Goal: Task Accomplishment & Management: Complete application form

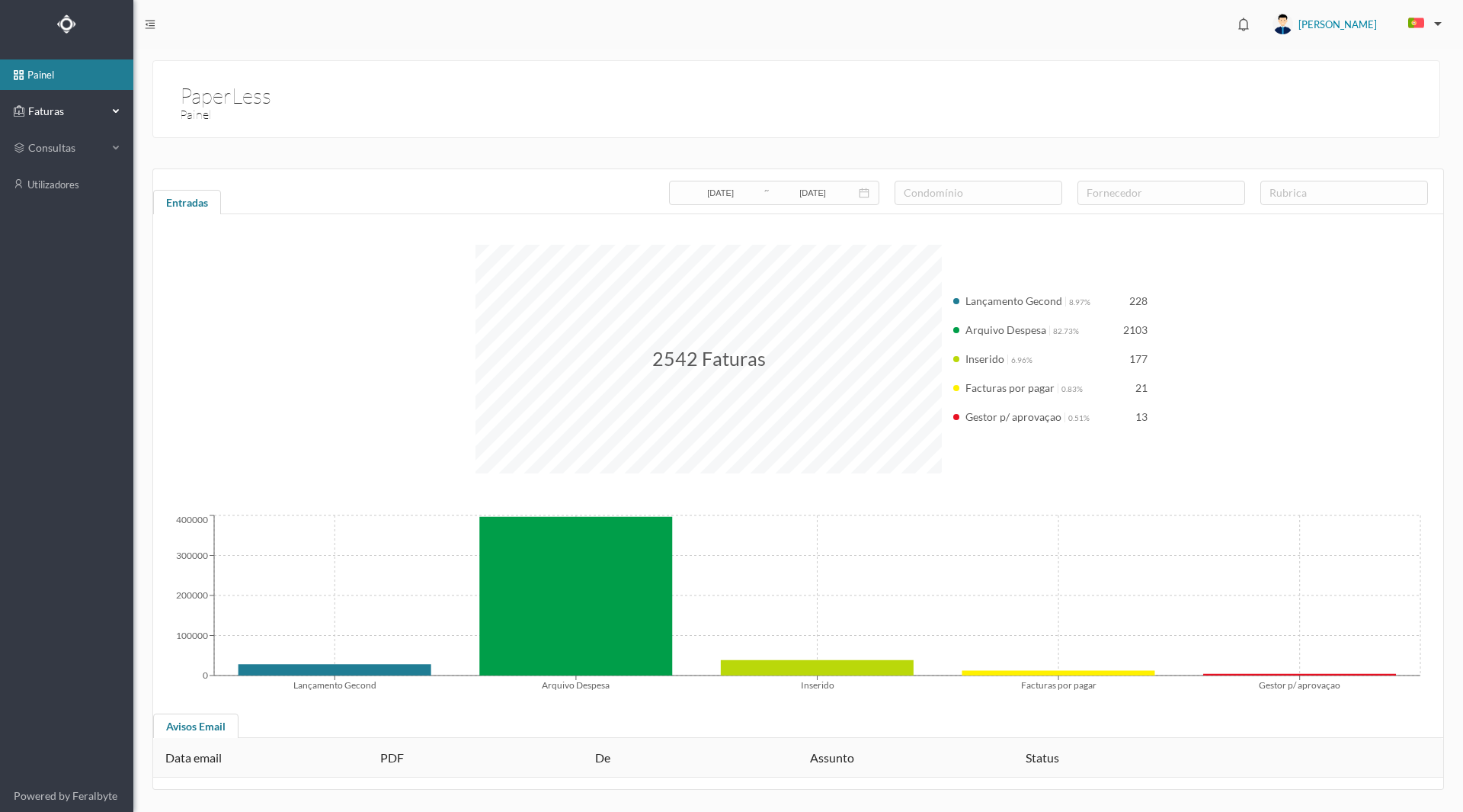
click at [35, 115] on span "Faturas" at bounding box center [65, 111] width 84 height 15
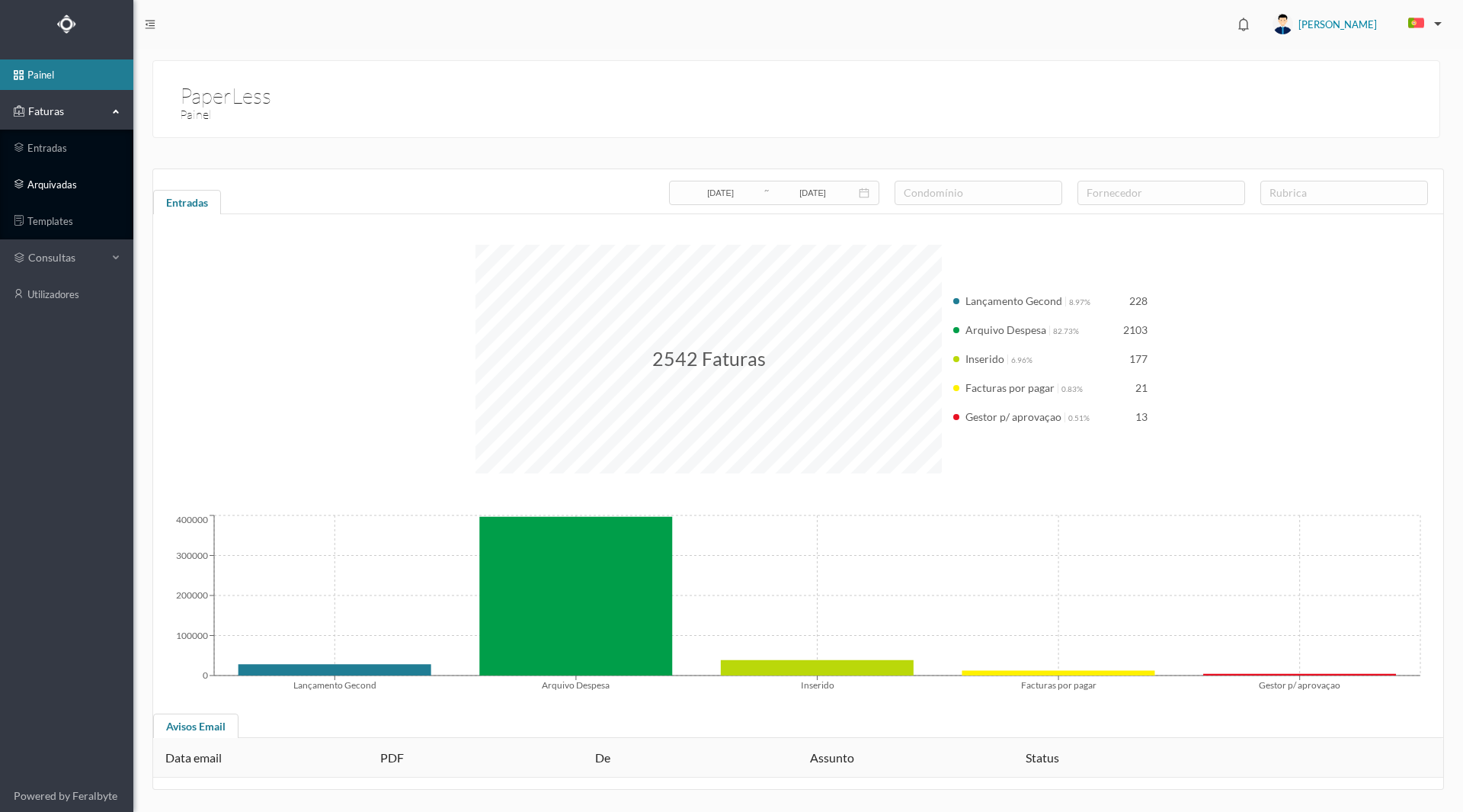
click at [44, 188] on link "arquivadas" at bounding box center [66, 184] width 133 height 30
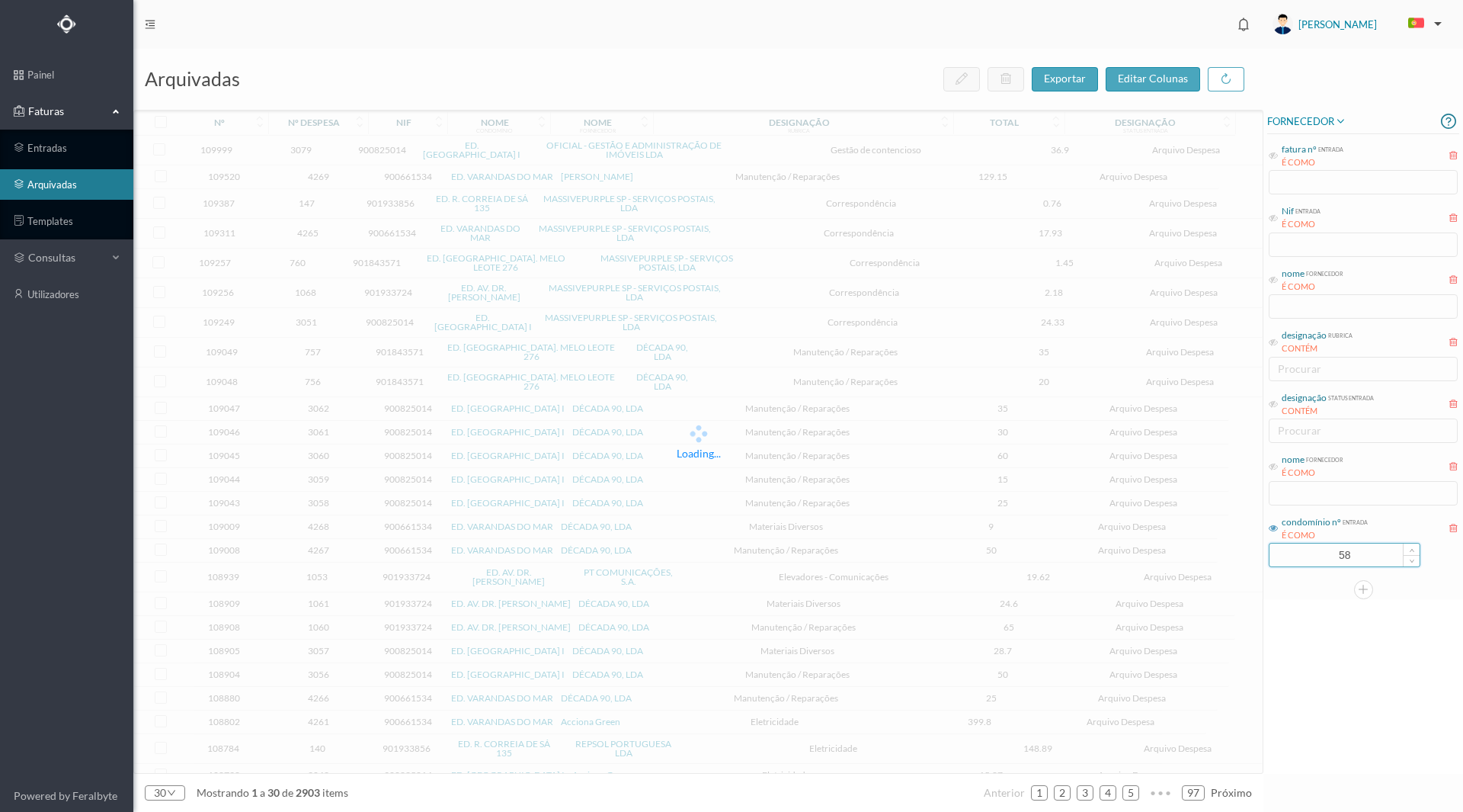
drag, startPoint x: 1326, startPoint y: 561, endPoint x: 1394, endPoint y: 553, distance: 68.5
click at [1394, 553] on input "58" at bounding box center [1345, 555] width 150 height 23
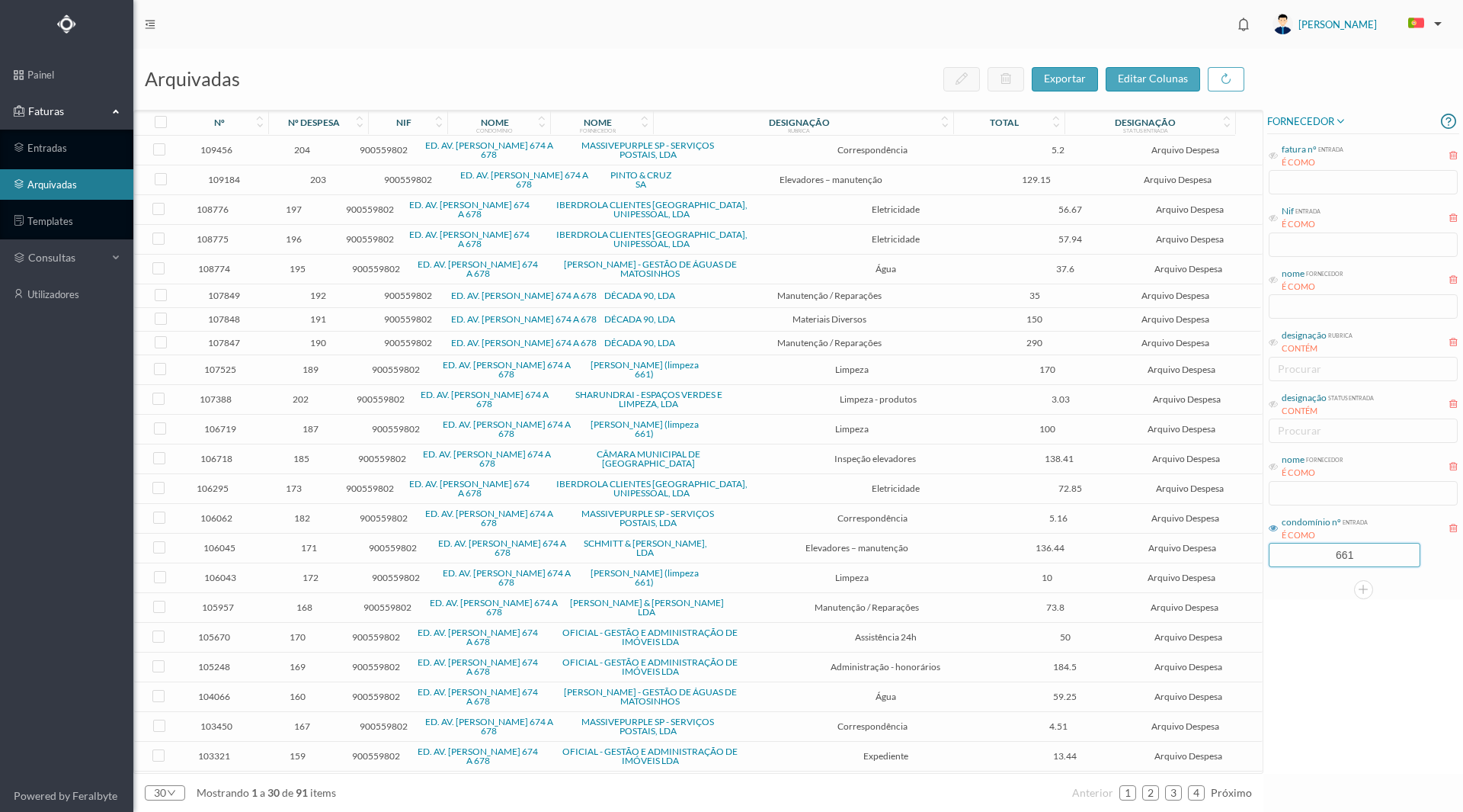
type input "661"
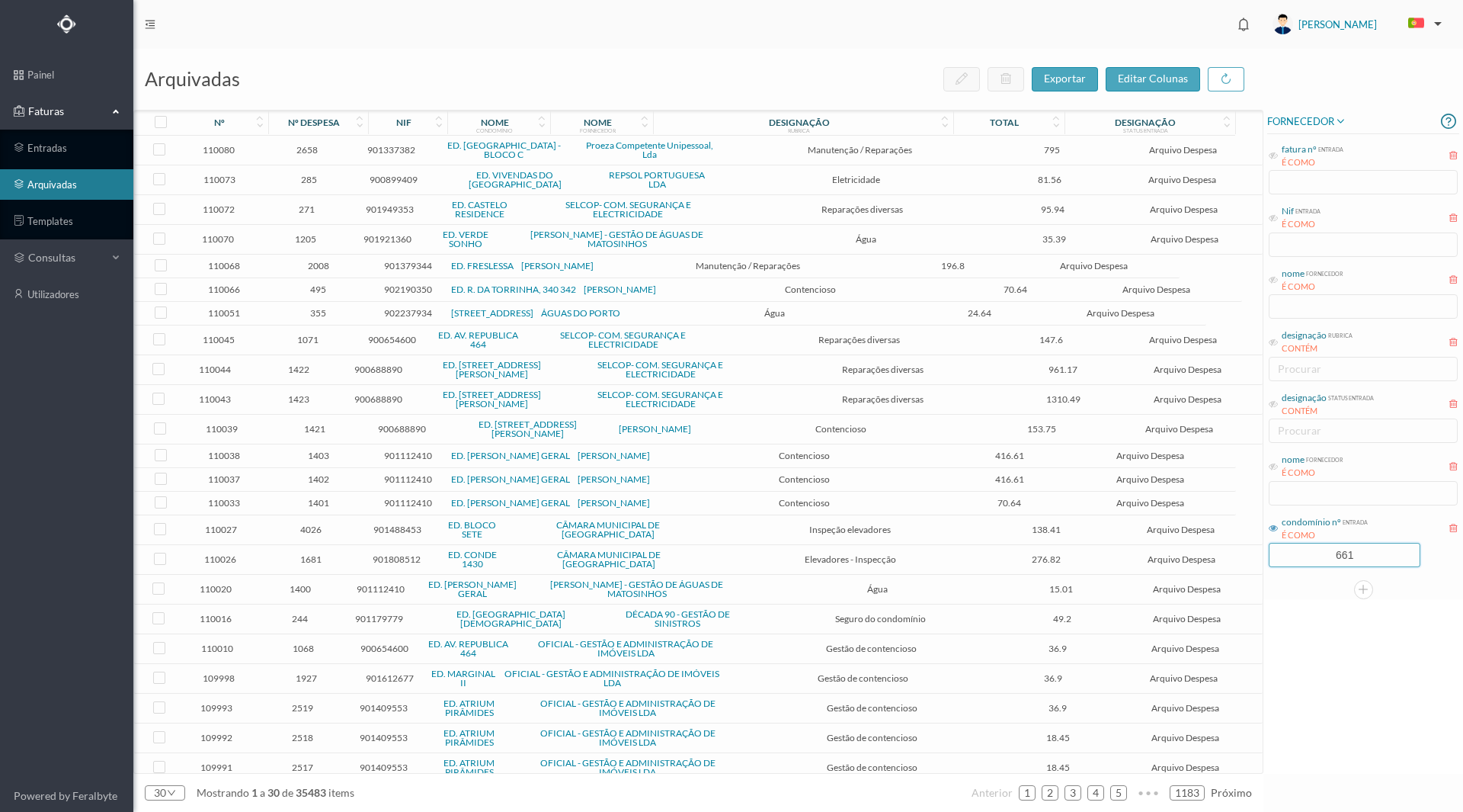
drag, startPoint x: 1370, startPoint y: 627, endPoint x: 1328, endPoint y: 640, distance: 44.0
click at [1370, 627] on div "FORNECEDOR fatura nº entrada É COMO Nif entrada É COMO nome fornecedor É COMO d…" at bounding box center [1364, 441] width 200 height 664
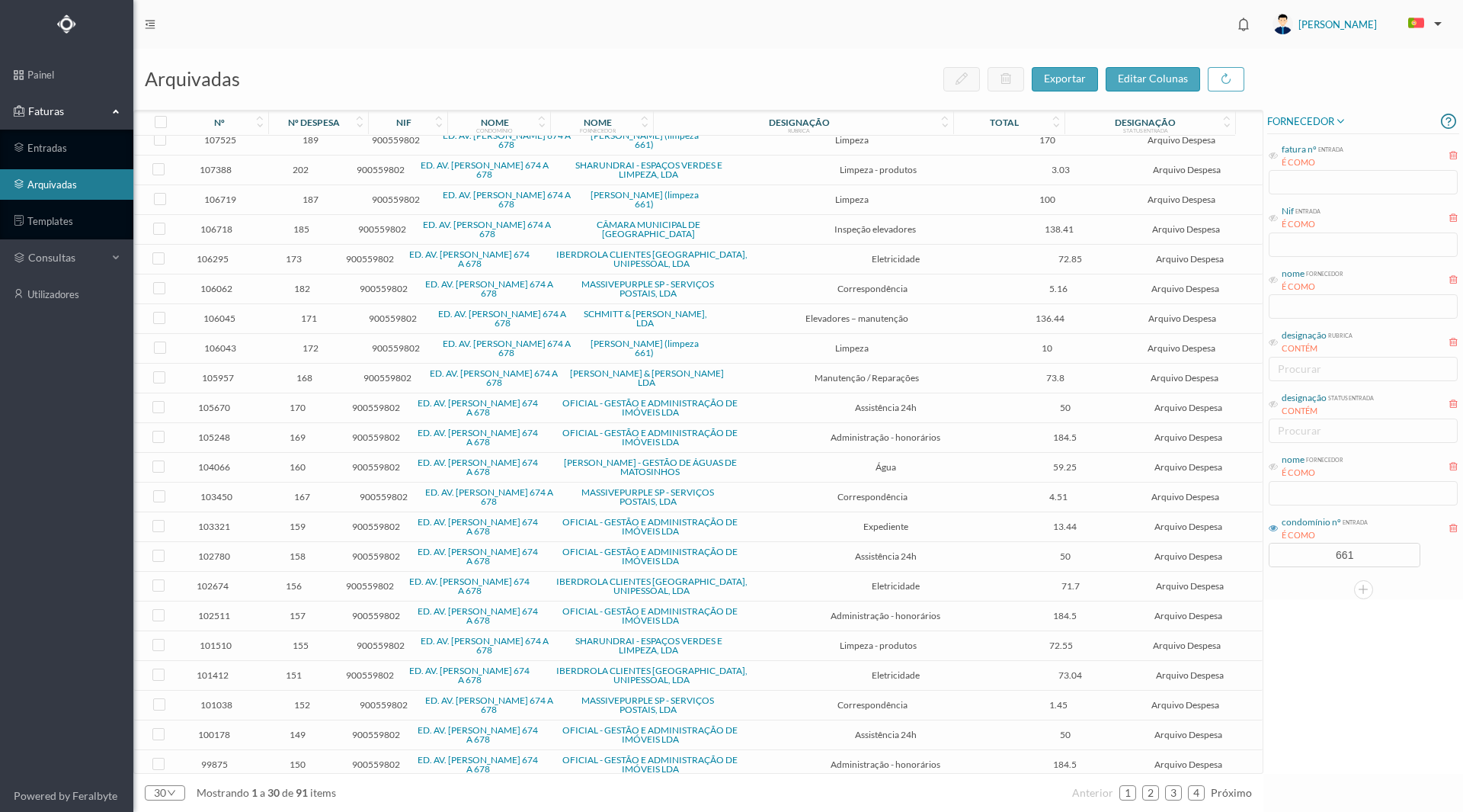
scroll to position [230, 0]
click at [1151, 797] on link "2" at bounding box center [1151, 792] width 15 height 23
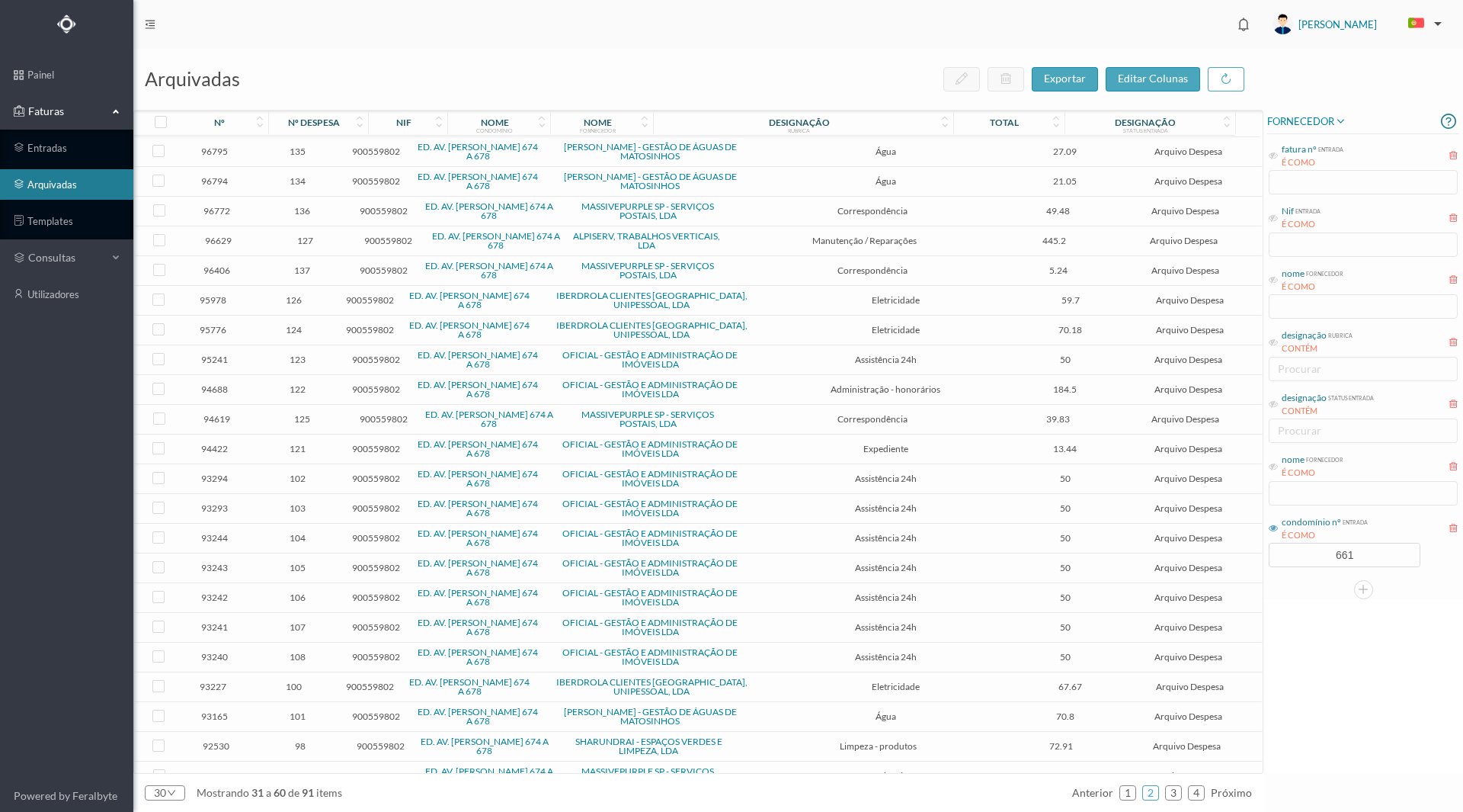
scroll to position [249, 0]
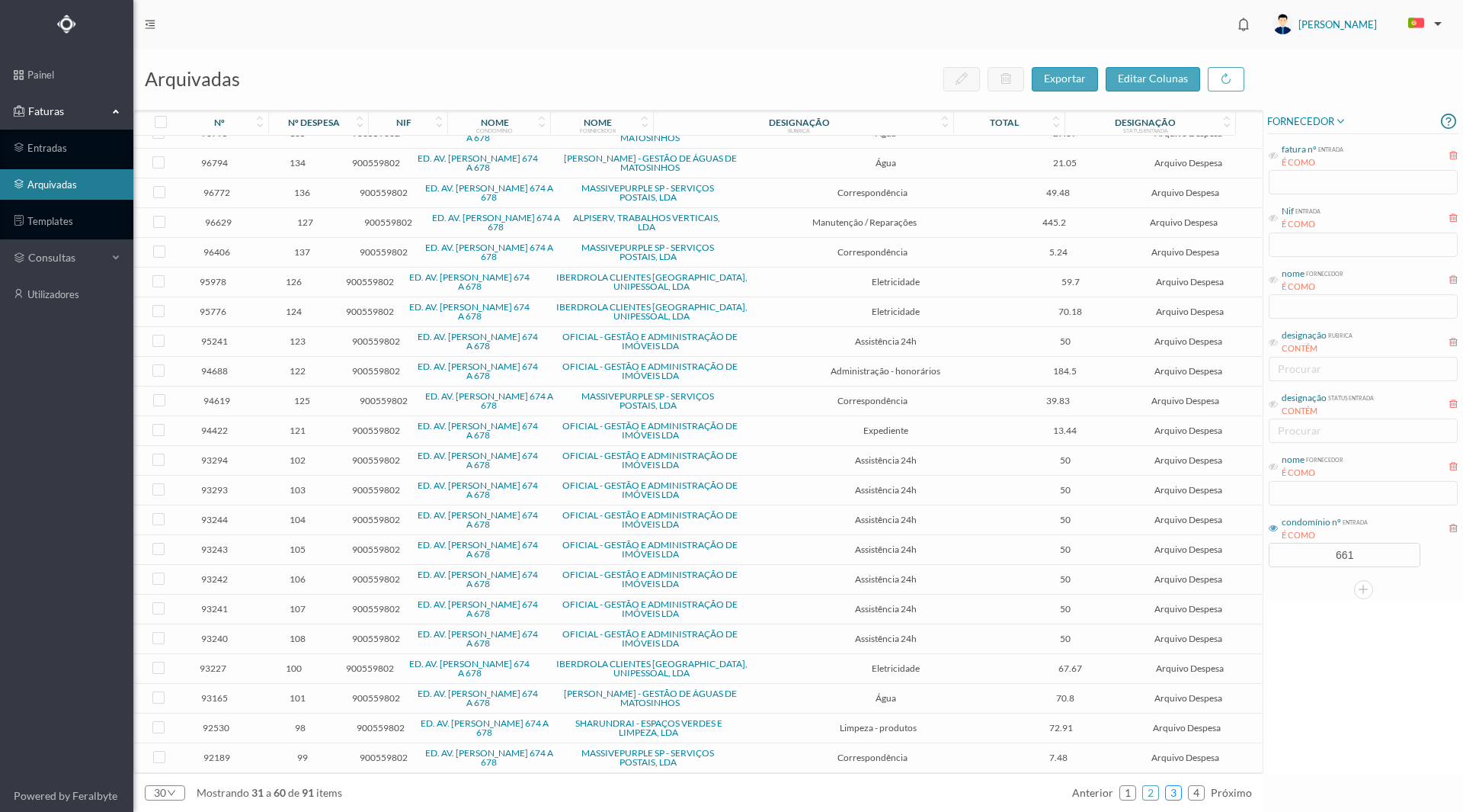
click at [1171, 791] on link "3" at bounding box center [1174, 792] width 15 height 23
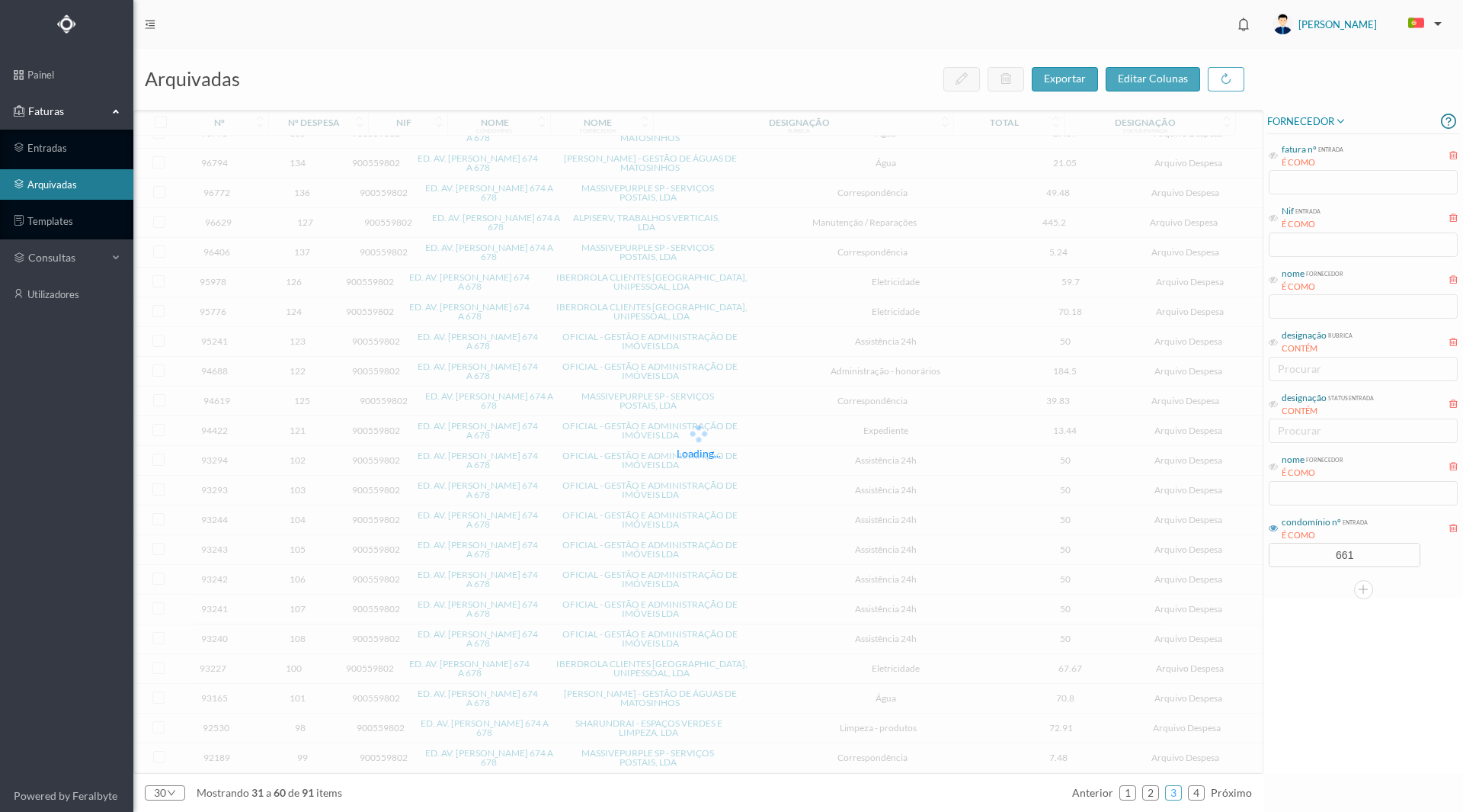
scroll to position [218, 0]
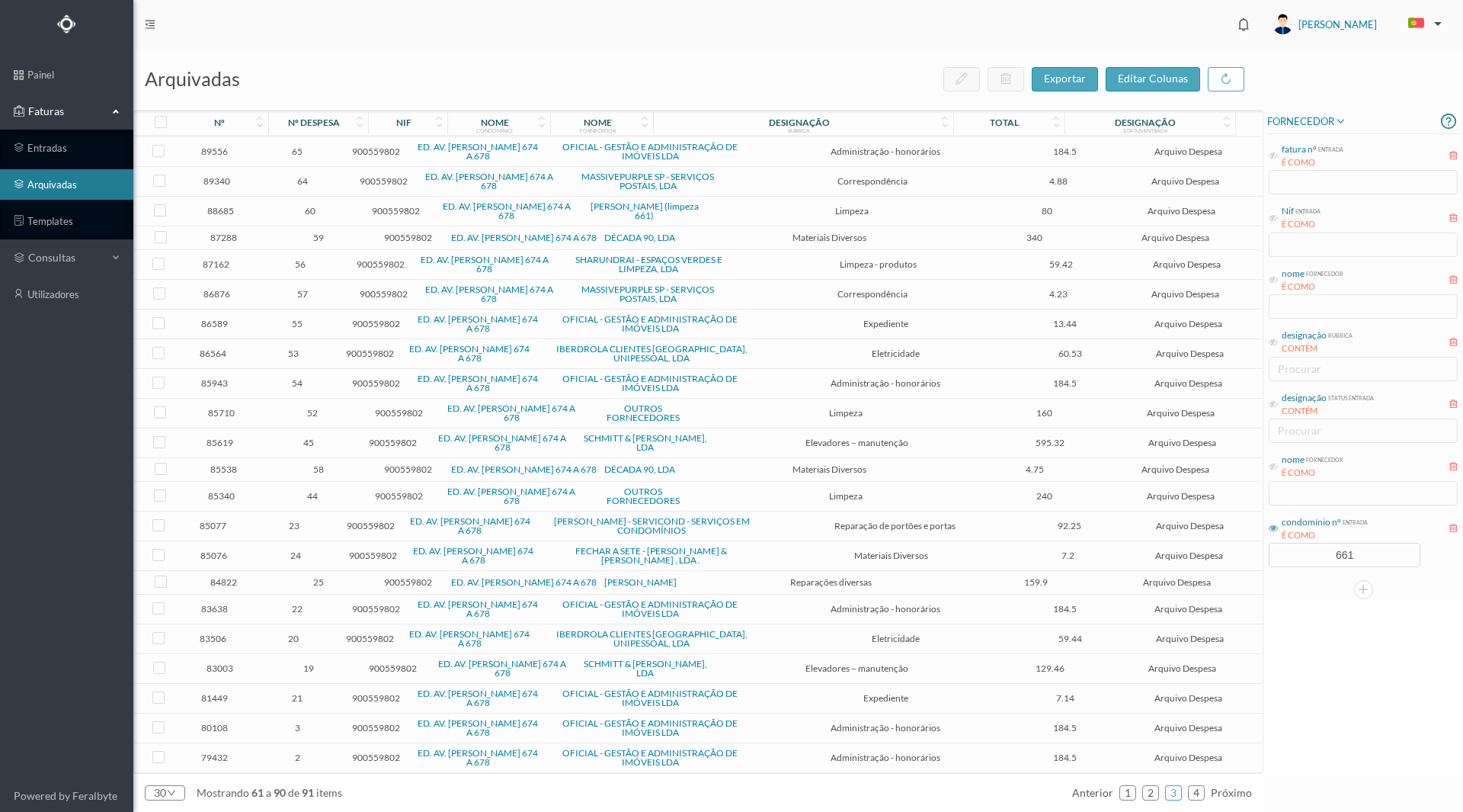
click at [225, 241] on span "87288" at bounding box center [223, 237] width 82 height 11
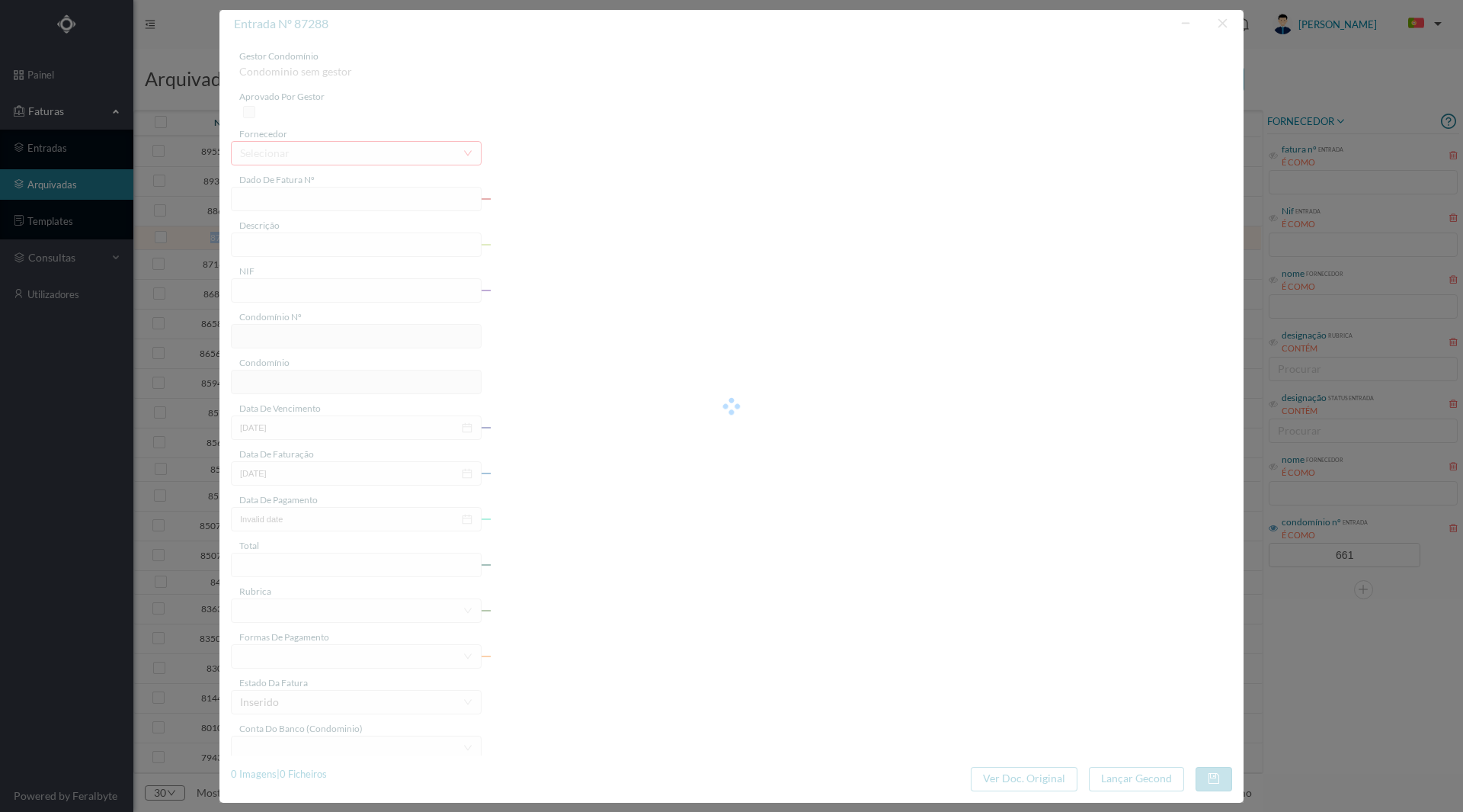
type input "FT 2024A1/1415"
type input "Material eléctrico"
type input "900559802"
type input "[DATE]"
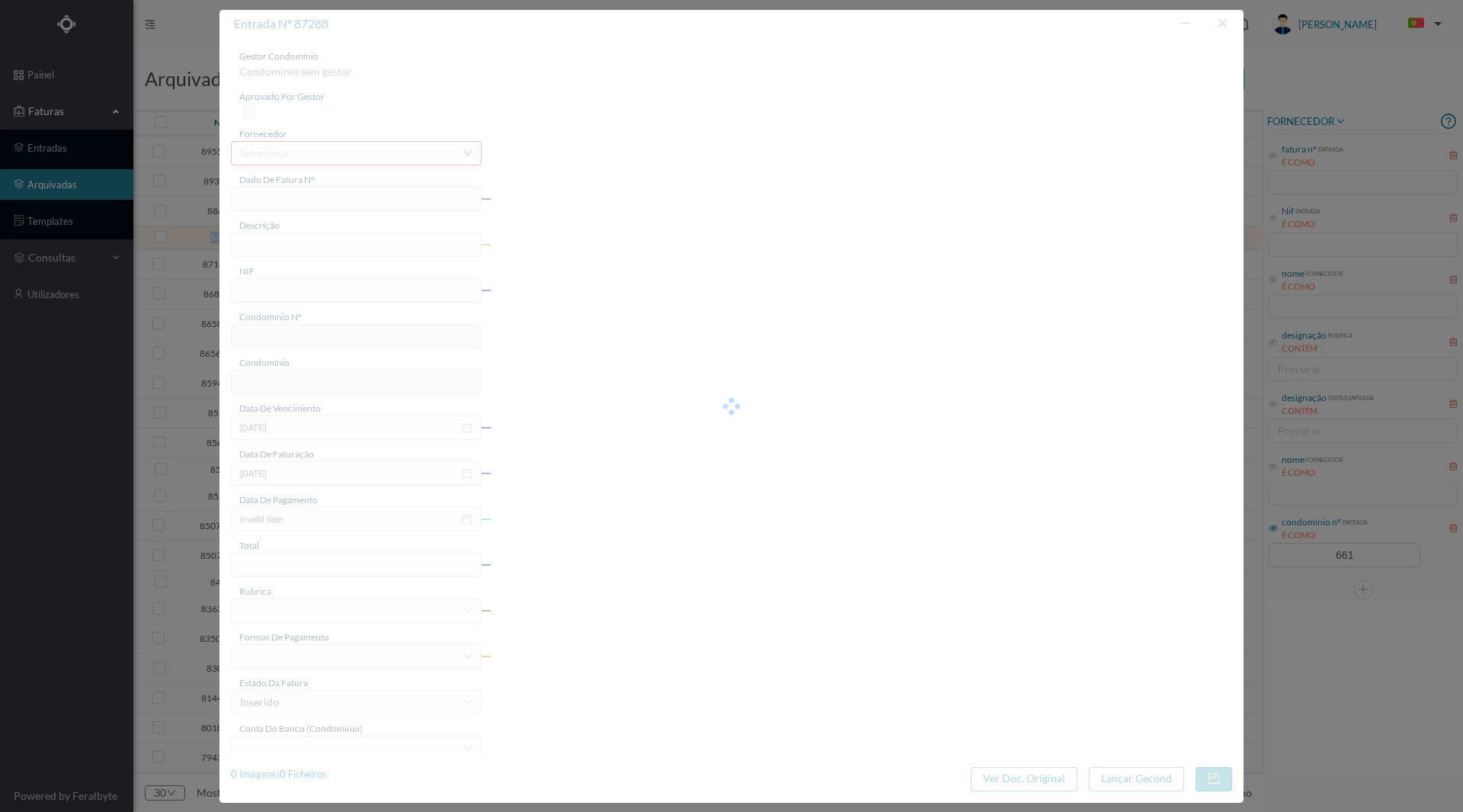
type input "[DATE]"
type input "340.00"
type input "661"
type input "ED. AV. [PERSON_NAME] 674 A 678"
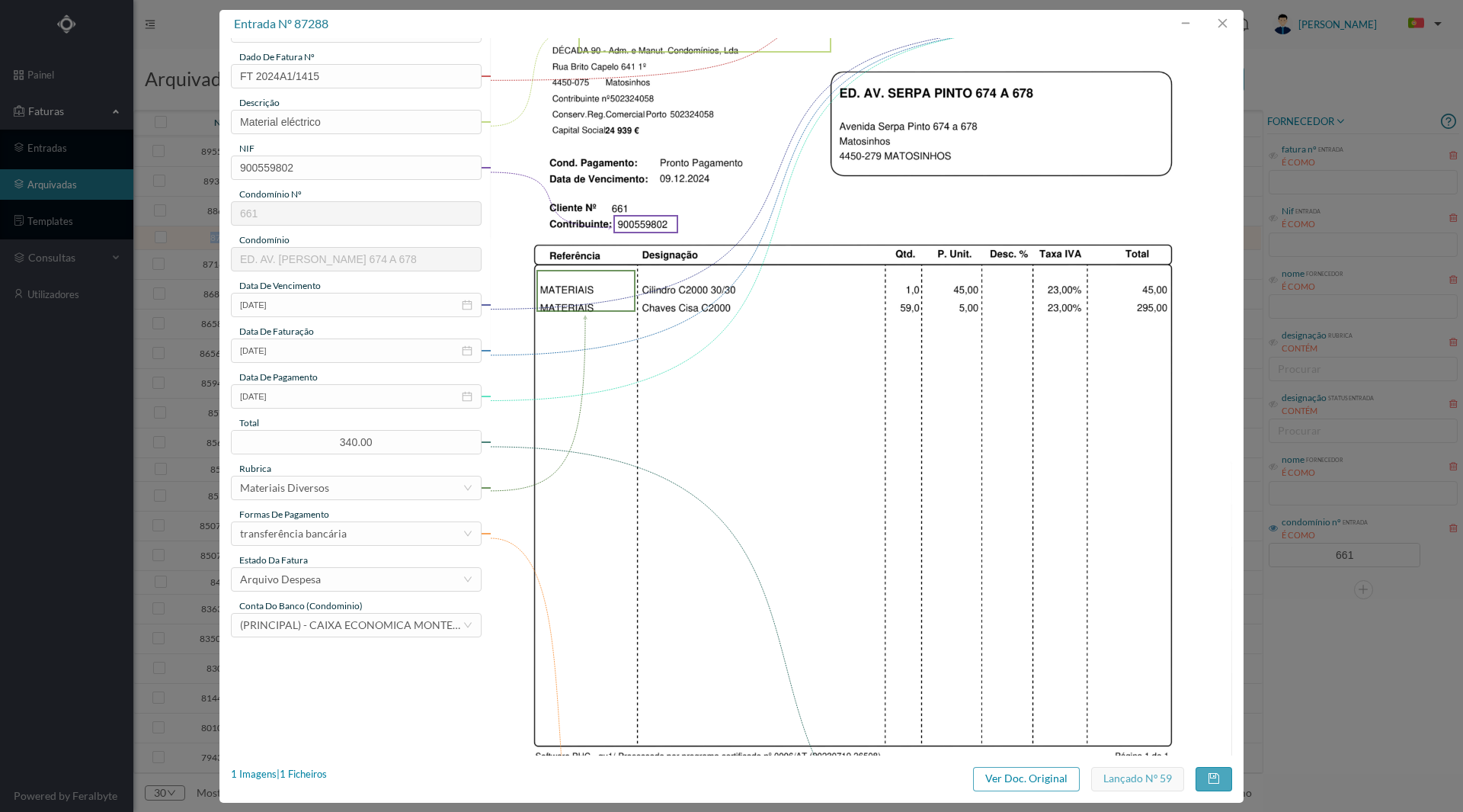
scroll to position [122, 0]
click at [292, 777] on div "1 Imagens | 1 Ficheiros" at bounding box center [279, 774] width 96 height 15
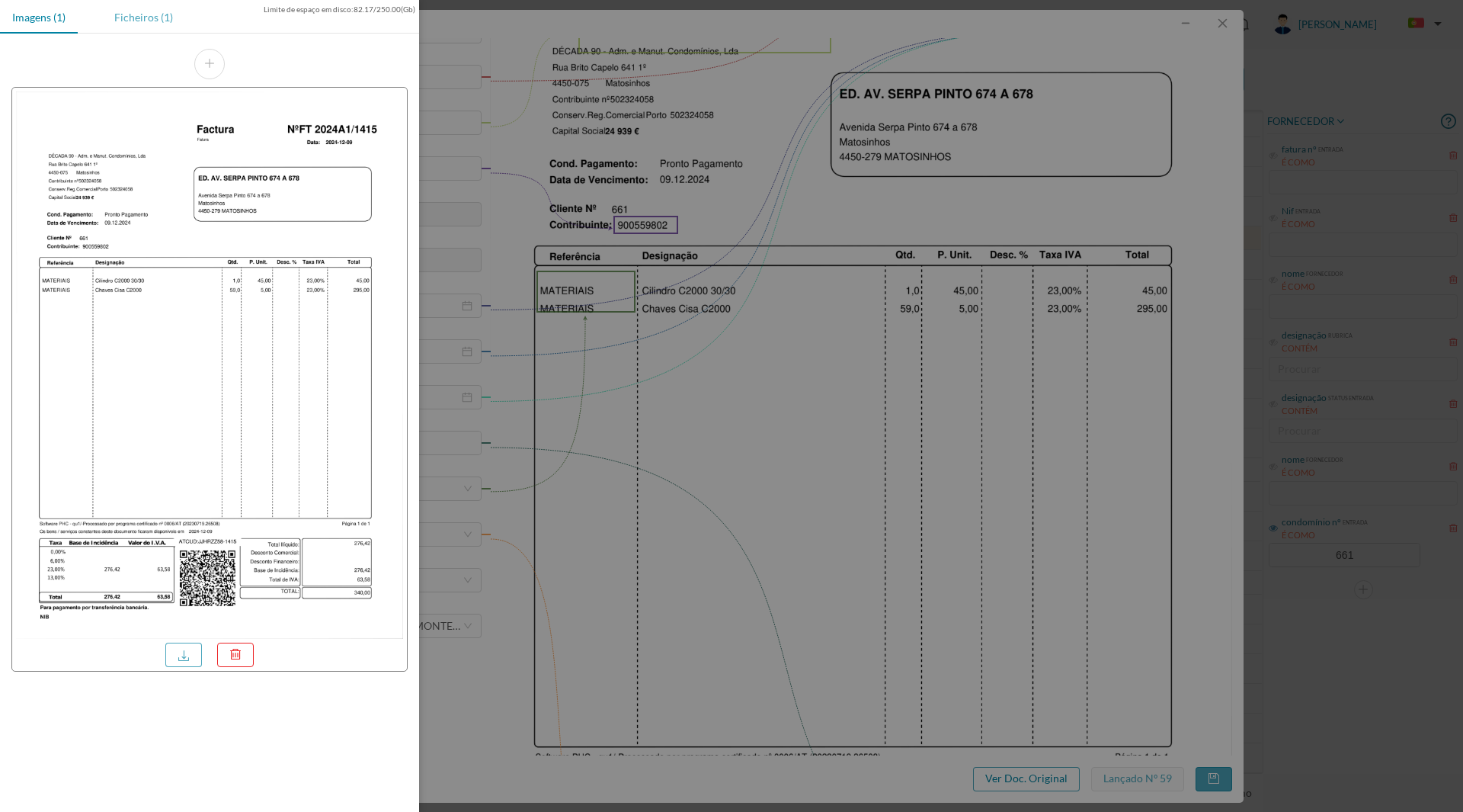
click at [143, 18] on div "Ficheiros (1)" at bounding box center [144, 17] width 83 height 34
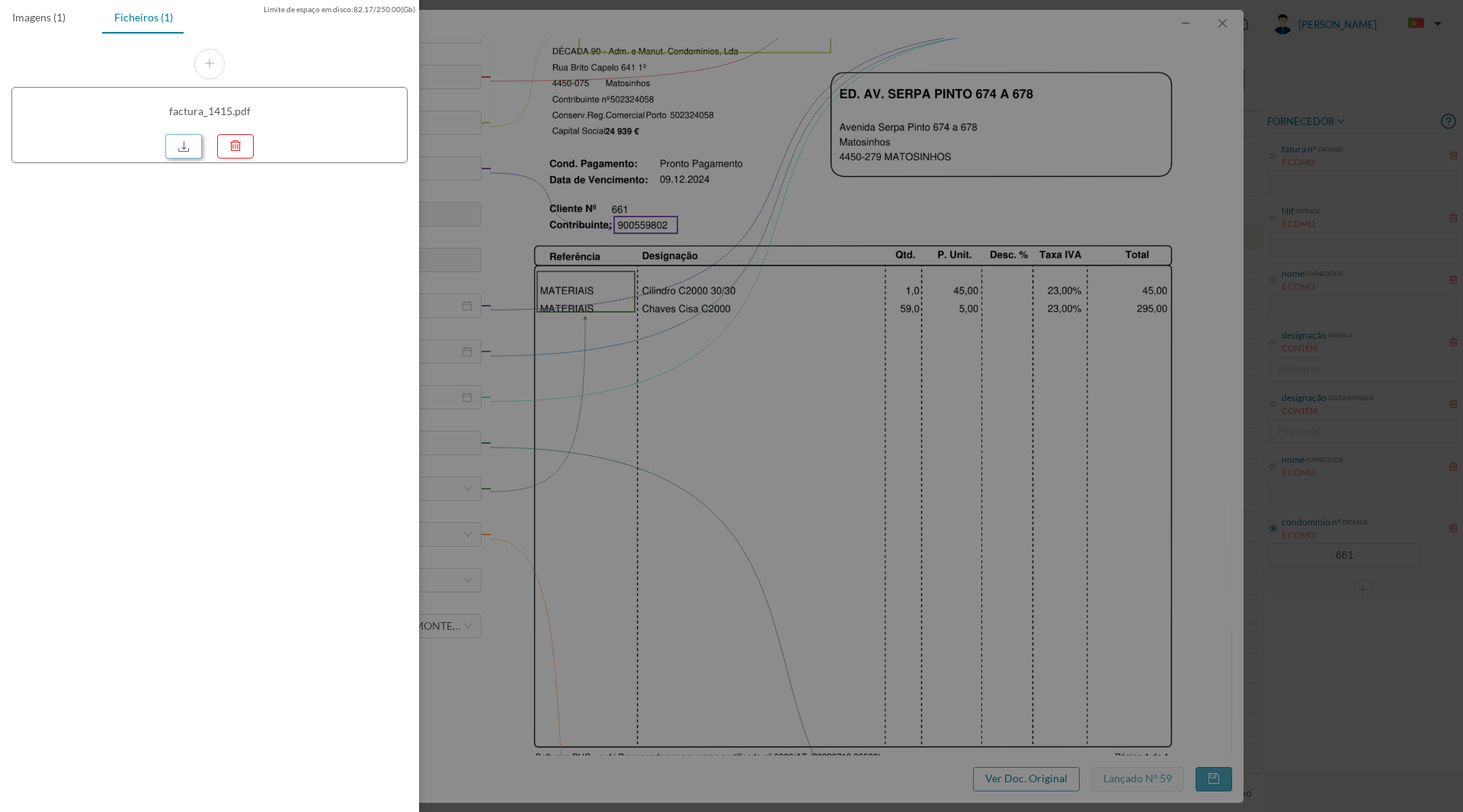
drag, startPoint x: 184, startPoint y: 138, endPoint x: 195, endPoint y: 149, distance: 15.6
click at [186, 139] on link at bounding box center [183, 146] width 36 height 24
click at [788, 505] on div at bounding box center [731, 406] width 1463 height 812
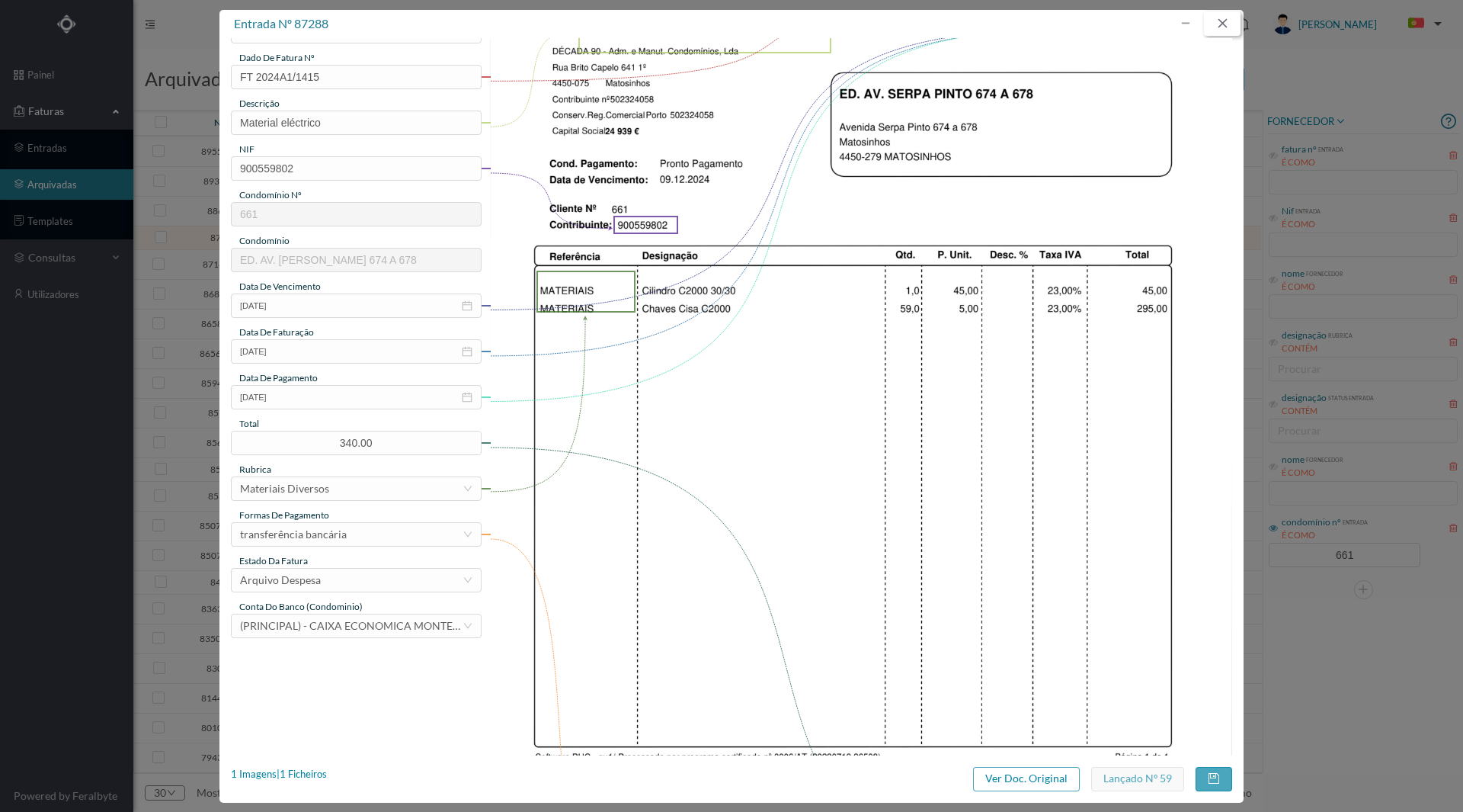
click at [1218, 21] on button "button" at bounding box center [1223, 23] width 36 height 24
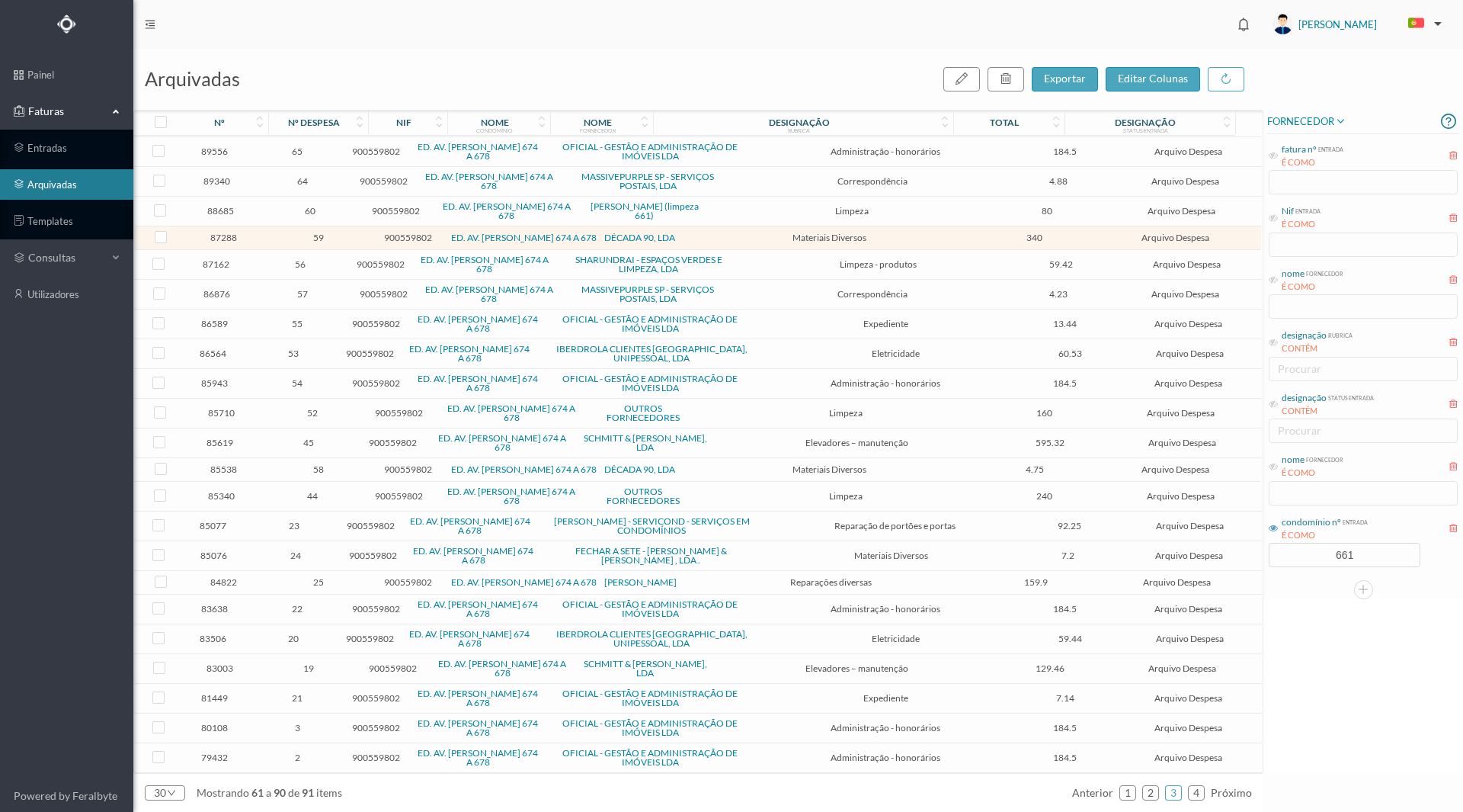
click at [1317, 494] on div "nome fornecedor É COMO" at bounding box center [1363, 478] width 192 height 57
click at [1274, 467] on icon at bounding box center [1274, 466] width 9 height 9
click at [1292, 491] on input "text" at bounding box center [1364, 493] width 189 height 24
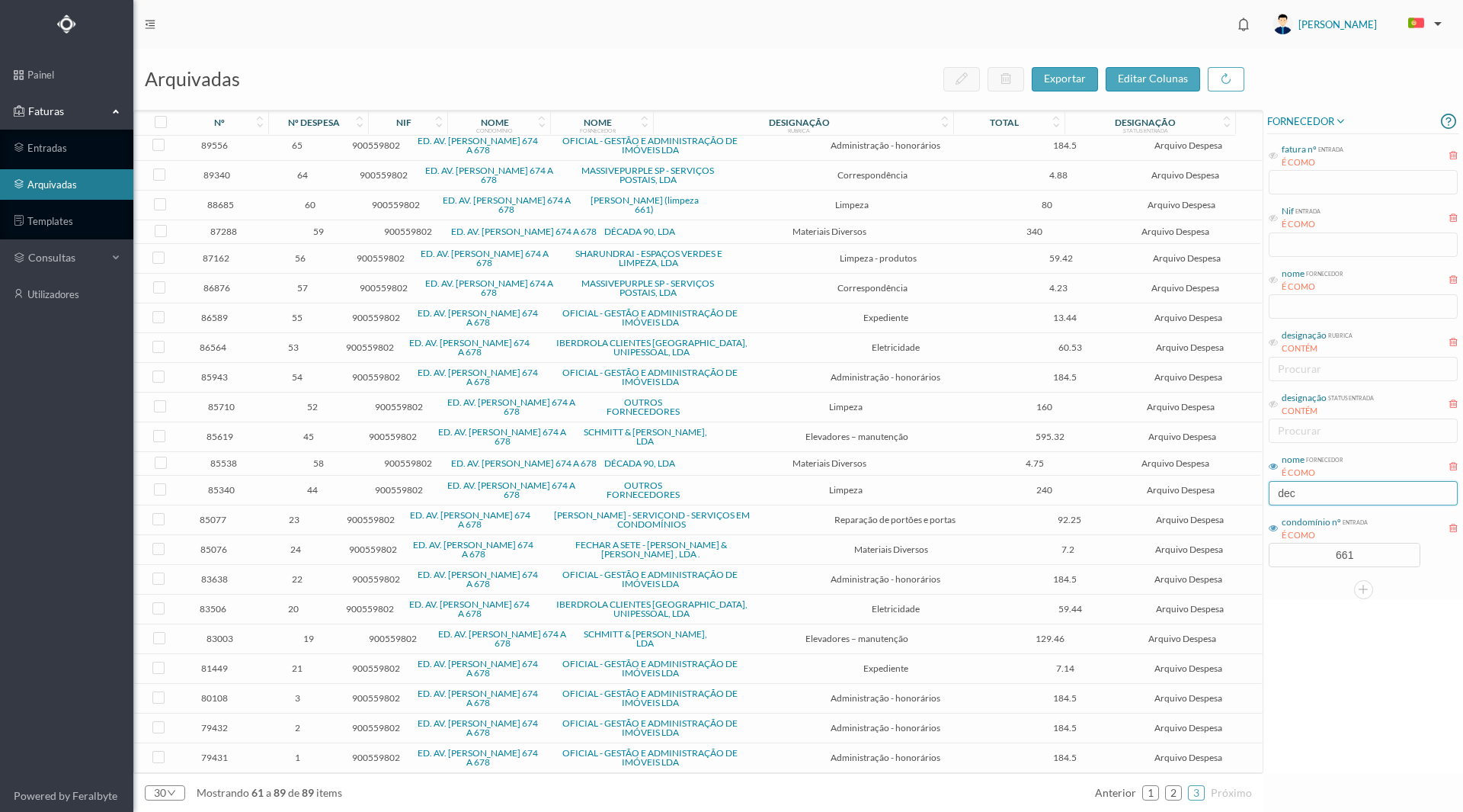
scroll to position [0, 0]
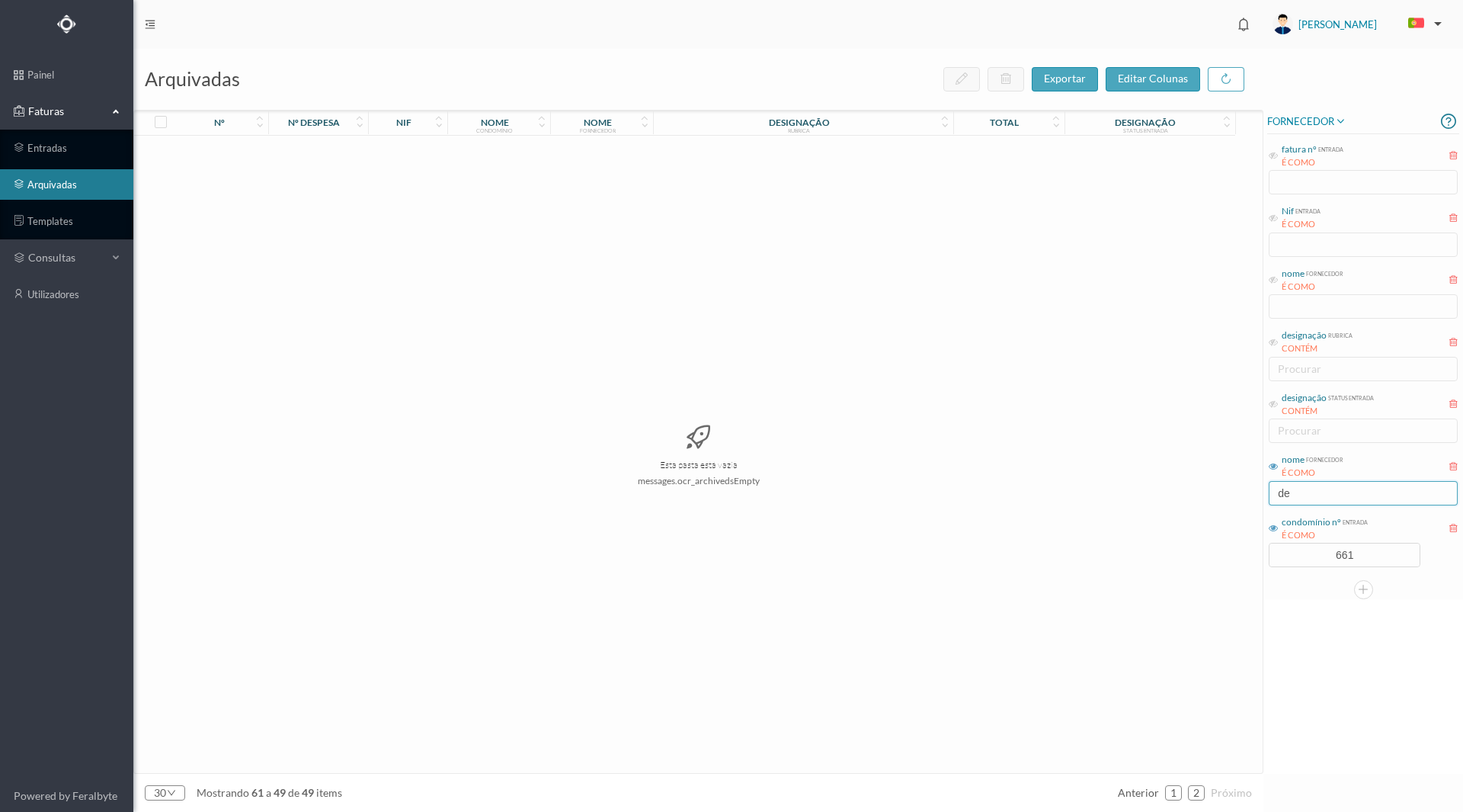
click at [1306, 494] on input "de" at bounding box center [1364, 493] width 189 height 24
type input "de"
click at [1291, 617] on div "FORNECEDOR fatura nº entrada É COMO Nif entrada É COMO nome fornecedor É COMO d…" at bounding box center [1364, 441] width 200 height 664
drag, startPoint x: 1295, startPoint y: 492, endPoint x: 1273, endPoint y: 495, distance: 22.2
click at [1273, 495] on input "de" at bounding box center [1364, 493] width 189 height 24
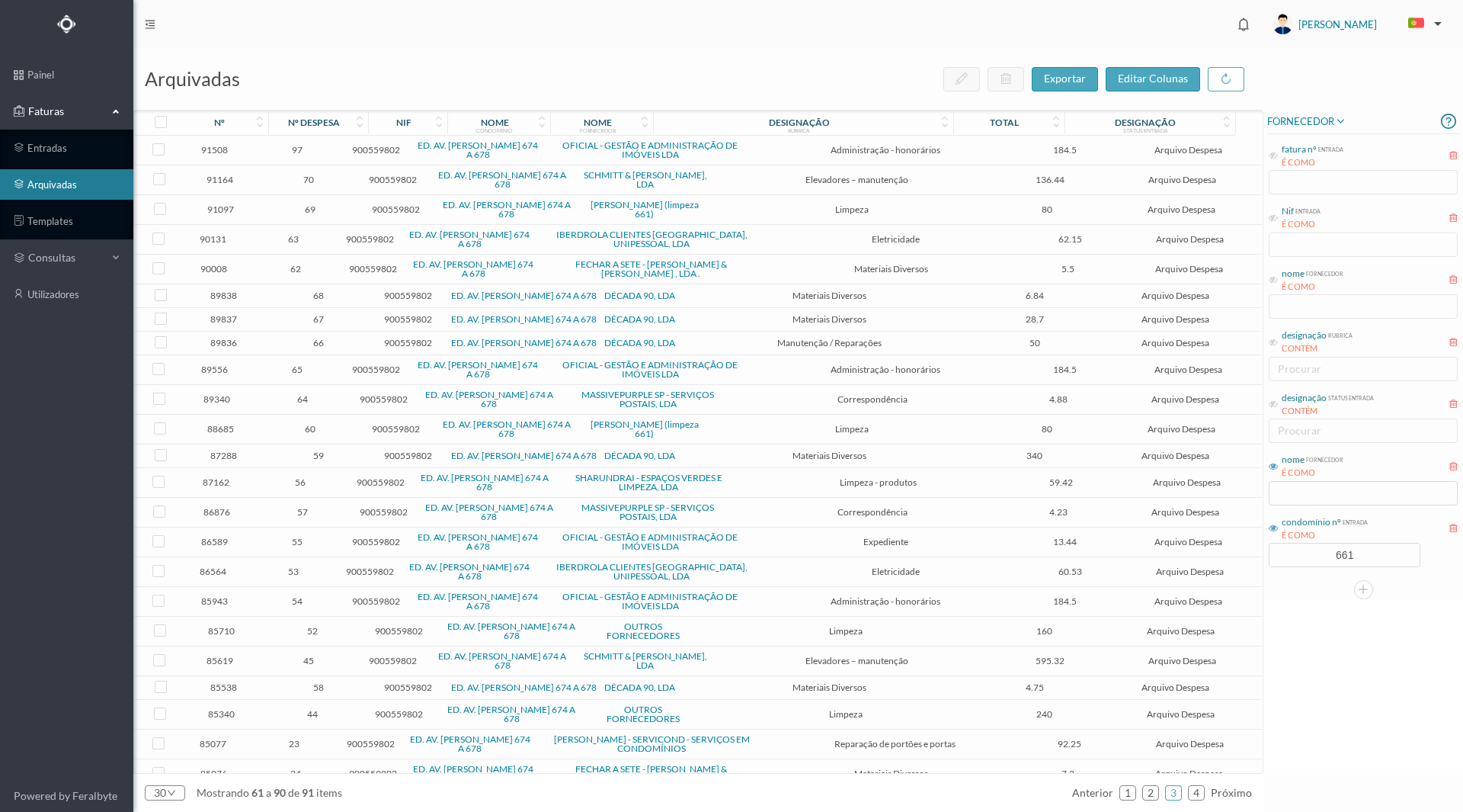
click at [591, 123] on div "nome" at bounding box center [598, 121] width 28 height 11
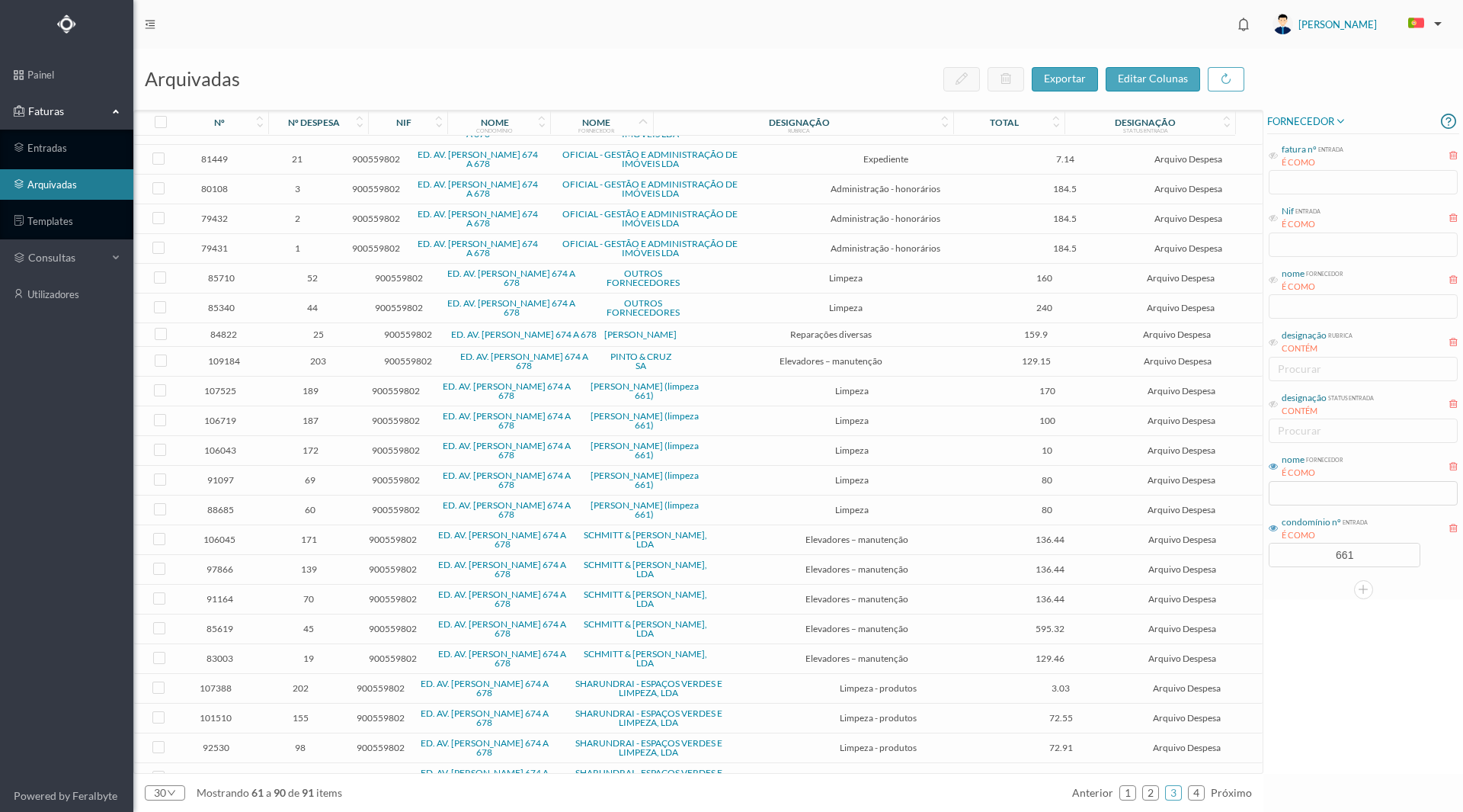
scroll to position [242, 0]
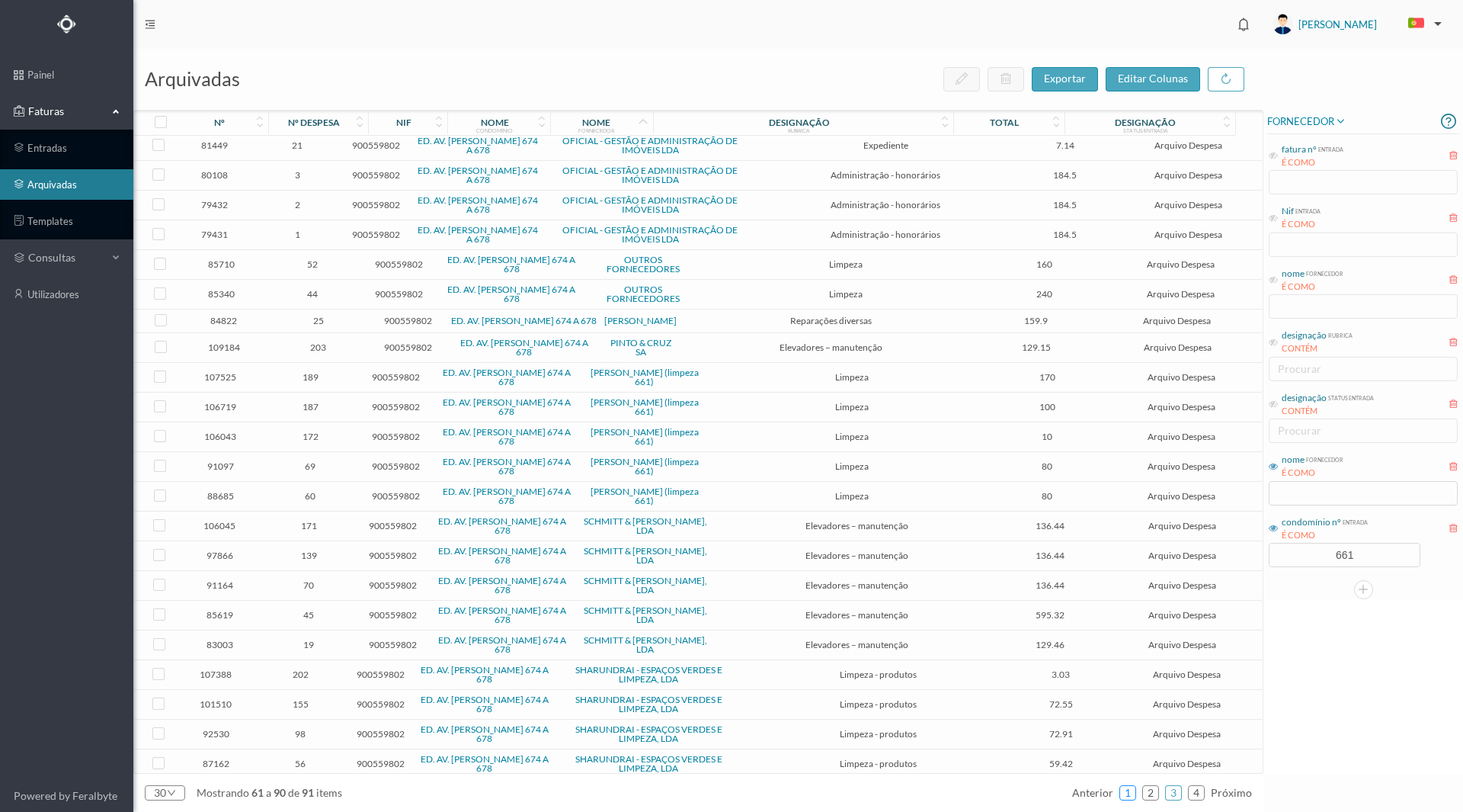
click at [1131, 789] on link "1" at bounding box center [1128, 792] width 15 height 23
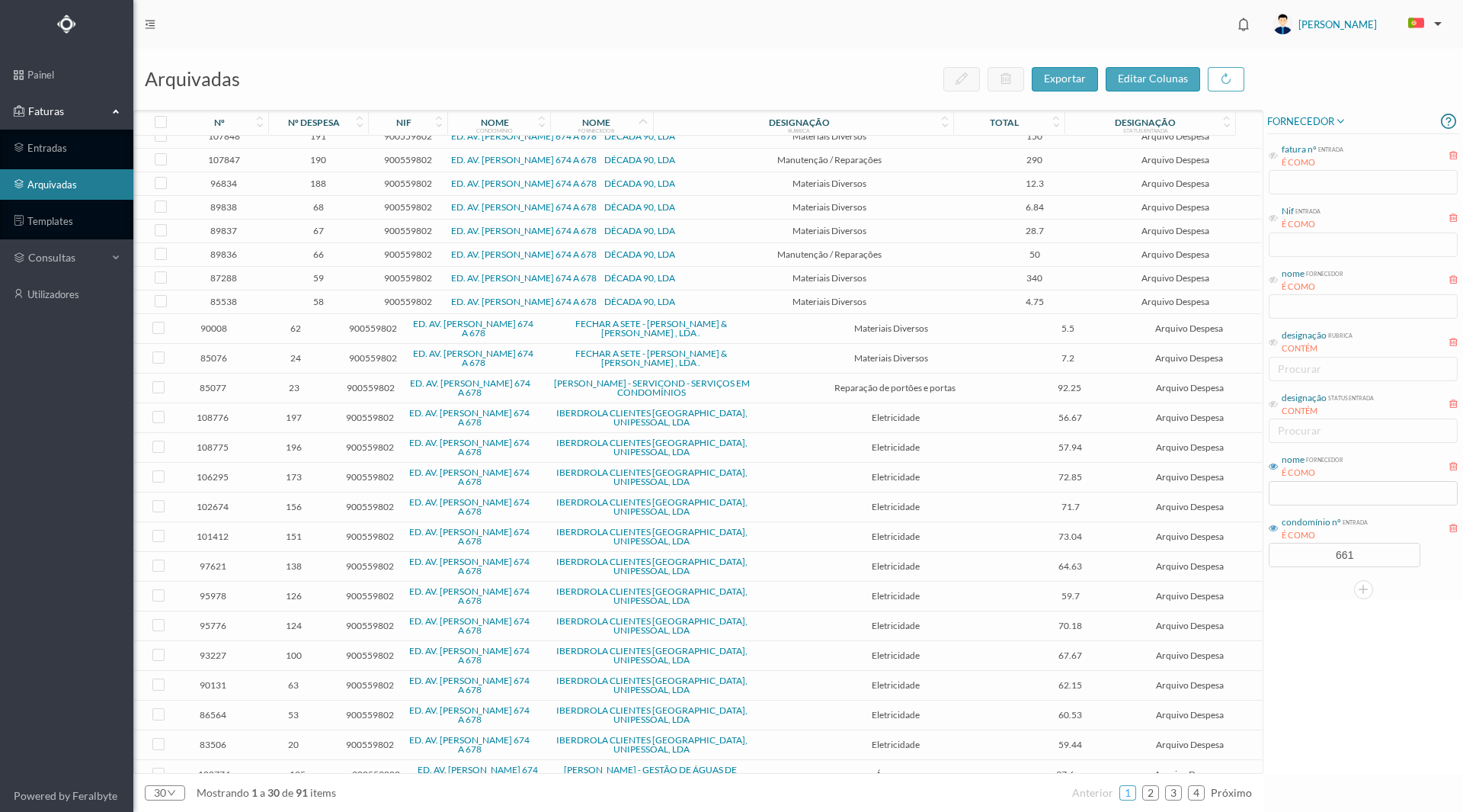
scroll to position [0, 0]
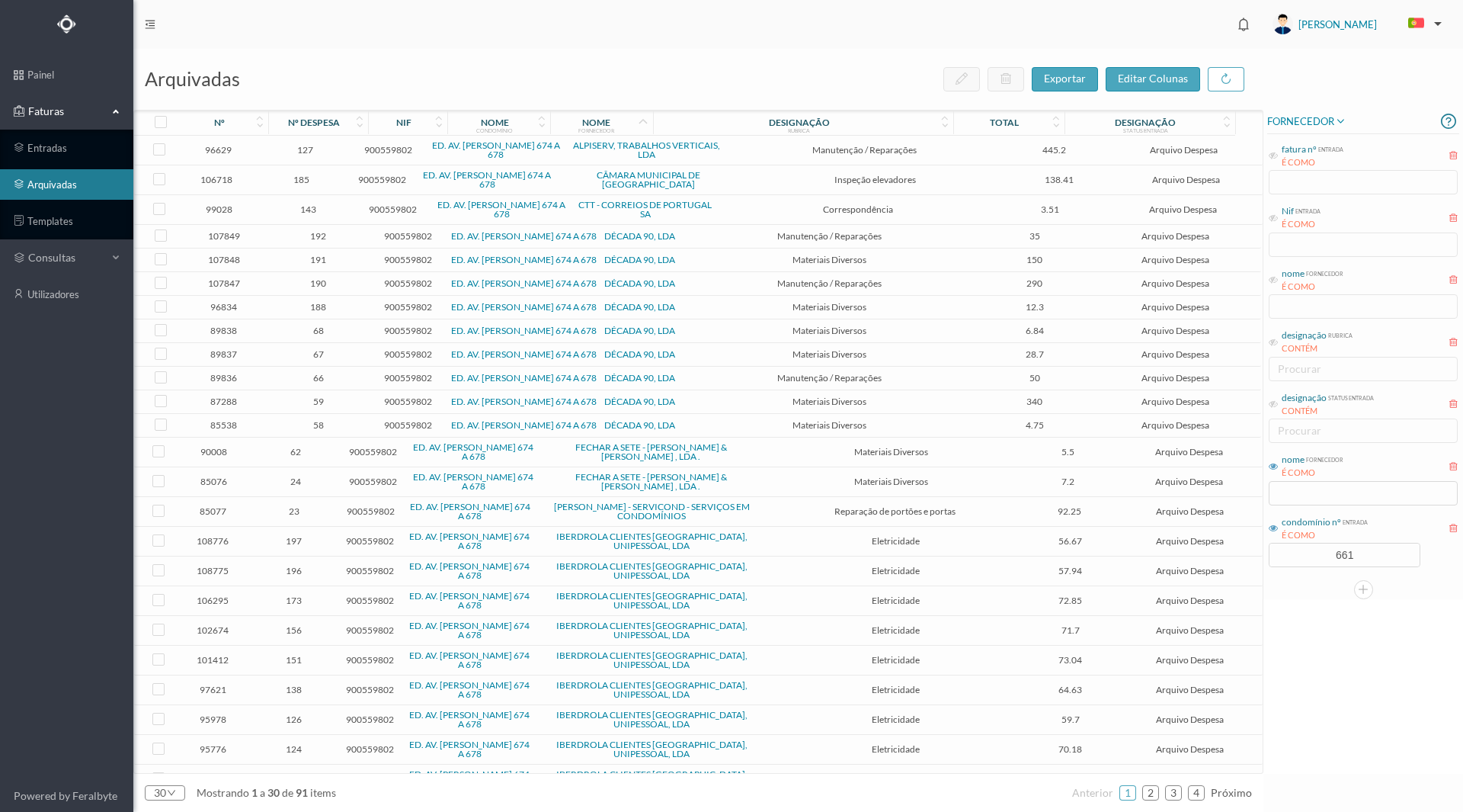
click at [220, 260] on span "107848" at bounding box center [223, 259] width 82 height 11
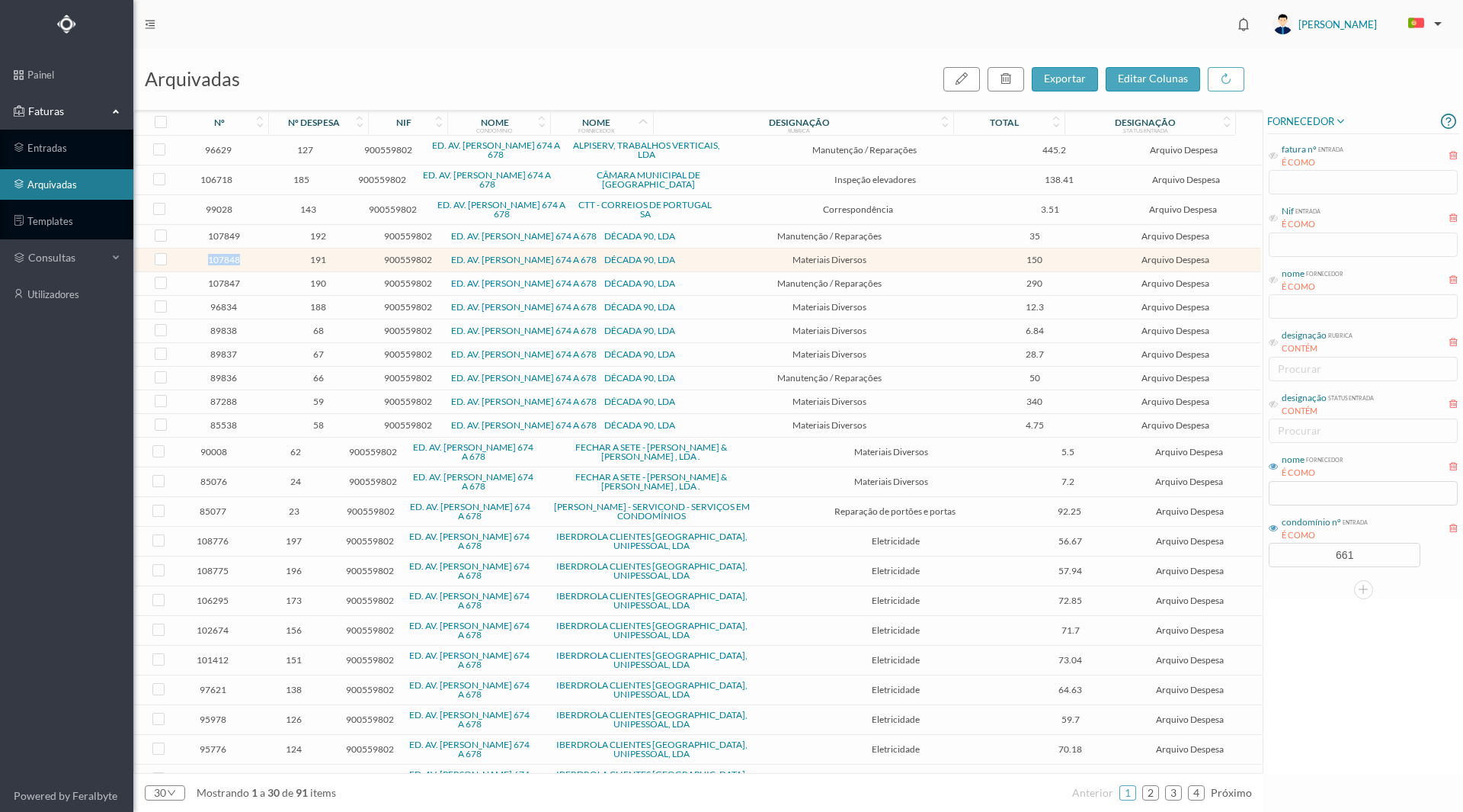
click at [220, 260] on span "107848" at bounding box center [223, 259] width 82 height 11
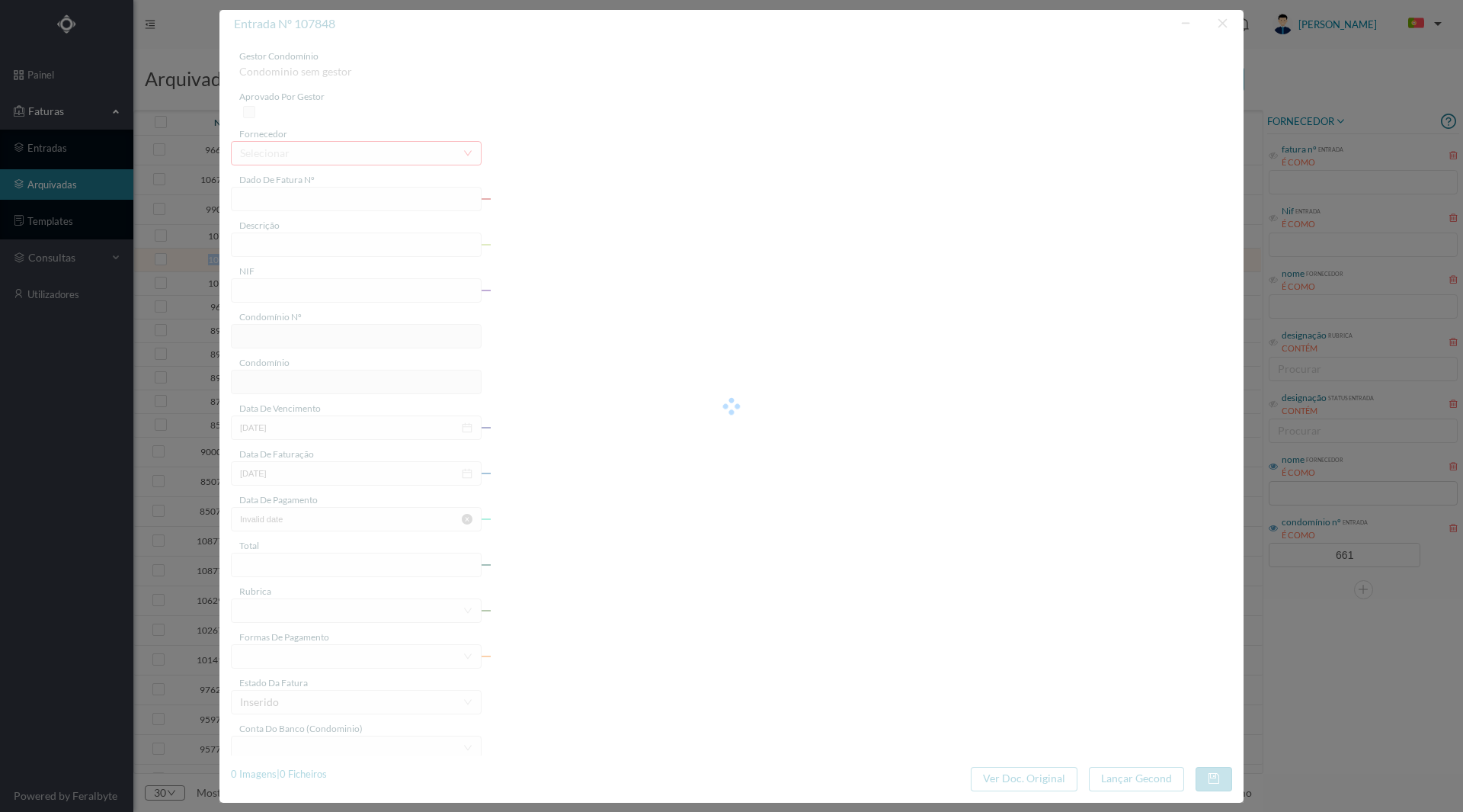
type input "FT 2025A1/912"
type input "MATERIAIS DIVERSOS"
type input "900559802"
type input "[DATE]"
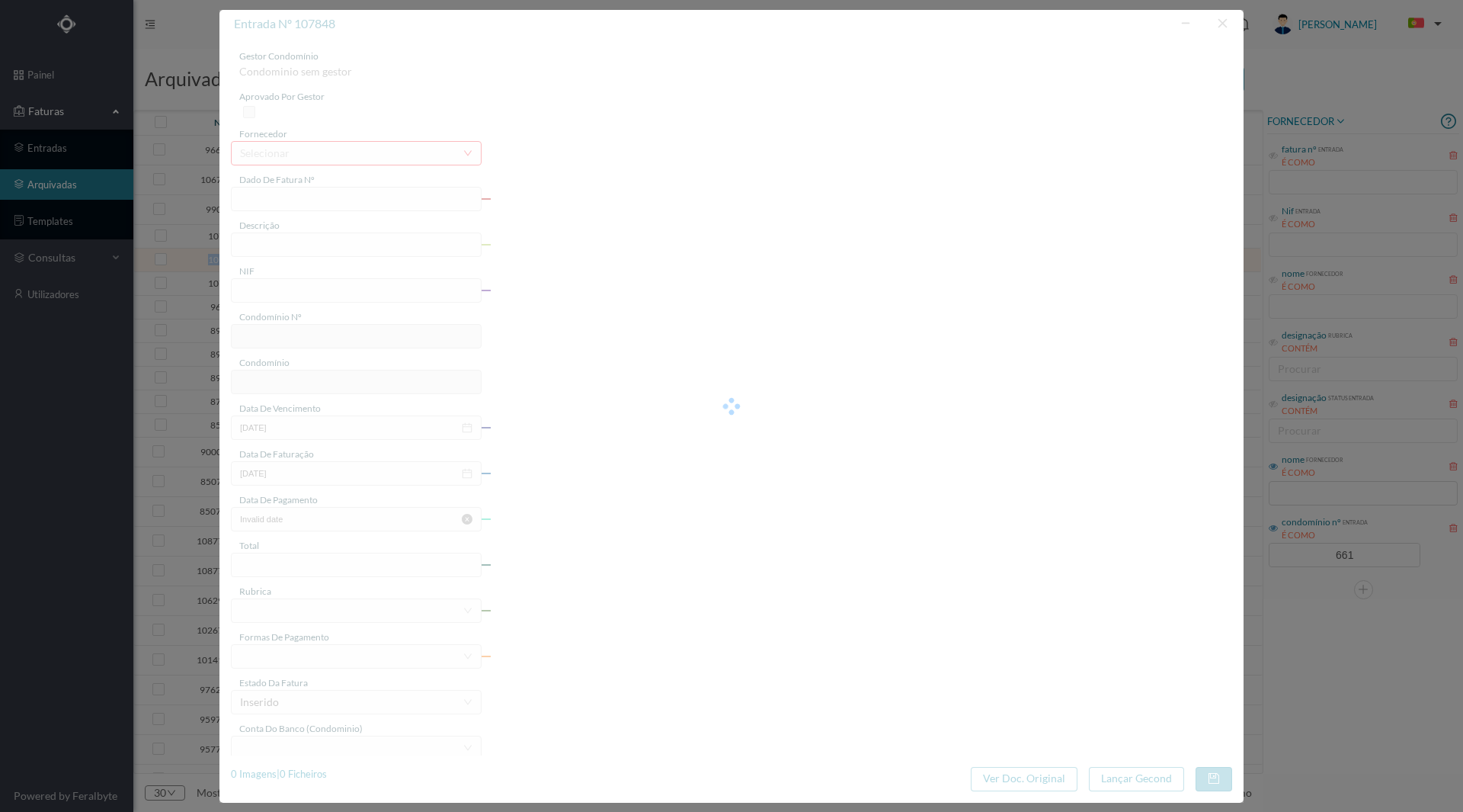
type input "[DATE]"
type input "150.00"
type input "661"
type input "ED. AV. [PERSON_NAME] 674 A 678"
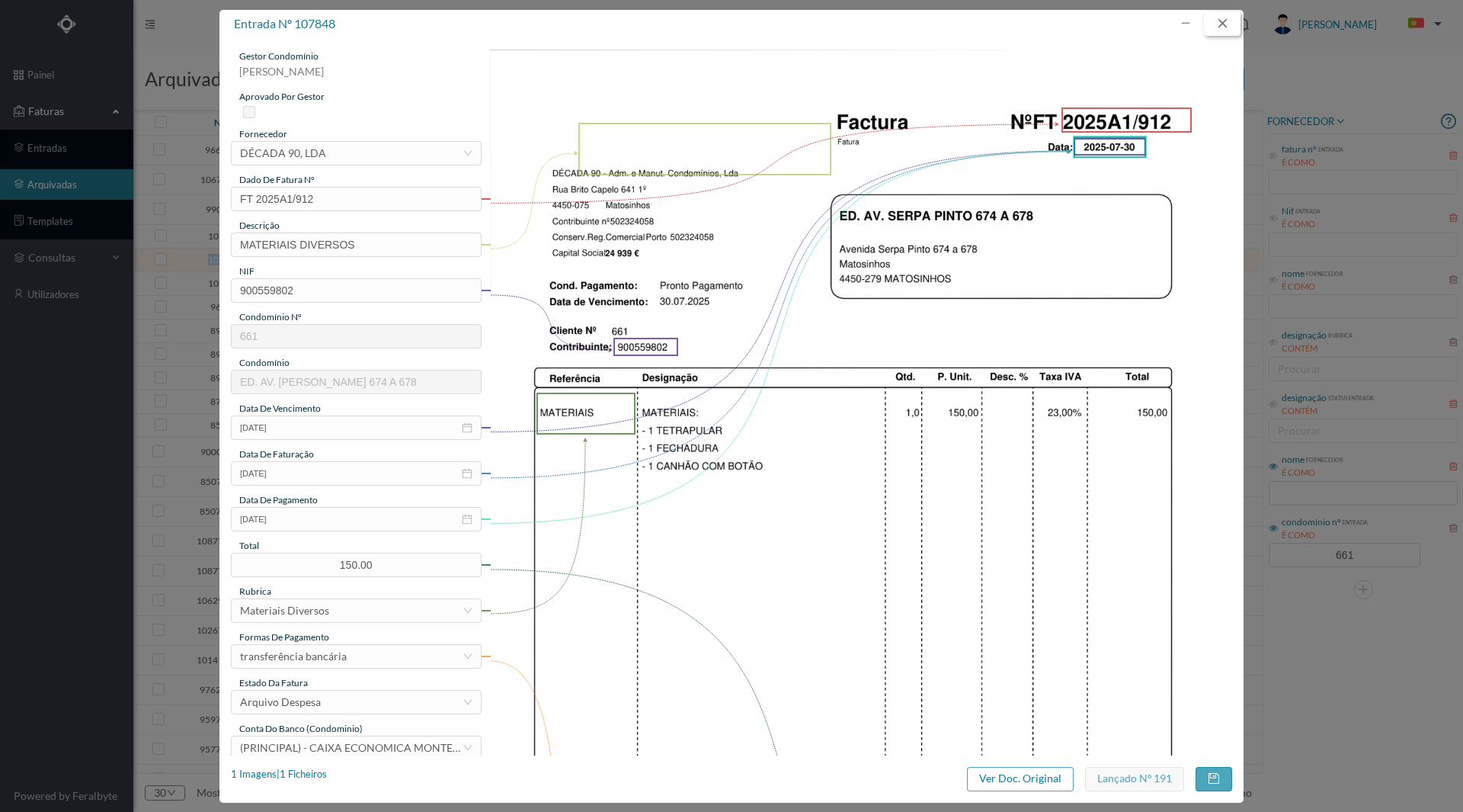
click at [1217, 27] on button "button" at bounding box center [1223, 23] width 36 height 24
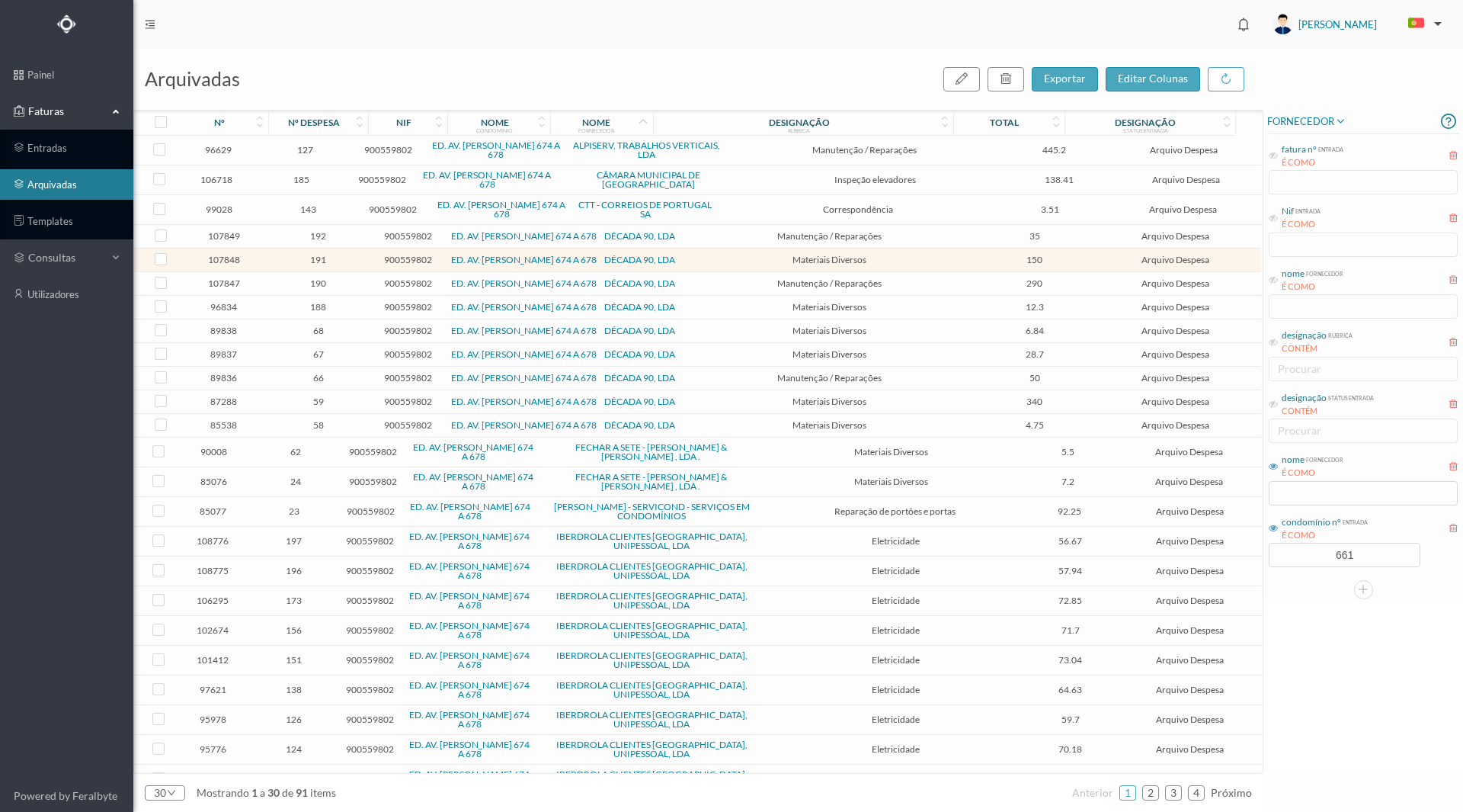
click at [220, 286] on span "107847" at bounding box center [223, 282] width 82 height 11
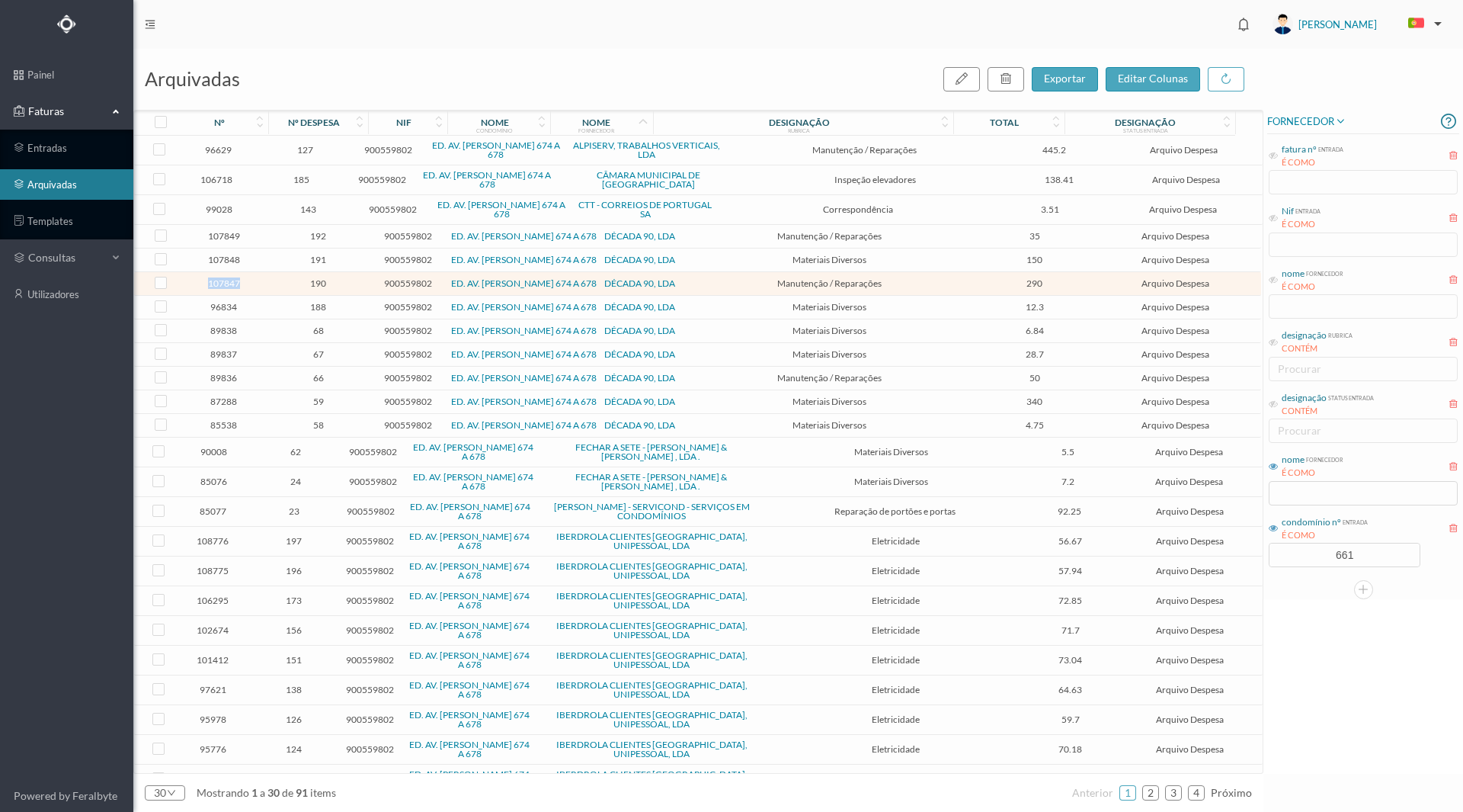
click at [220, 286] on span "107847" at bounding box center [223, 282] width 82 height 11
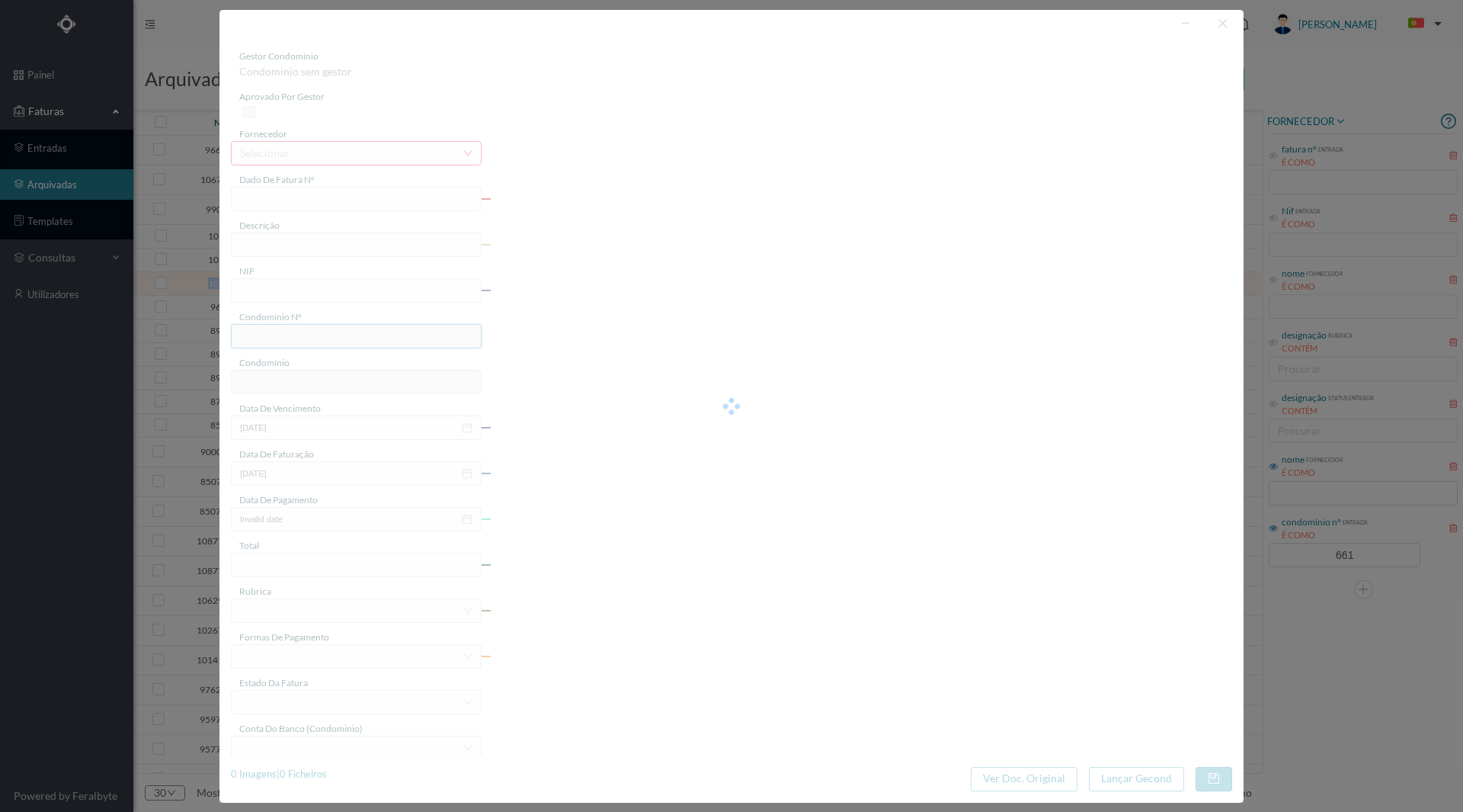
type input "FT 2025A1/911"
type input "Colocação de tetrapular e subst. fechadura e canhão casa das máquinas"
type input "900559802"
type input "[DATE]"
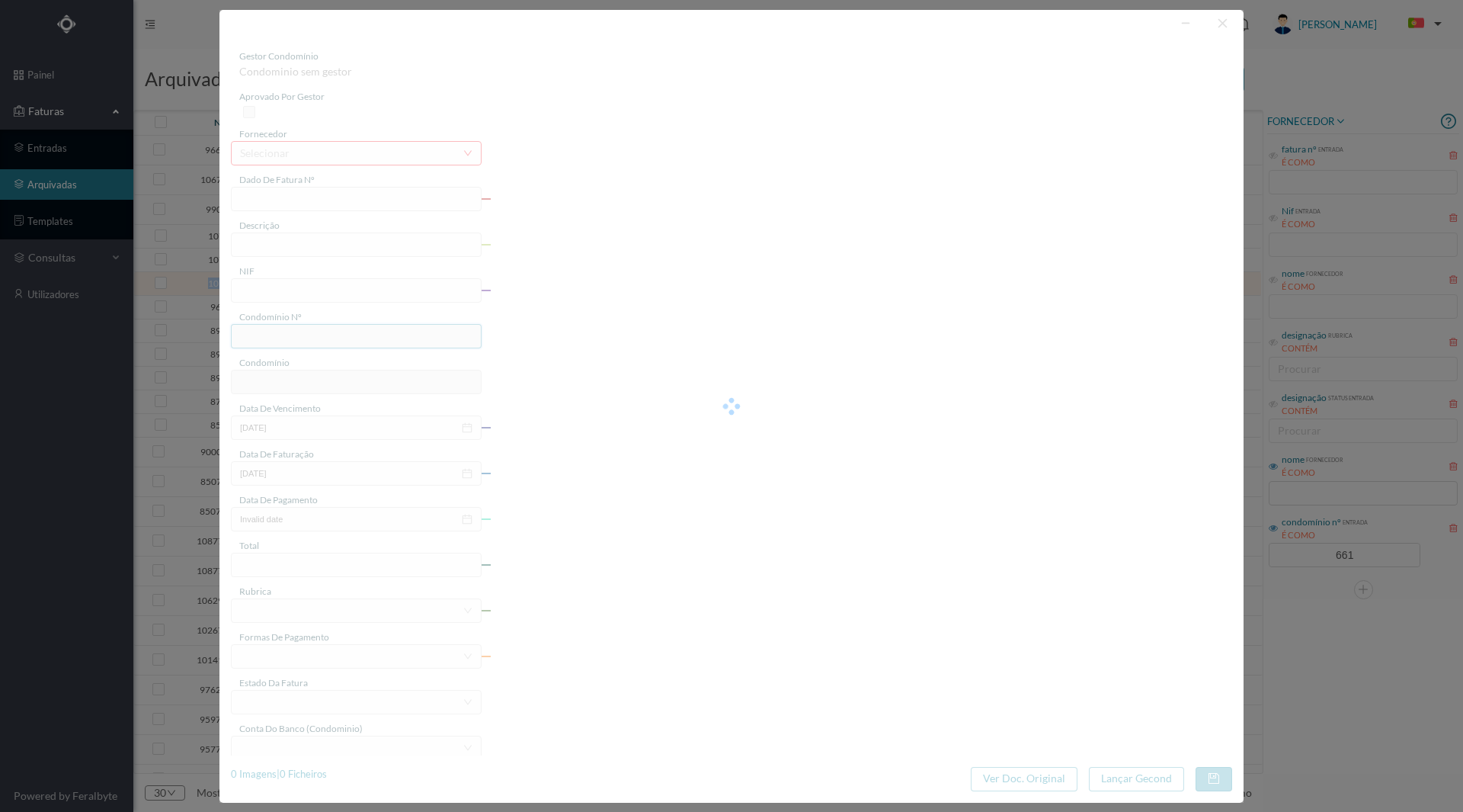
type input "[DATE]"
type input "290.00"
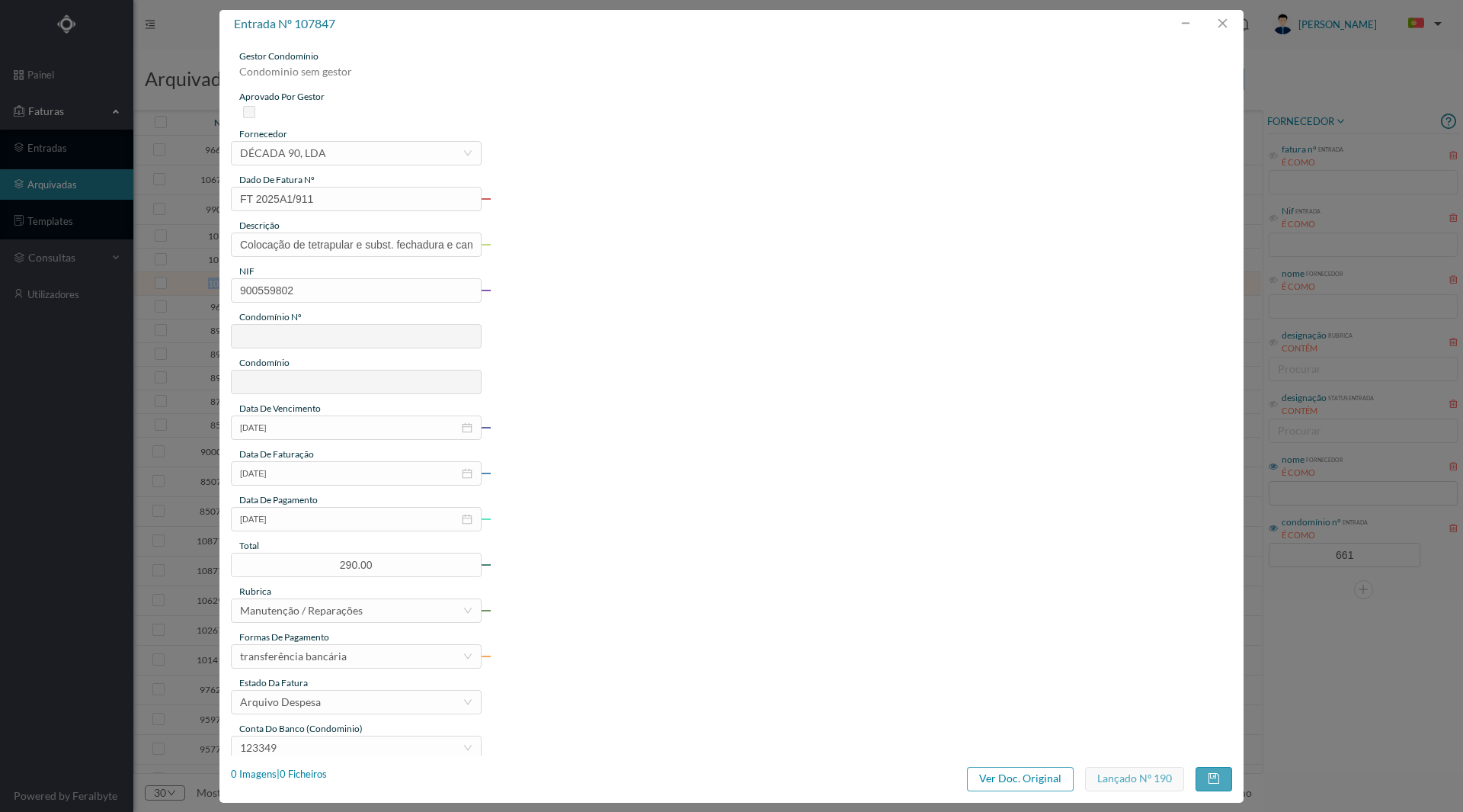
type input "661"
type input "ED. AV. [PERSON_NAME] 674 A 678"
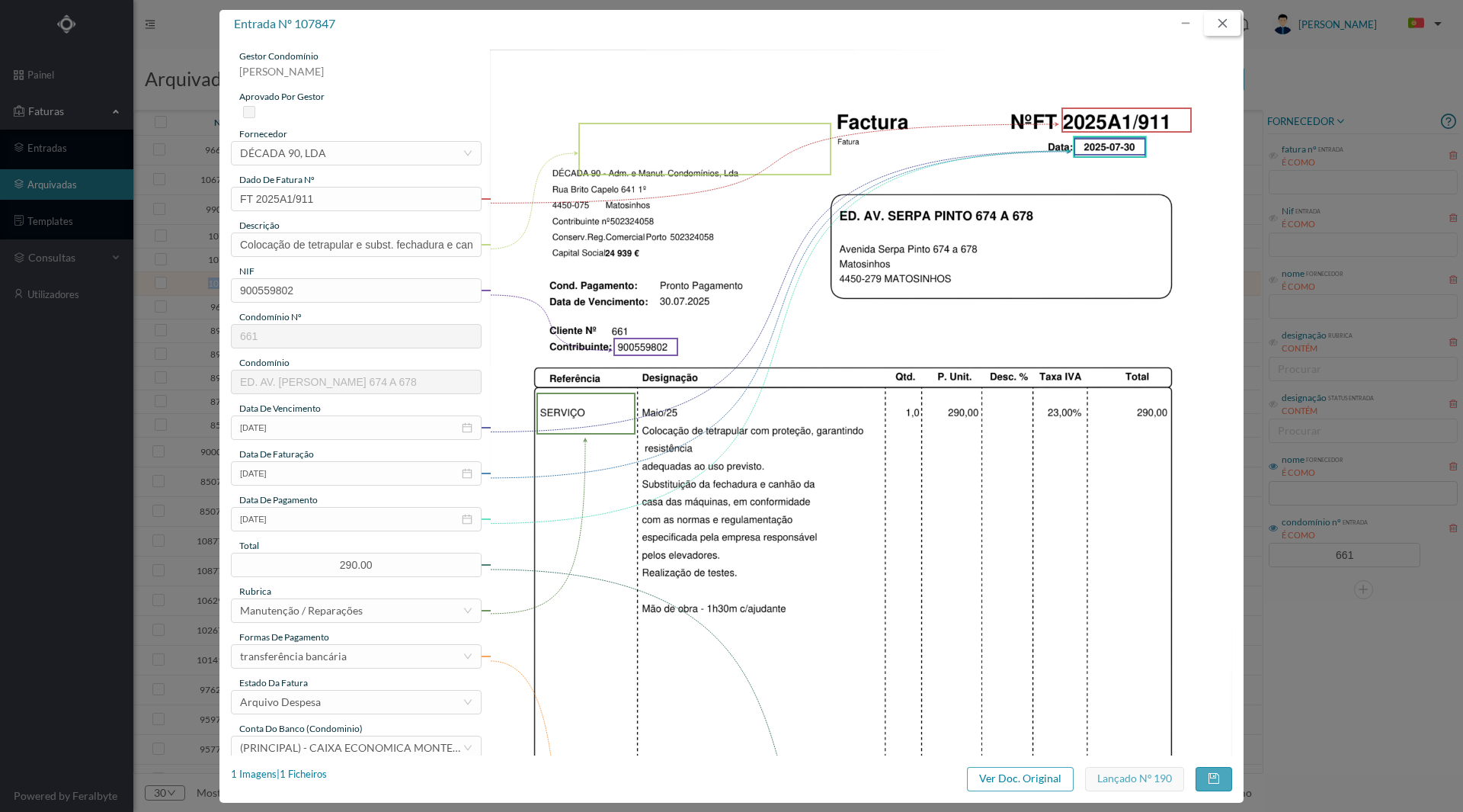
click at [1229, 22] on button "button" at bounding box center [1223, 23] width 36 height 24
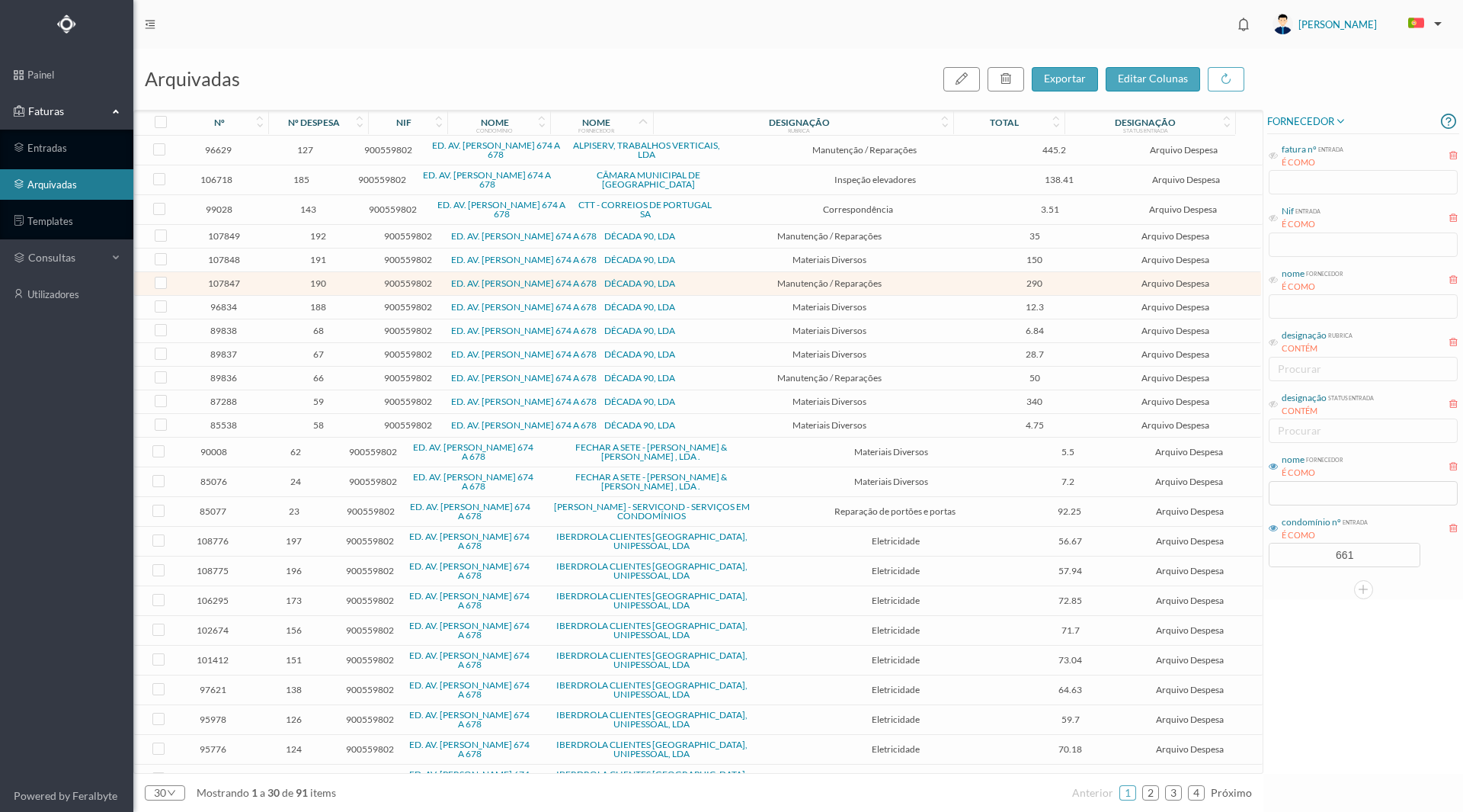
click at [229, 267] on td "107848" at bounding box center [224, 260] width 90 height 23
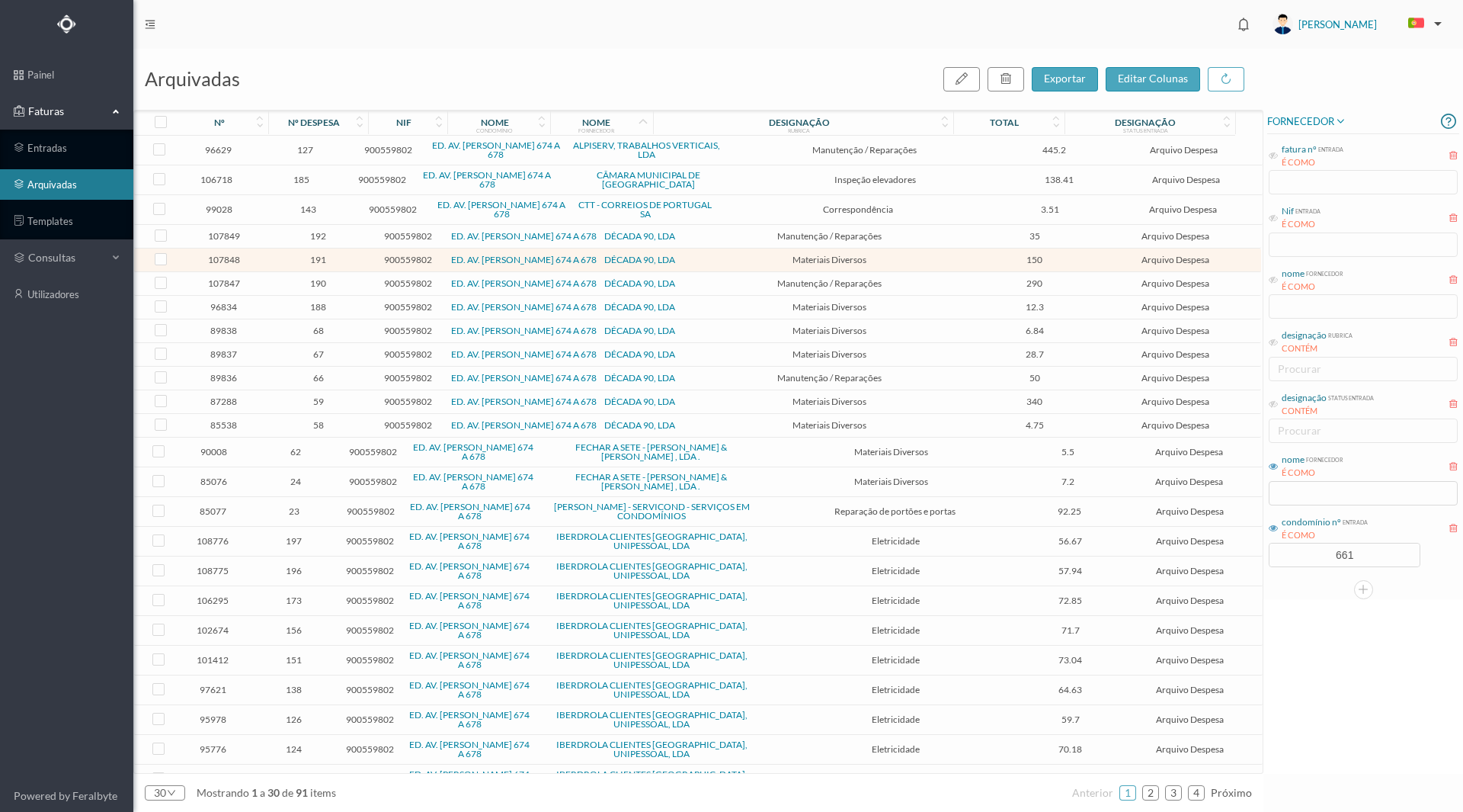
click at [227, 261] on span "107848" at bounding box center [223, 259] width 82 height 11
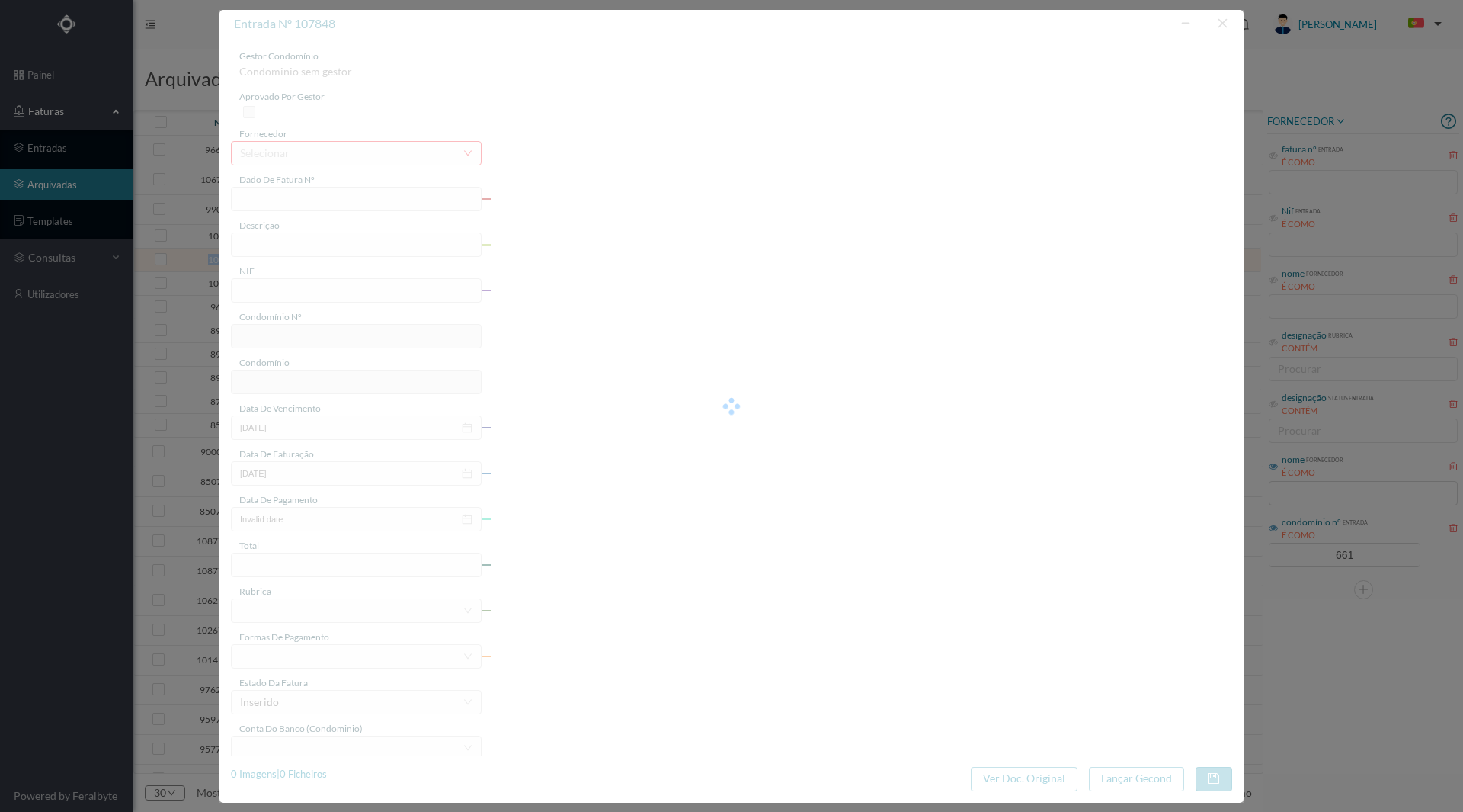
type input "FT 2025A1/912"
type input "MATERIAIS DIVERSOS"
type input "900559802"
type input "[DATE]"
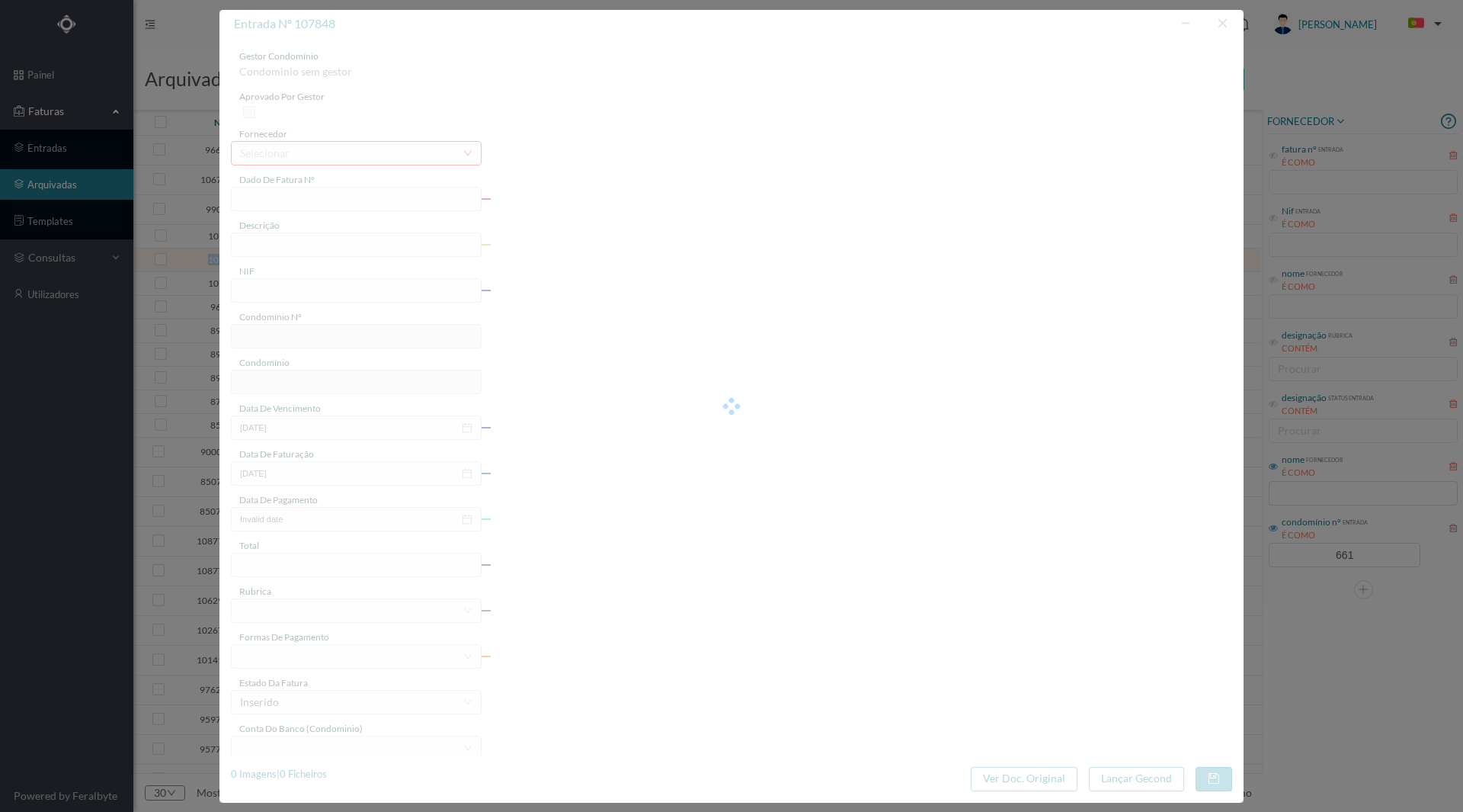
type input "[DATE]"
type input "150.00"
type input "661"
type input "ED. AV. [PERSON_NAME] 674 A 678"
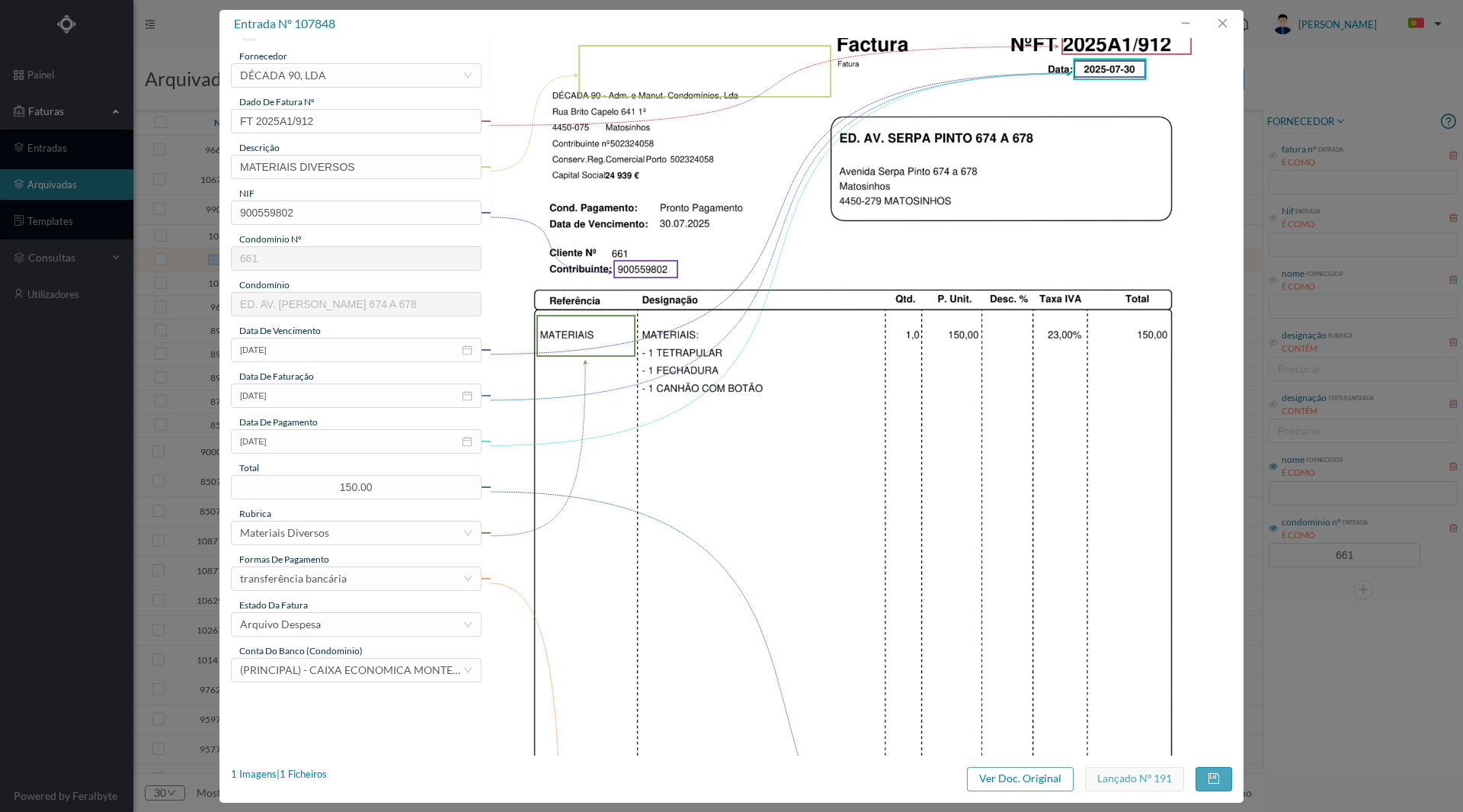
scroll to position [77, 0]
click at [1224, 22] on button "button" at bounding box center [1223, 23] width 36 height 24
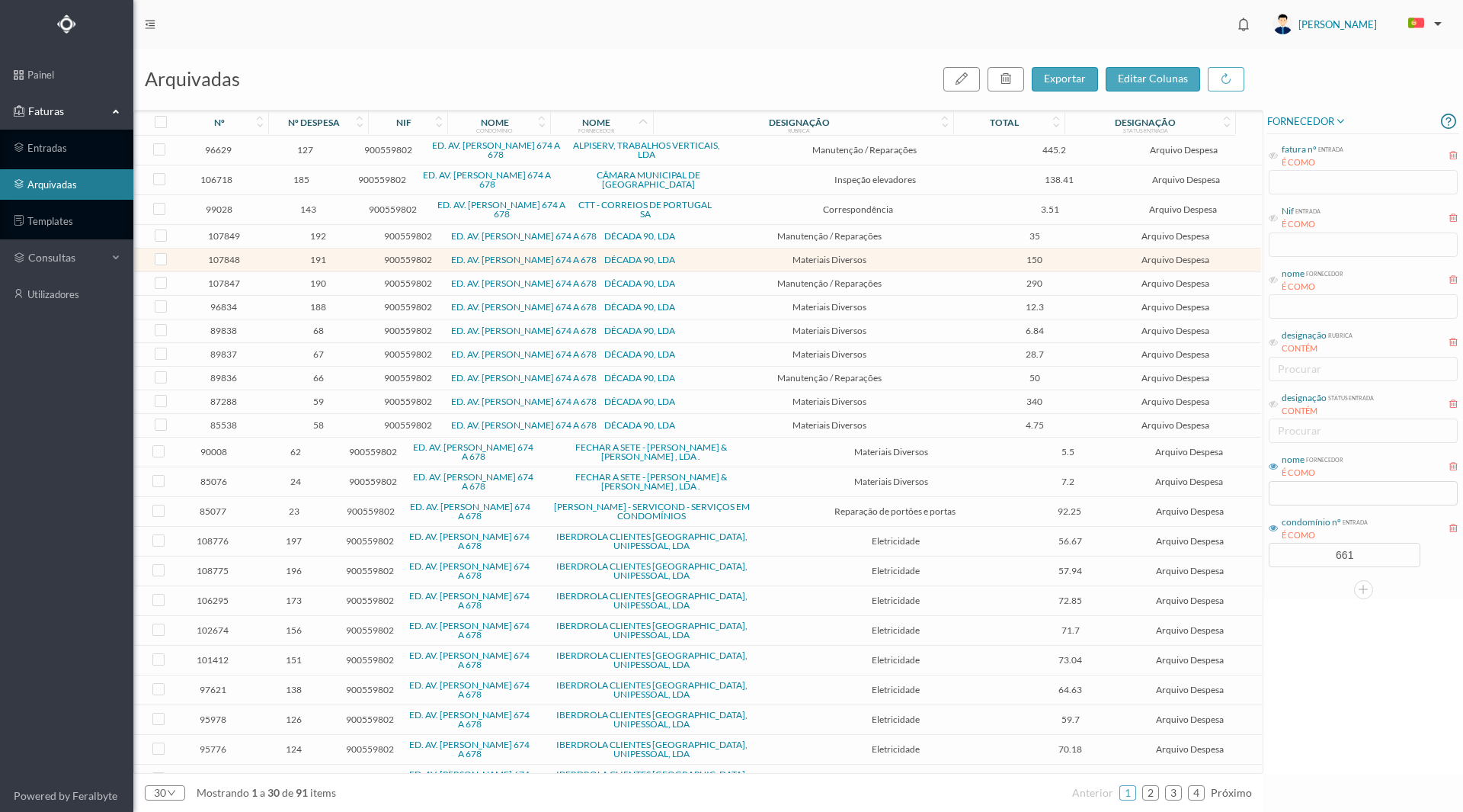
click at [222, 284] on span "107847" at bounding box center [223, 282] width 82 height 11
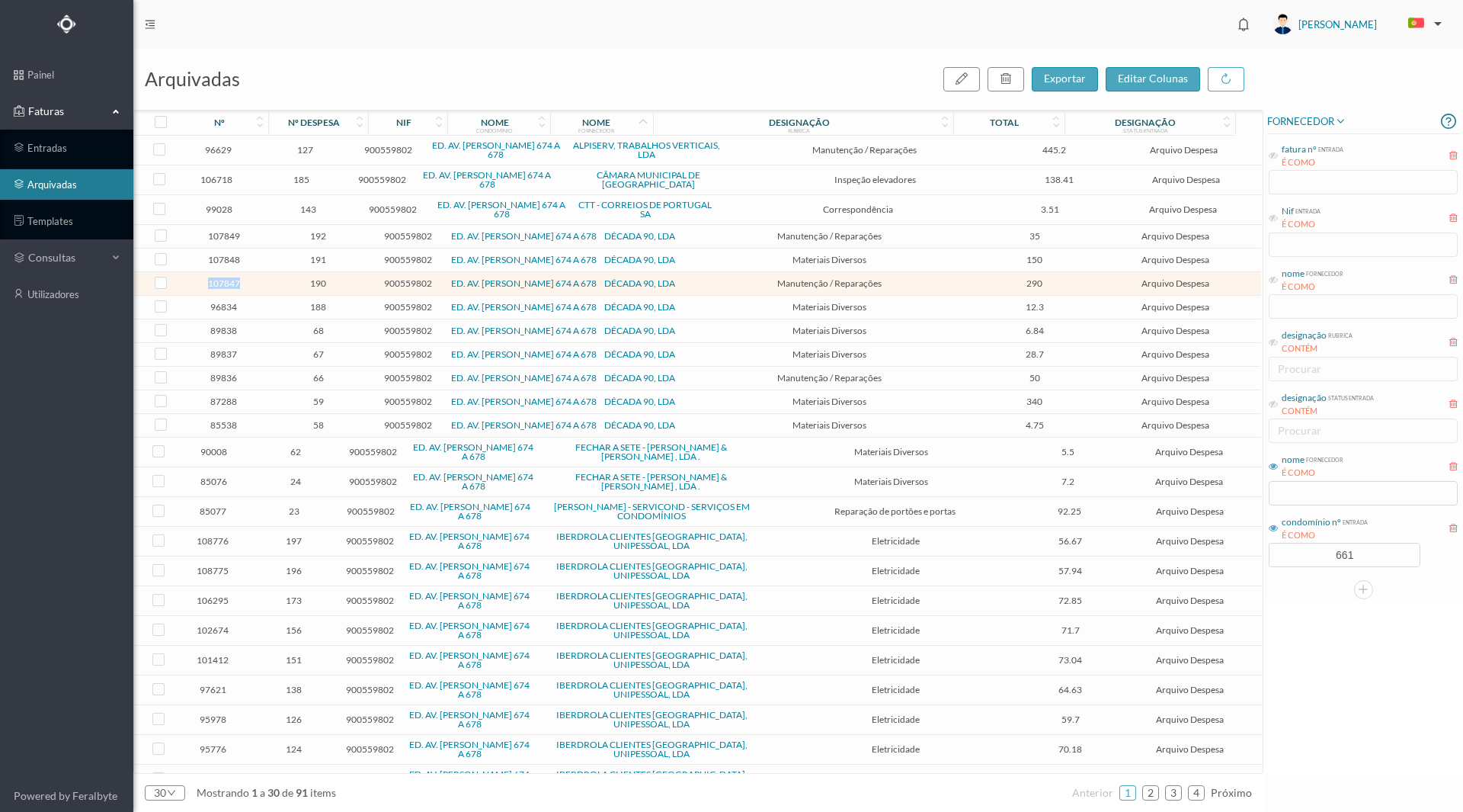
click at [222, 284] on span "107847" at bounding box center [223, 282] width 82 height 11
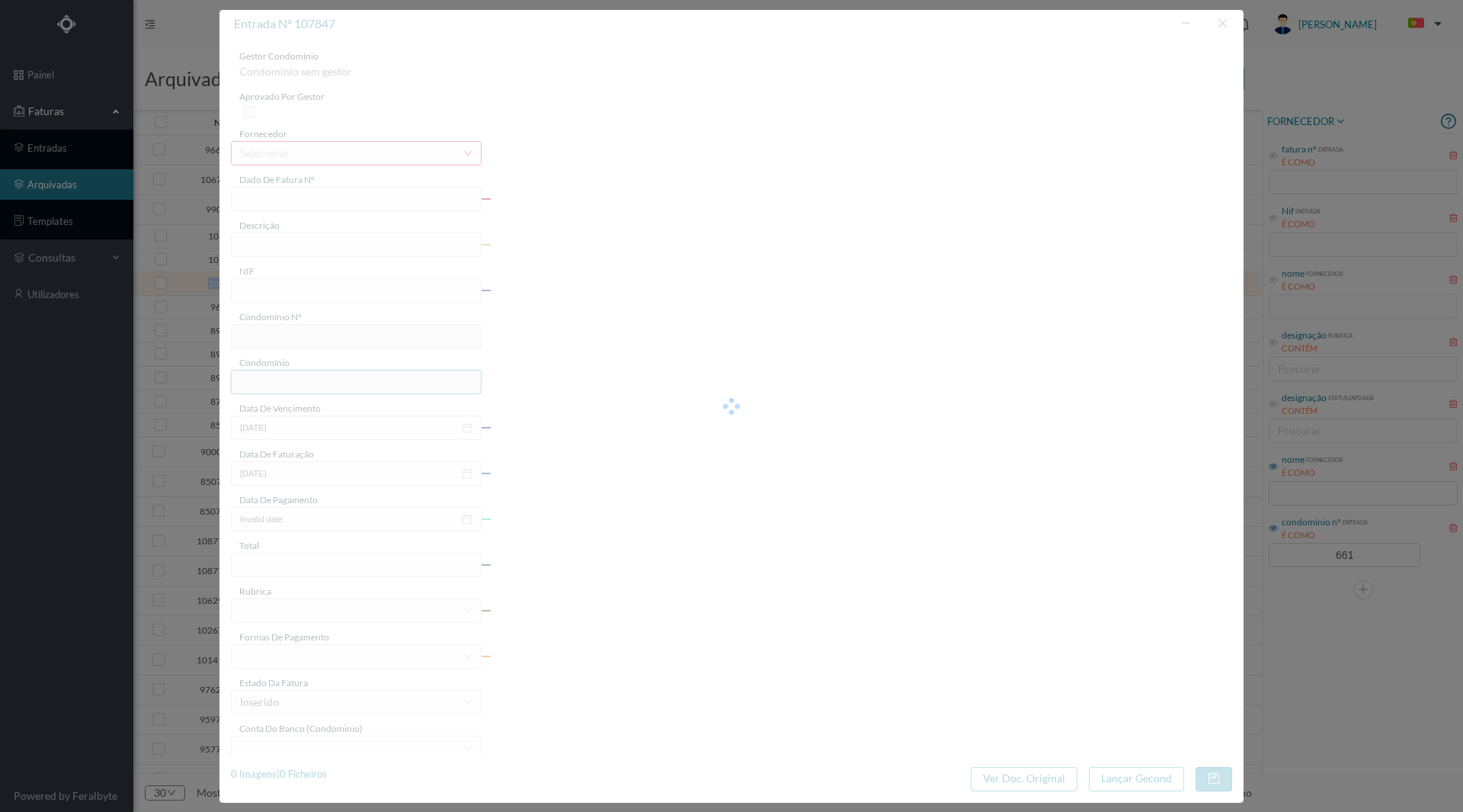
type input "FT 2025A1/911"
type input "Colocação de tetrapular e subst. fechadura e canhão casa das máquinas"
type input "900559802"
type input "[DATE]"
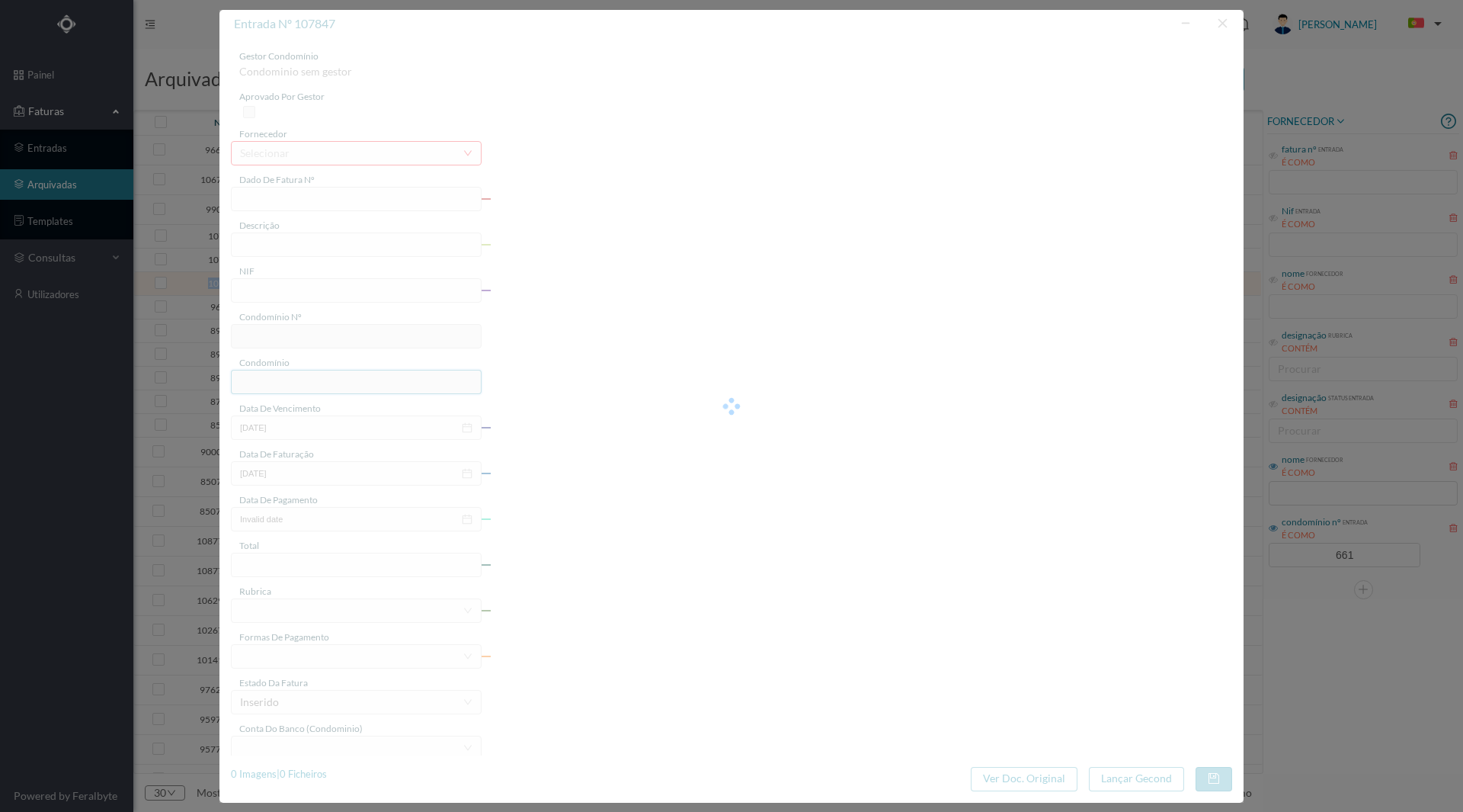
type input "[DATE]"
type input "290.00"
type input "661"
type input "ED. AV. [PERSON_NAME] 674 A 678"
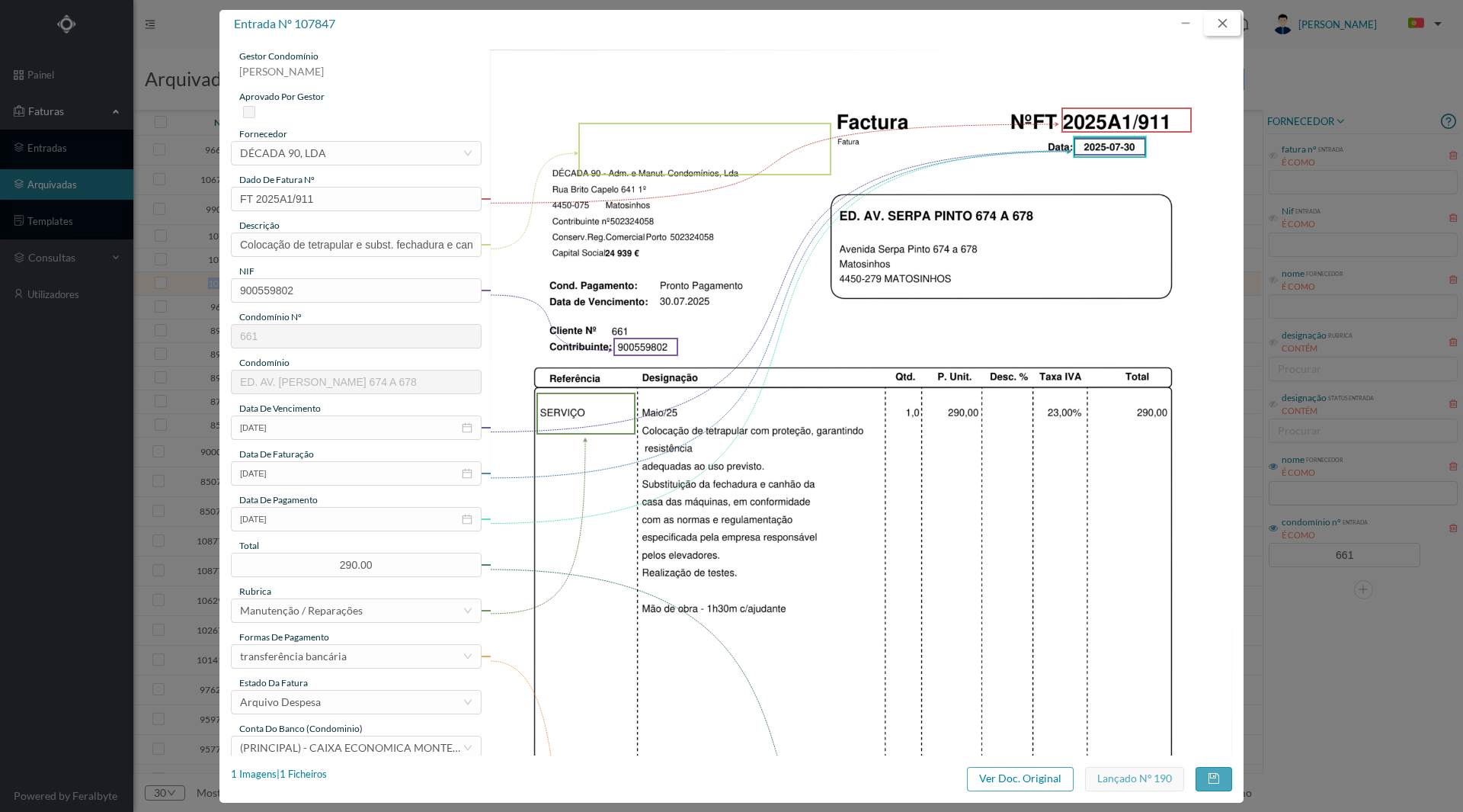
click at [1218, 25] on button "button" at bounding box center [1223, 23] width 36 height 24
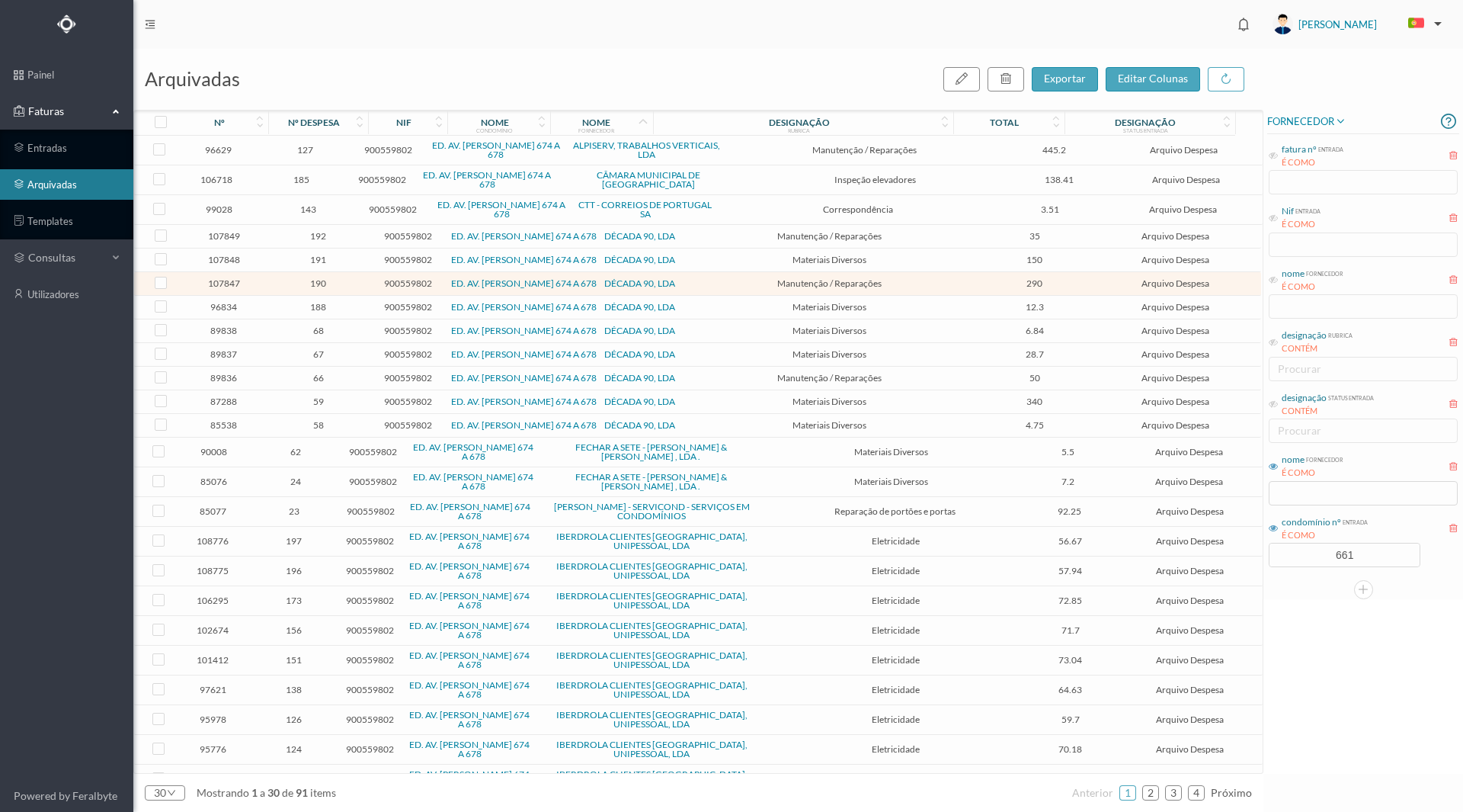
click at [236, 259] on span "107848" at bounding box center [223, 259] width 82 height 11
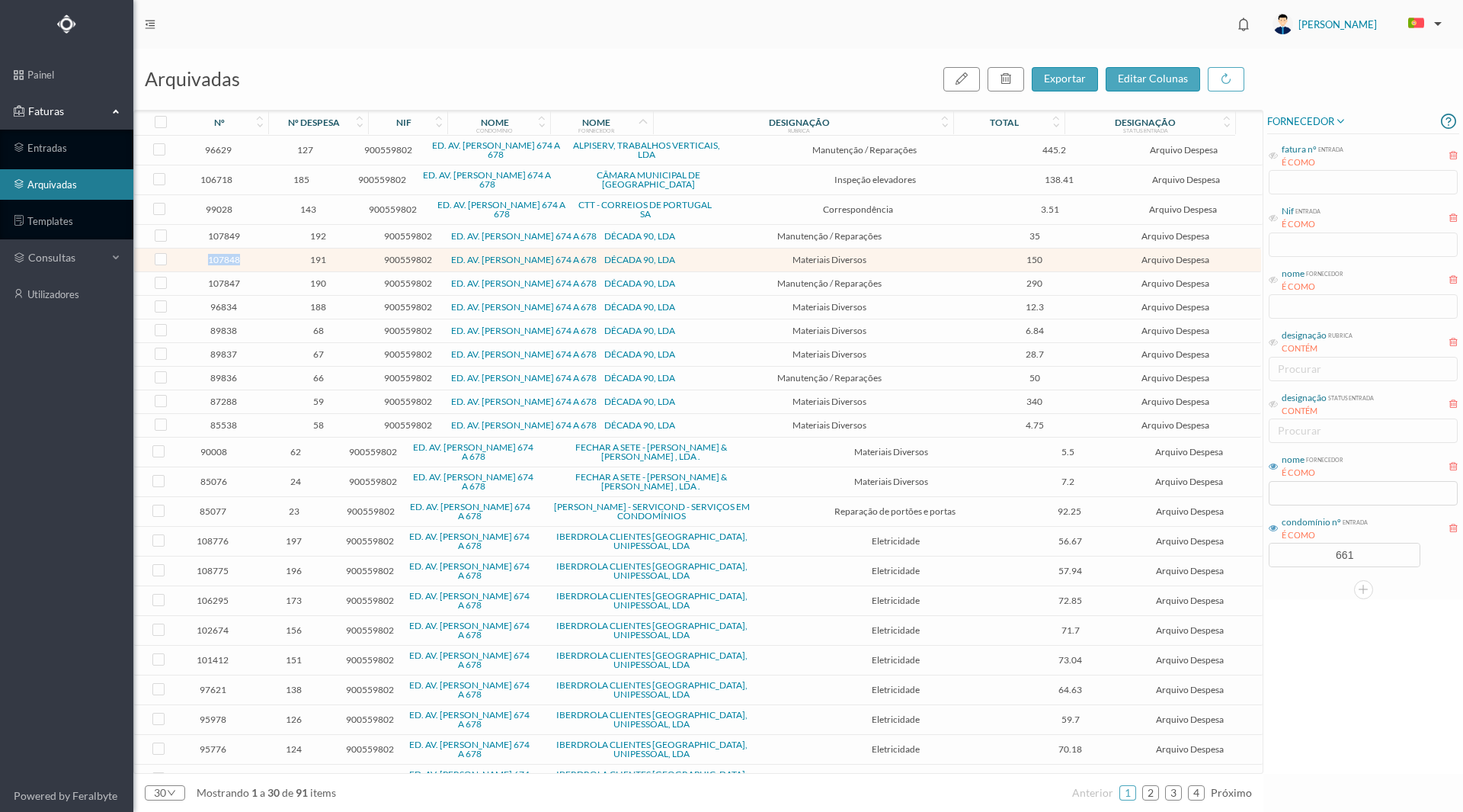
click at [236, 259] on span "107848" at bounding box center [223, 259] width 82 height 11
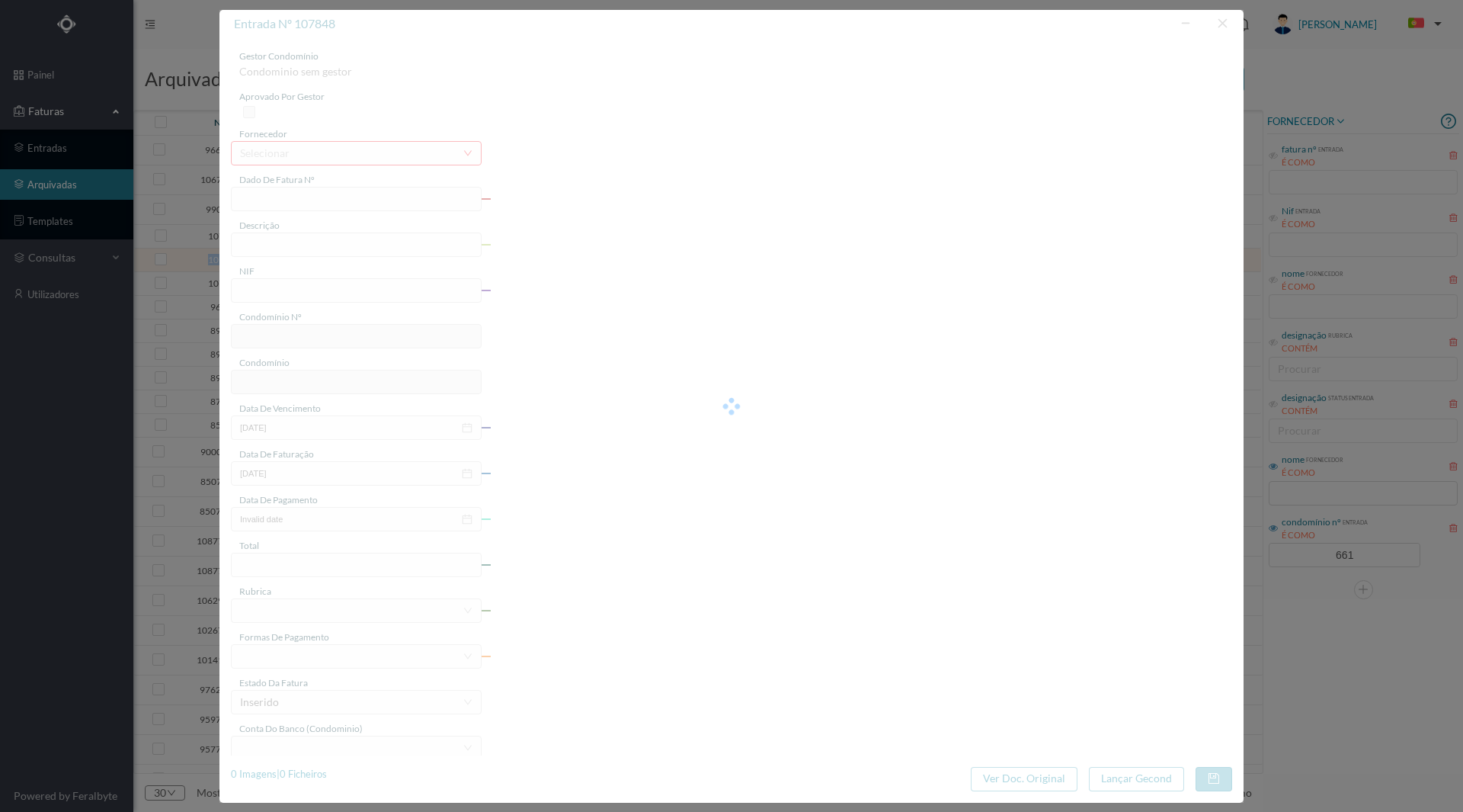
type input "FT 2025A1/912"
type input "MATERIAIS DIVERSOS"
type input "900559802"
type input "[DATE]"
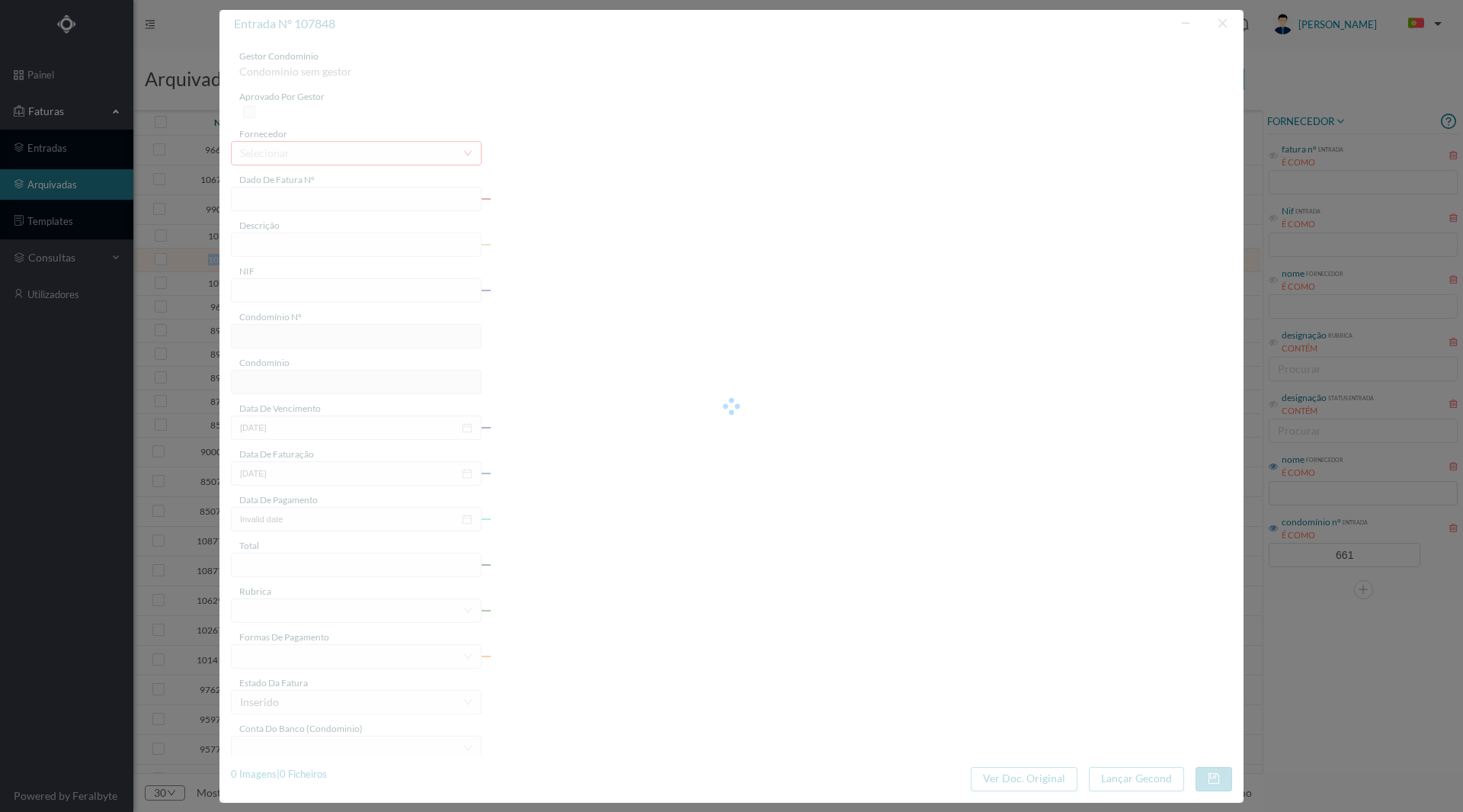
type input "[DATE]"
type input "150.00"
type input "661"
type input "ED. AV. [PERSON_NAME] 674 A 678"
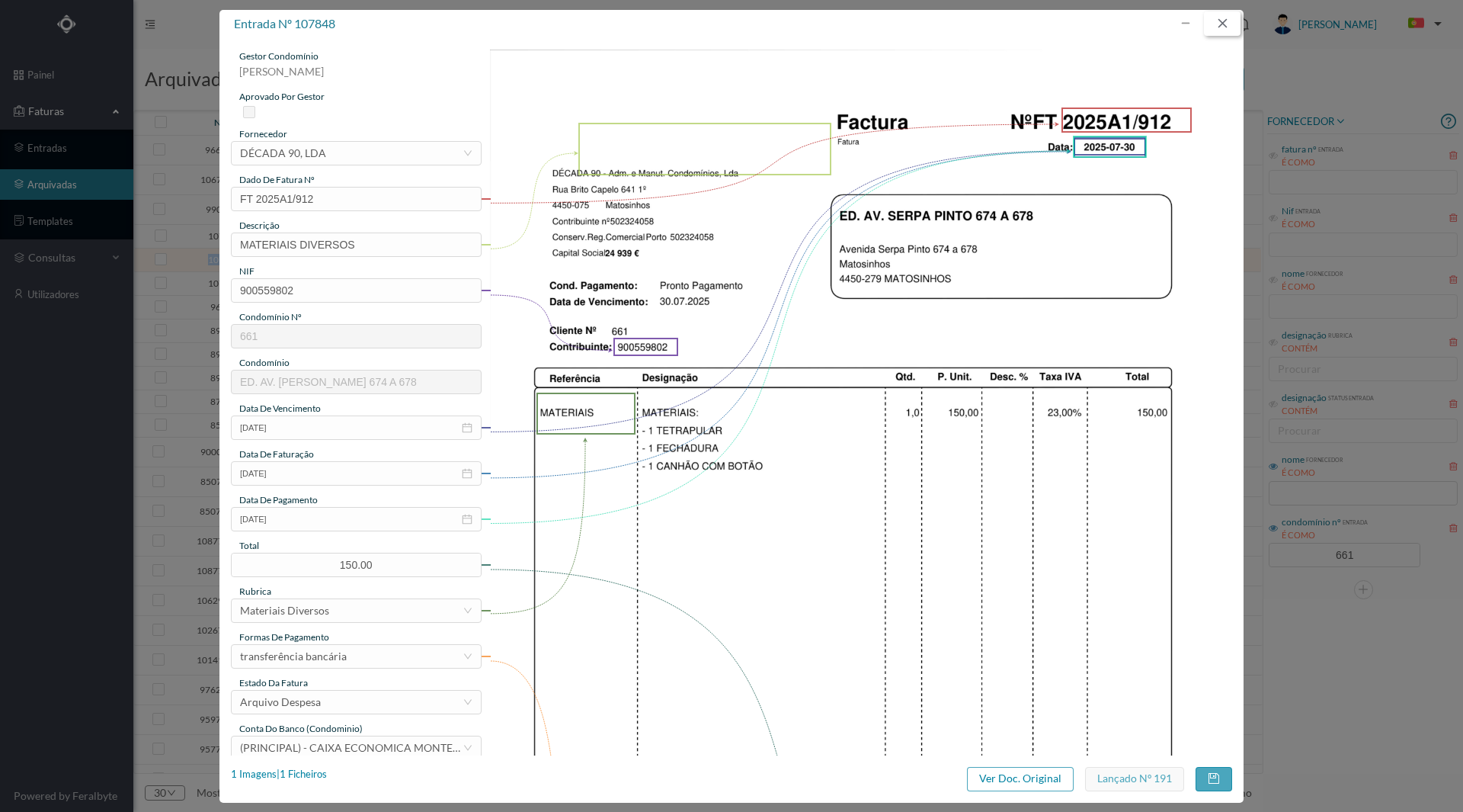
click at [1227, 28] on button "button" at bounding box center [1223, 23] width 36 height 24
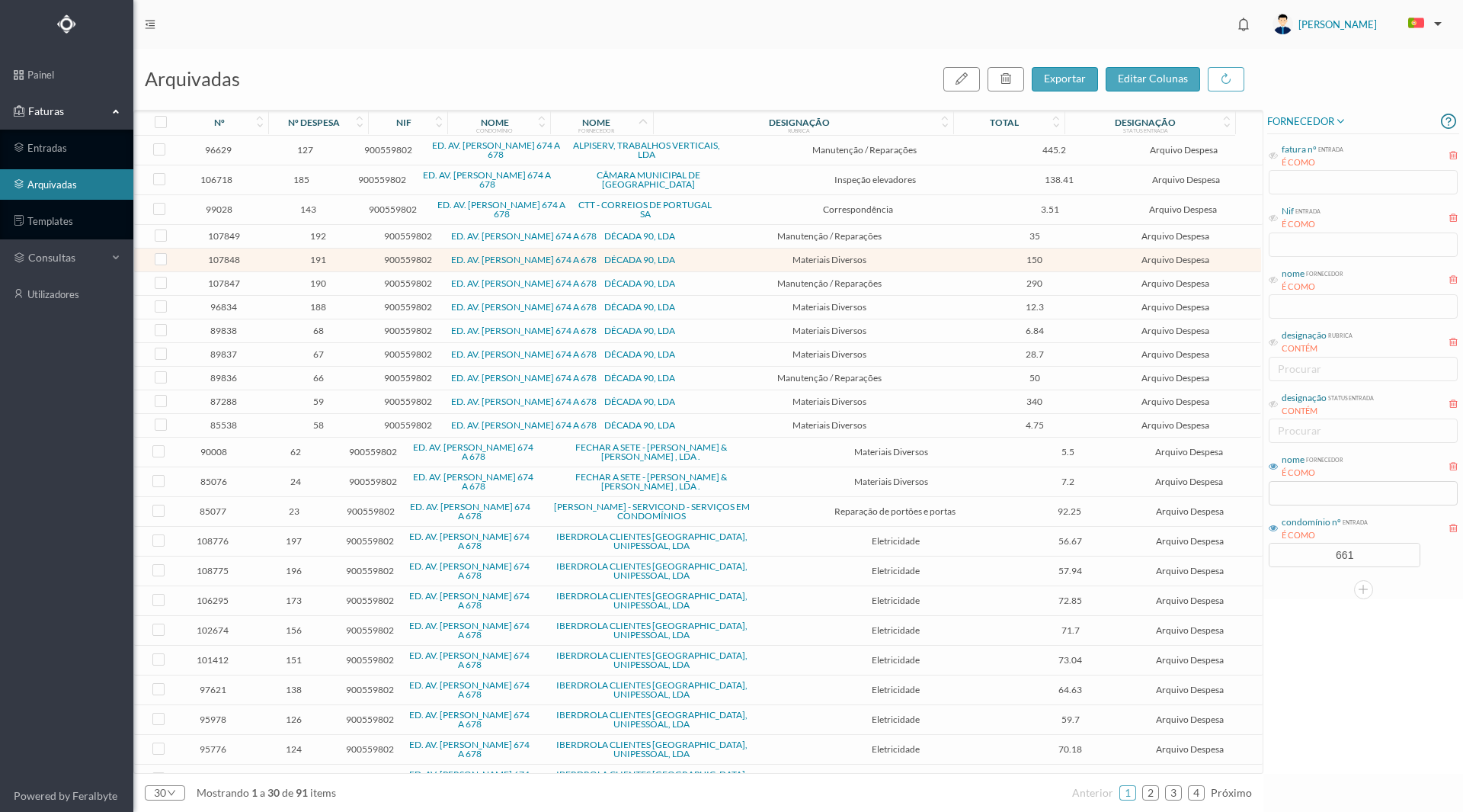
click at [229, 403] on span "87288" at bounding box center [223, 400] width 82 height 11
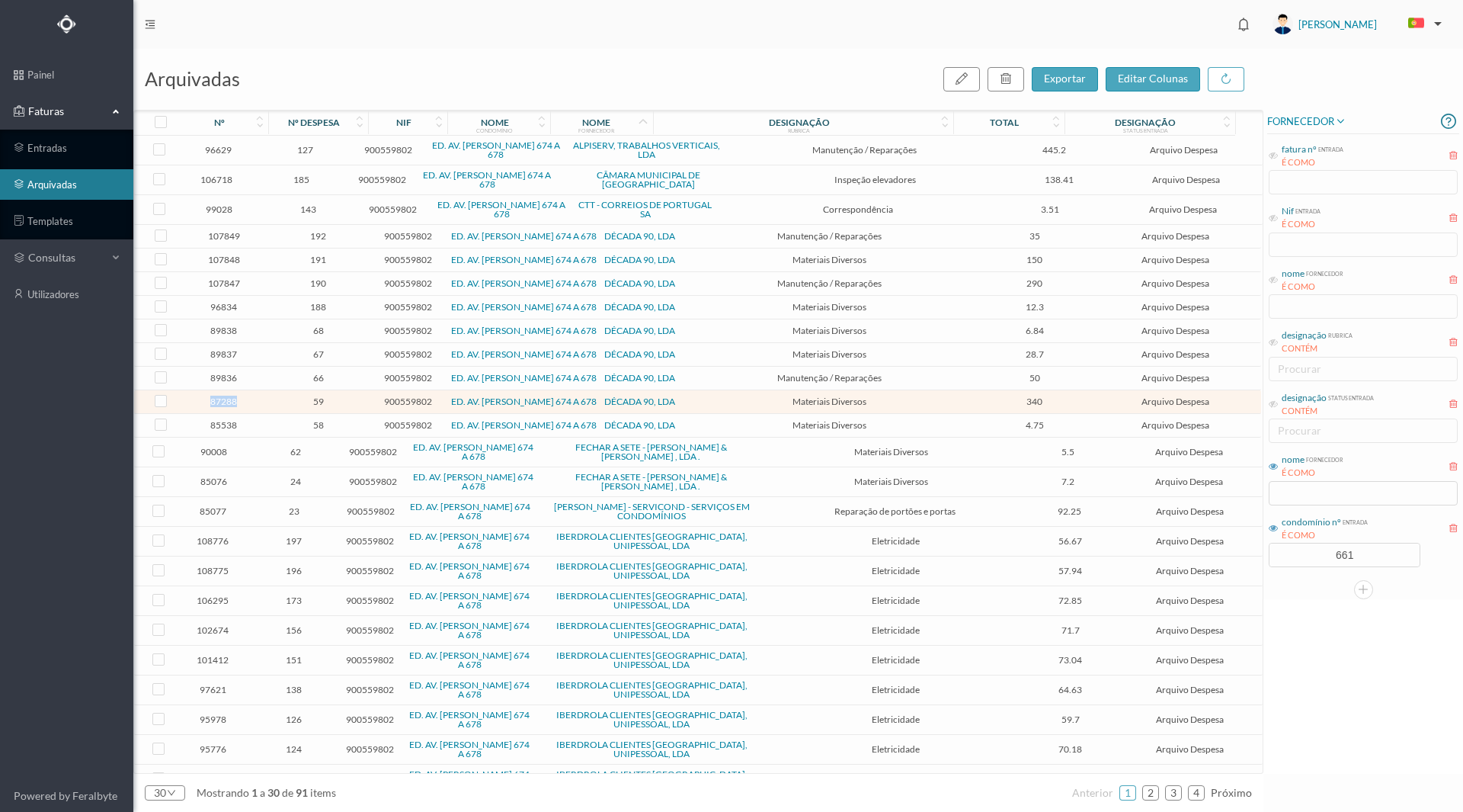
click at [229, 403] on span "87288" at bounding box center [223, 400] width 82 height 11
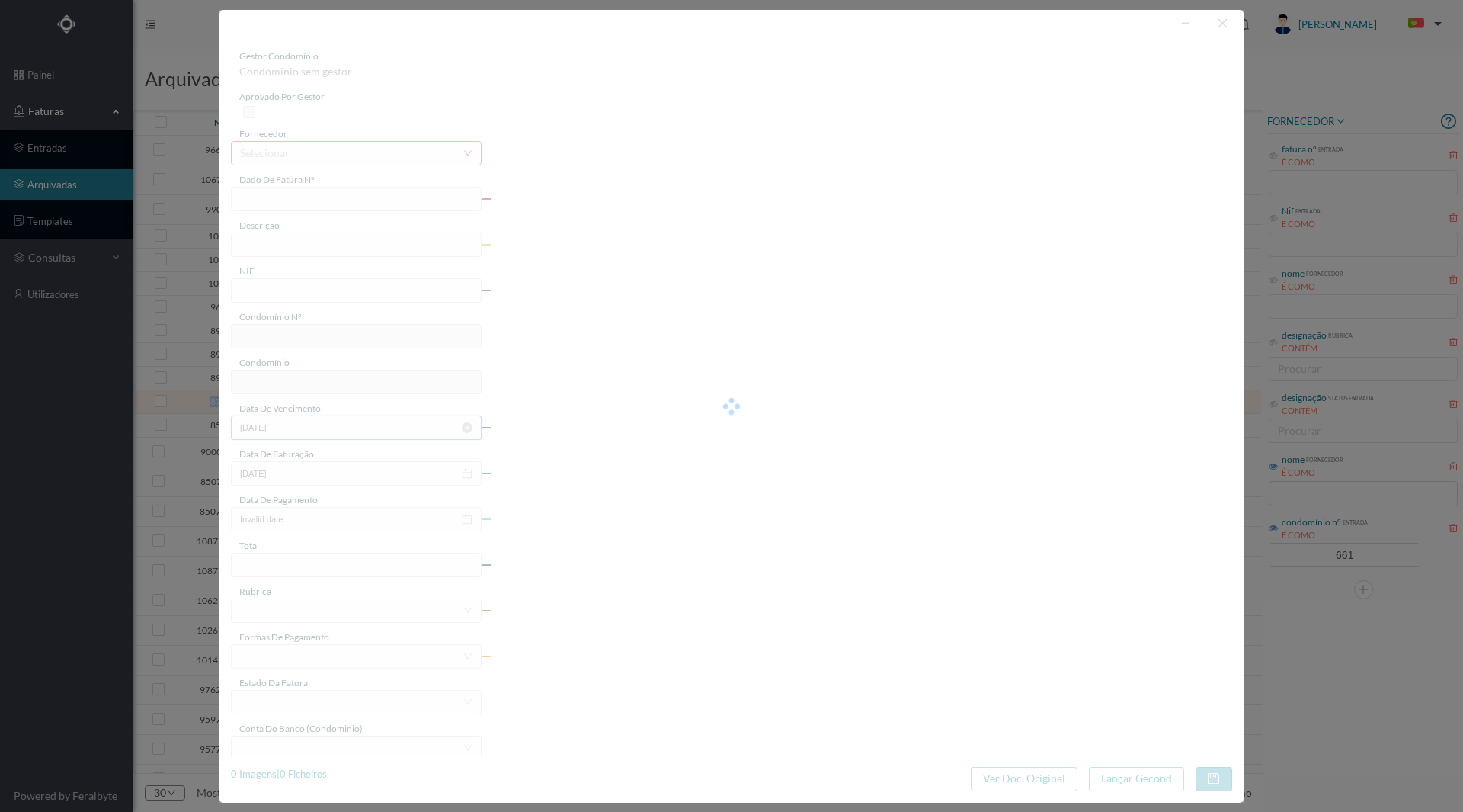
type input "FT 2024A1/1415"
type input "Material eléctrico"
type input "900559802"
type input "[DATE]"
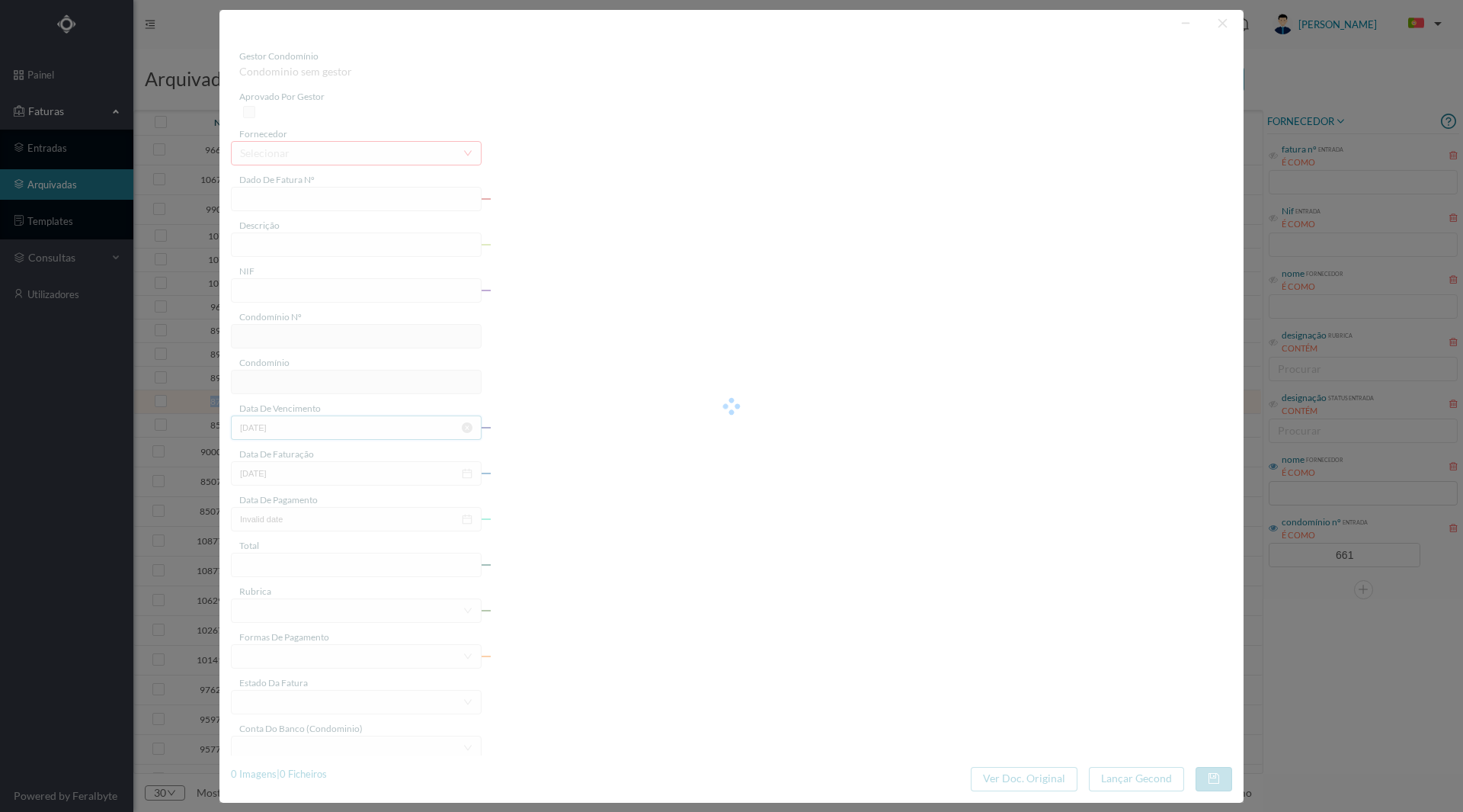
type input "[DATE]"
type input "340.00"
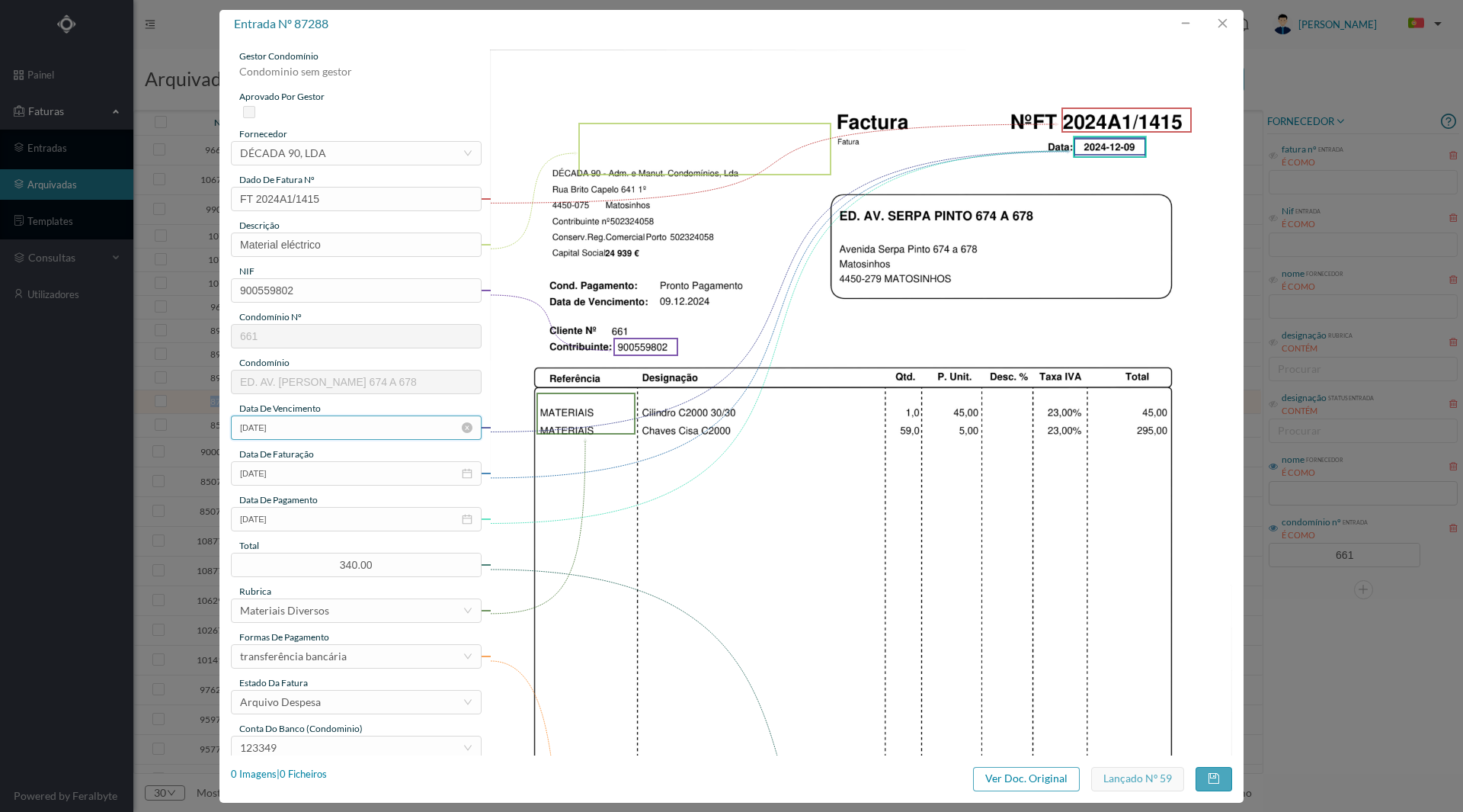
type input "661"
type input "ED. AV. [PERSON_NAME] 674 A 678"
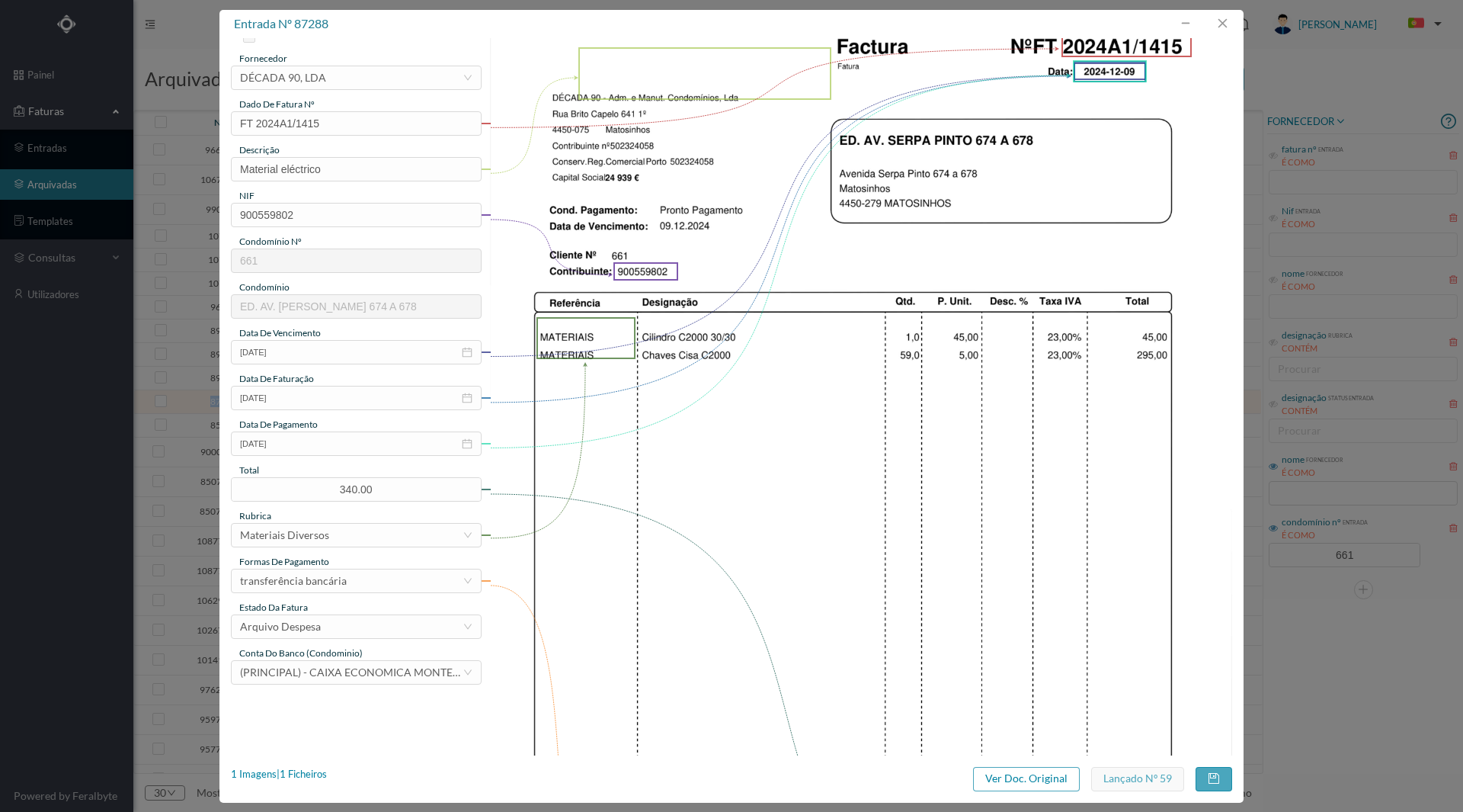
scroll to position [0, 0]
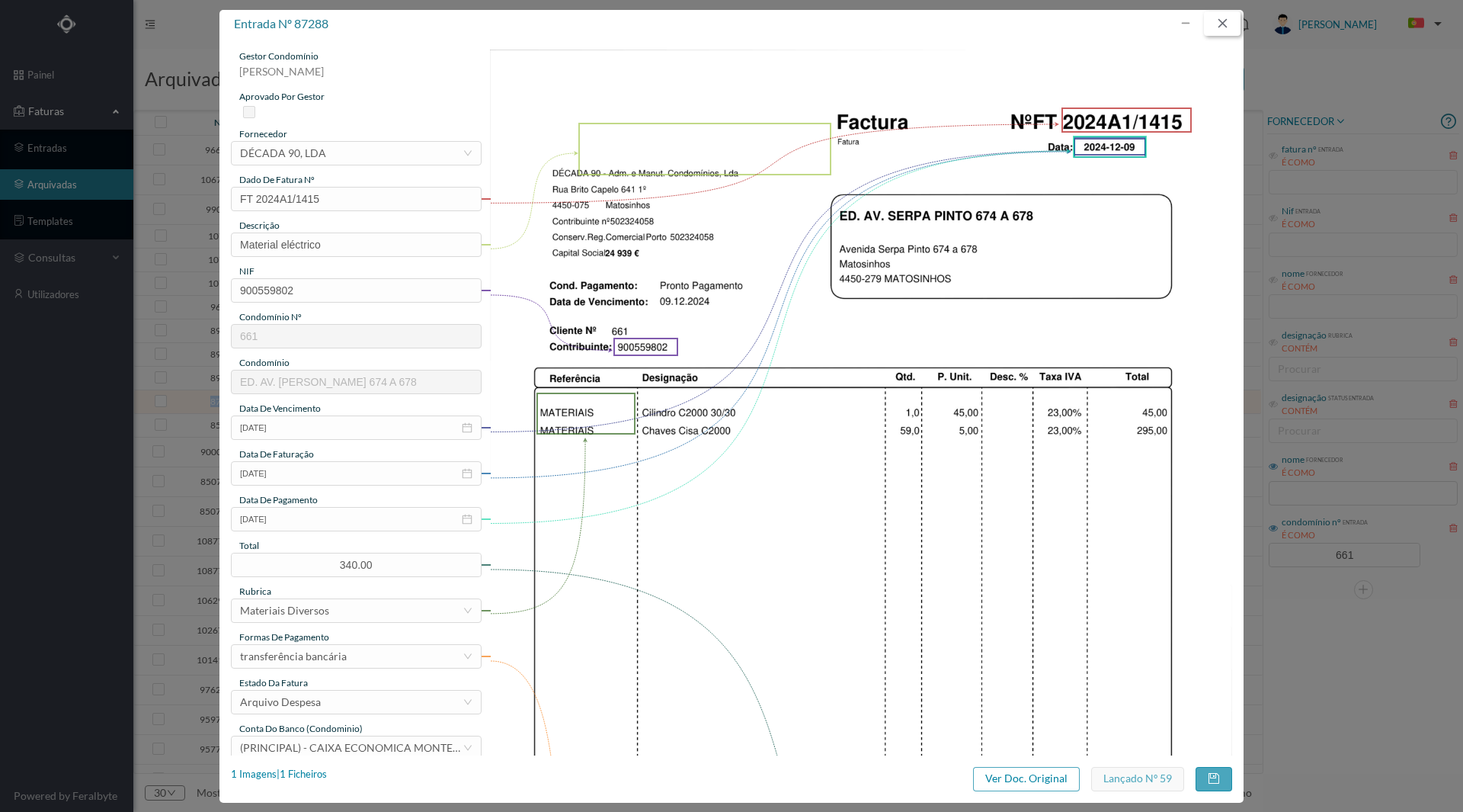
click at [1227, 24] on button "button" at bounding box center [1223, 23] width 36 height 24
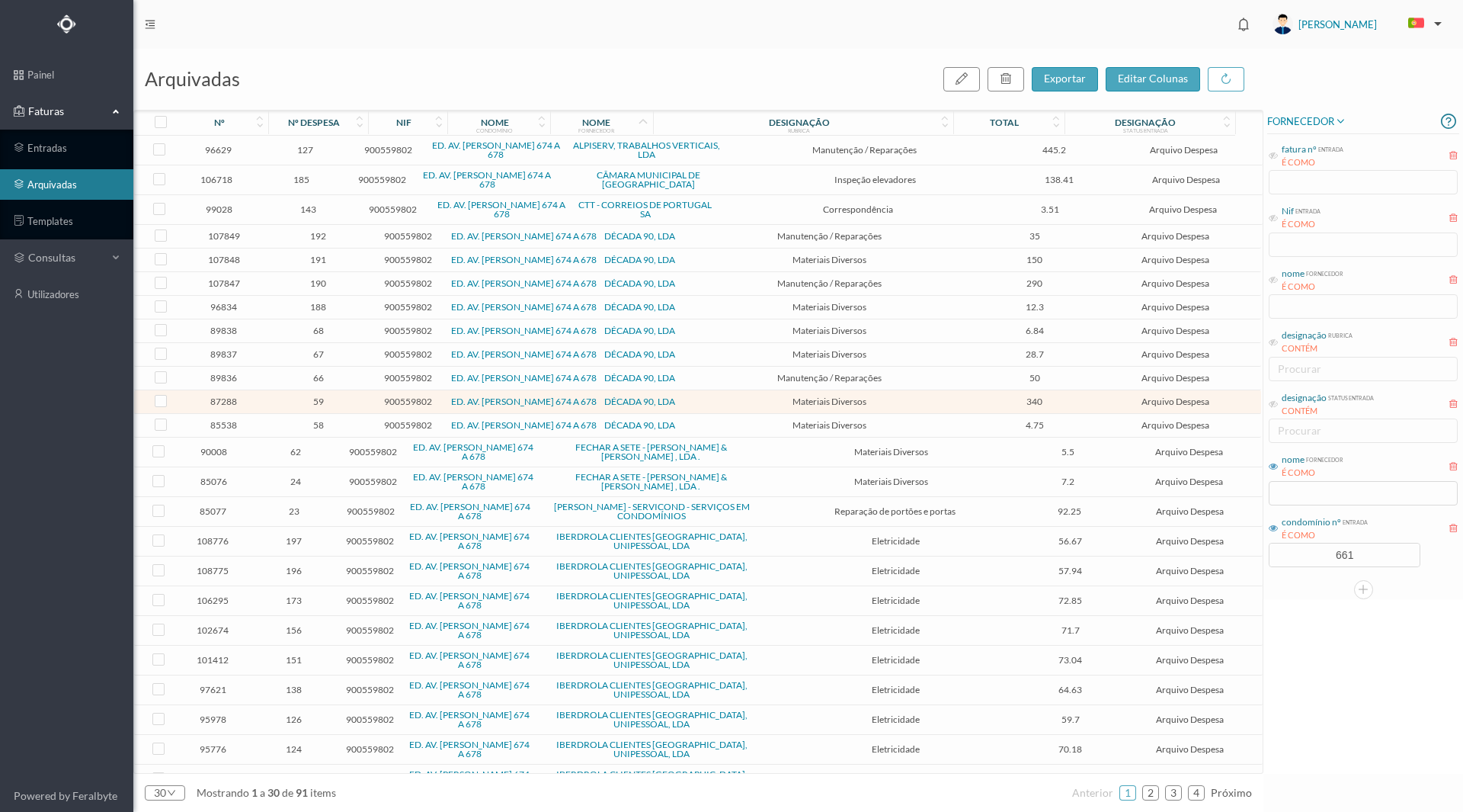
click at [214, 512] on span "85077" at bounding box center [213, 511] width 69 height 11
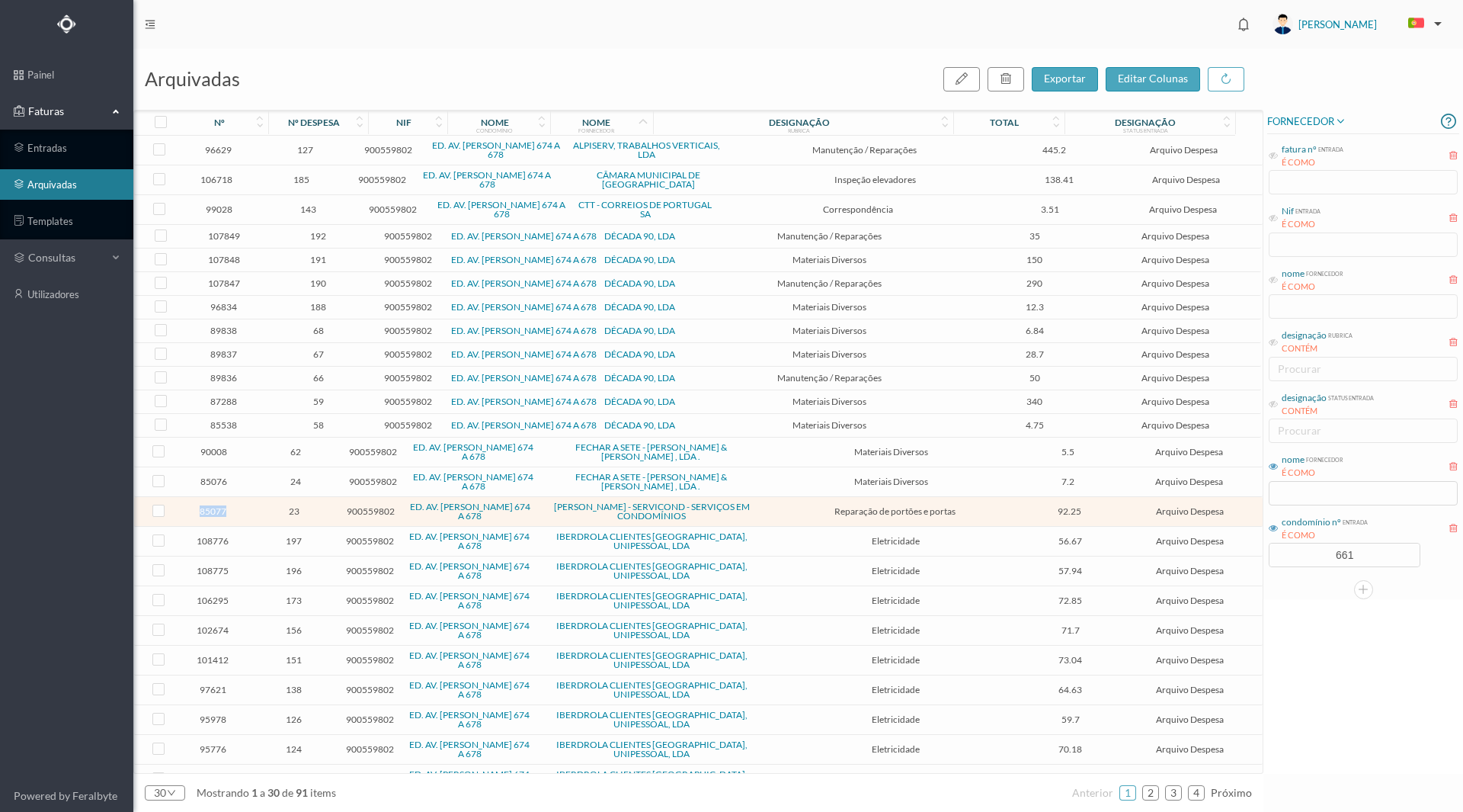
click at [214, 512] on span "85077" at bounding box center [213, 511] width 69 height 11
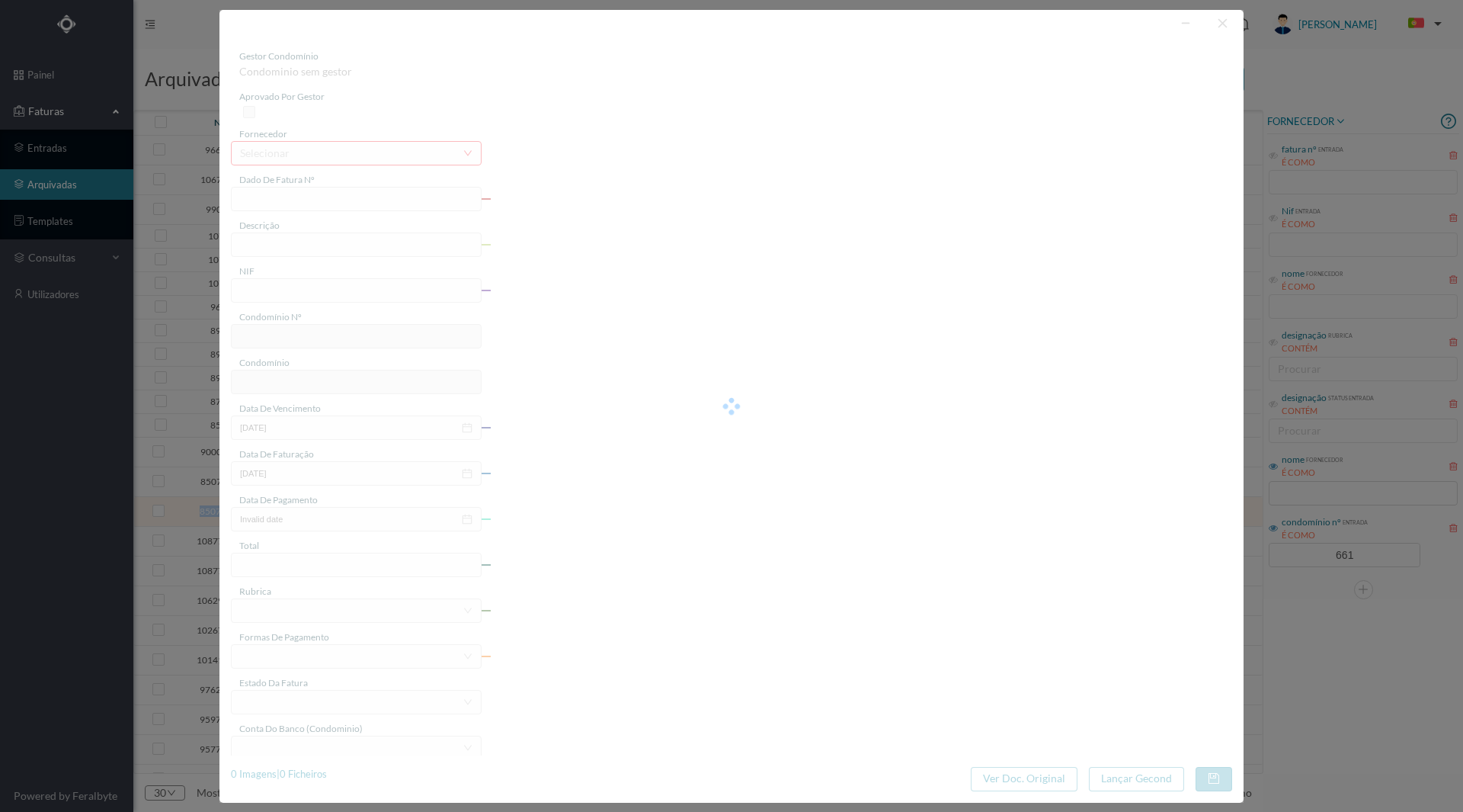
type input "FR.2024/1542"
type input "reparação porta"
type input "900559802"
type input "[DATE]"
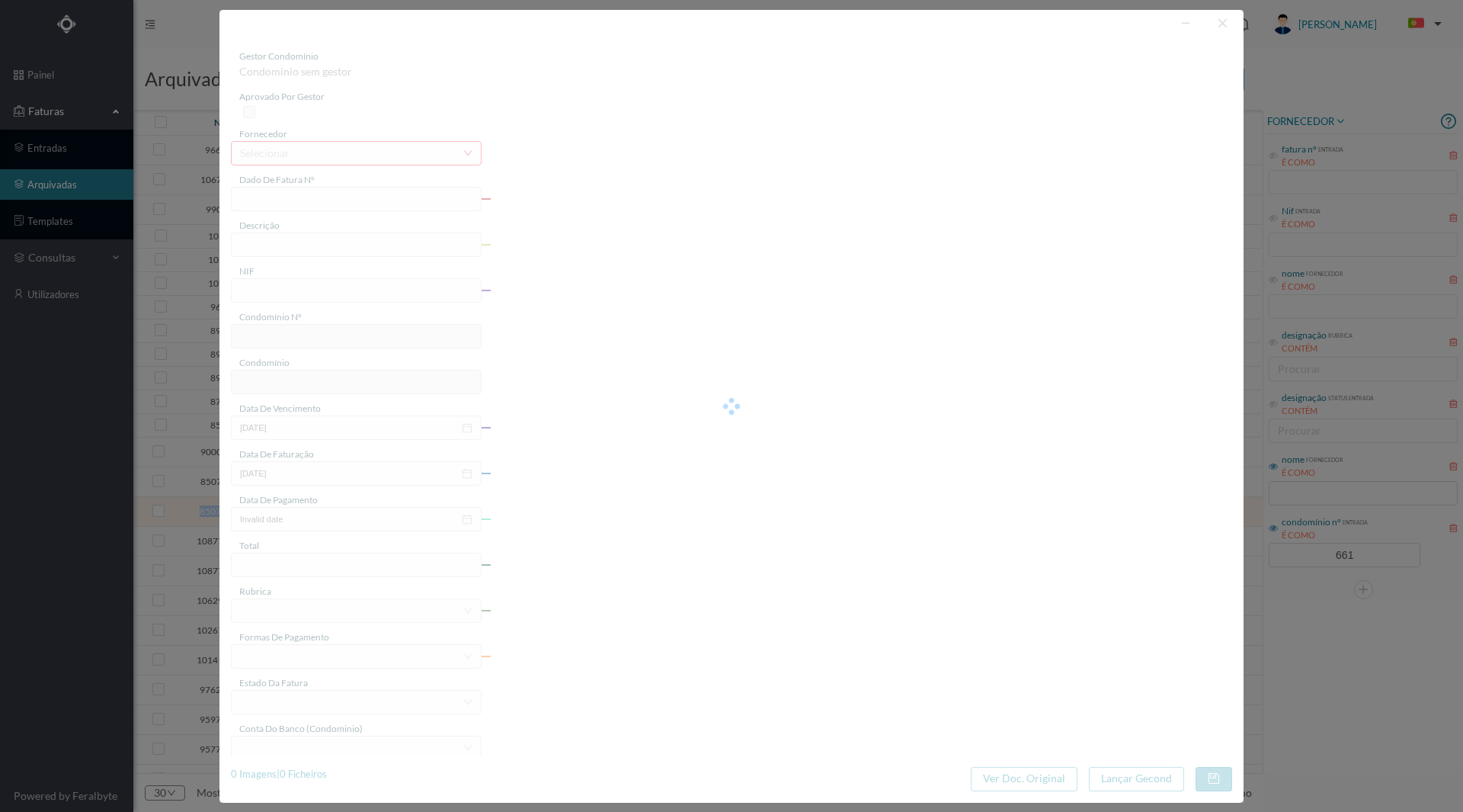
type input "[DATE]"
type input "92.25"
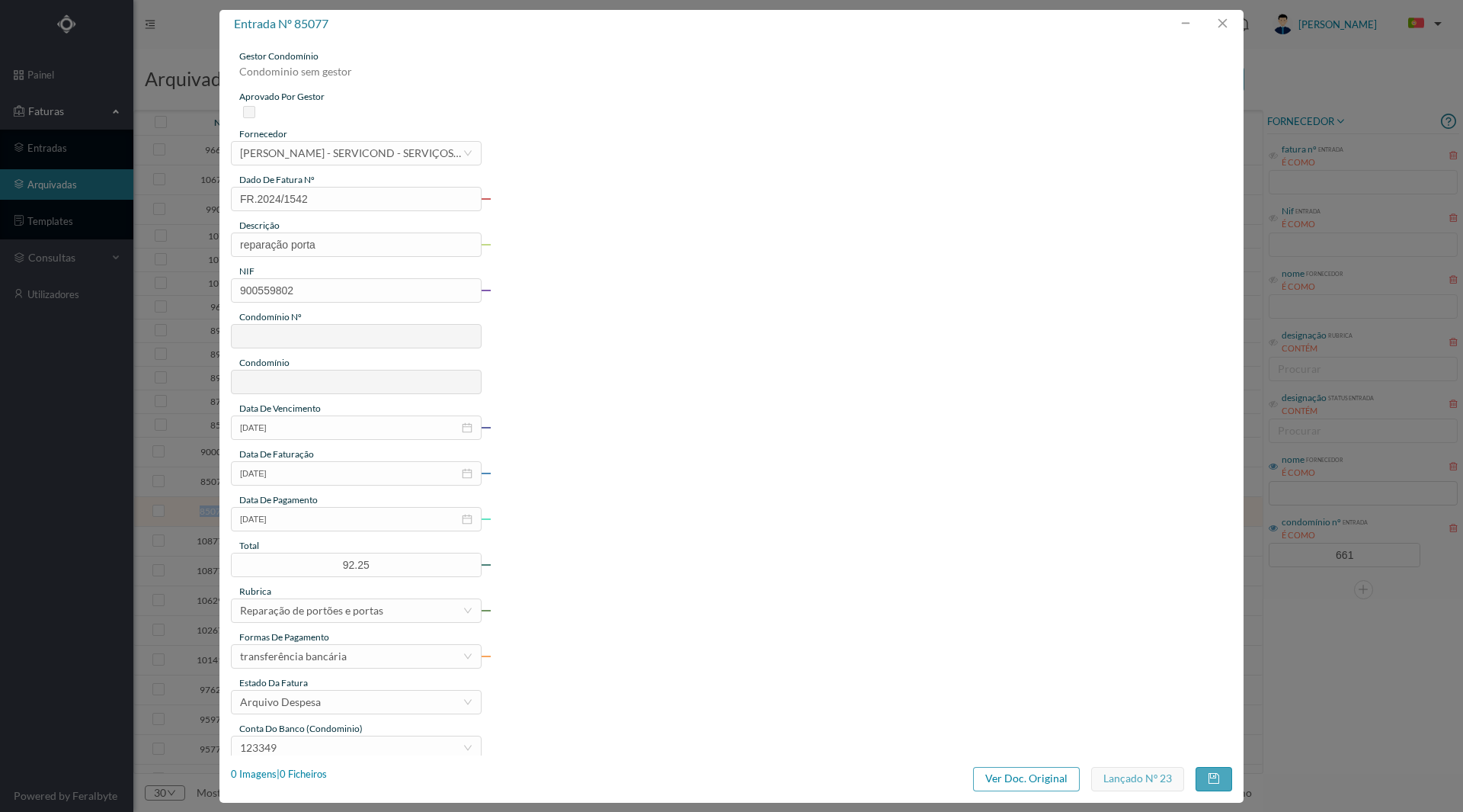
type input "661"
type input "ED. AV. [PERSON_NAME] 674 A 678"
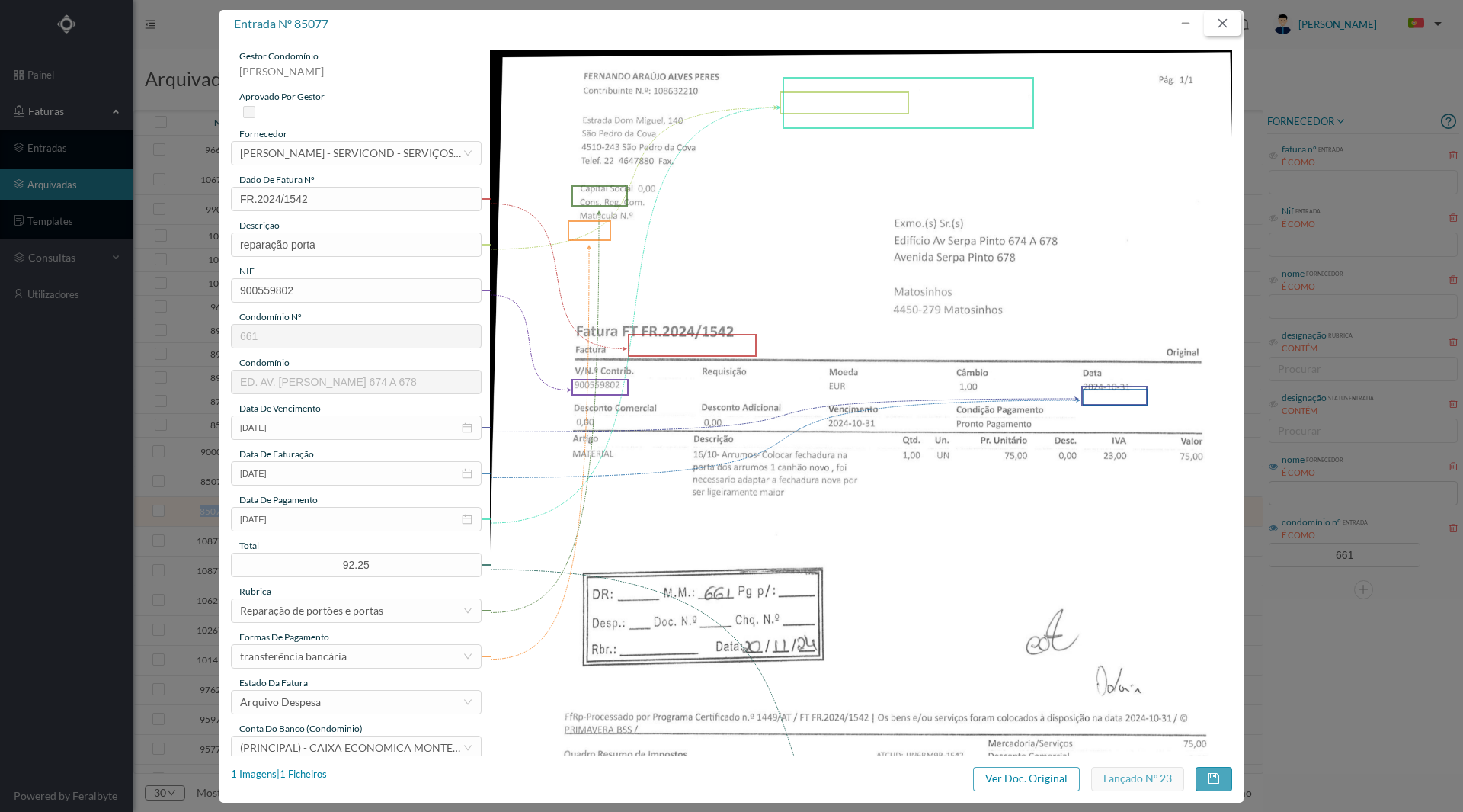
click at [1220, 23] on button "button" at bounding box center [1223, 23] width 36 height 24
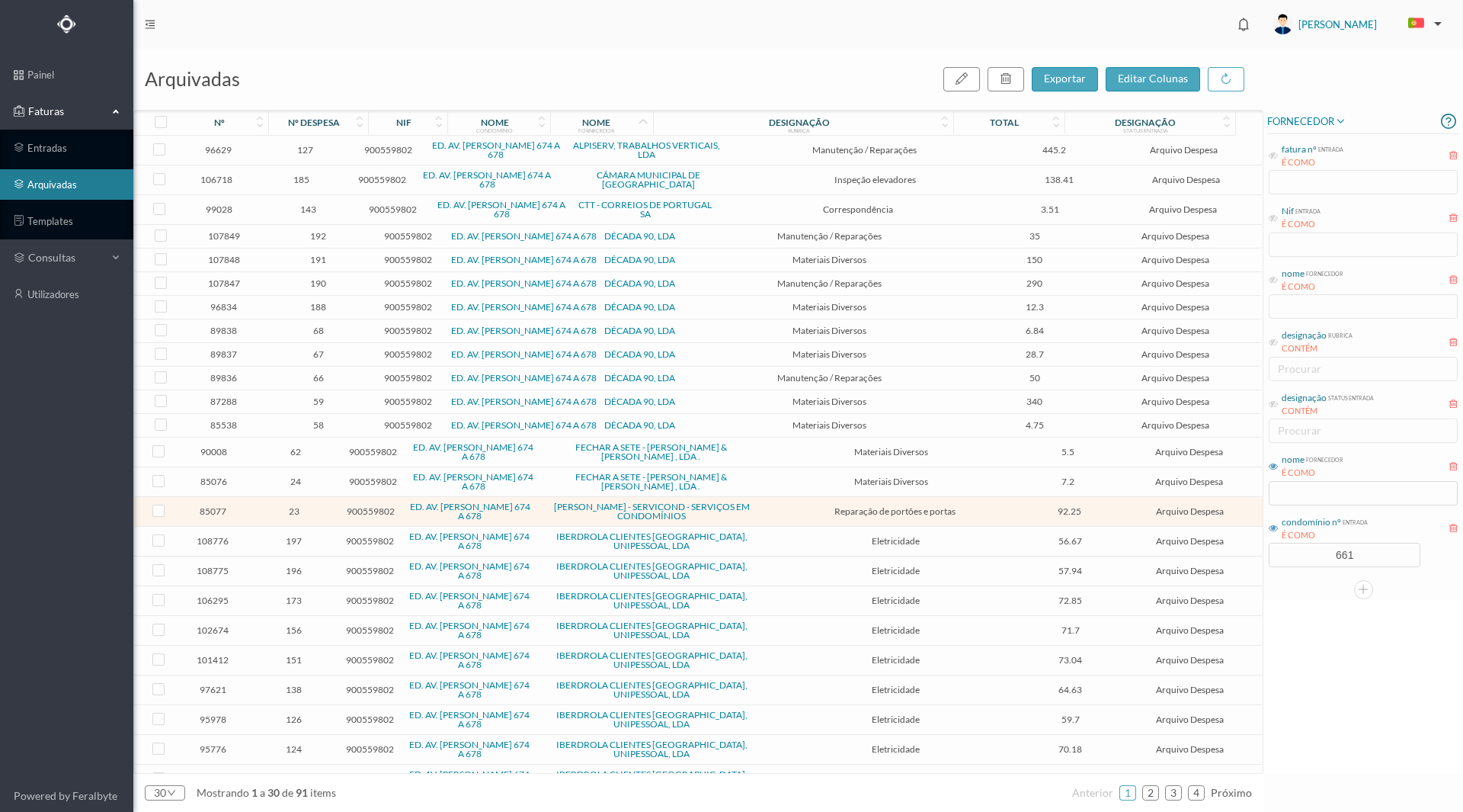
click at [226, 231] on span "107849" at bounding box center [223, 235] width 82 height 11
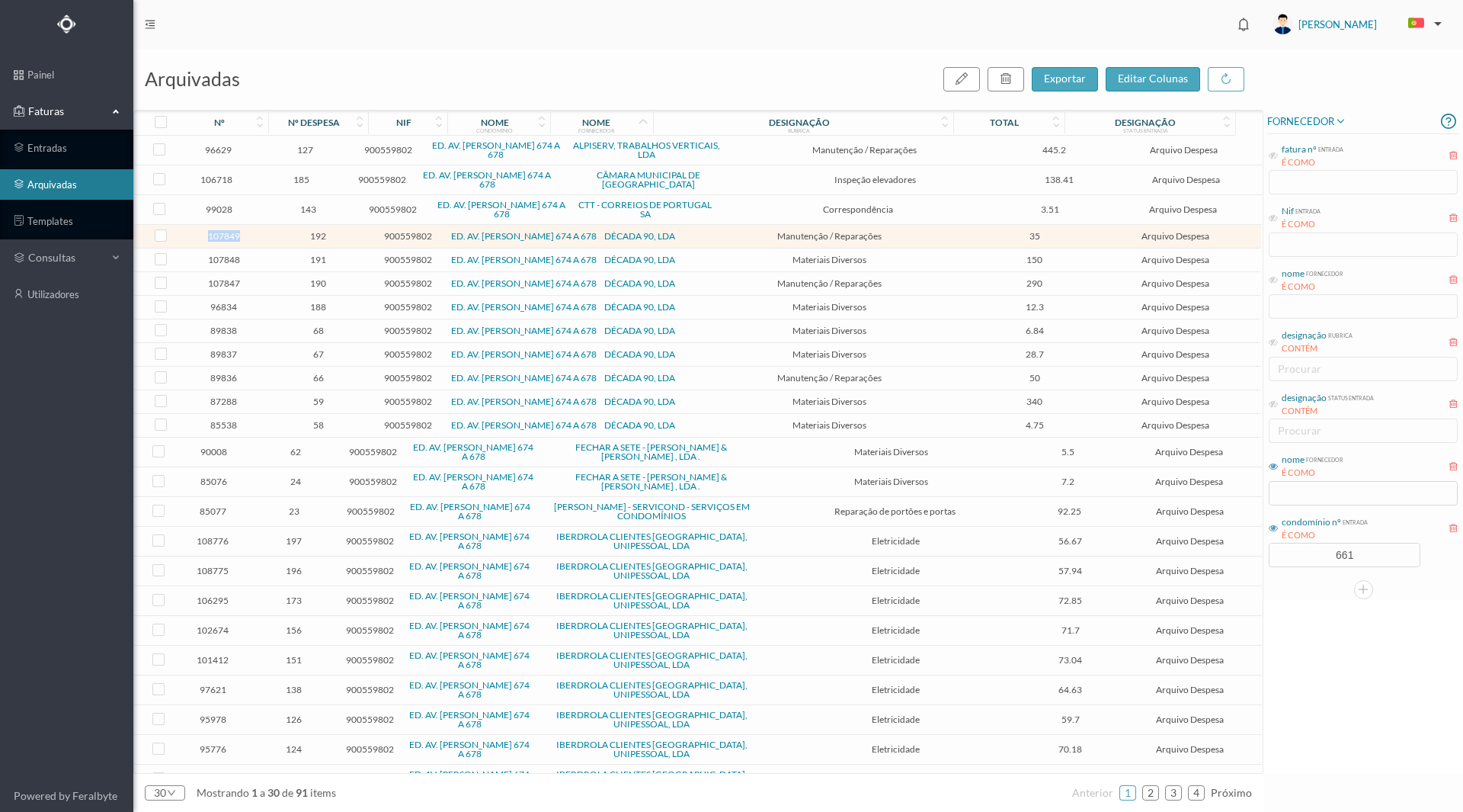
click at [226, 231] on span "107849" at bounding box center [223, 235] width 82 height 11
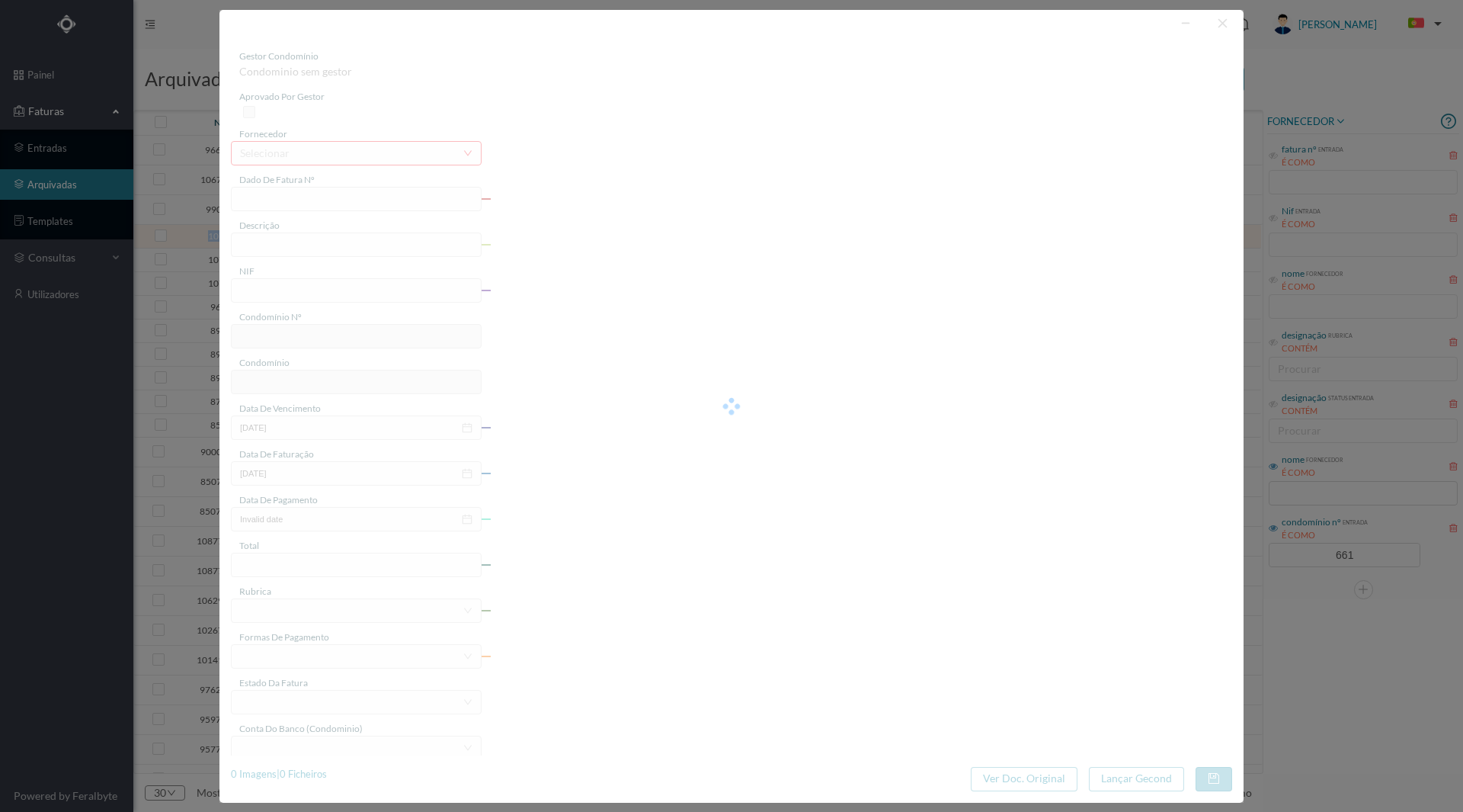
type input "FT 2025A1/913"
type input "Subst. torneira 1/2 na casa das cisternas"
type input "900559802"
type input "[DATE]"
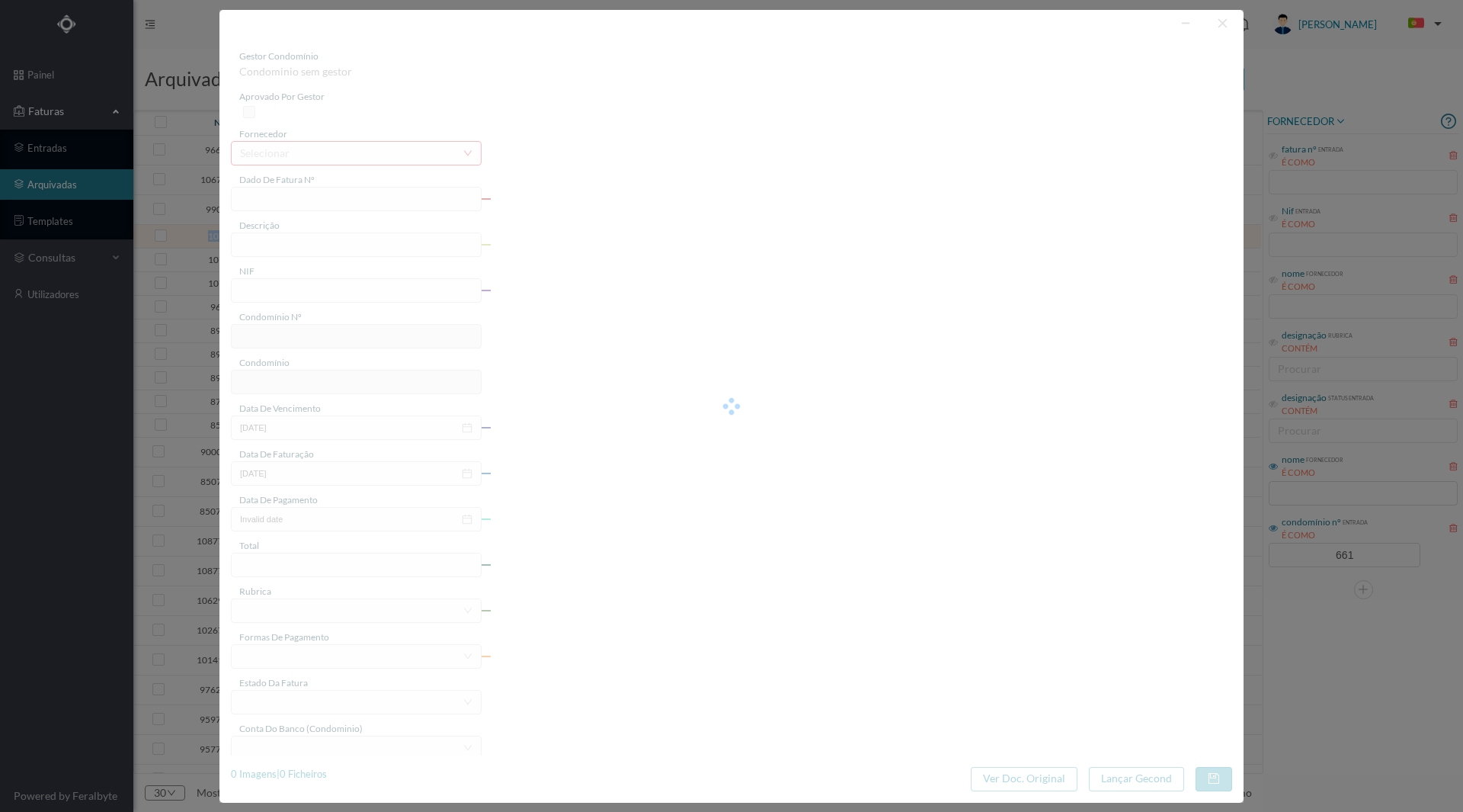
type input "[DATE]"
type input "35.00"
type input "661"
type input "ED. AV. [PERSON_NAME] 674 A 678"
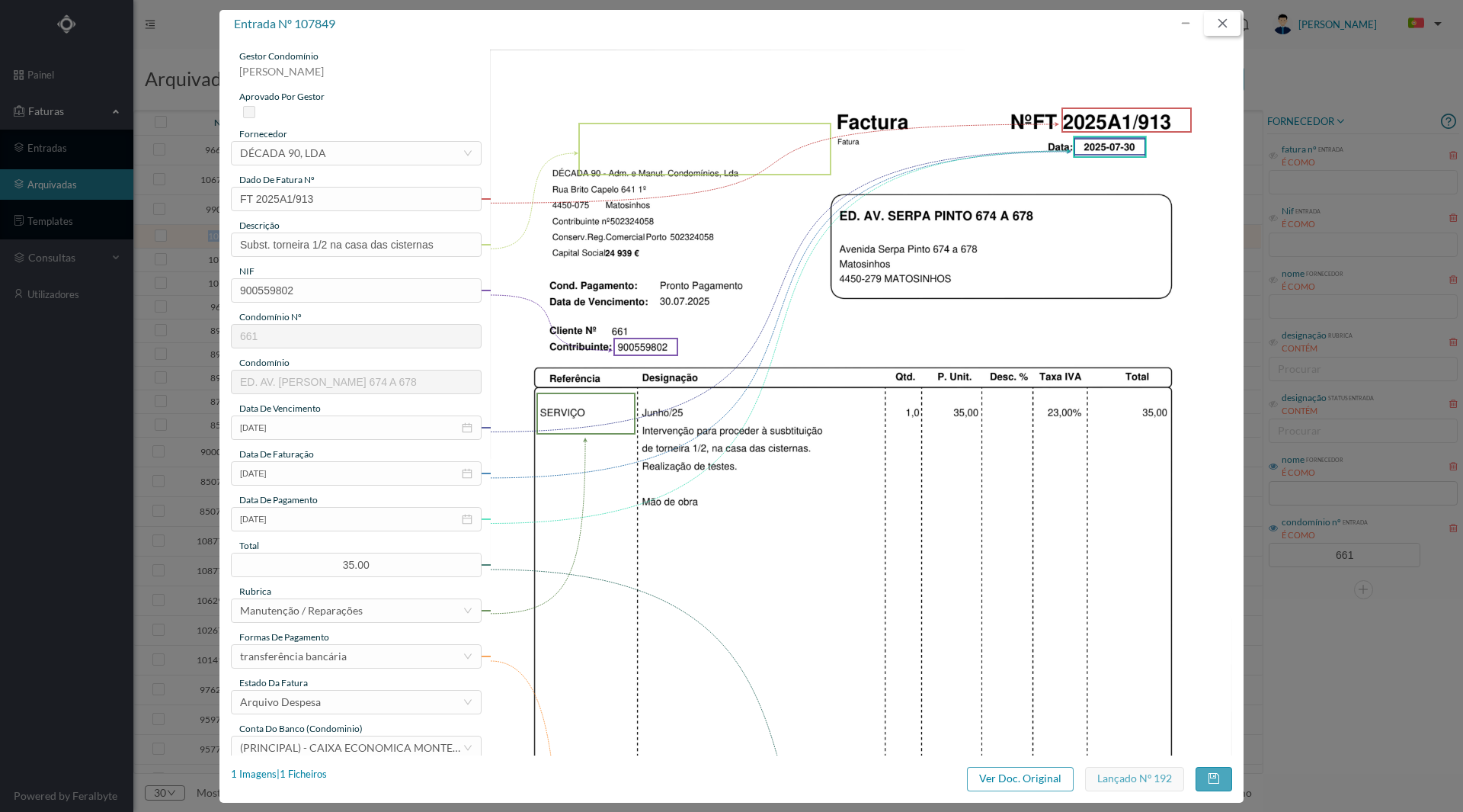
click at [1224, 19] on button "button" at bounding box center [1223, 23] width 36 height 24
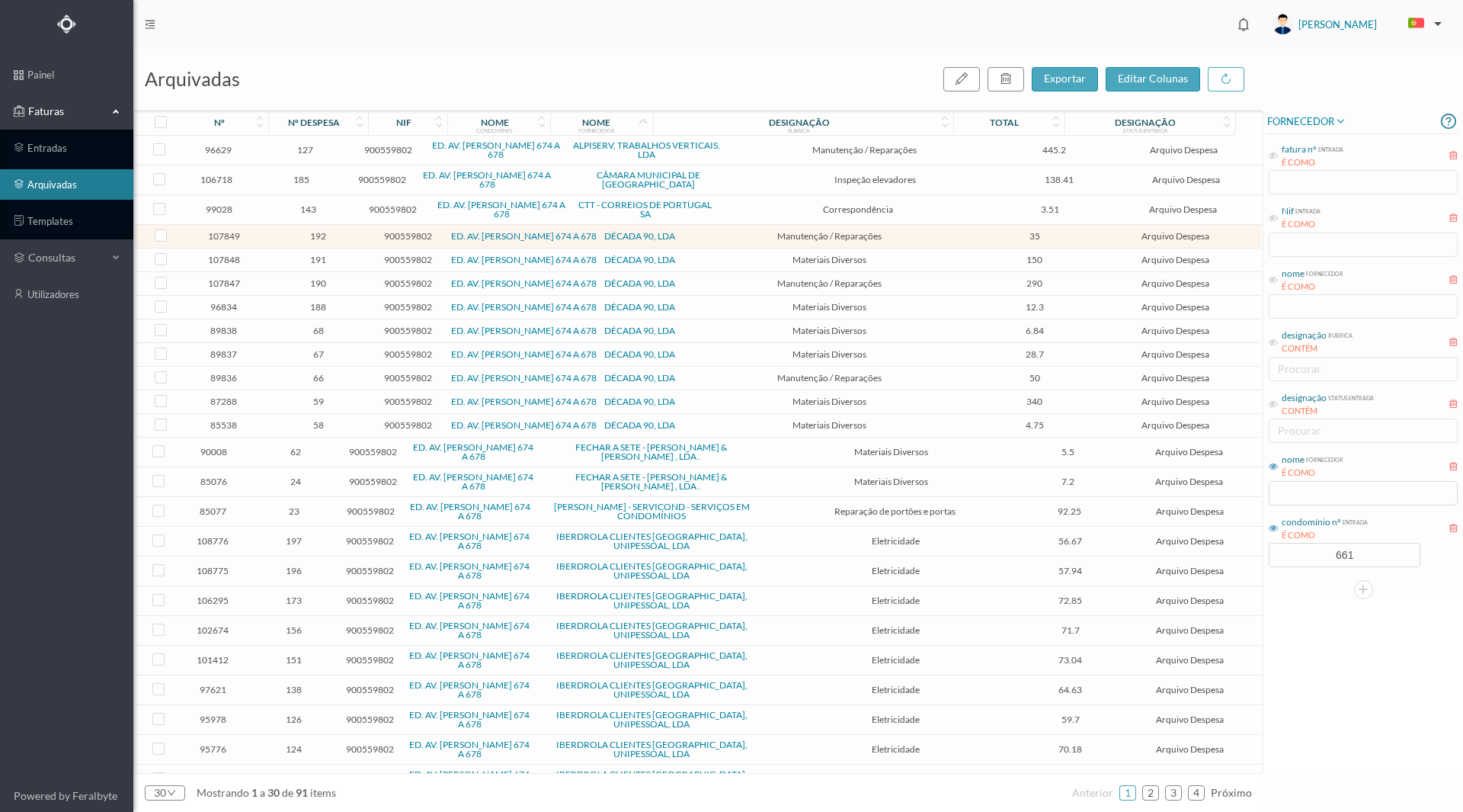
click at [220, 259] on span "107848" at bounding box center [223, 259] width 82 height 11
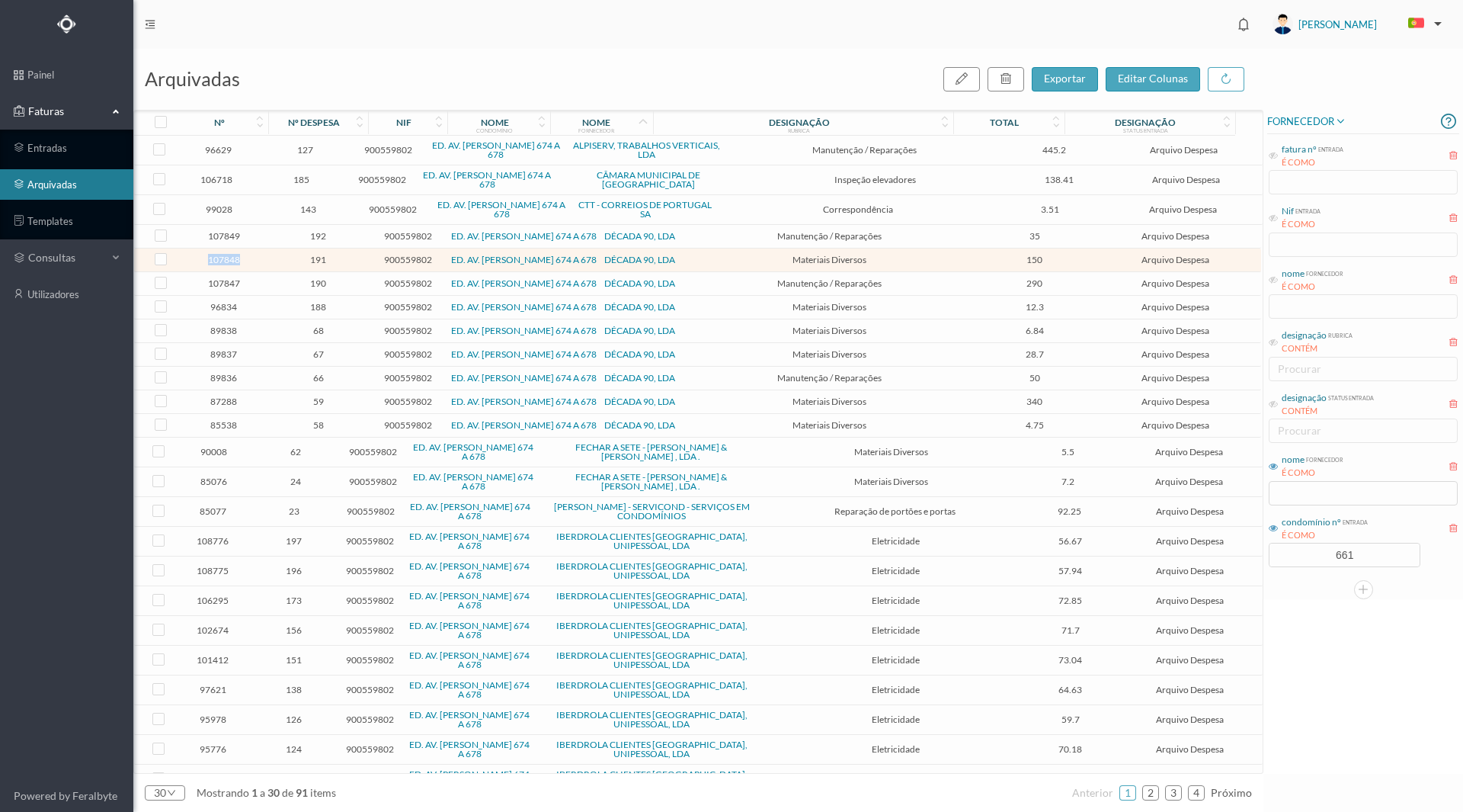
click at [220, 259] on span "107848" at bounding box center [223, 259] width 82 height 11
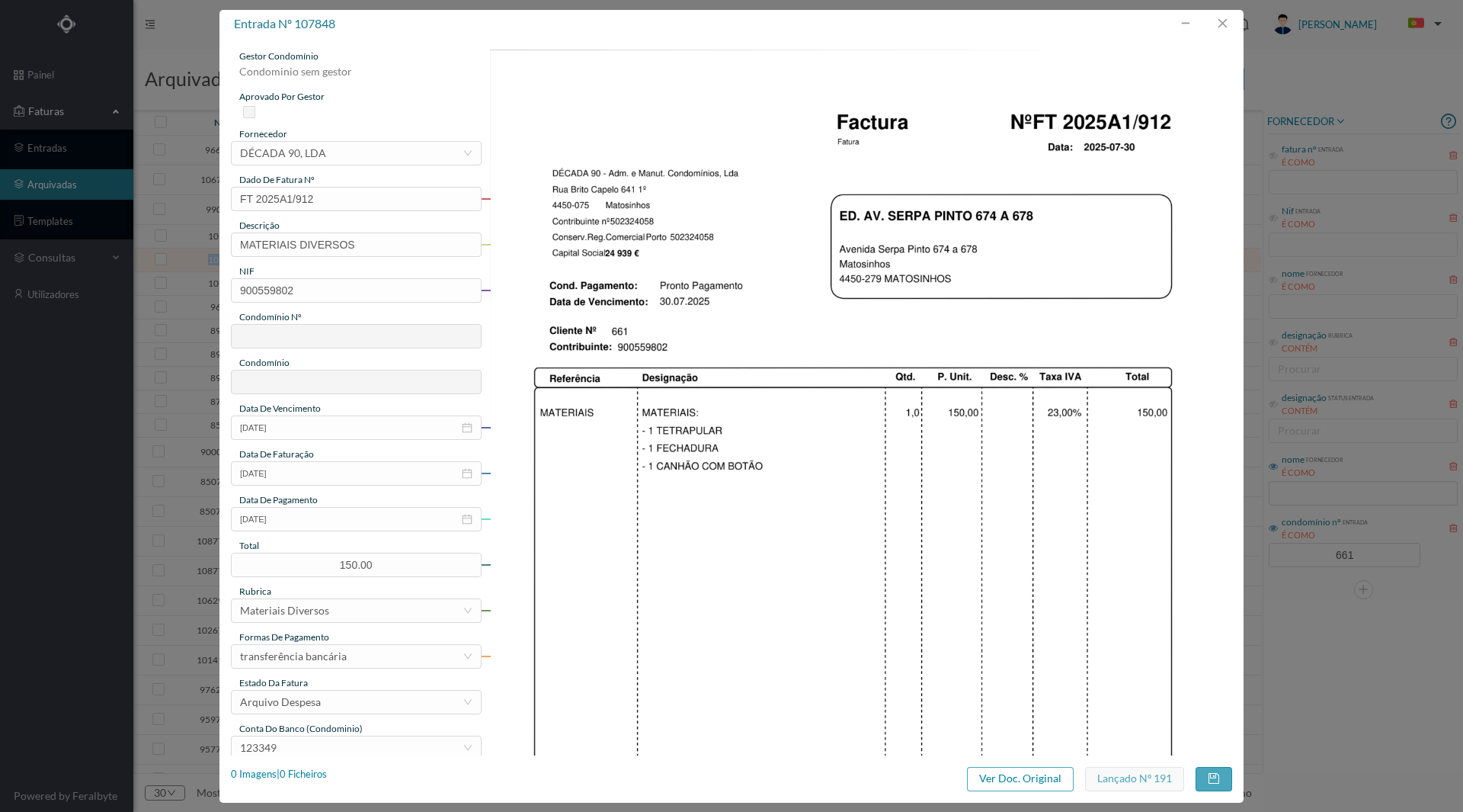
type input "661"
type input "ED. AV. [PERSON_NAME] 674 A 678"
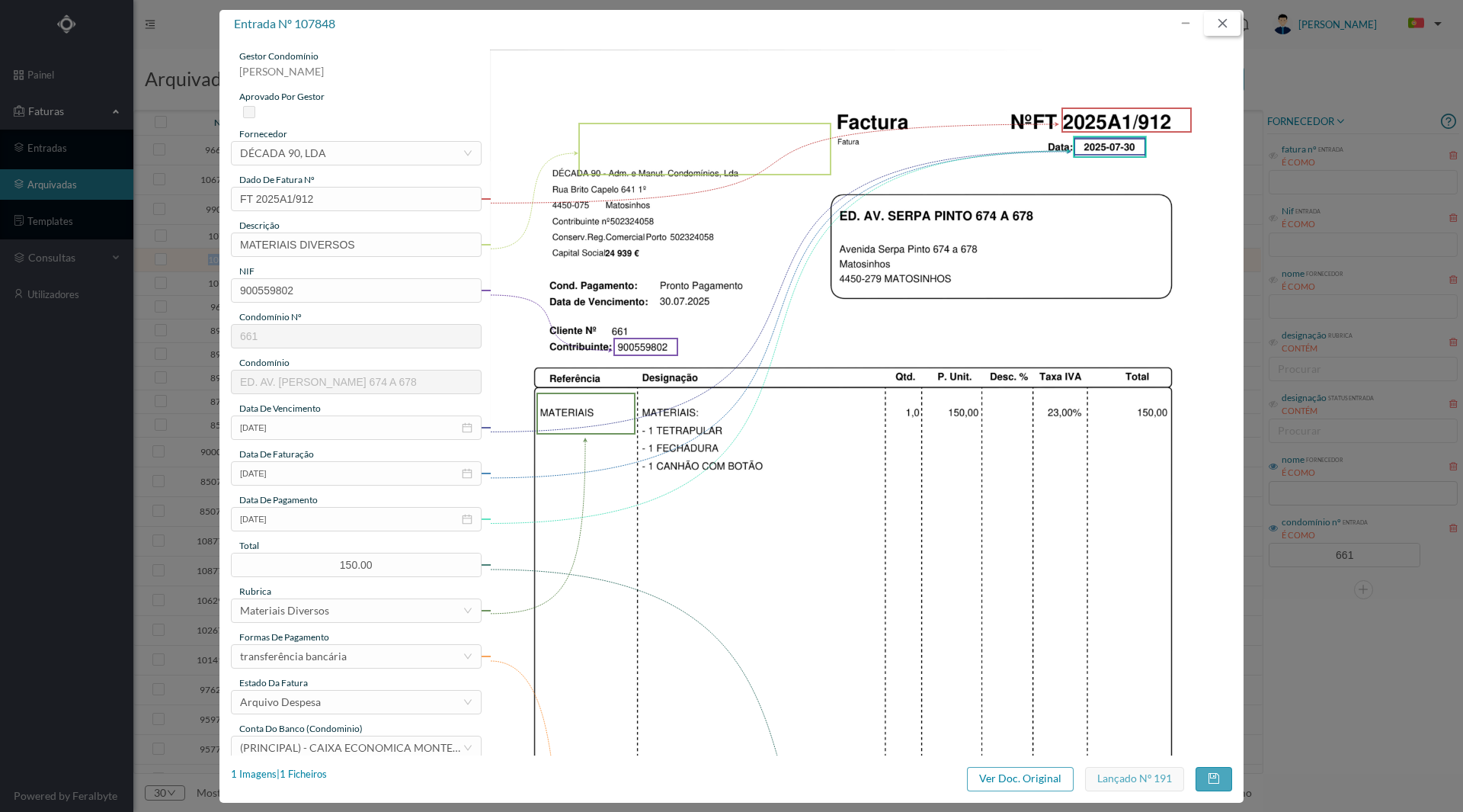
click at [1219, 28] on button "button" at bounding box center [1223, 23] width 36 height 24
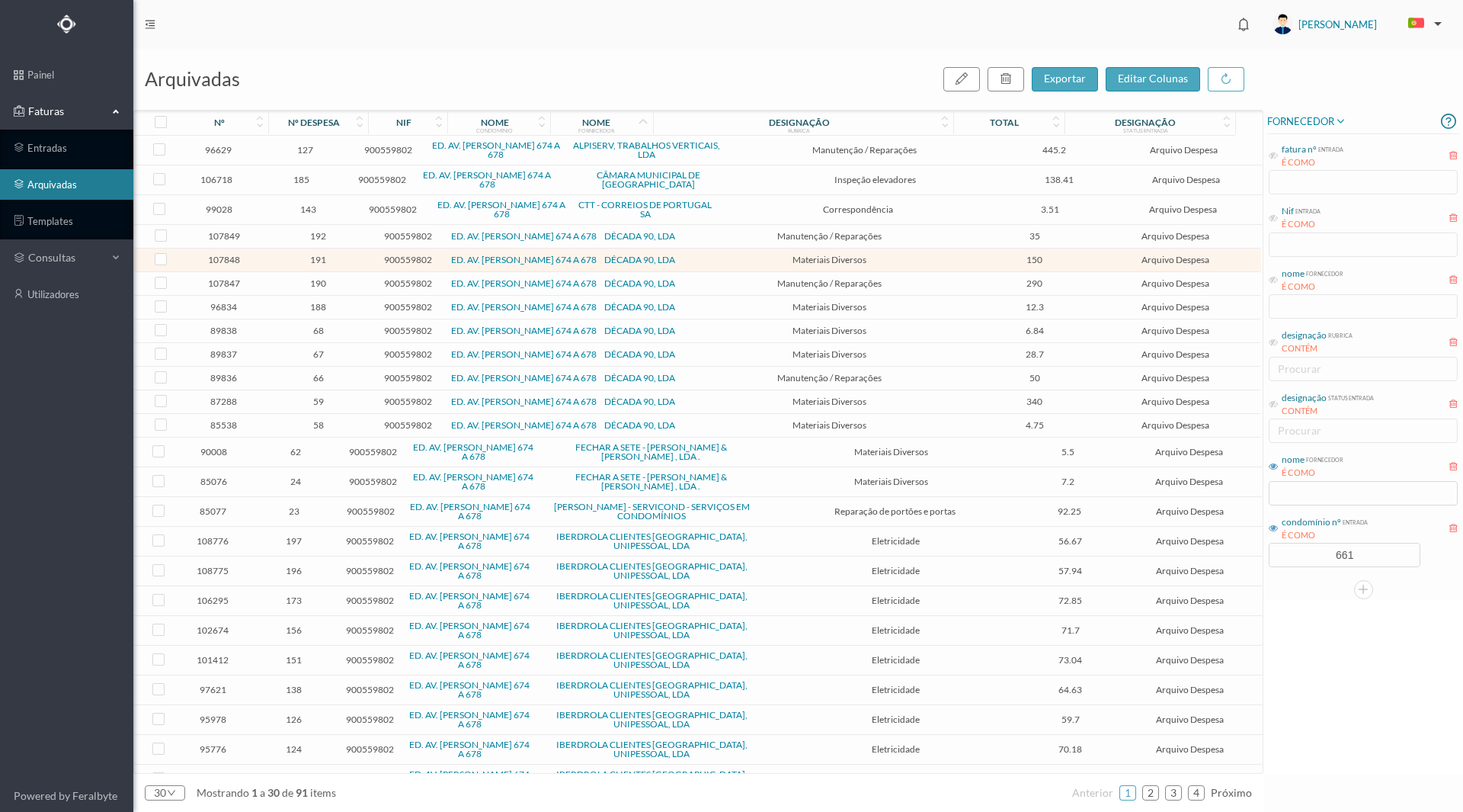
click at [225, 308] on span "96834" at bounding box center [223, 307] width 82 height 11
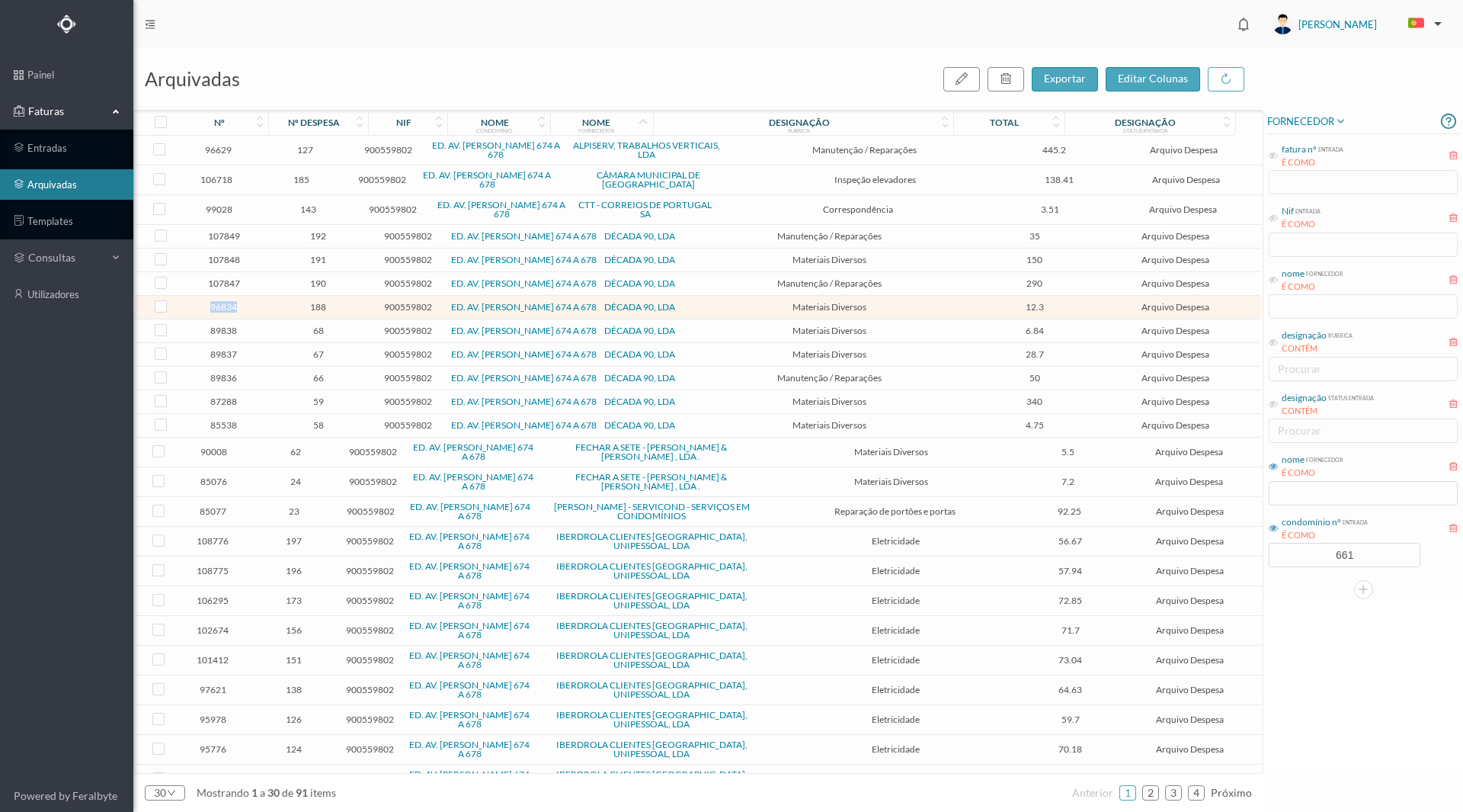
click at [225, 308] on span "96834" at bounding box center [223, 307] width 82 height 11
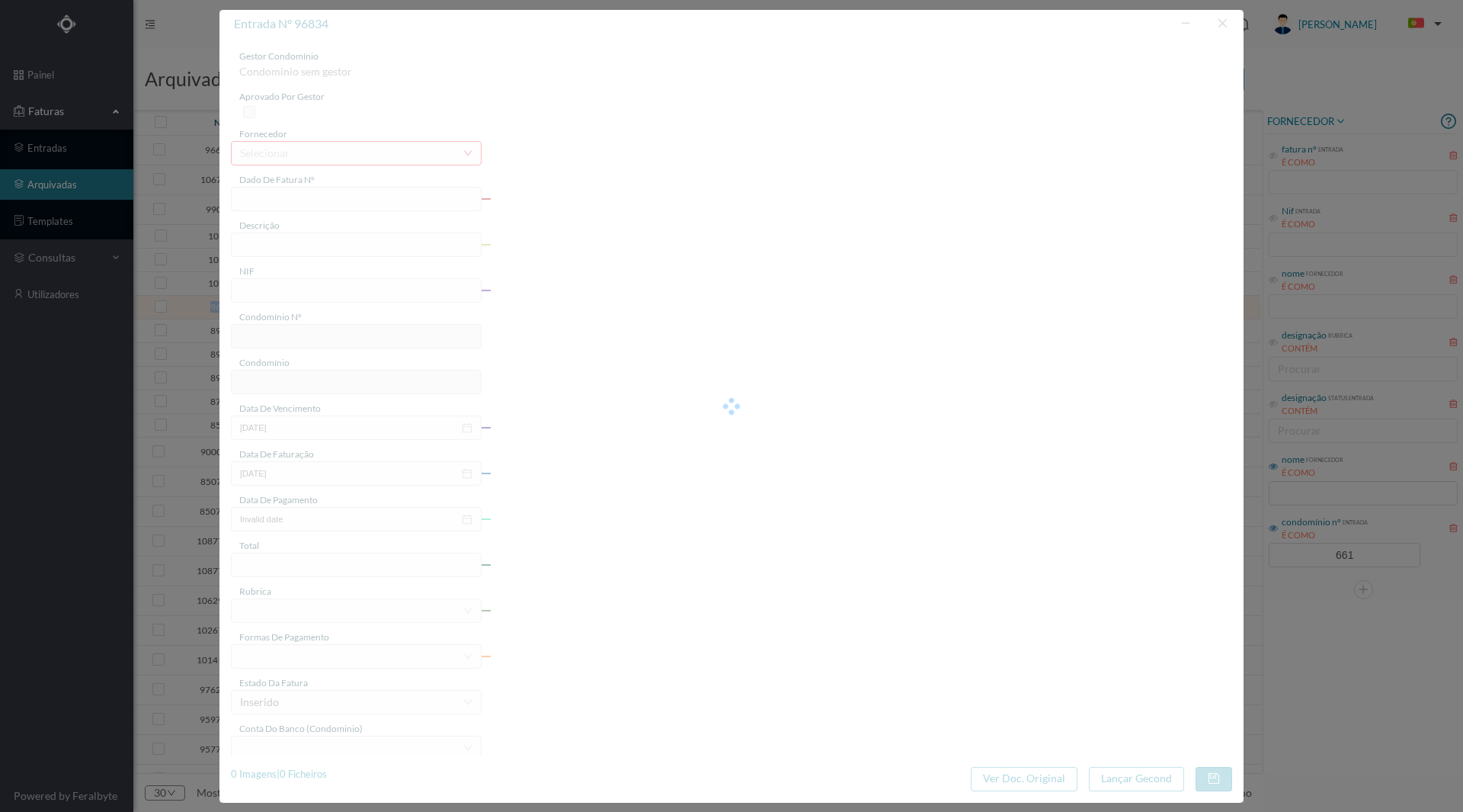
type input "FT 2025A1/294"
type input "20 chaves Cisa"
type input "900559802"
type input "[DATE]"
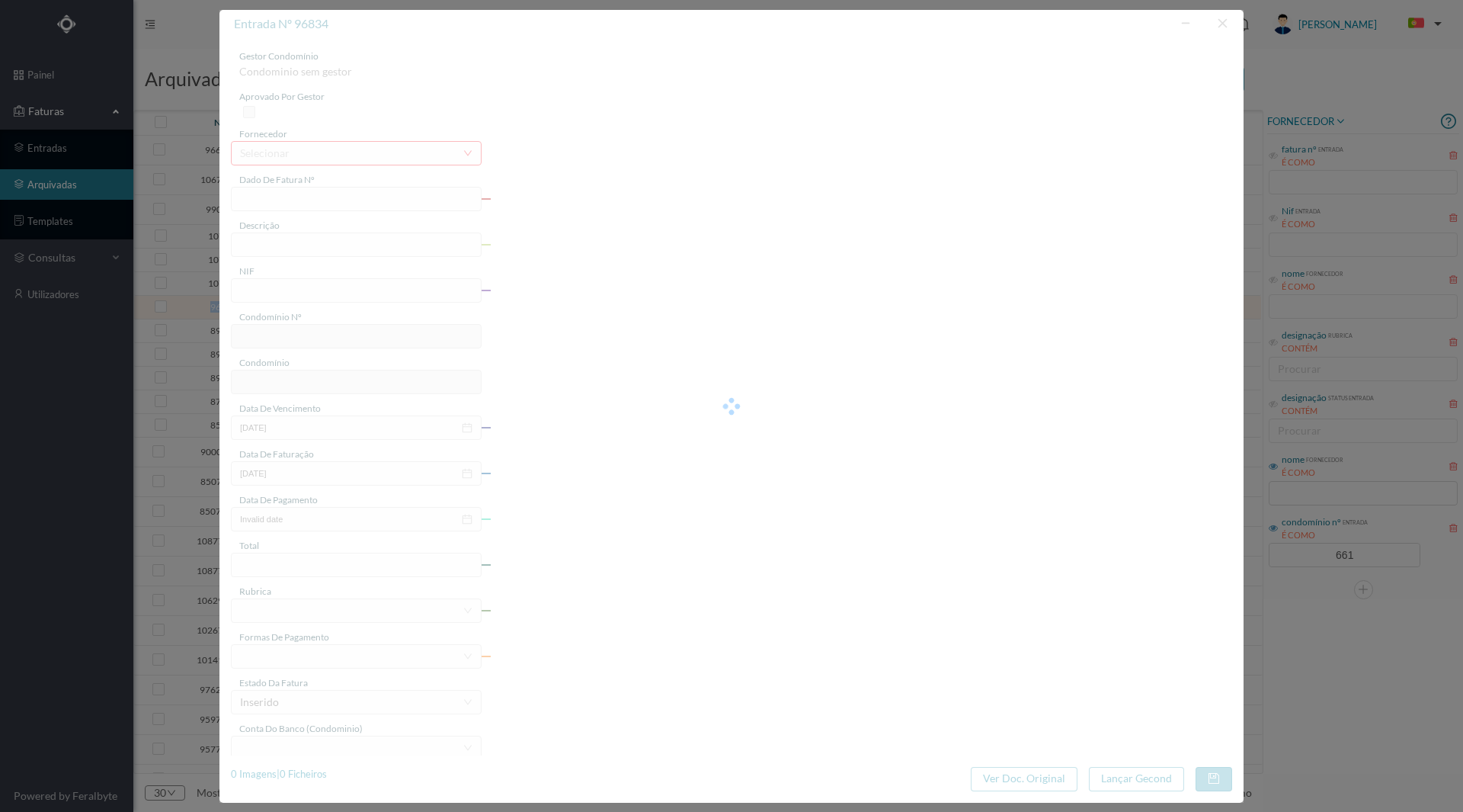
type input "[DATE]"
type input "12.30"
type input "661"
type input "ED. AV. [PERSON_NAME] 674 A 678"
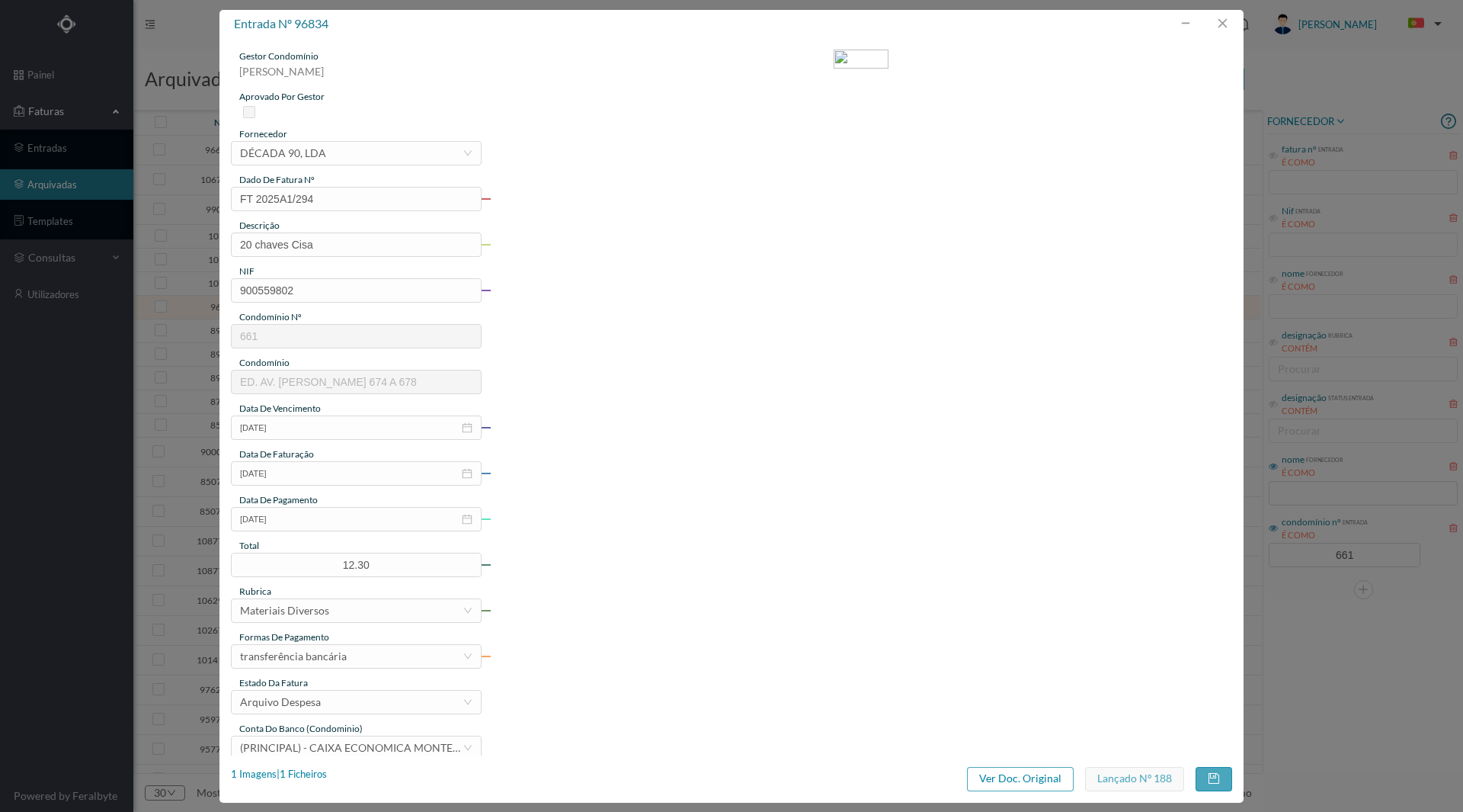
click at [731, 323] on div "gestor condomínio [PERSON_NAME] aprovado por gestor fornecedor selecionar DÉCAD…" at bounding box center [731, 405] width 1001 height 710
click at [307, 774] on div "1 Imagens | 1 Ficheiros" at bounding box center [279, 774] width 96 height 15
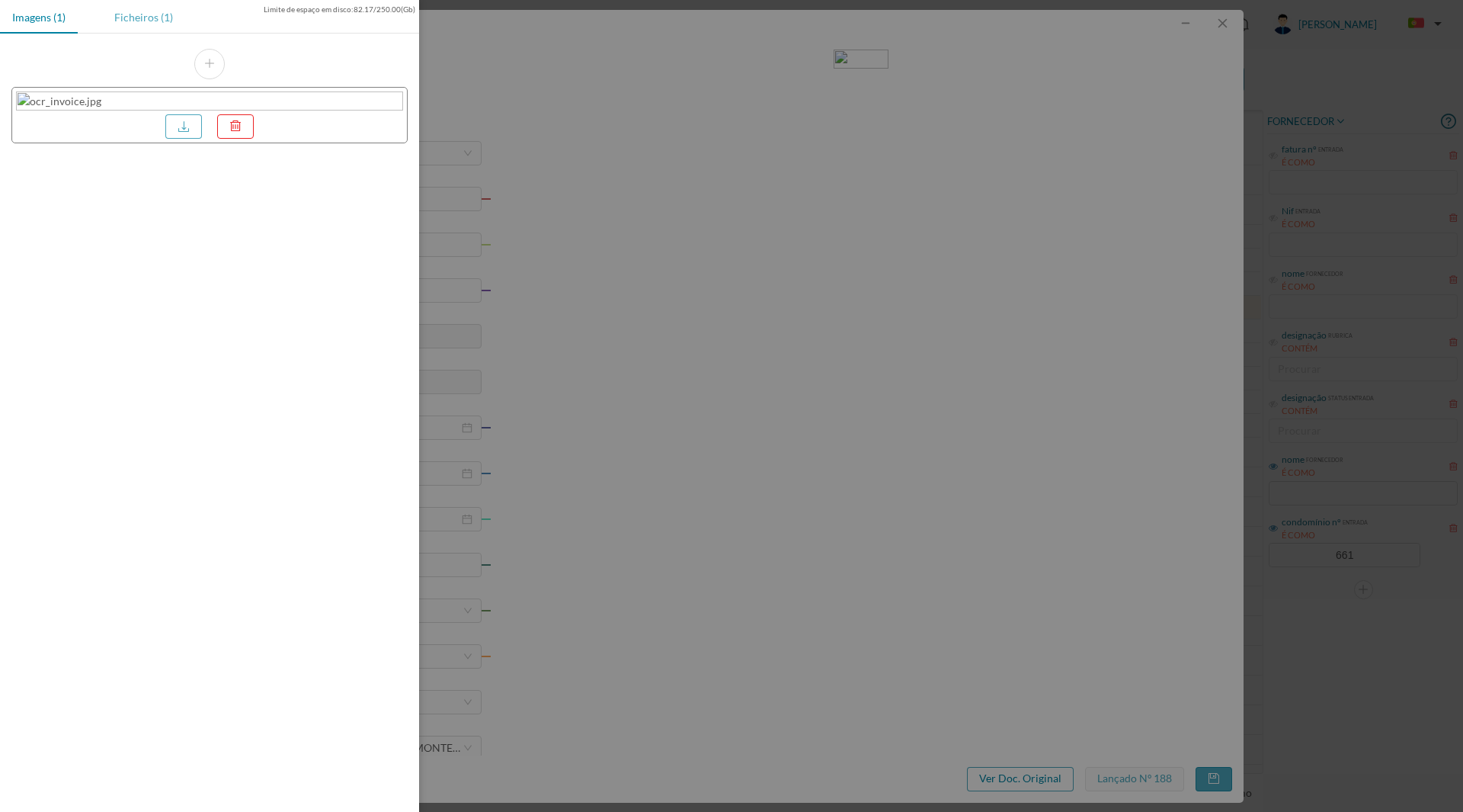
click at [136, 27] on div "Ficheiros (1)" at bounding box center [144, 17] width 83 height 34
click at [189, 150] on link at bounding box center [183, 146] width 36 height 24
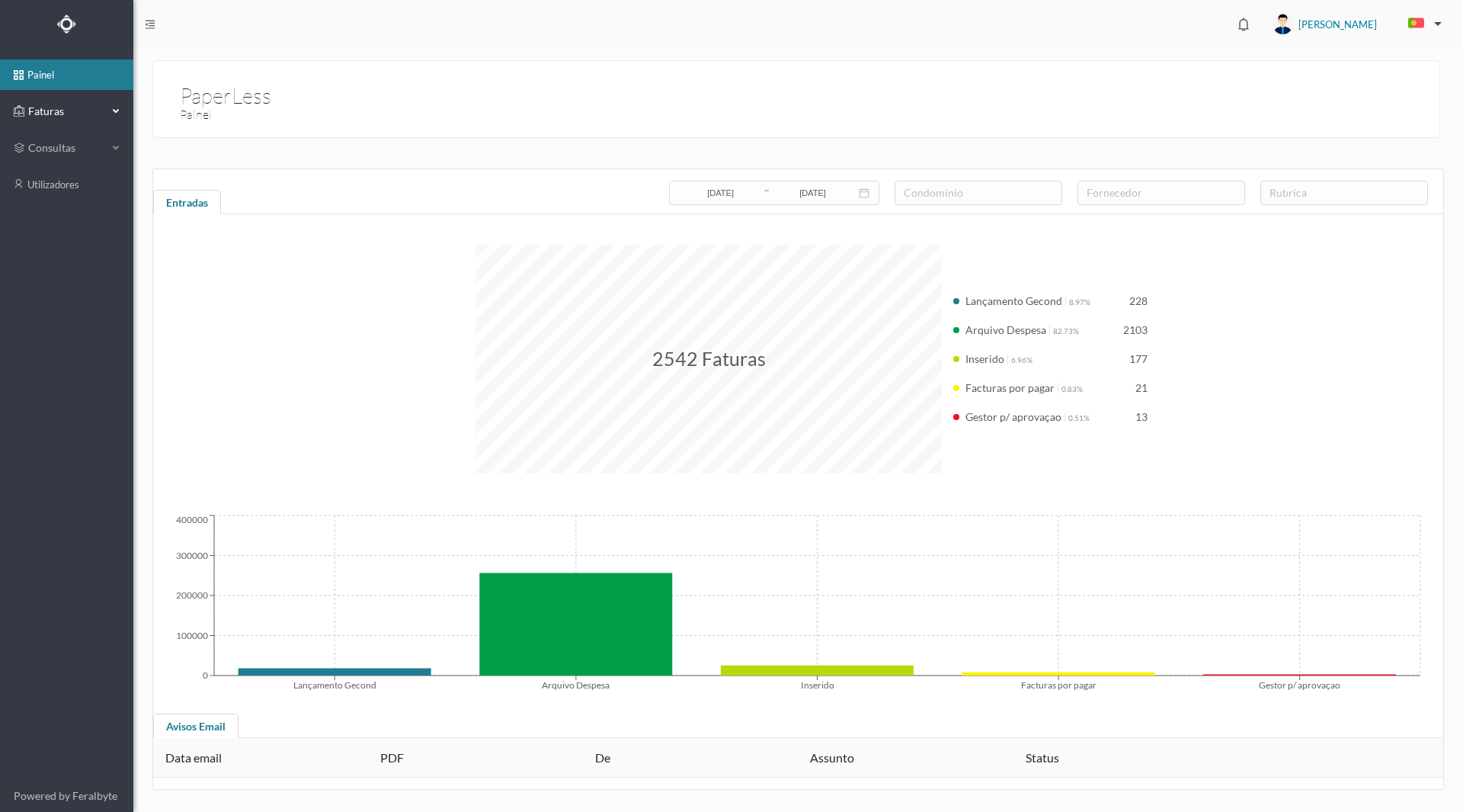
click at [41, 108] on span "Faturas" at bounding box center [65, 111] width 84 height 15
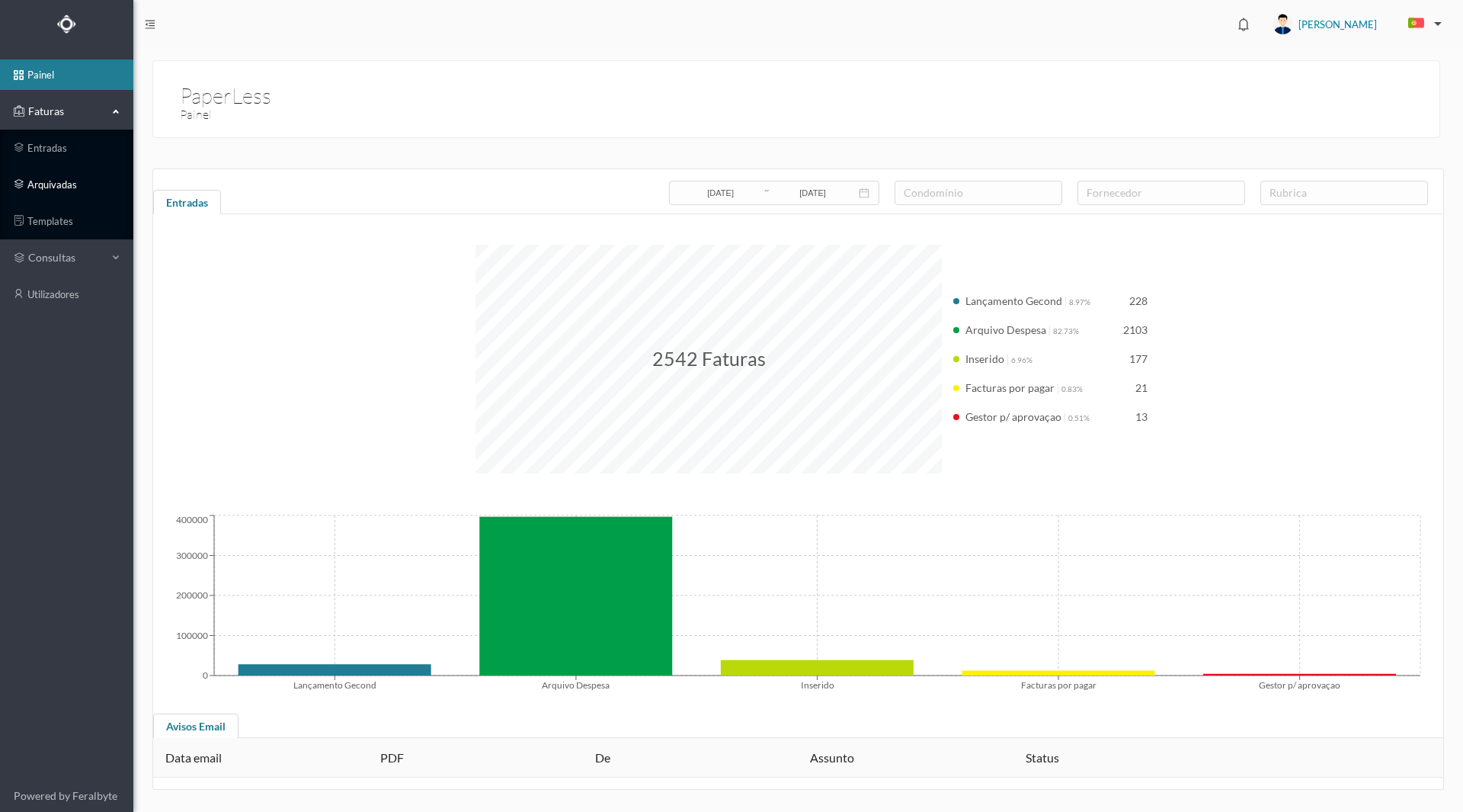
click at [41, 178] on link "arquivadas" at bounding box center [66, 184] width 133 height 30
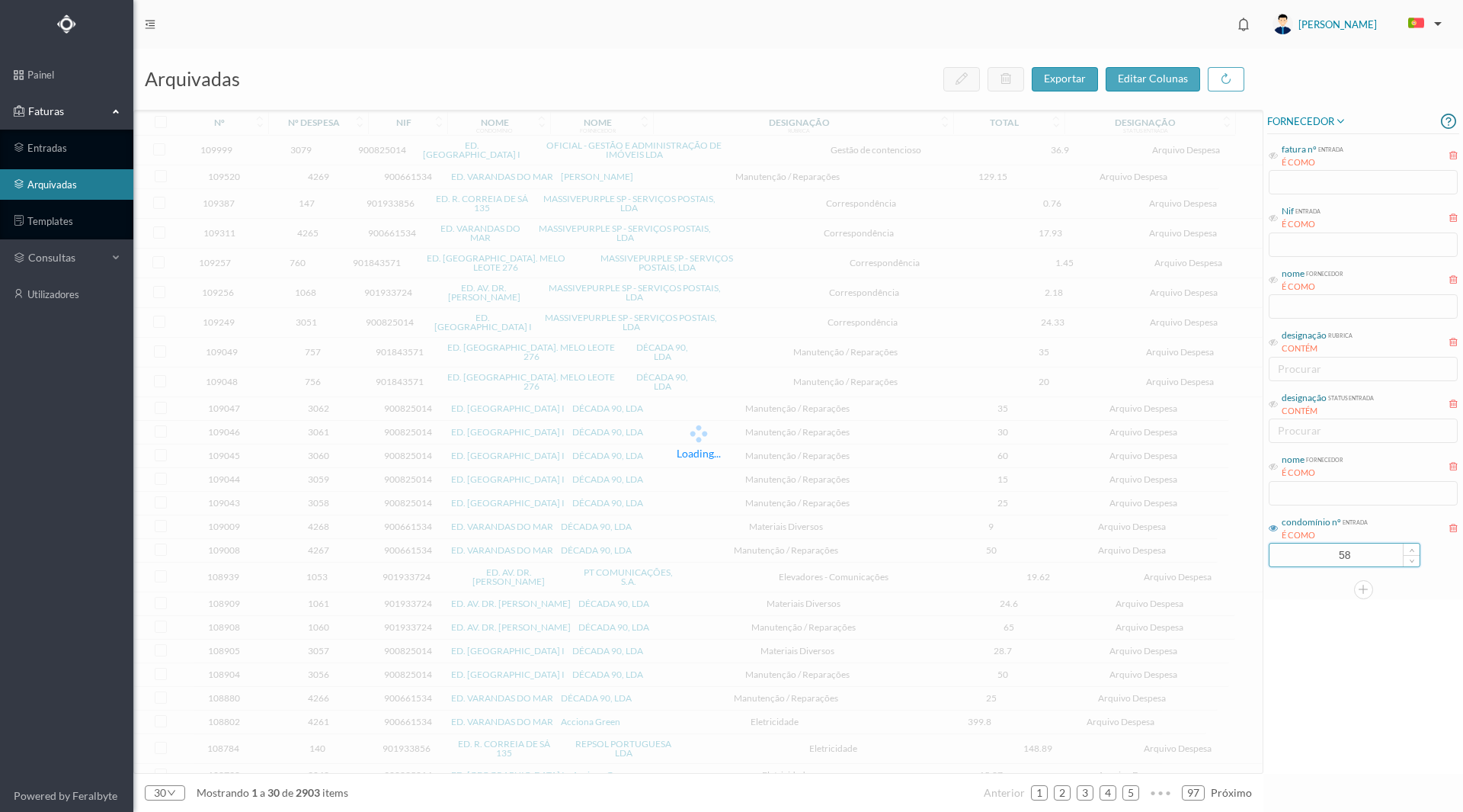
click at [1324, 557] on input "58" at bounding box center [1345, 555] width 150 height 23
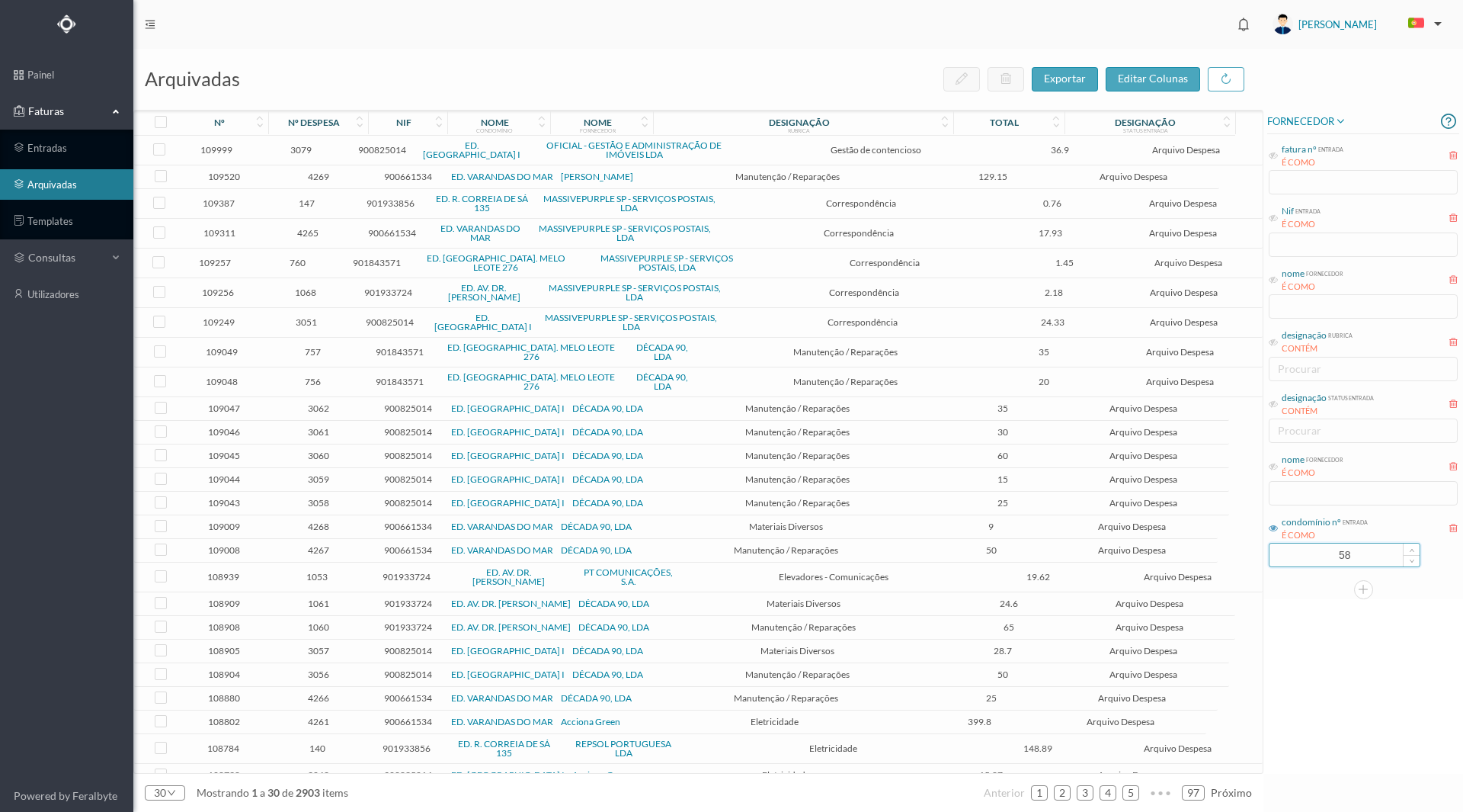
drag, startPoint x: 1298, startPoint y: 550, endPoint x: 1417, endPoint y: 557, distance: 119.2
click at [1417, 557] on div "58" at bounding box center [1345, 555] width 152 height 24
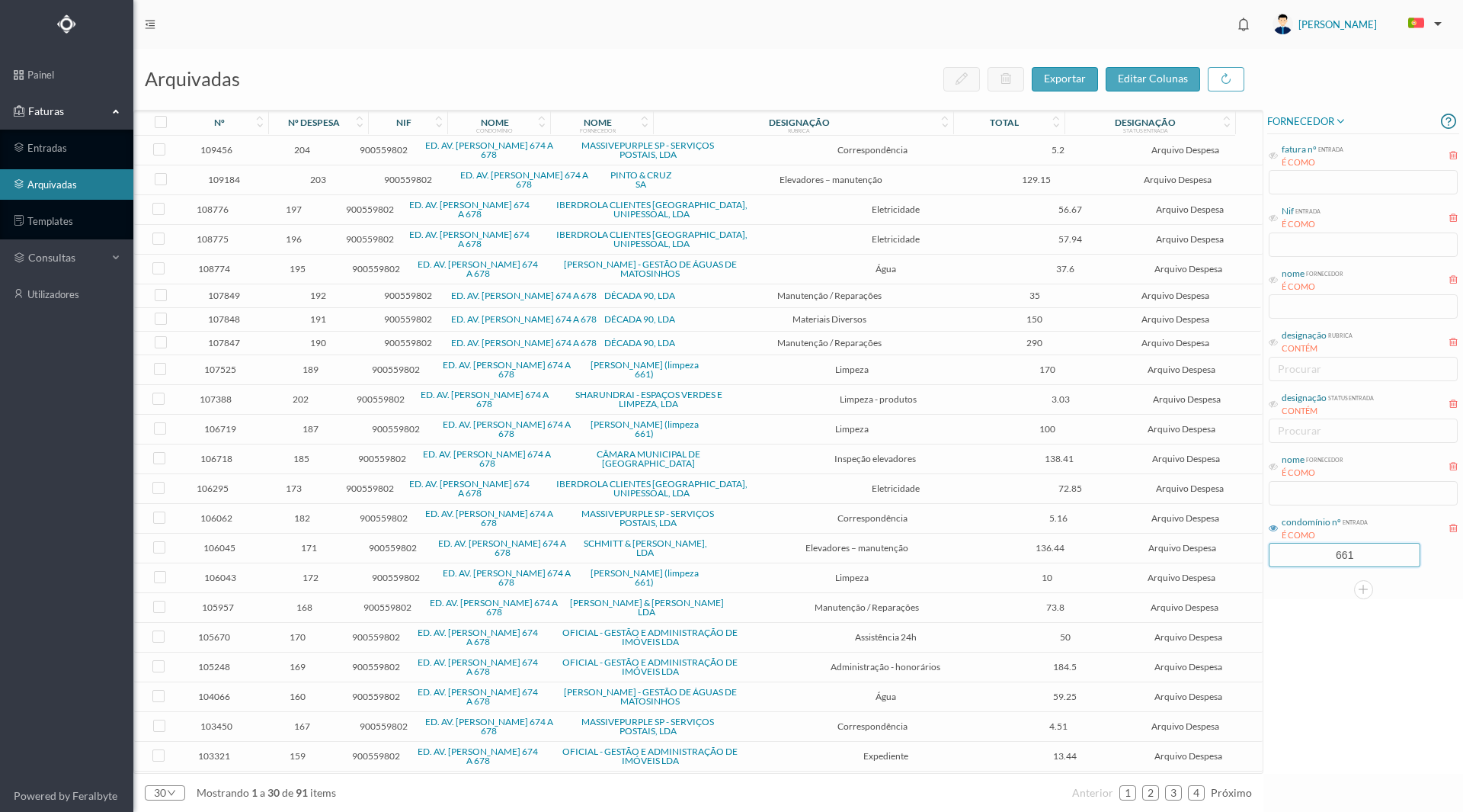
type input "661"
click at [1317, 685] on div "FORNECEDOR fatura nº entrada É COMO Nif entrada É COMO nome fornecedor É COMO d…" at bounding box center [1364, 441] width 200 height 664
click at [605, 123] on div "nome" at bounding box center [598, 121] width 28 height 11
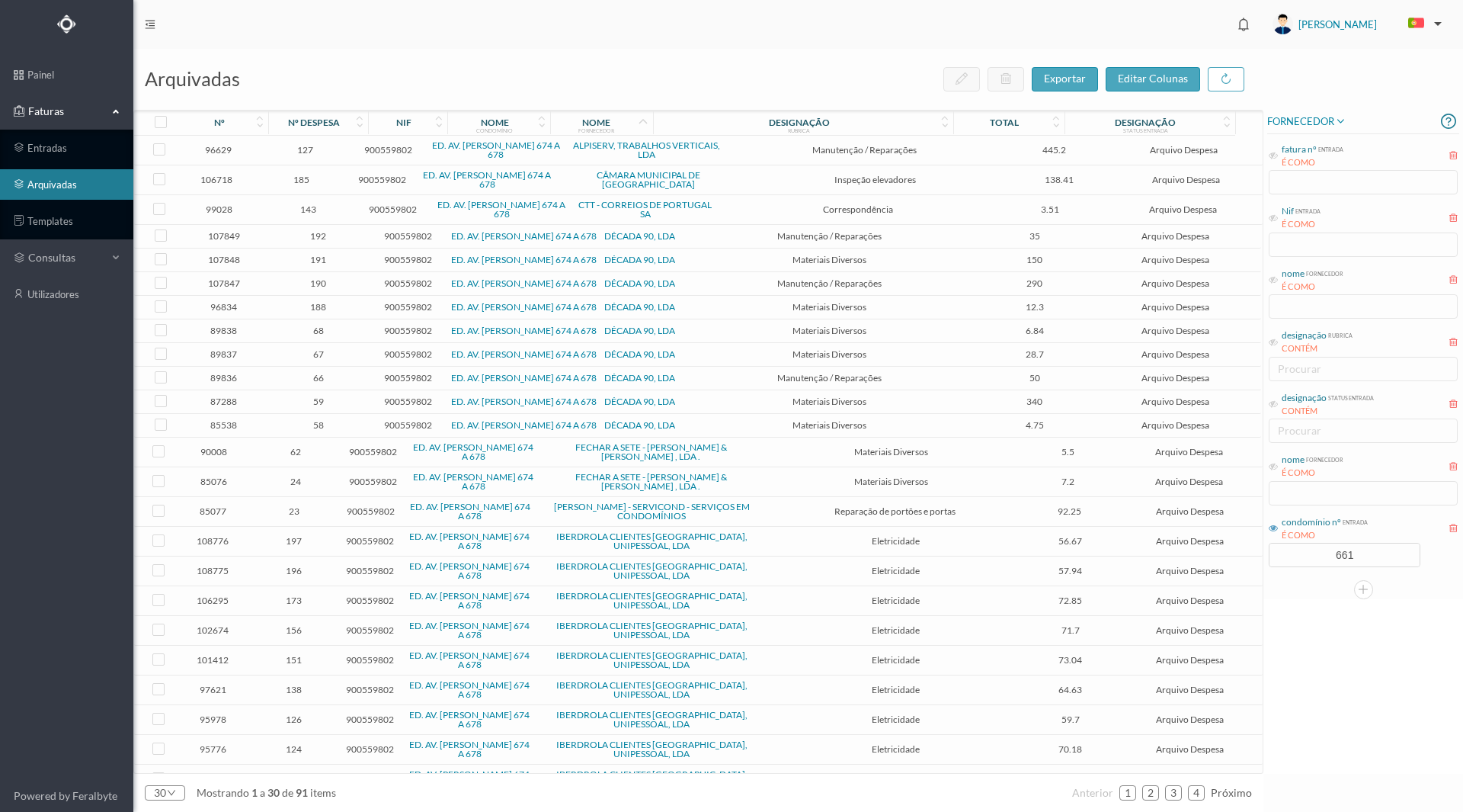
click at [232, 427] on span "85538" at bounding box center [223, 425] width 82 height 11
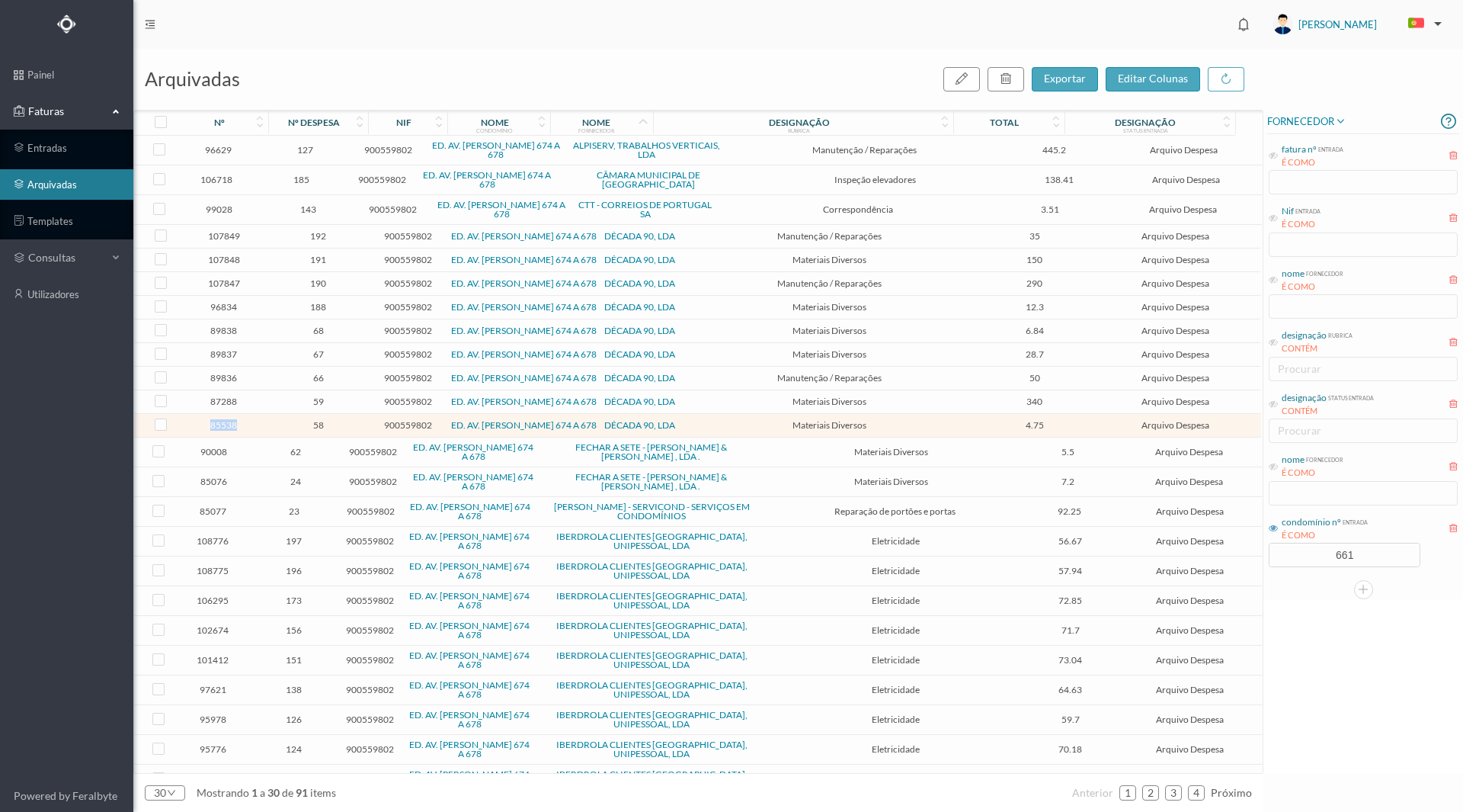
click at [232, 427] on span "85538" at bounding box center [223, 425] width 82 height 11
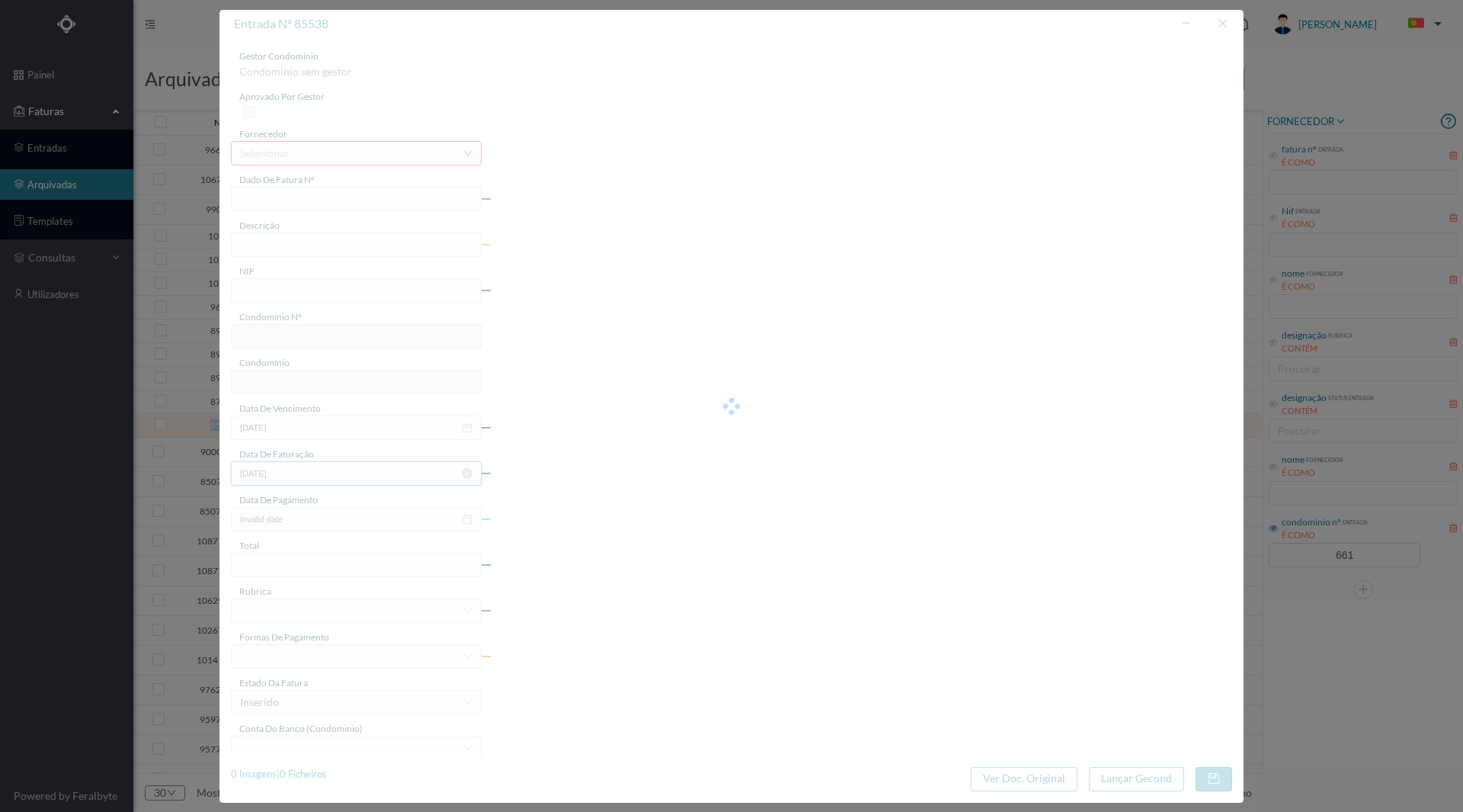
type input "FT 2024A1/1333"
type input "Material eléctrico"
type input "900559802"
type input "2024-11-25"
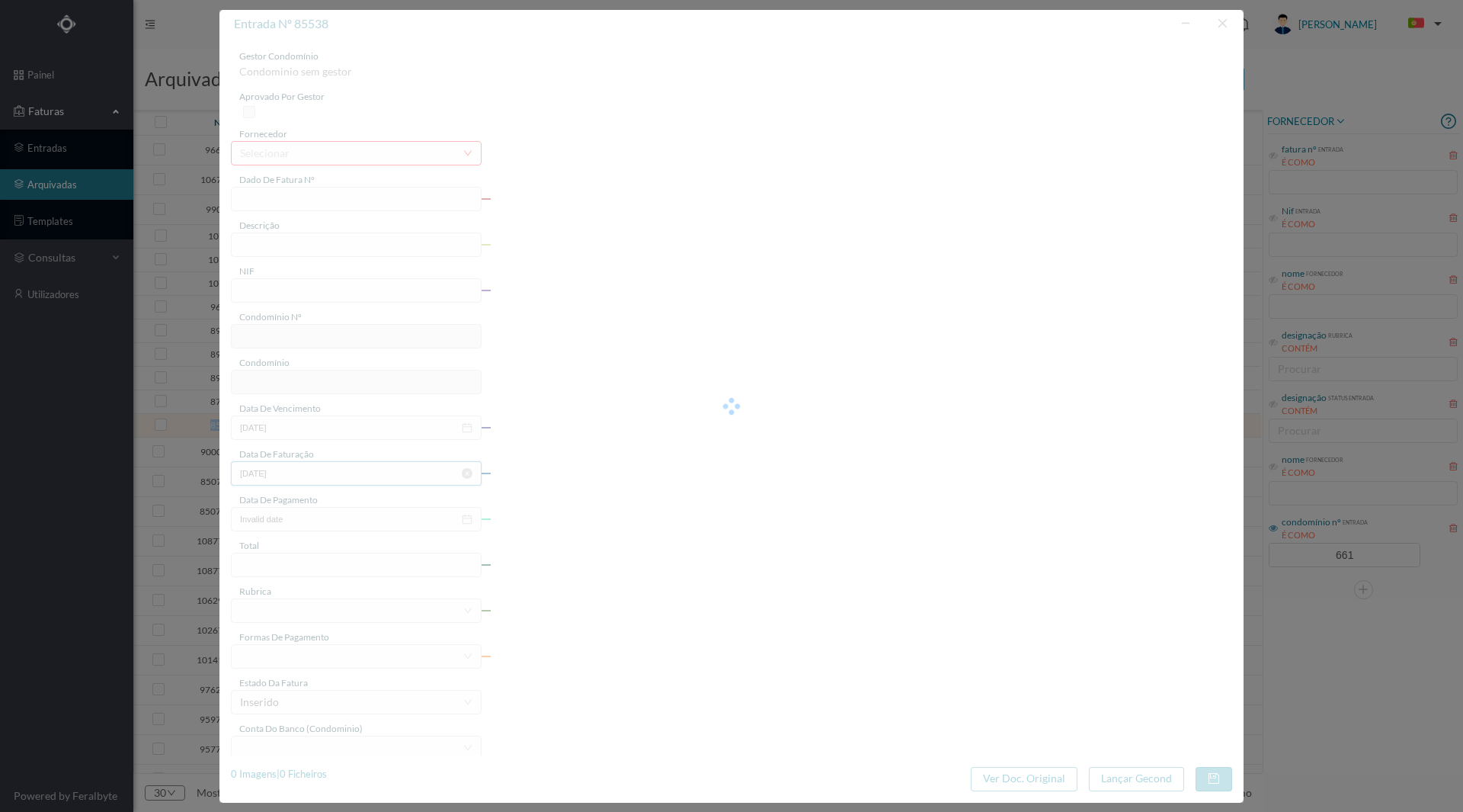
type input "2024-11-25"
type input "4.75"
type input "661"
type input "ED. AV. [PERSON_NAME] 674 A 678"
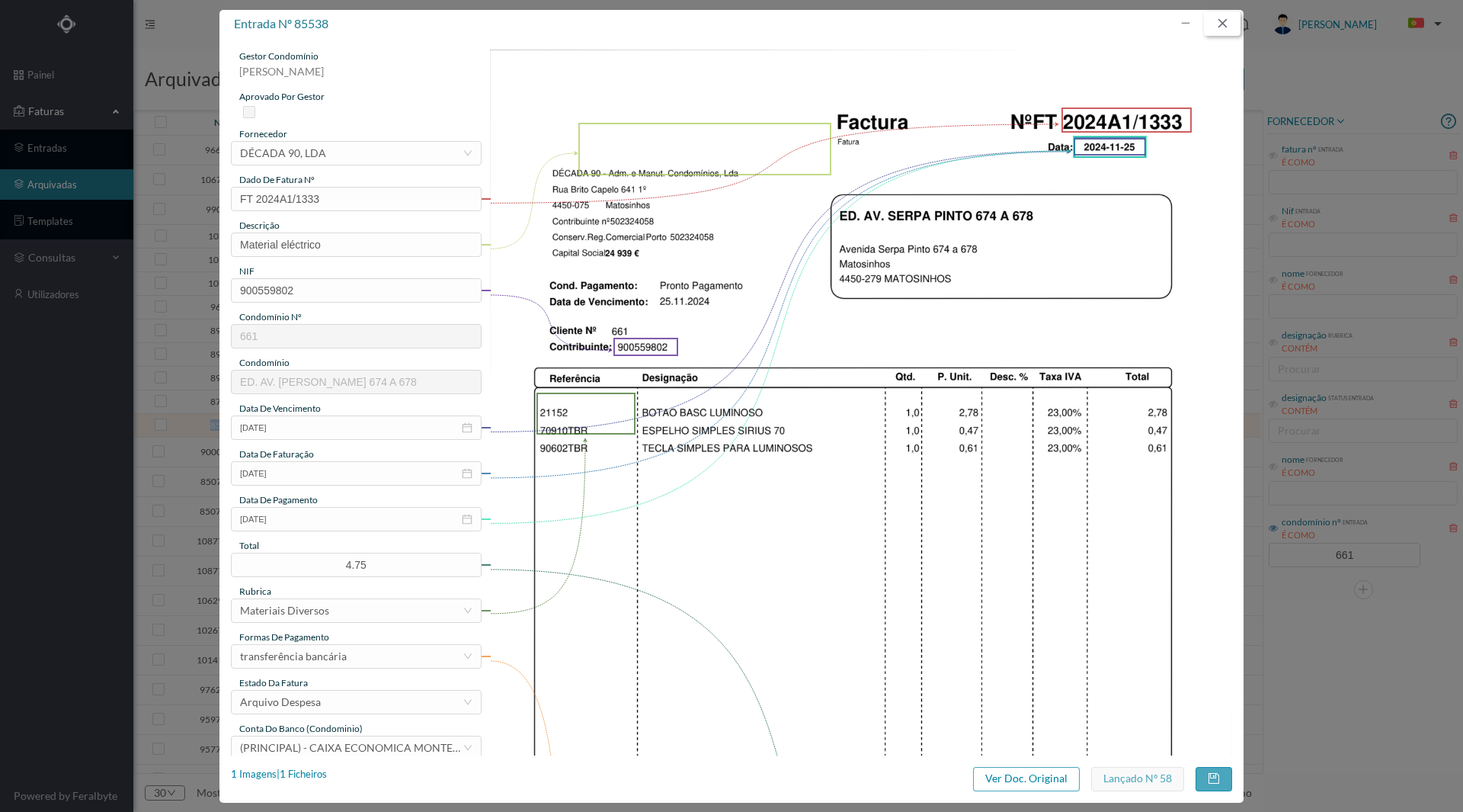
click at [1222, 26] on button "button" at bounding box center [1223, 23] width 36 height 24
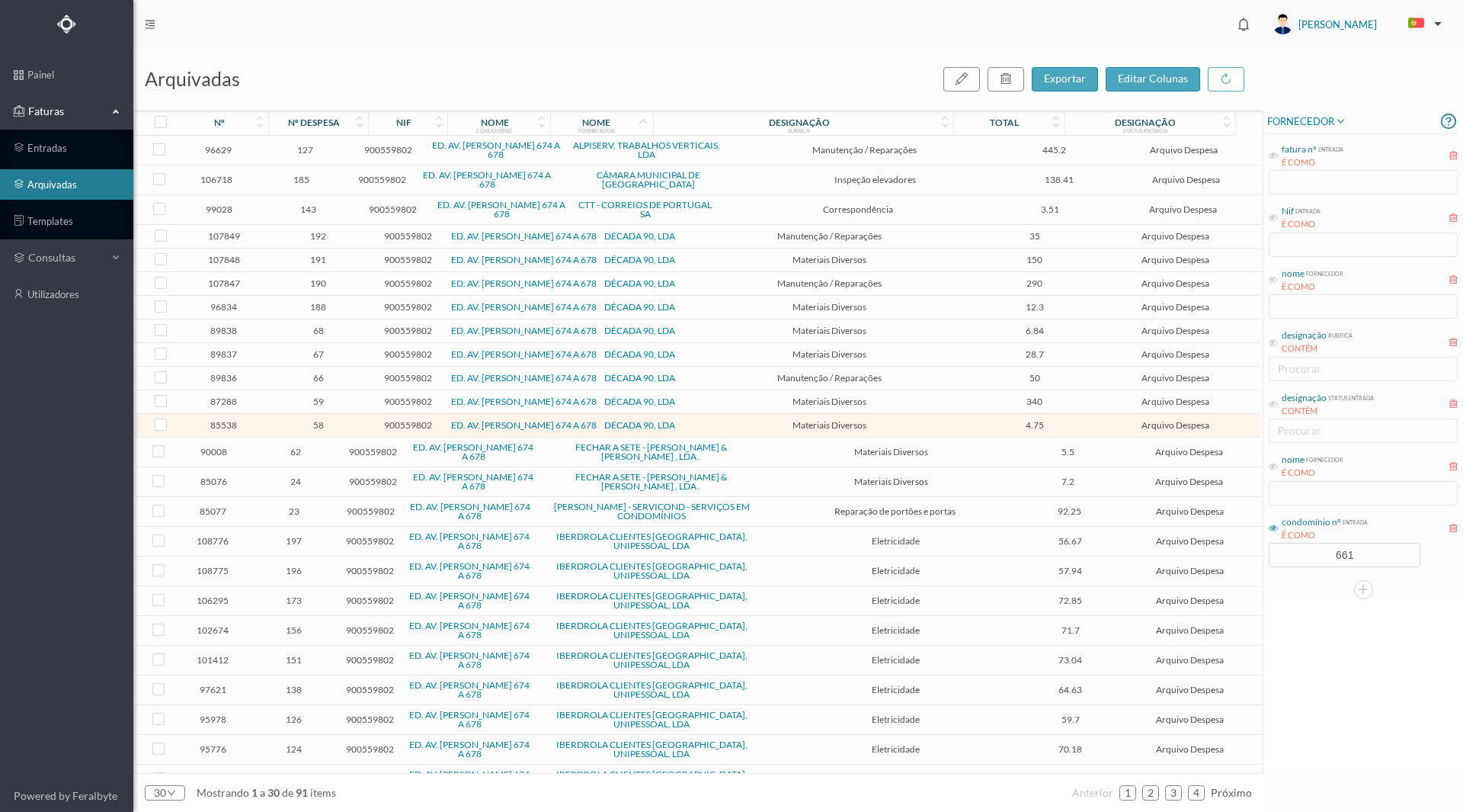
click at [226, 406] on span "87288" at bounding box center [223, 400] width 82 height 11
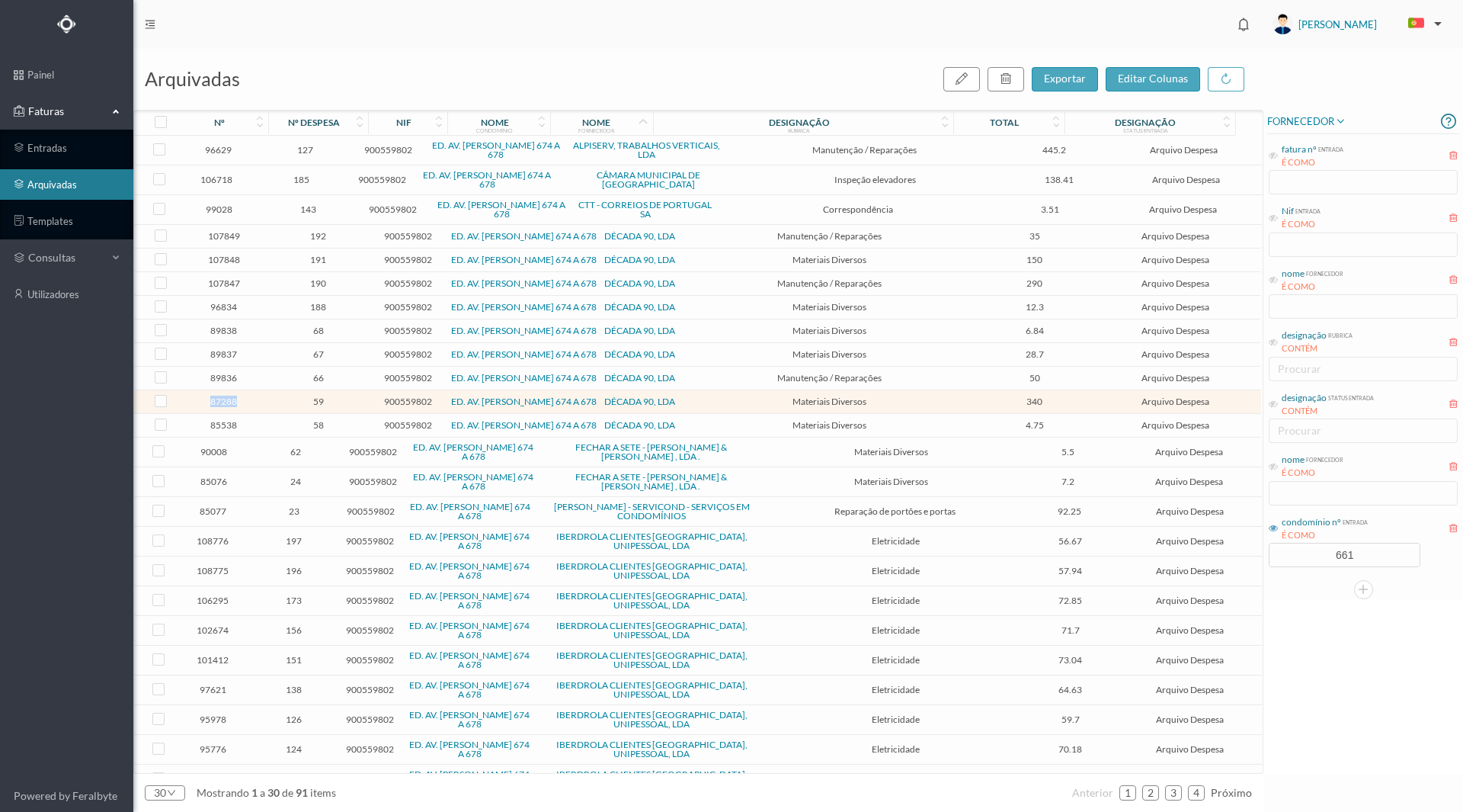
click at [226, 406] on span "87288" at bounding box center [223, 400] width 82 height 11
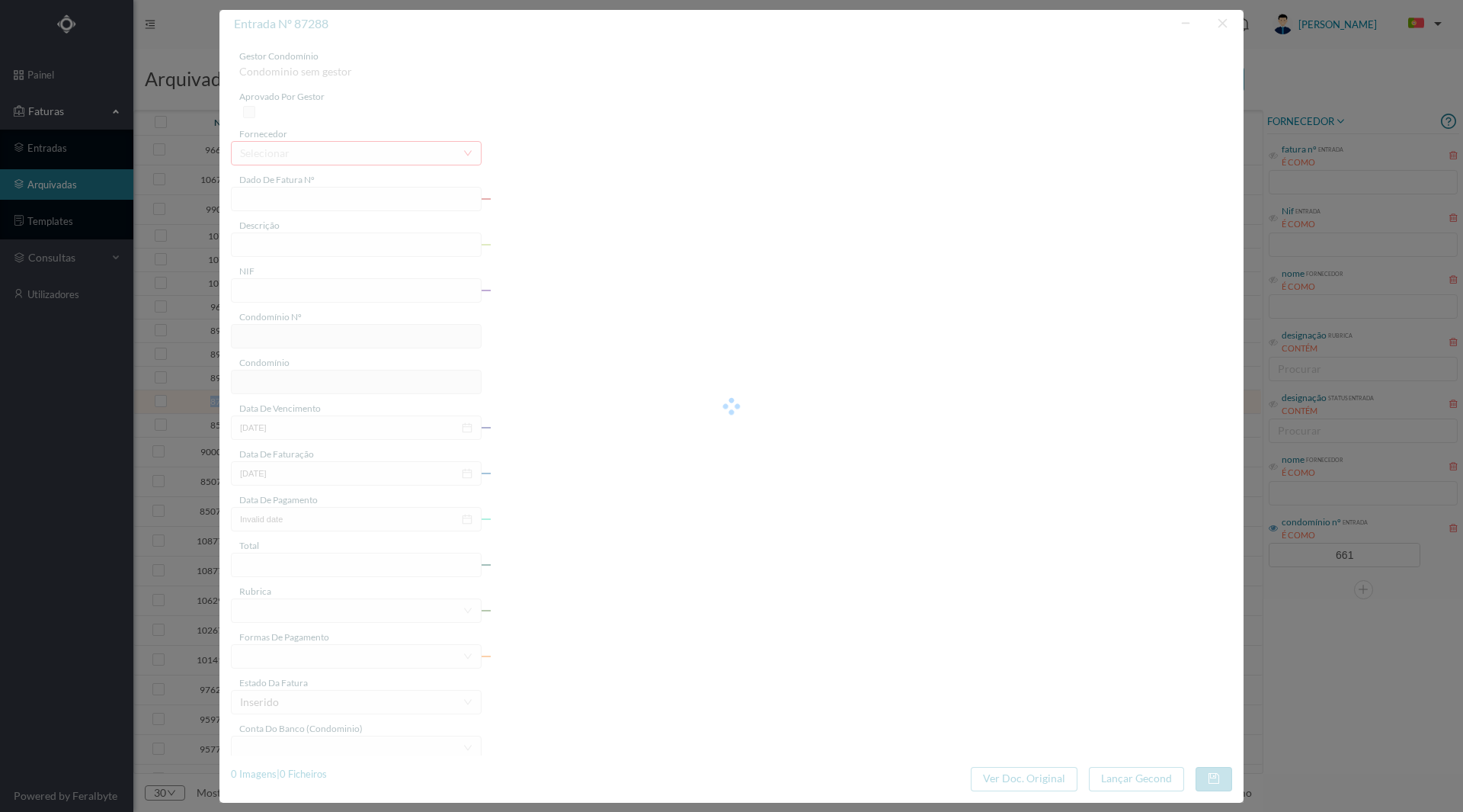
type input "FT 2024A1/1415"
type input "Material eléctrico"
type input "900559802"
type input "[DATE]"
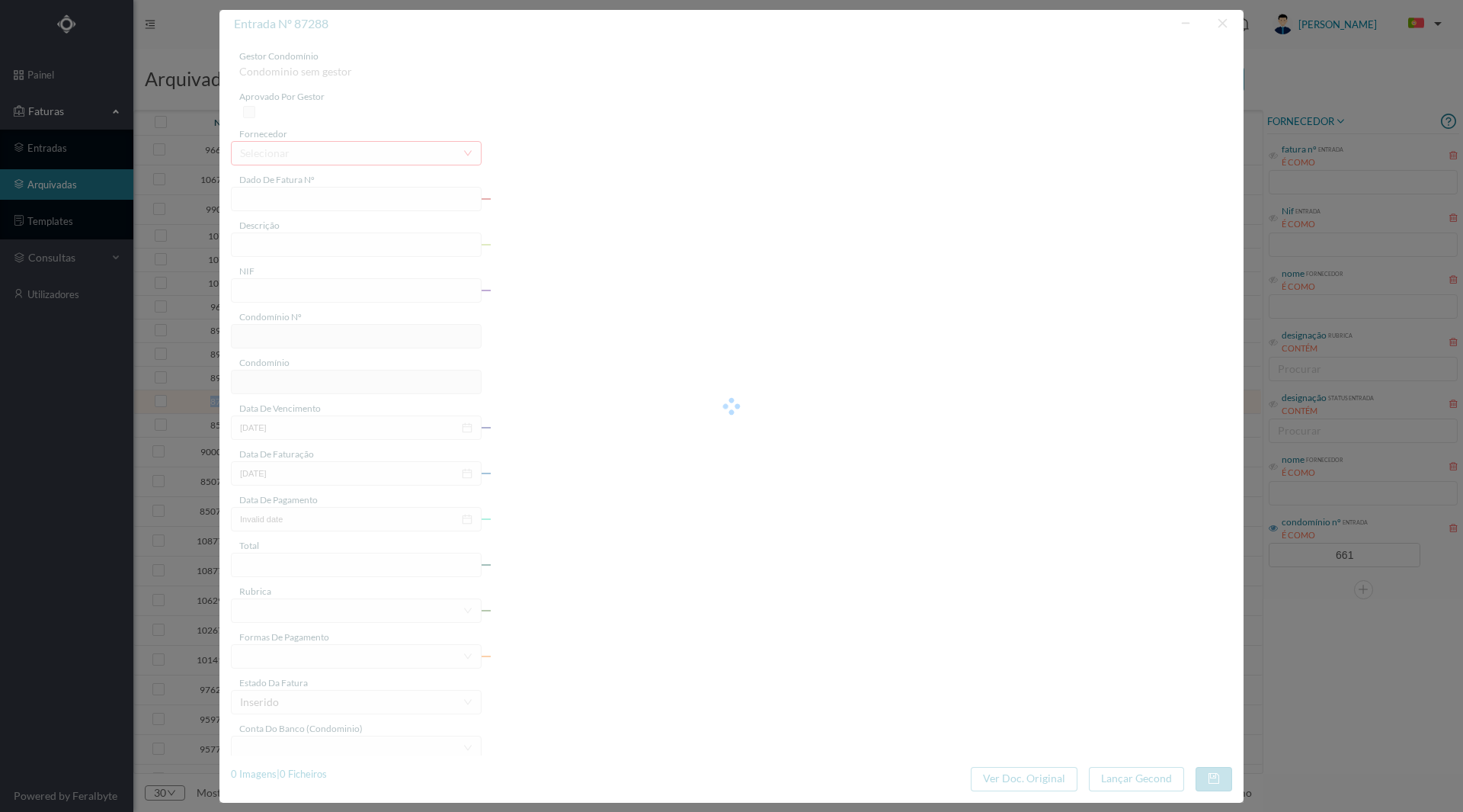
type input "[DATE]"
type input "340.00"
type input "661"
type input "ED. AV. [PERSON_NAME] 674 A 678"
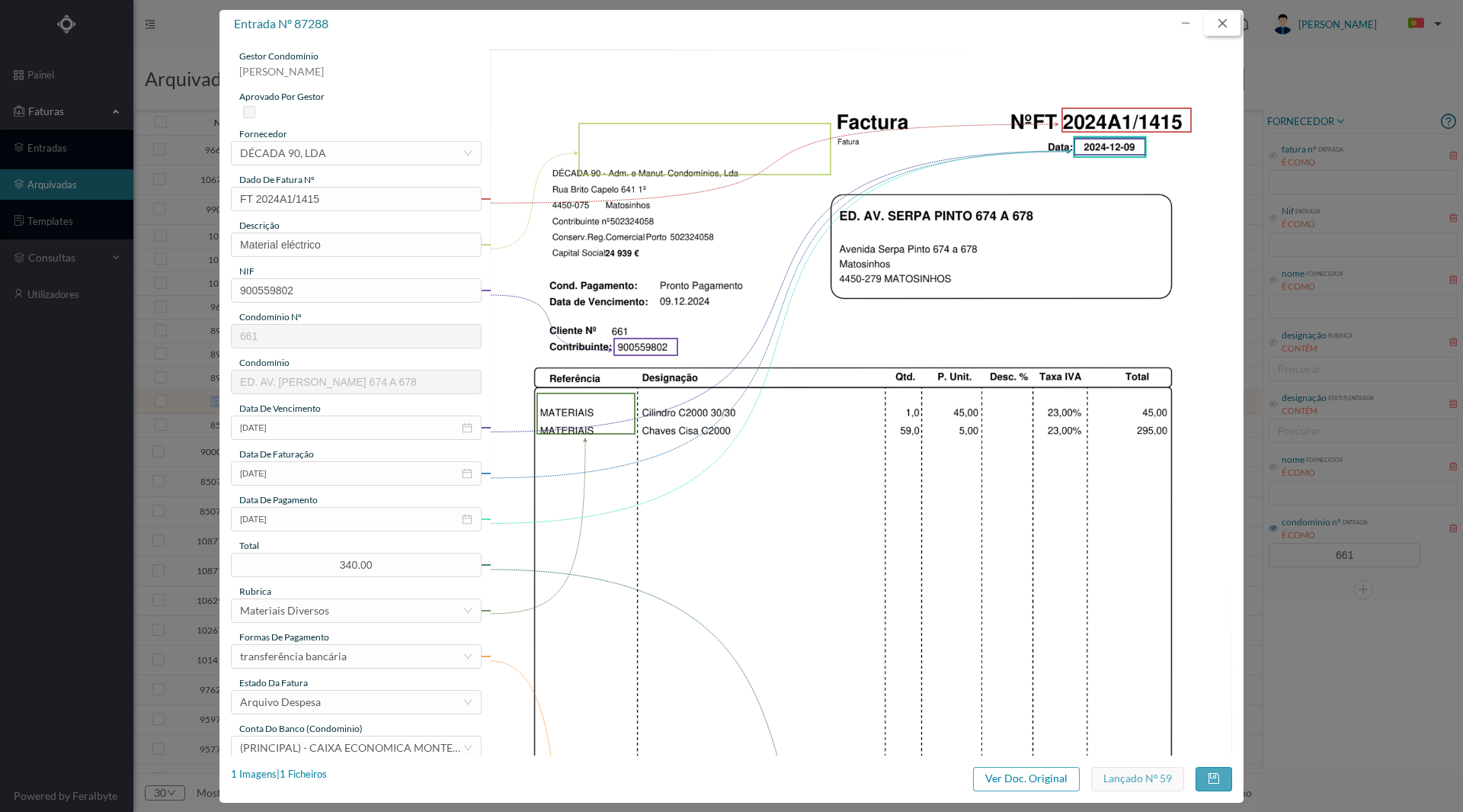
click at [1220, 25] on button "button" at bounding box center [1223, 23] width 36 height 24
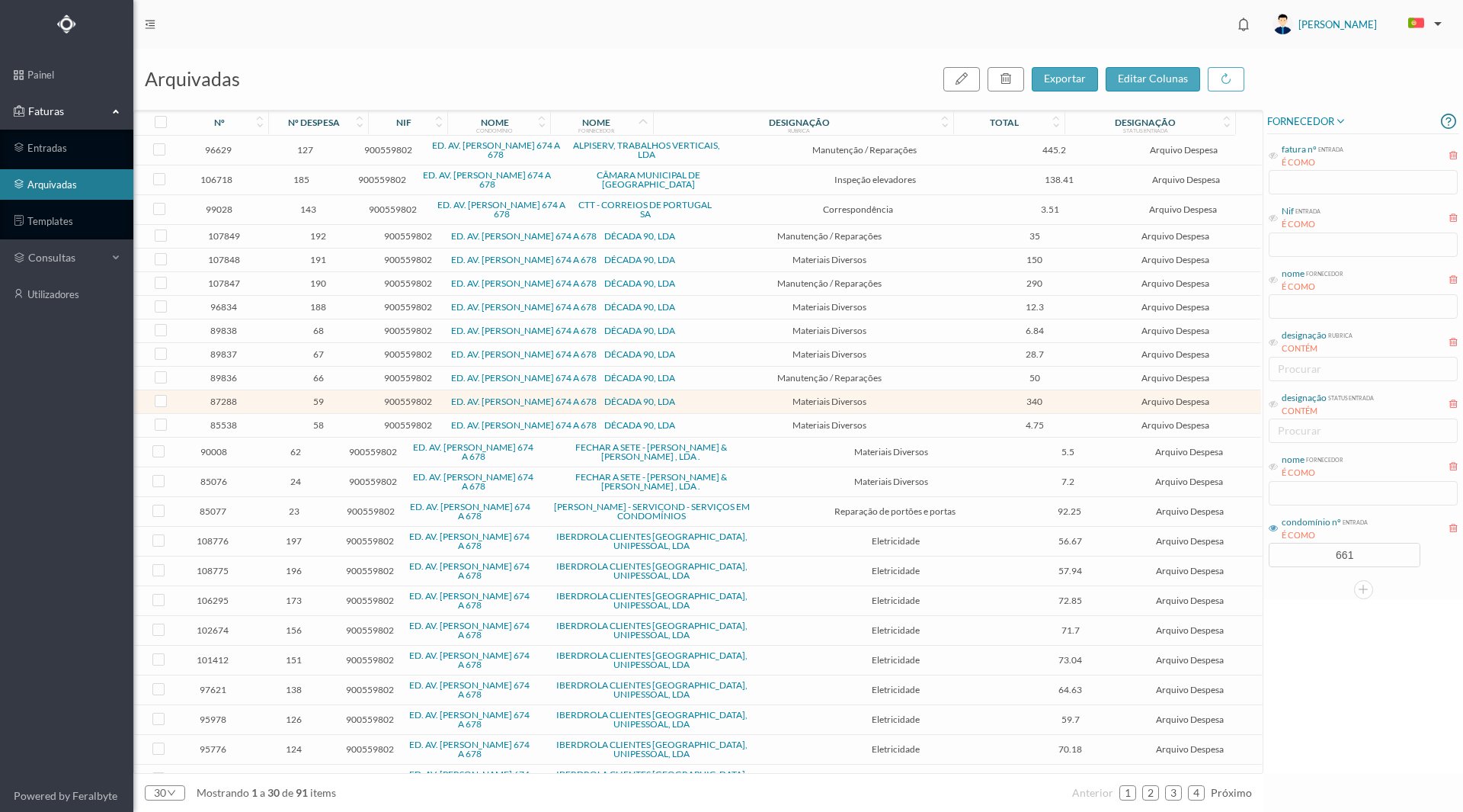
click at [225, 375] on span "89836" at bounding box center [223, 377] width 82 height 11
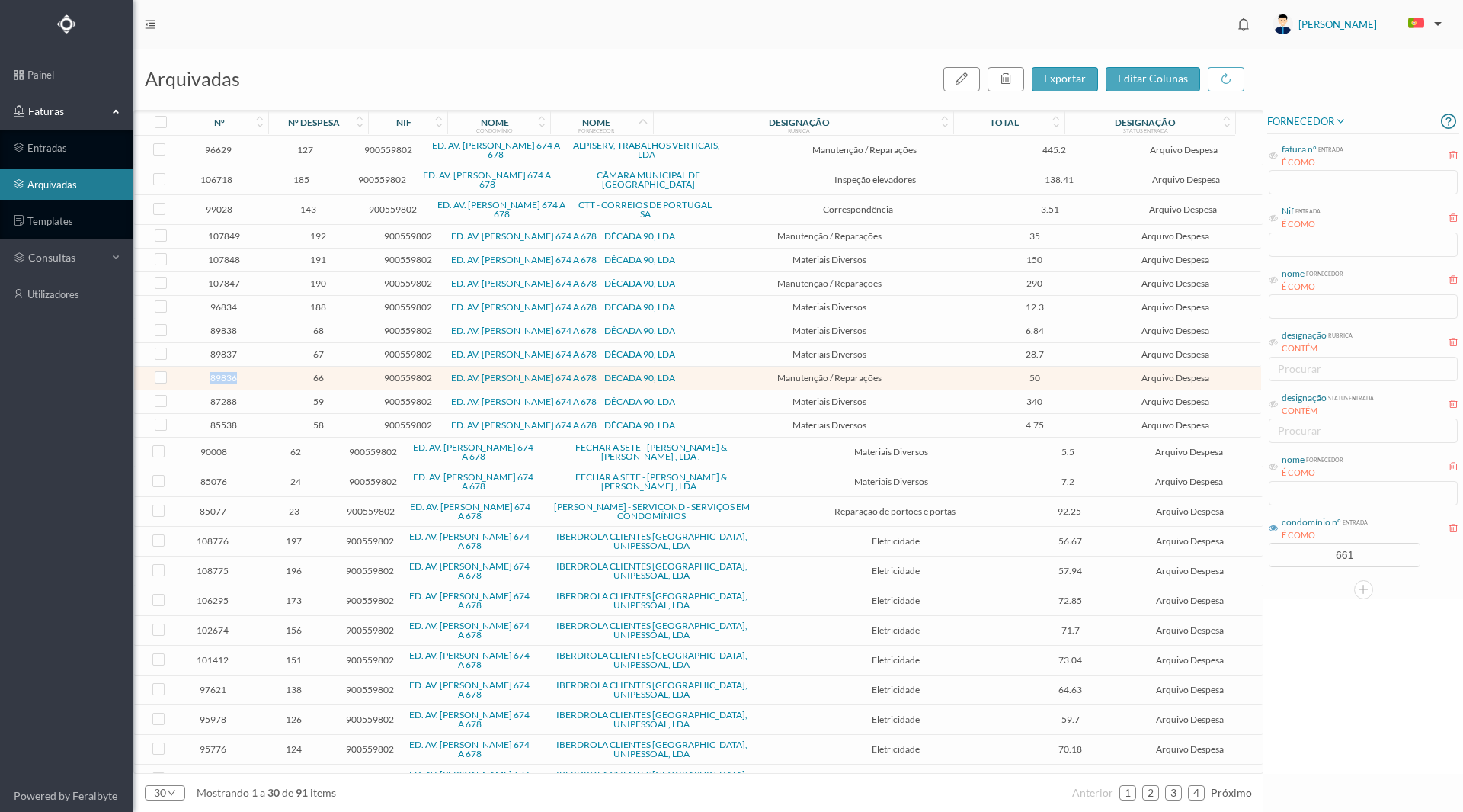
click at [225, 375] on span "89836" at bounding box center [223, 377] width 82 height 11
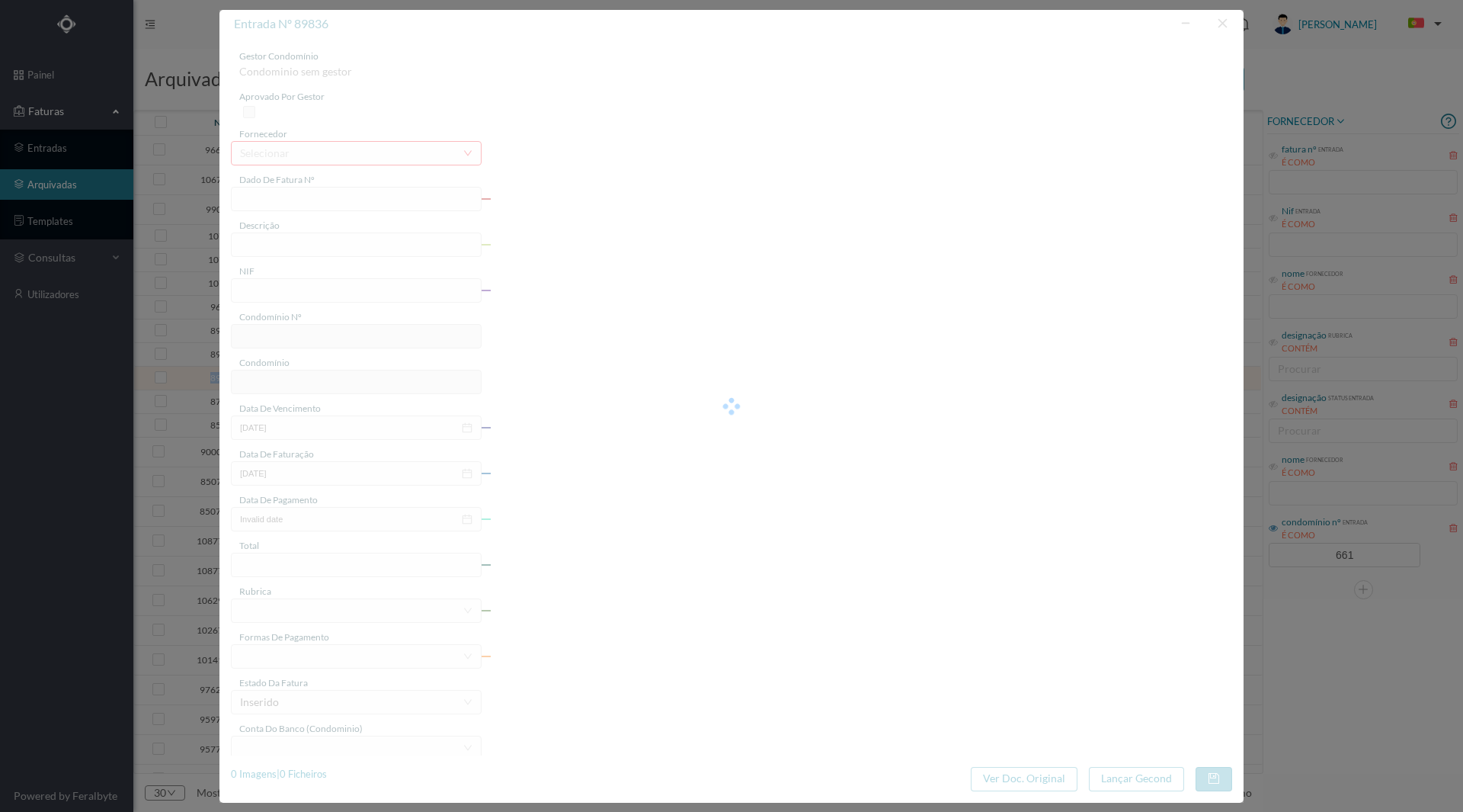
type input "FT 2024A1/1685"
type input "SUBST. AUTOMÁTICO ESCADA E 2 INTERRUPTORES"
type input "900559802"
type input "2024-12-30"
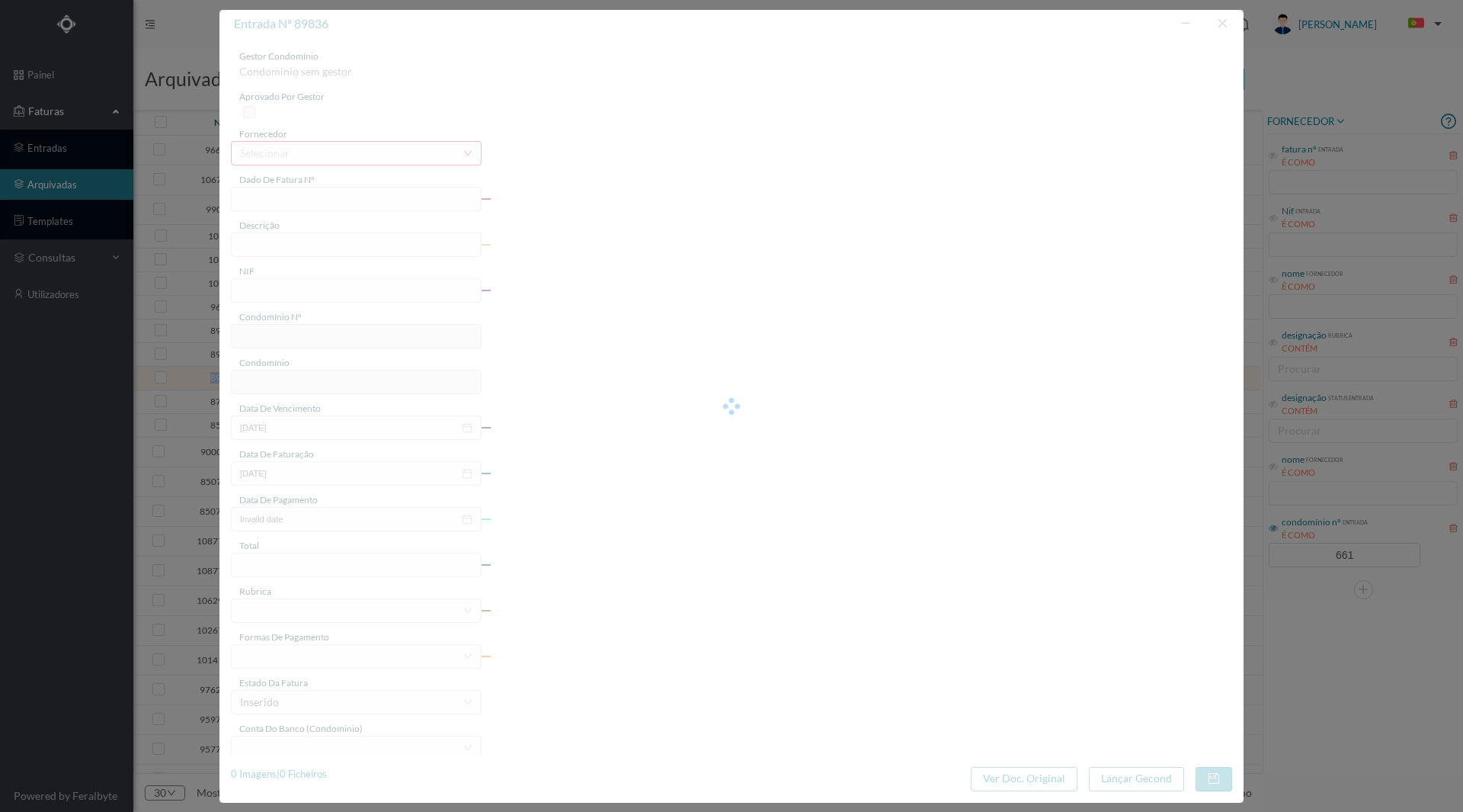
type input "2024-12-30"
type input "50.00"
type input "661"
type input "ED. AV. [PERSON_NAME] 674 A 678"
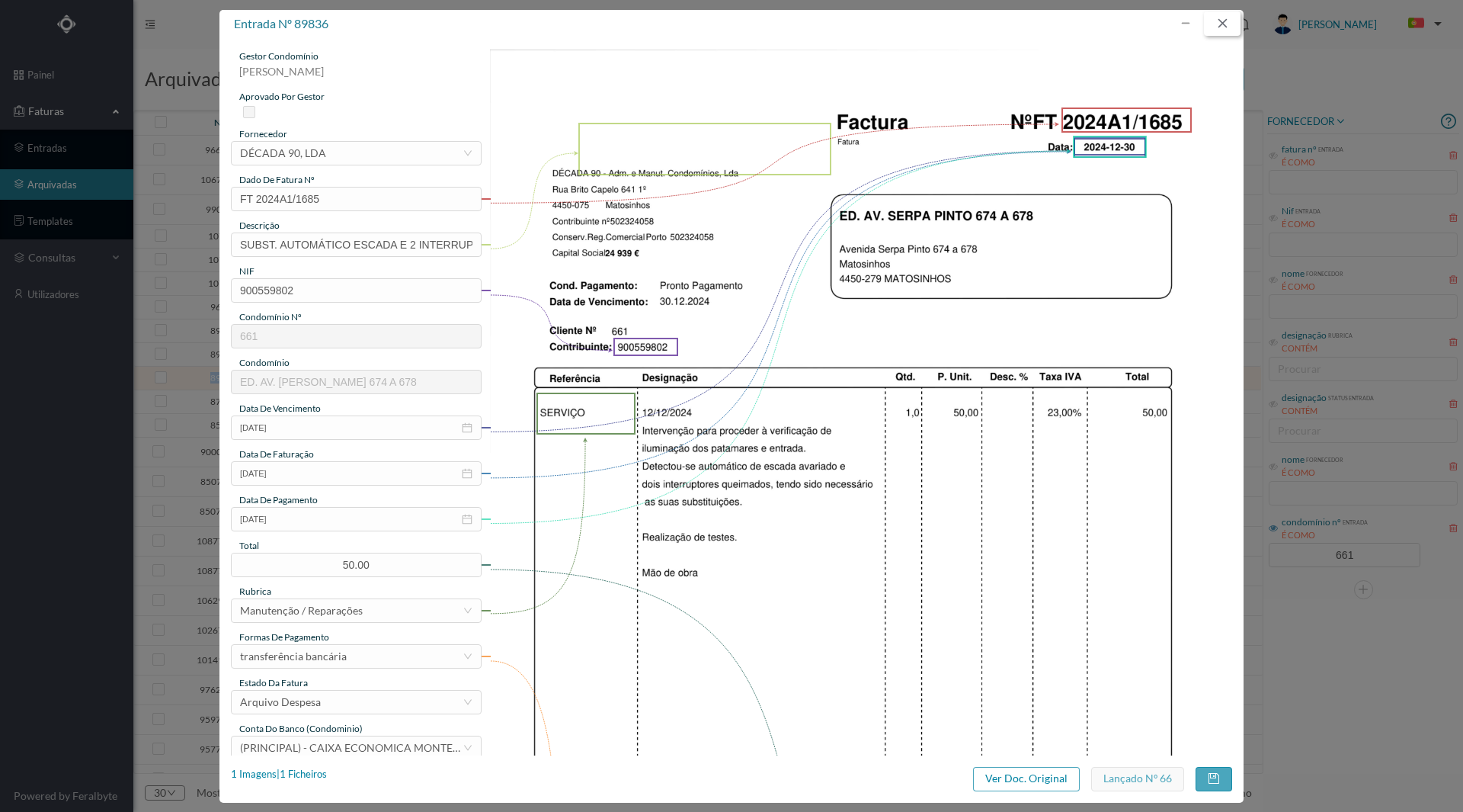
click at [1218, 19] on button "button" at bounding box center [1223, 23] width 36 height 24
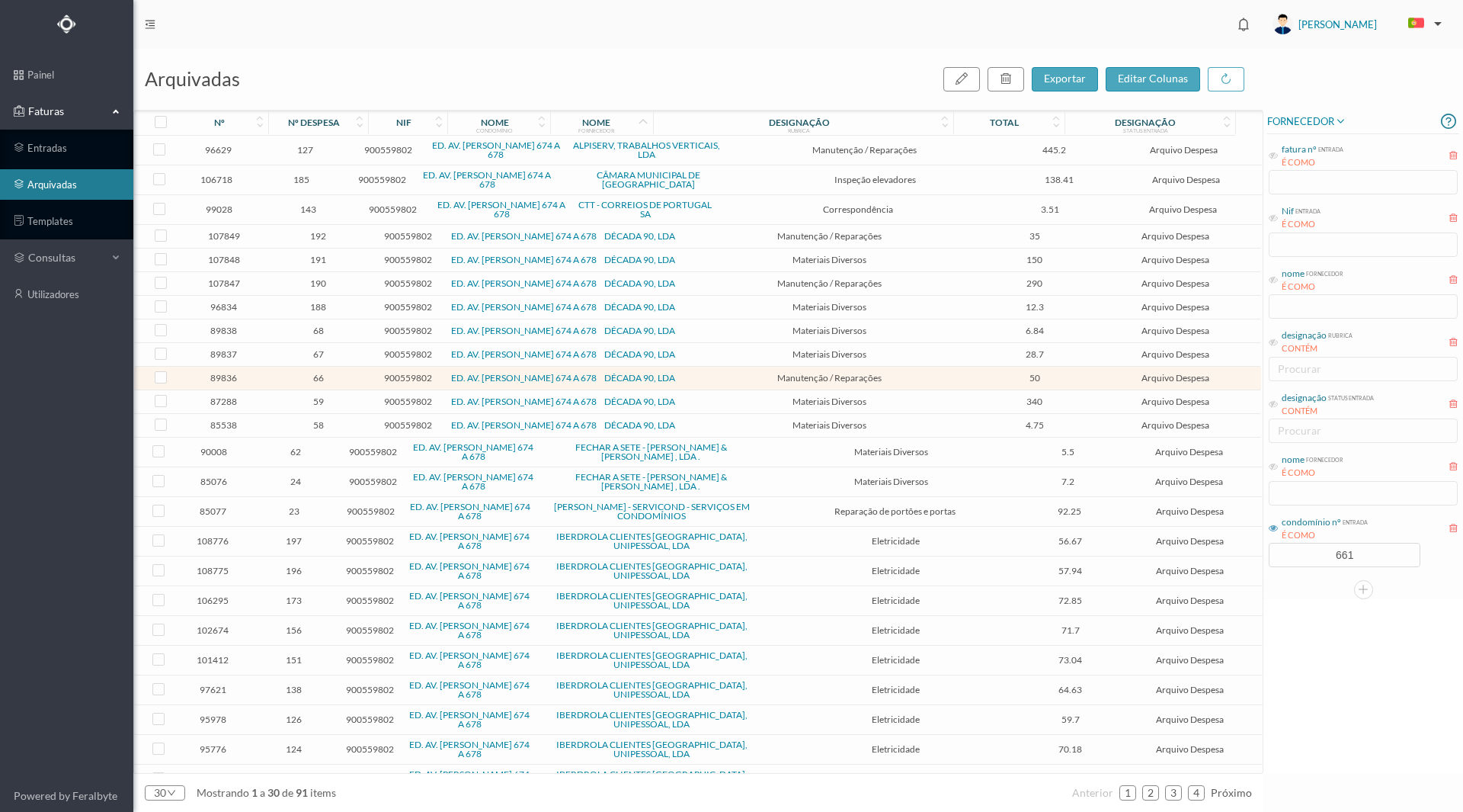
click at [223, 355] on span "89837" at bounding box center [223, 354] width 82 height 11
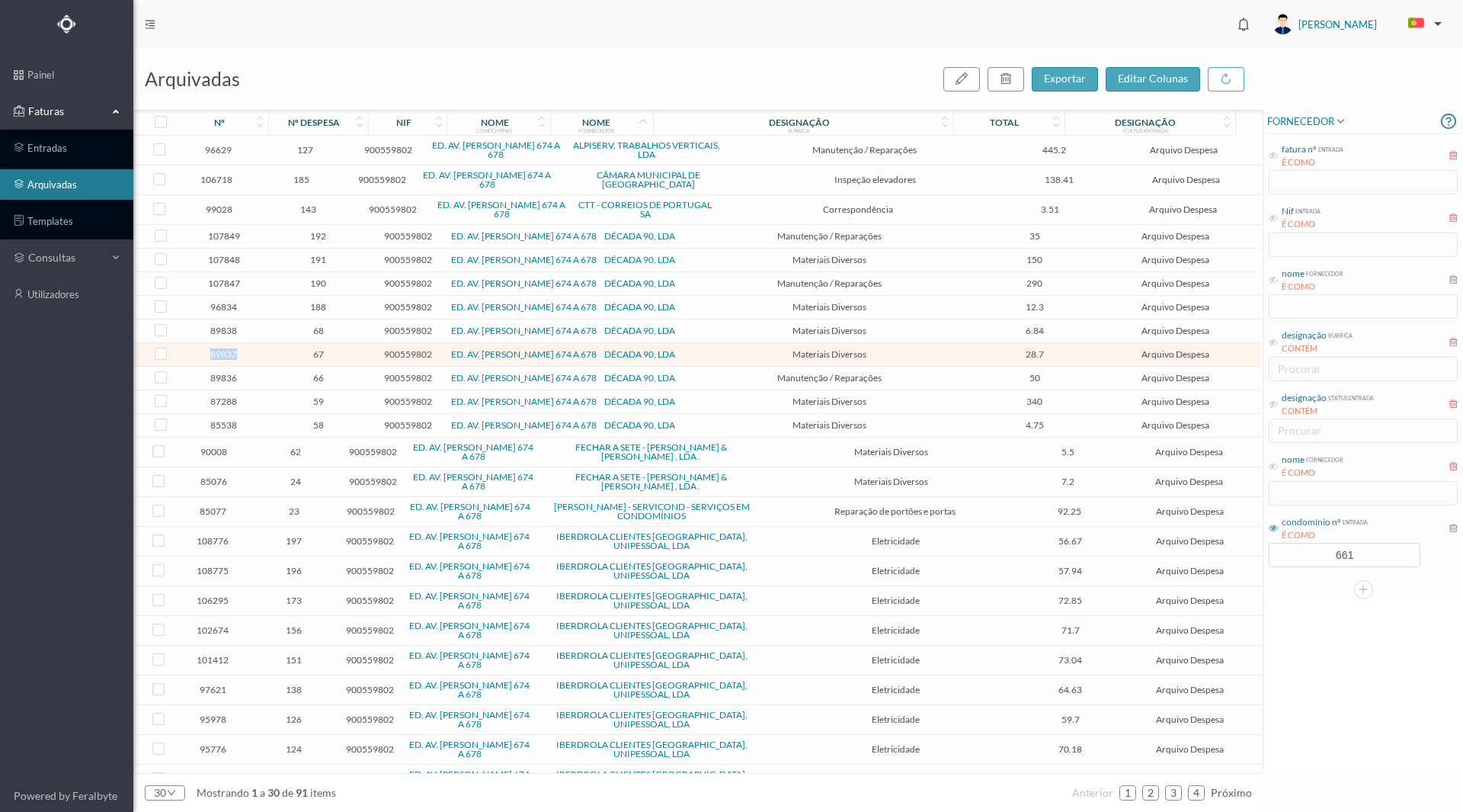
click at [223, 355] on span "89837" at bounding box center [223, 354] width 82 height 11
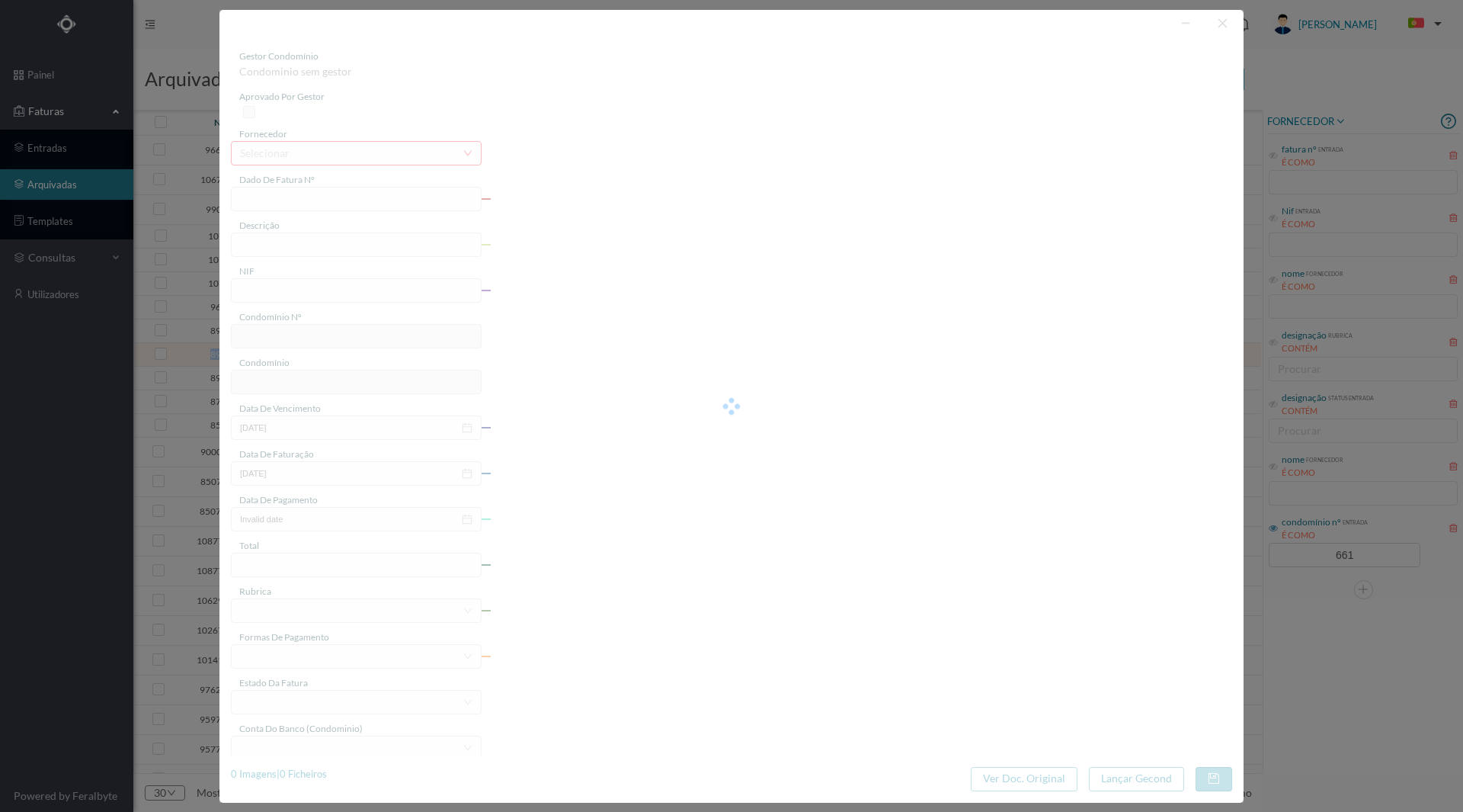
type input "FT 2024A1/1686"
type input "1 AUTOMÁTICO DE ESCADA"
type input "900559802"
type input "2024-12-30"
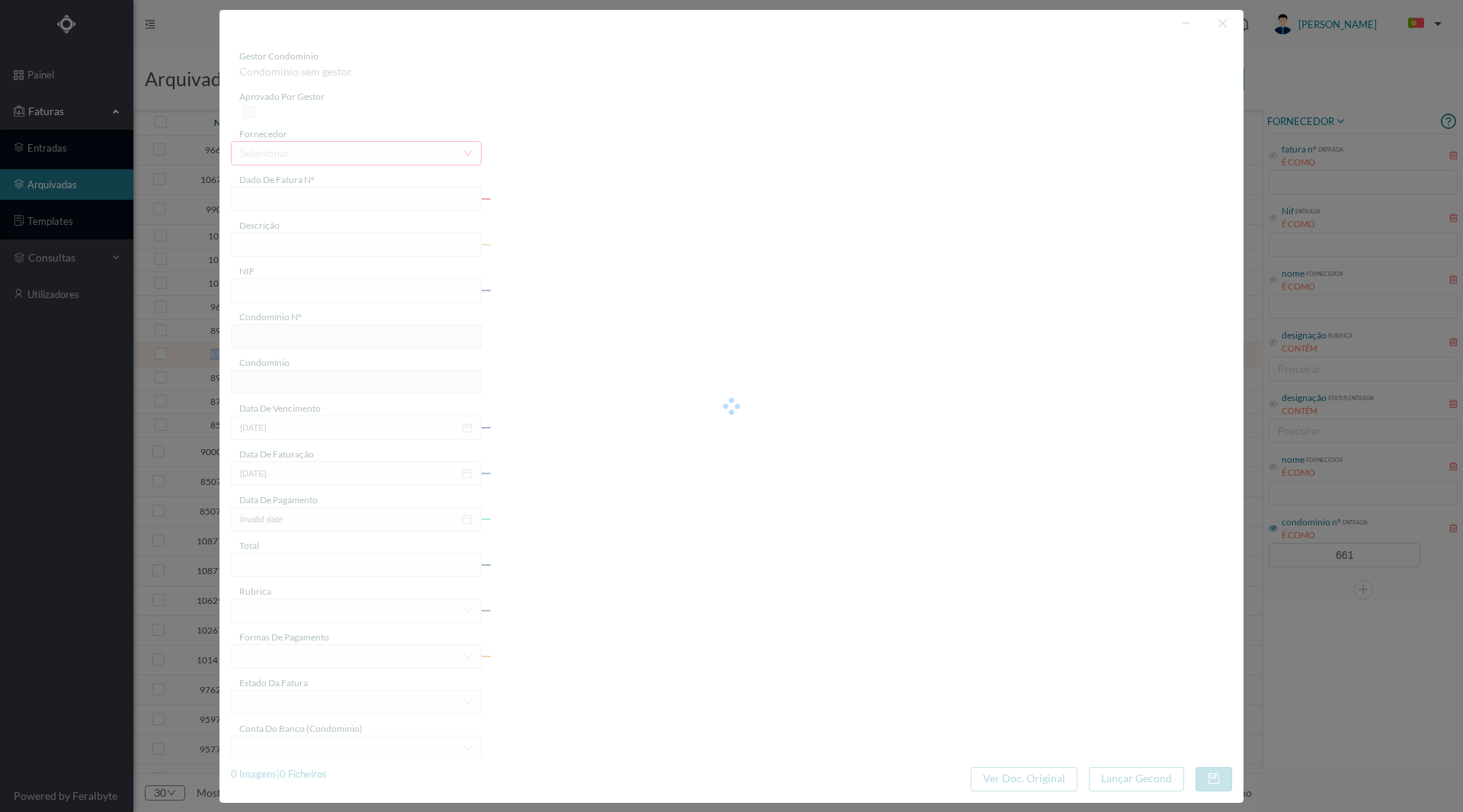
type input "2024-12-30"
type input "28.70"
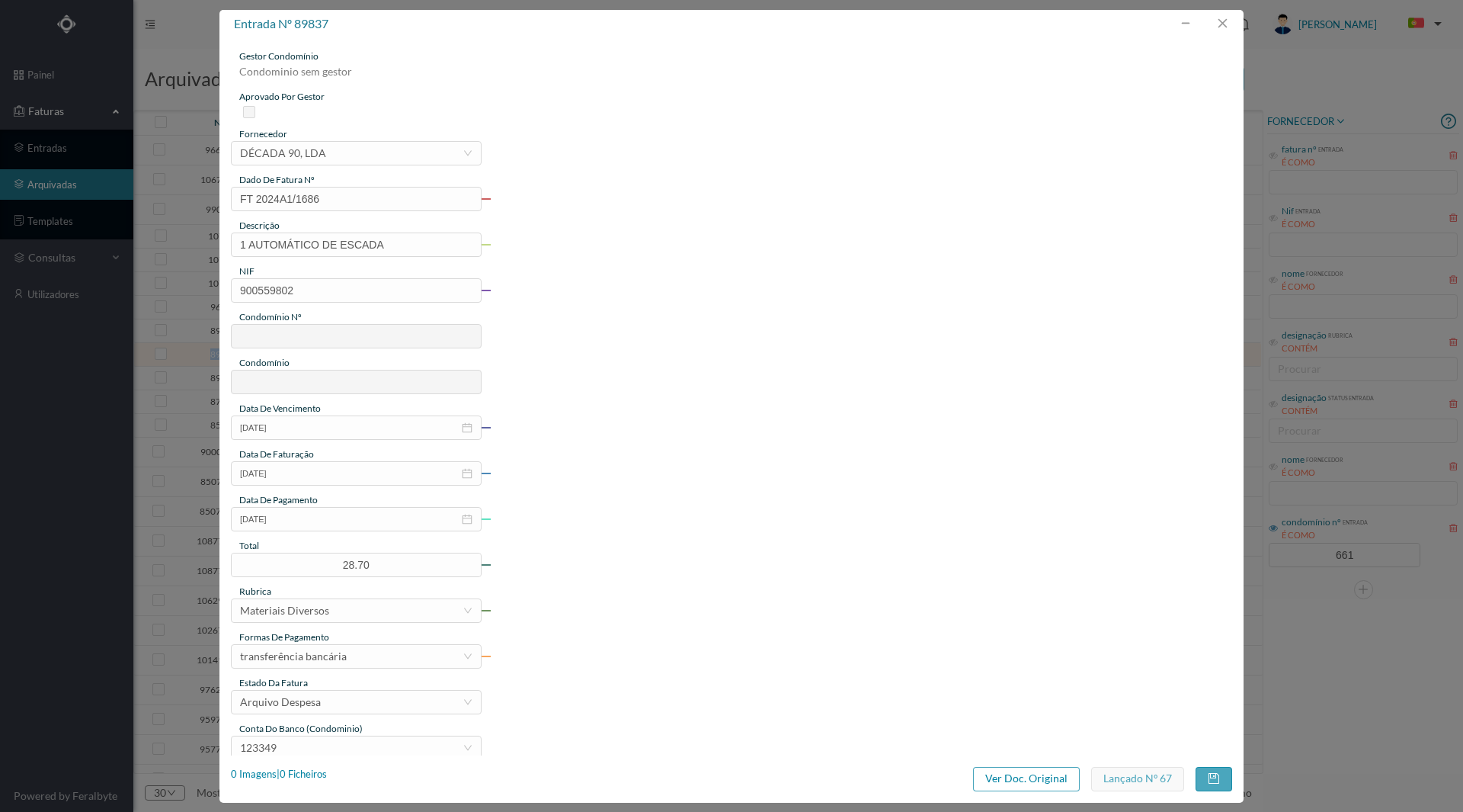
type input "661"
type input "ED. AV. [PERSON_NAME] 674 A 678"
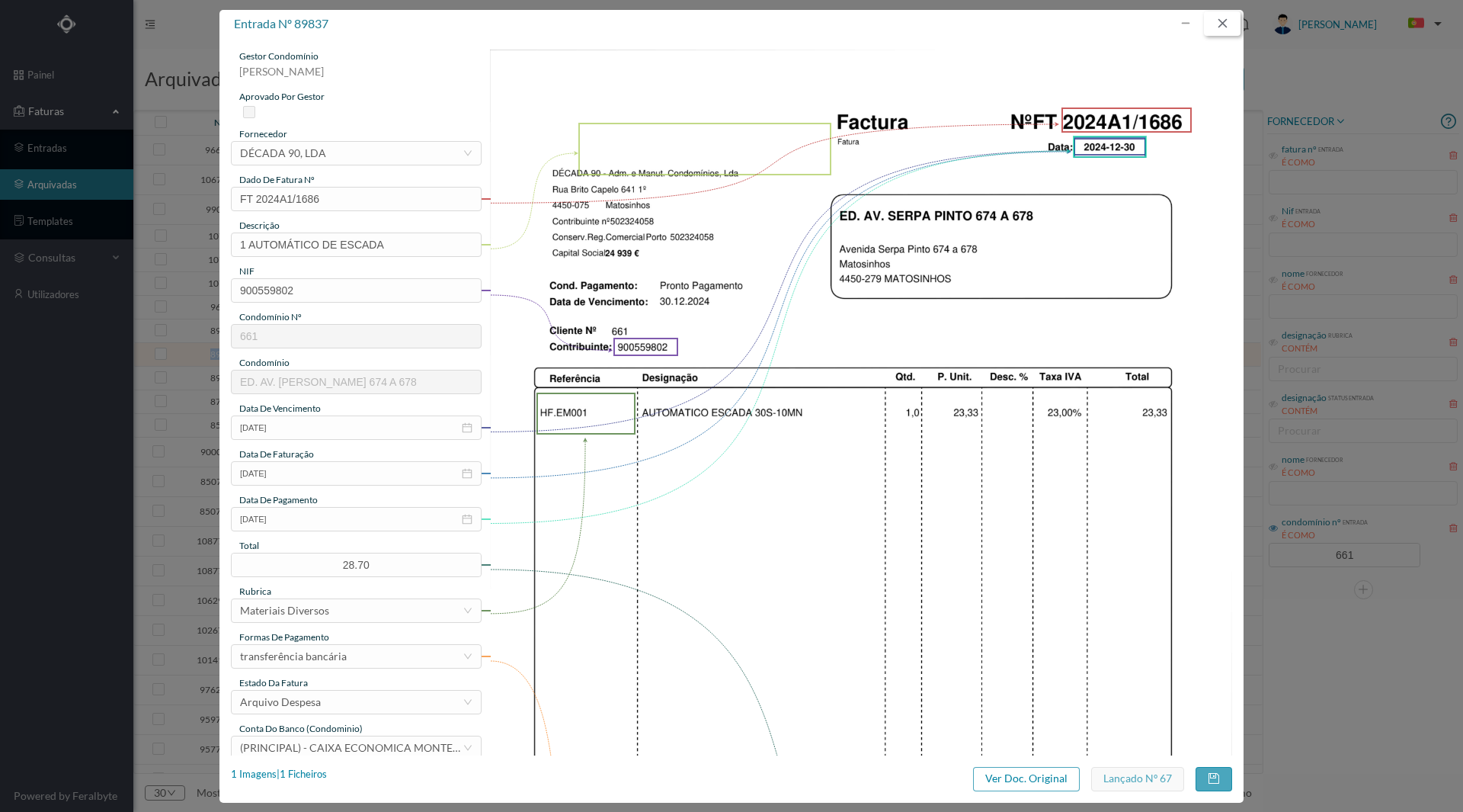
click at [1227, 28] on button "button" at bounding box center [1223, 23] width 36 height 24
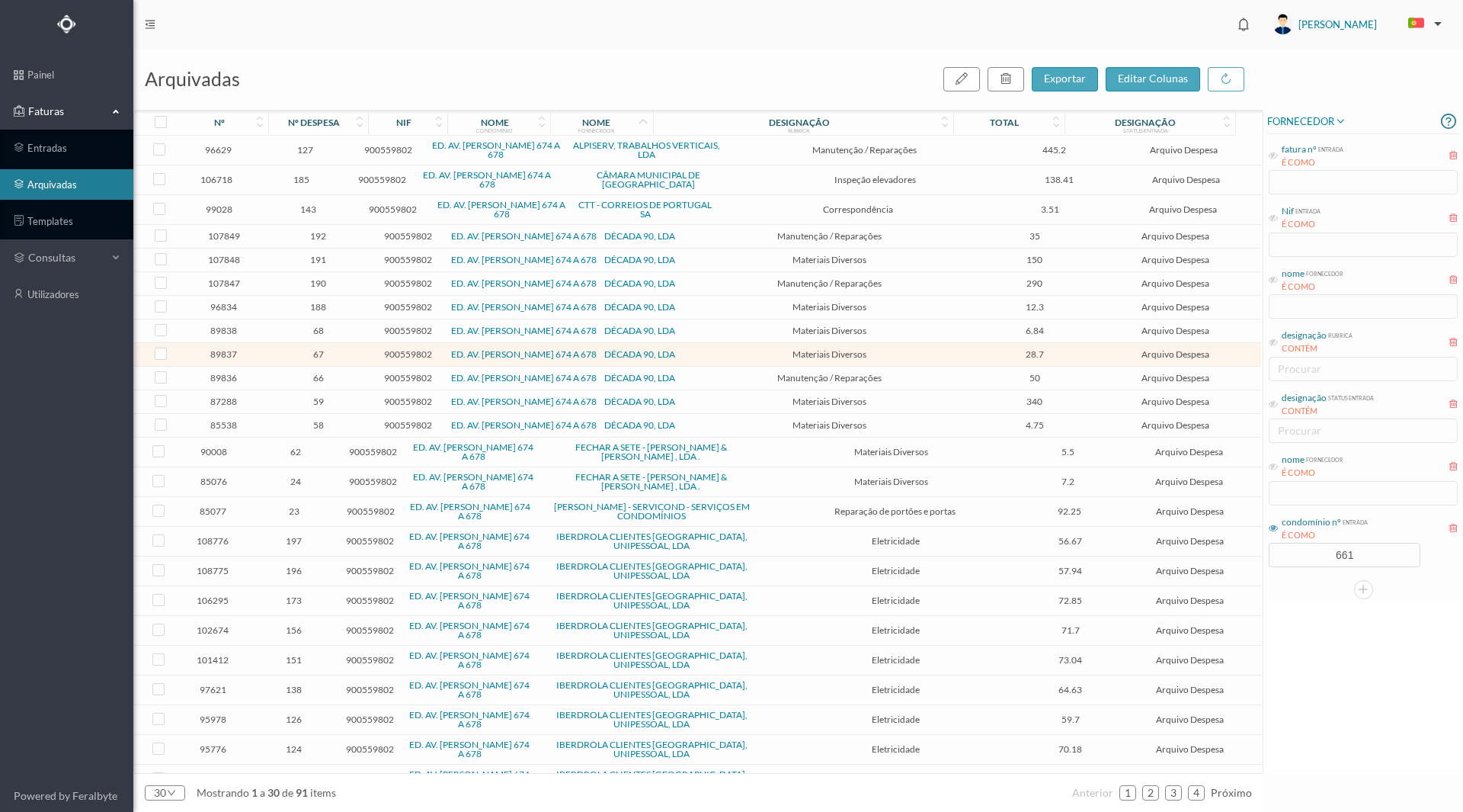
click at [225, 335] on span "89838" at bounding box center [223, 330] width 82 height 11
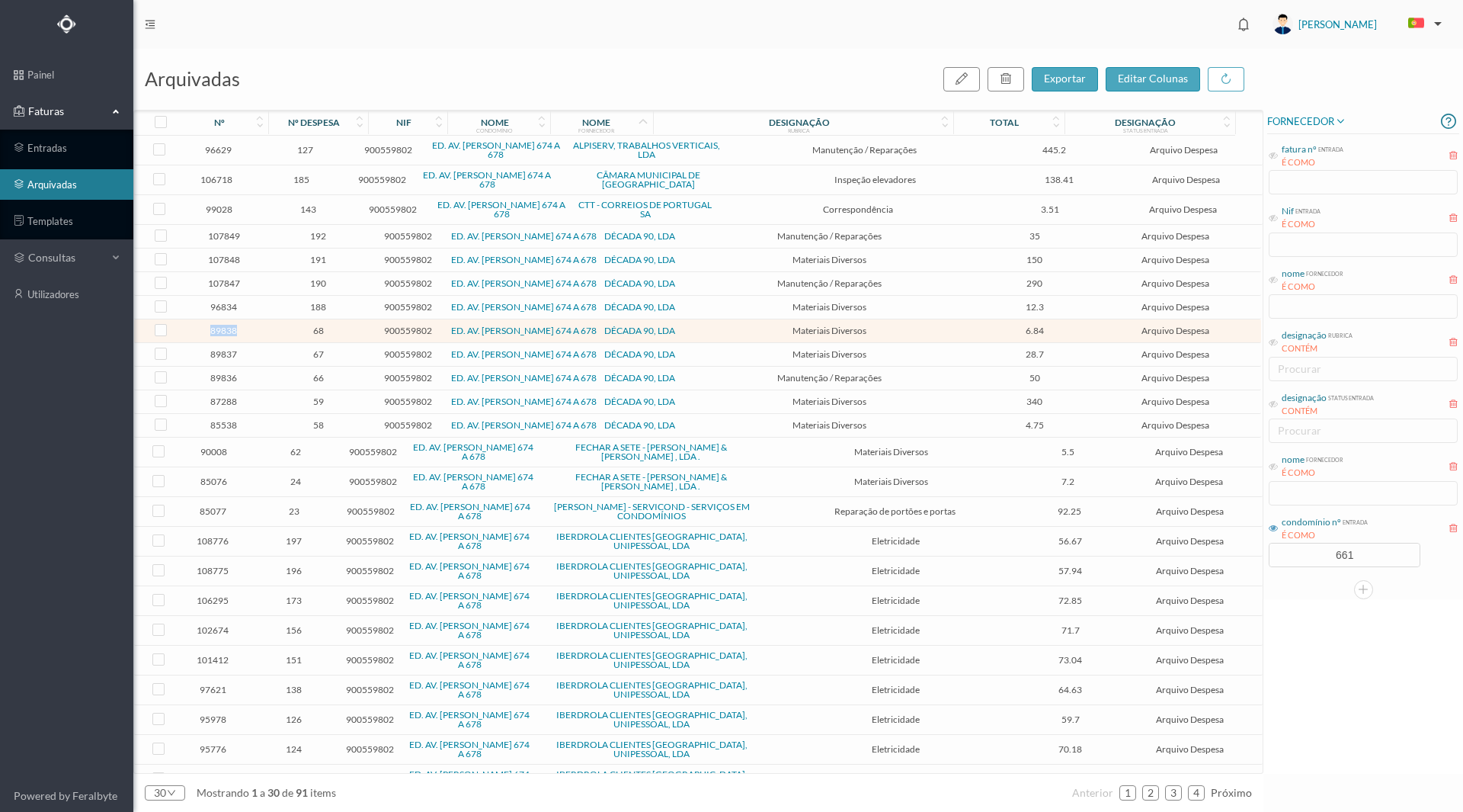
click at [225, 335] on span "89838" at bounding box center [223, 330] width 82 height 11
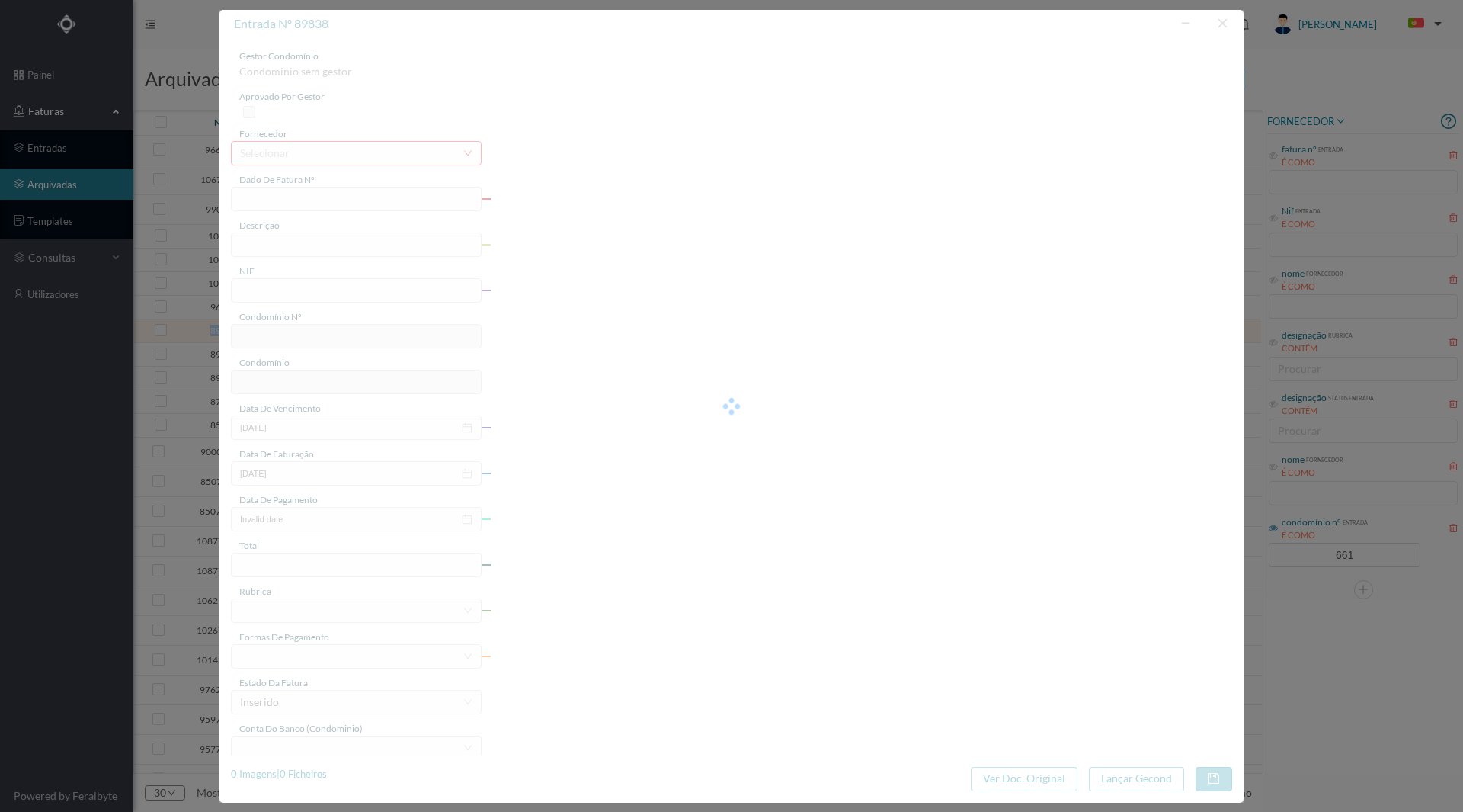
type input "FT 2024A1/1687"
type input "2 BOTÕES BASC. LUMINOSOS"
type input "900559802"
type input "2024-12-30"
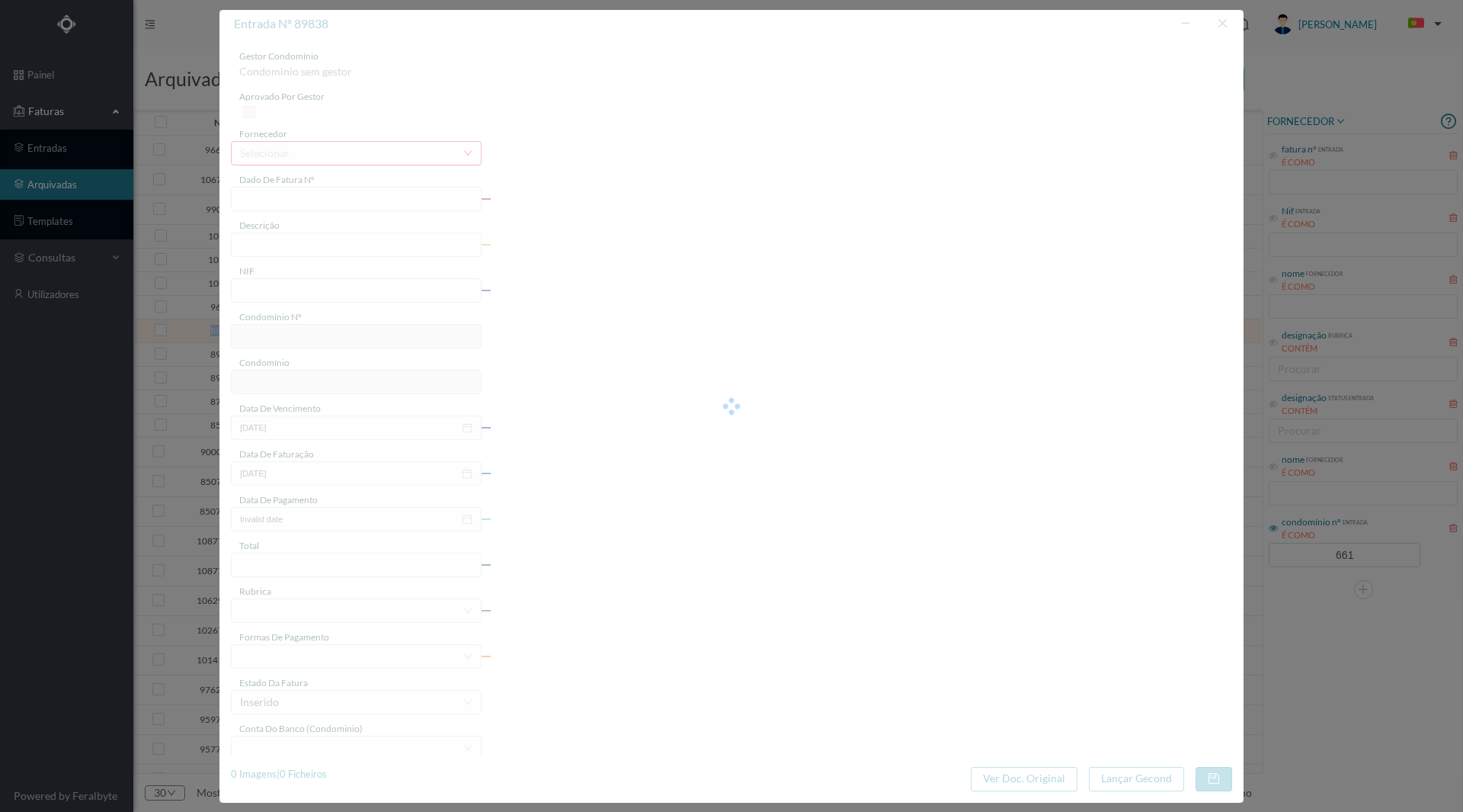
type input "2024-12-30"
type input "6.84"
type input "661"
type input "ED. AV. [PERSON_NAME] 674 A 678"
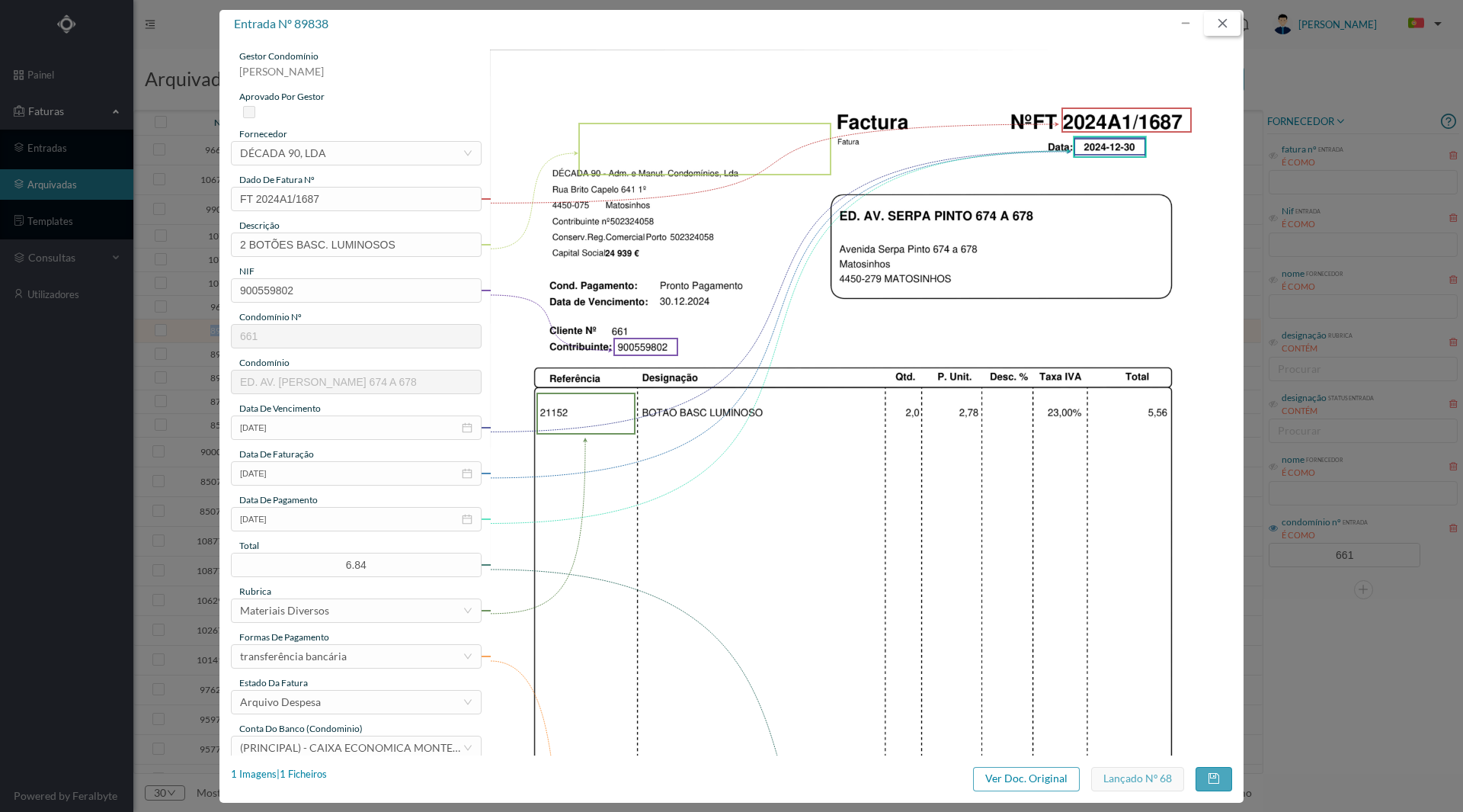
click at [1229, 23] on button "button" at bounding box center [1223, 23] width 36 height 24
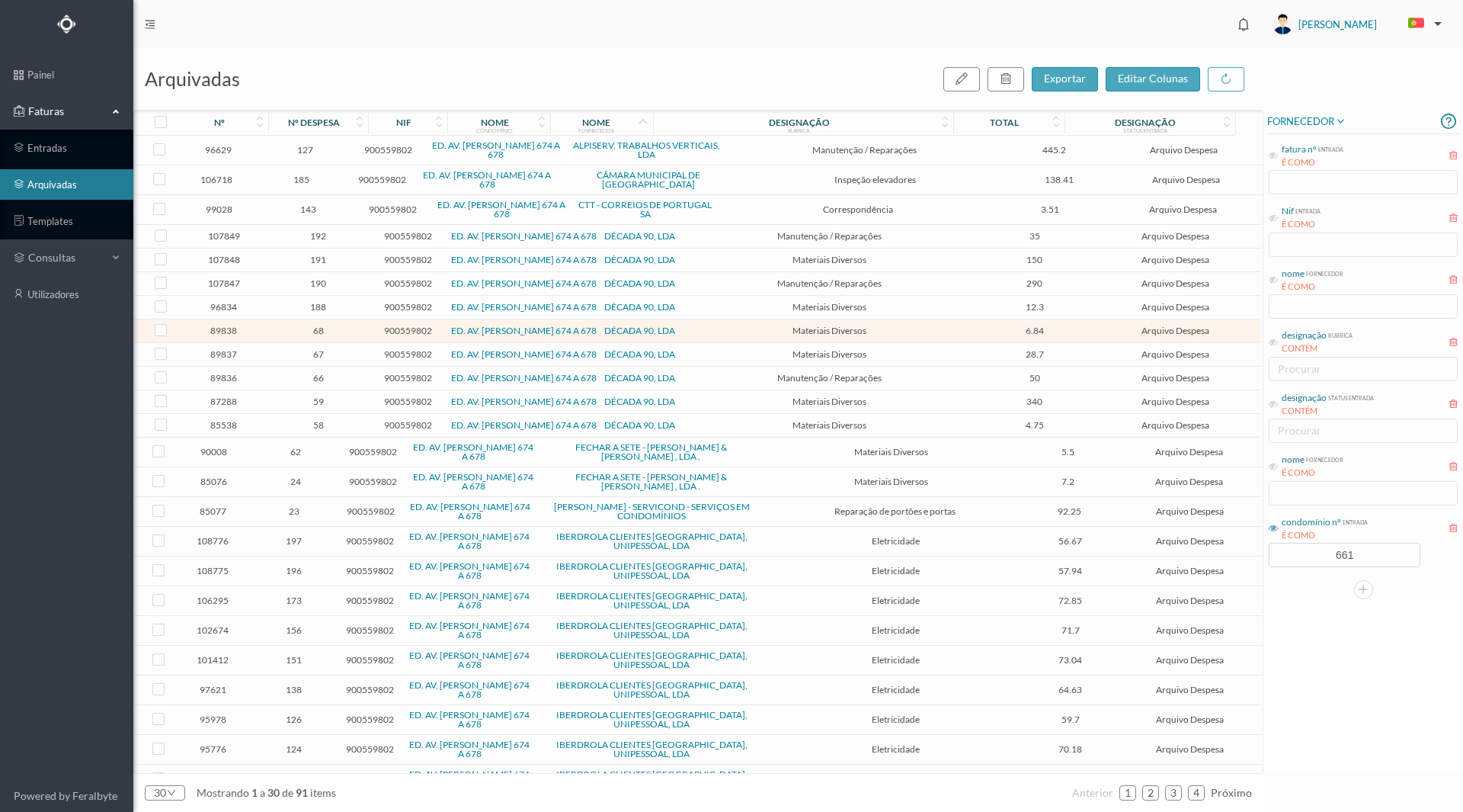
click at [220, 307] on span "96834" at bounding box center [223, 307] width 82 height 11
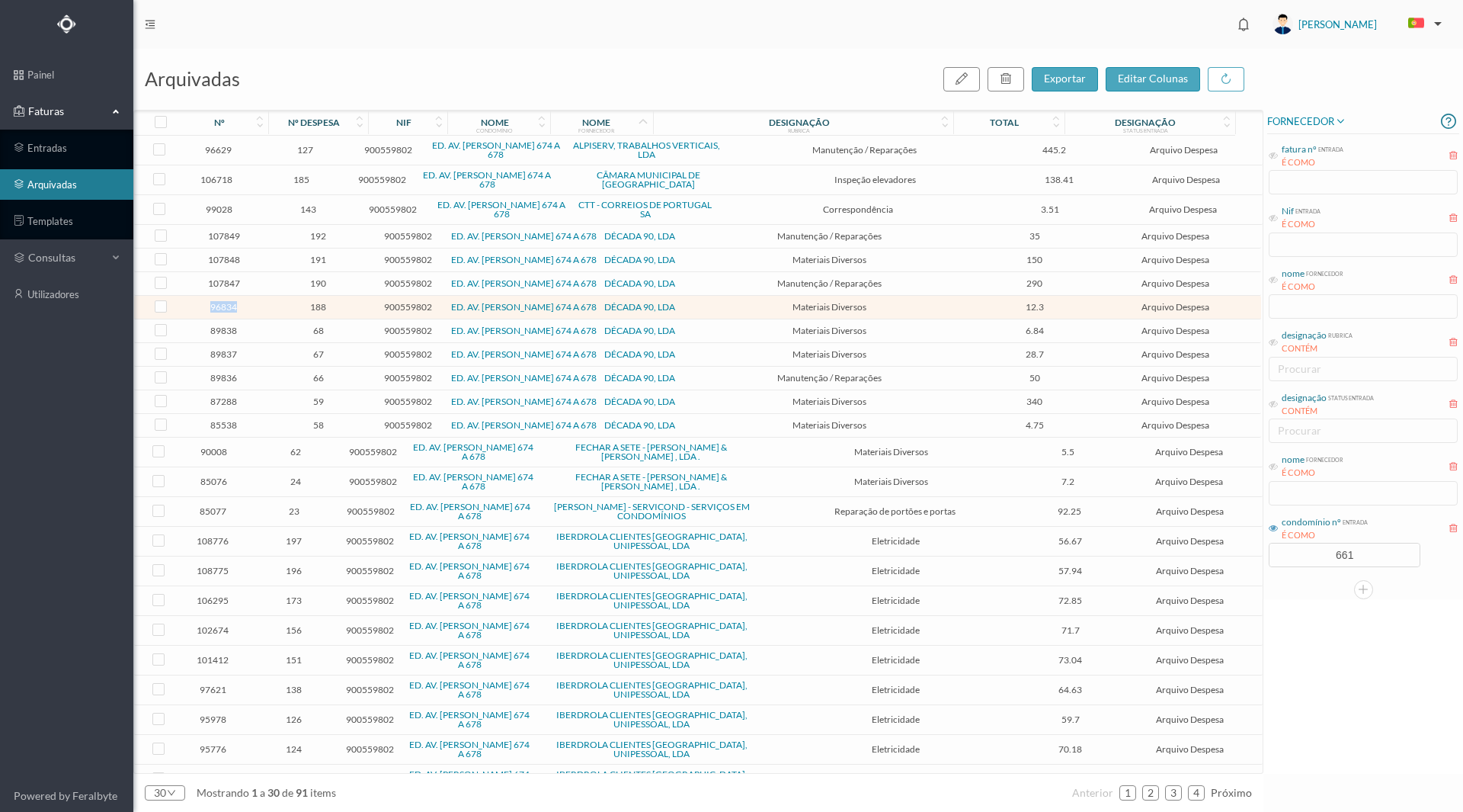
click at [220, 307] on span "96834" at bounding box center [223, 307] width 82 height 11
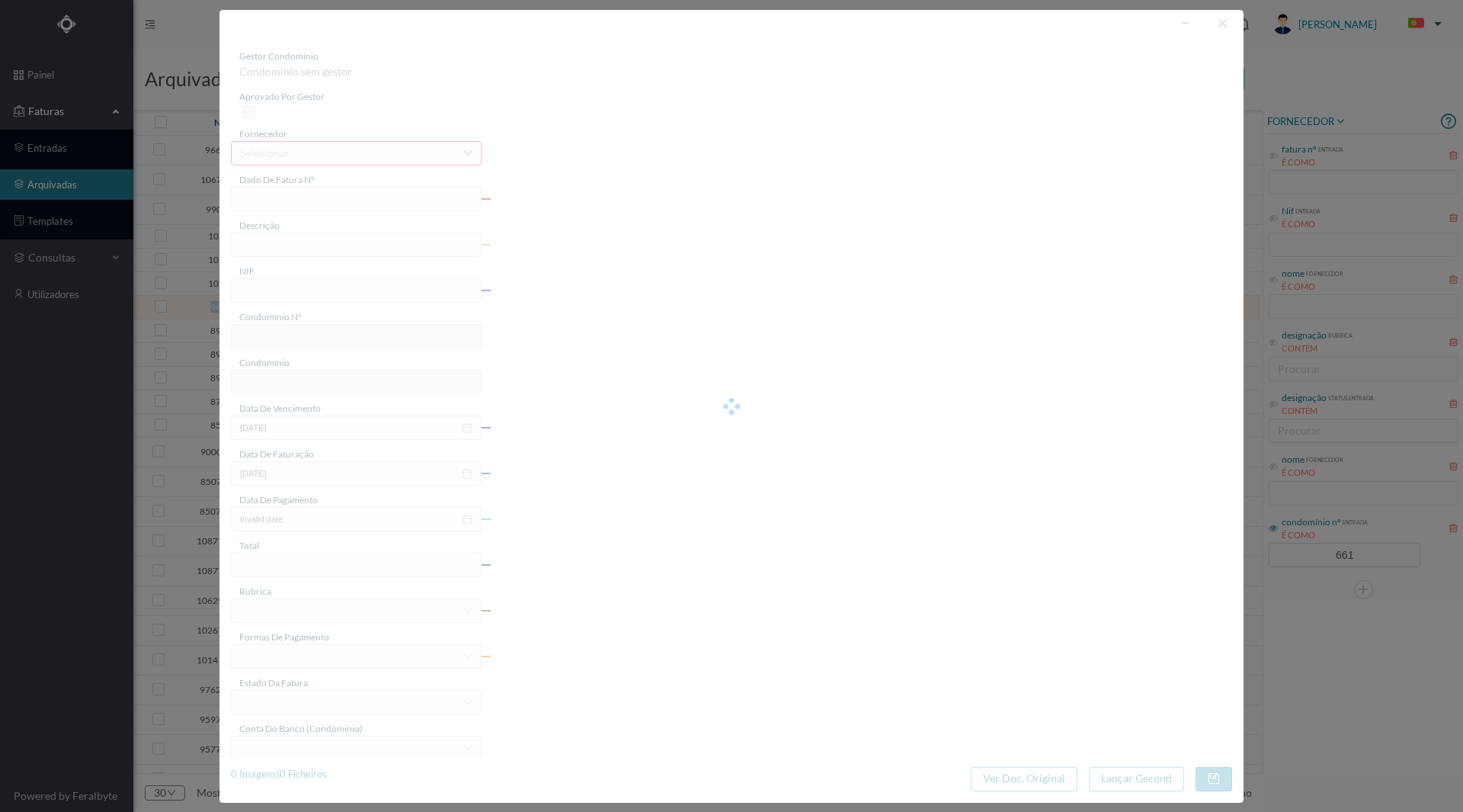
type input "FT 2025A1/294"
type input "20 chaves Cisa"
type input "900559802"
type input "[DATE]"
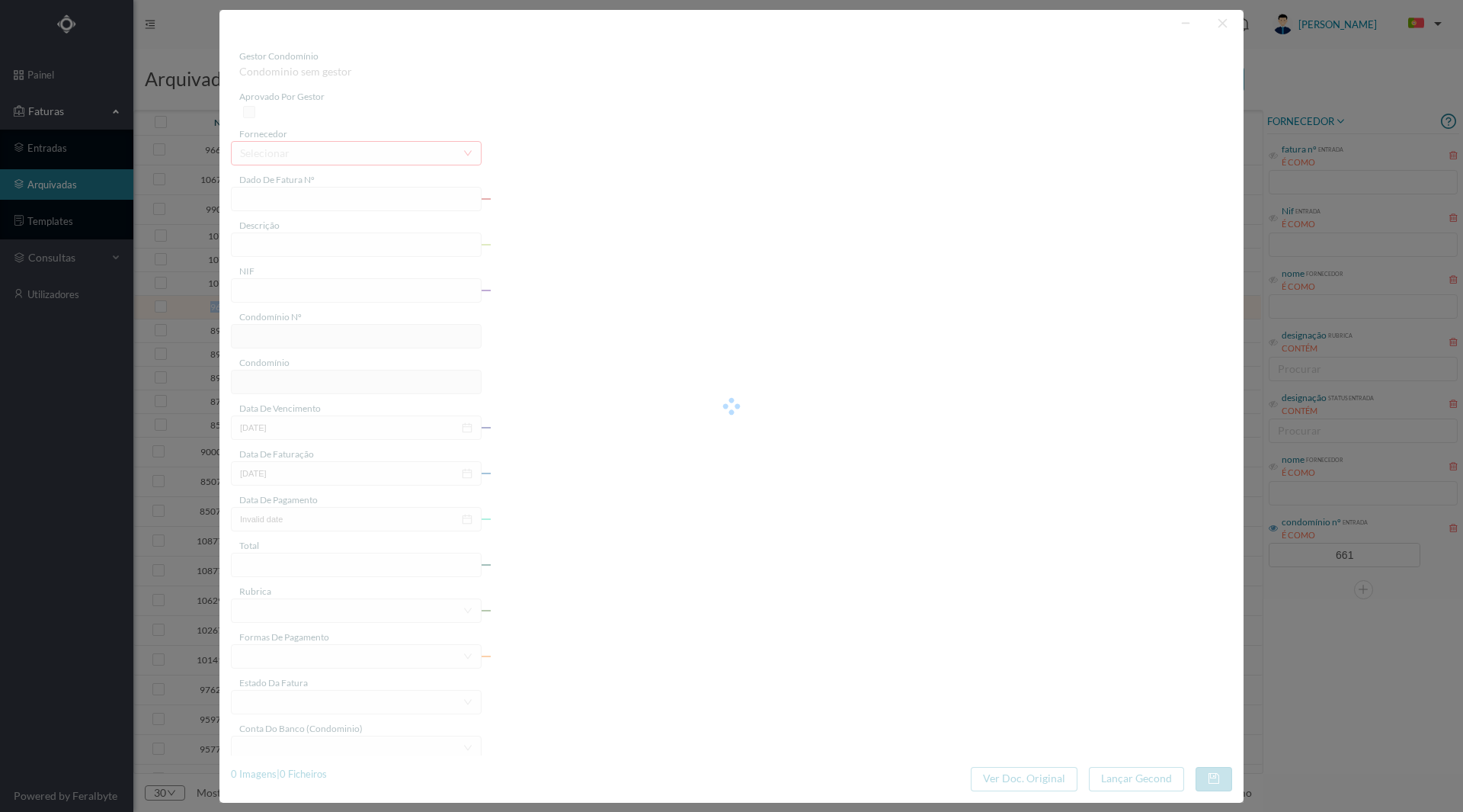
type input "[DATE]"
type input "12.30"
type input "661"
type input "ED. AV. [PERSON_NAME] 674 A 678"
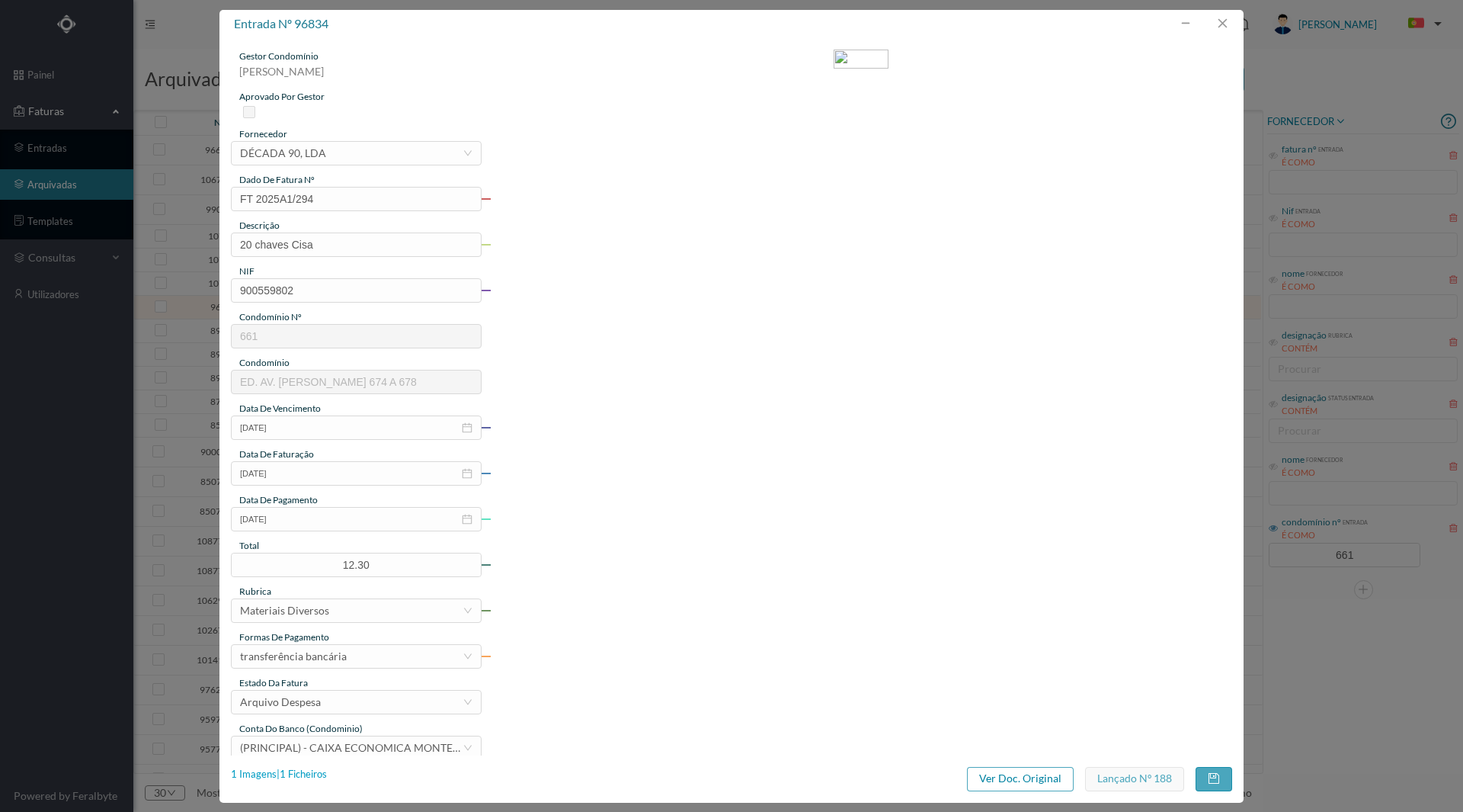
click at [305, 777] on div "1 Imagens | 1 Ficheiros" at bounding box center [279, 774] width 96 height 15
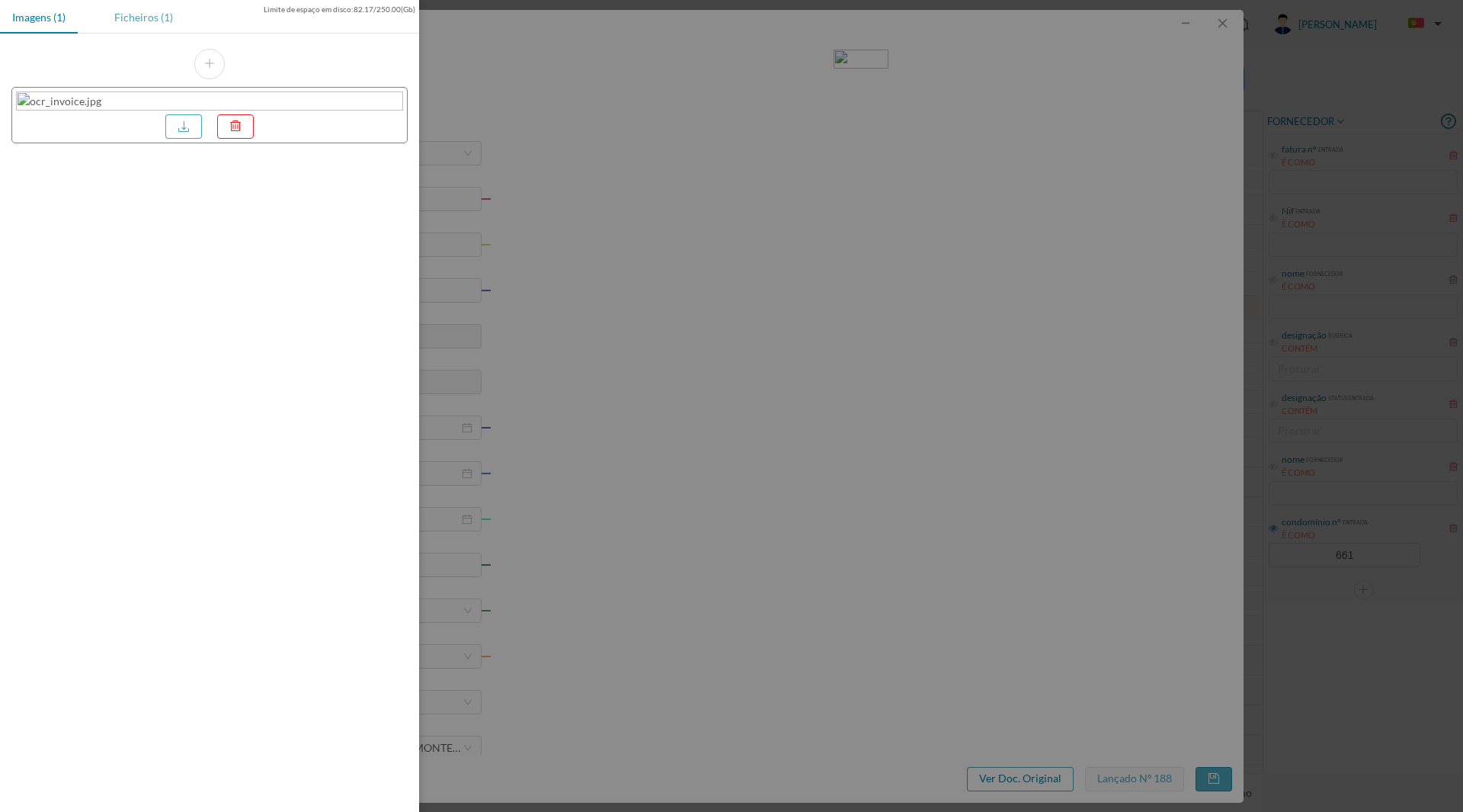
click at [154, 23] on div "Ficheiros (1)" at bounding box center [144, 17] width 83 height 34
click at [171, 144] on link at bounding box center [183, 146] width 36 height 24
click at [879, 168] on div at bounding box center [731, 406] width 1463 height 812
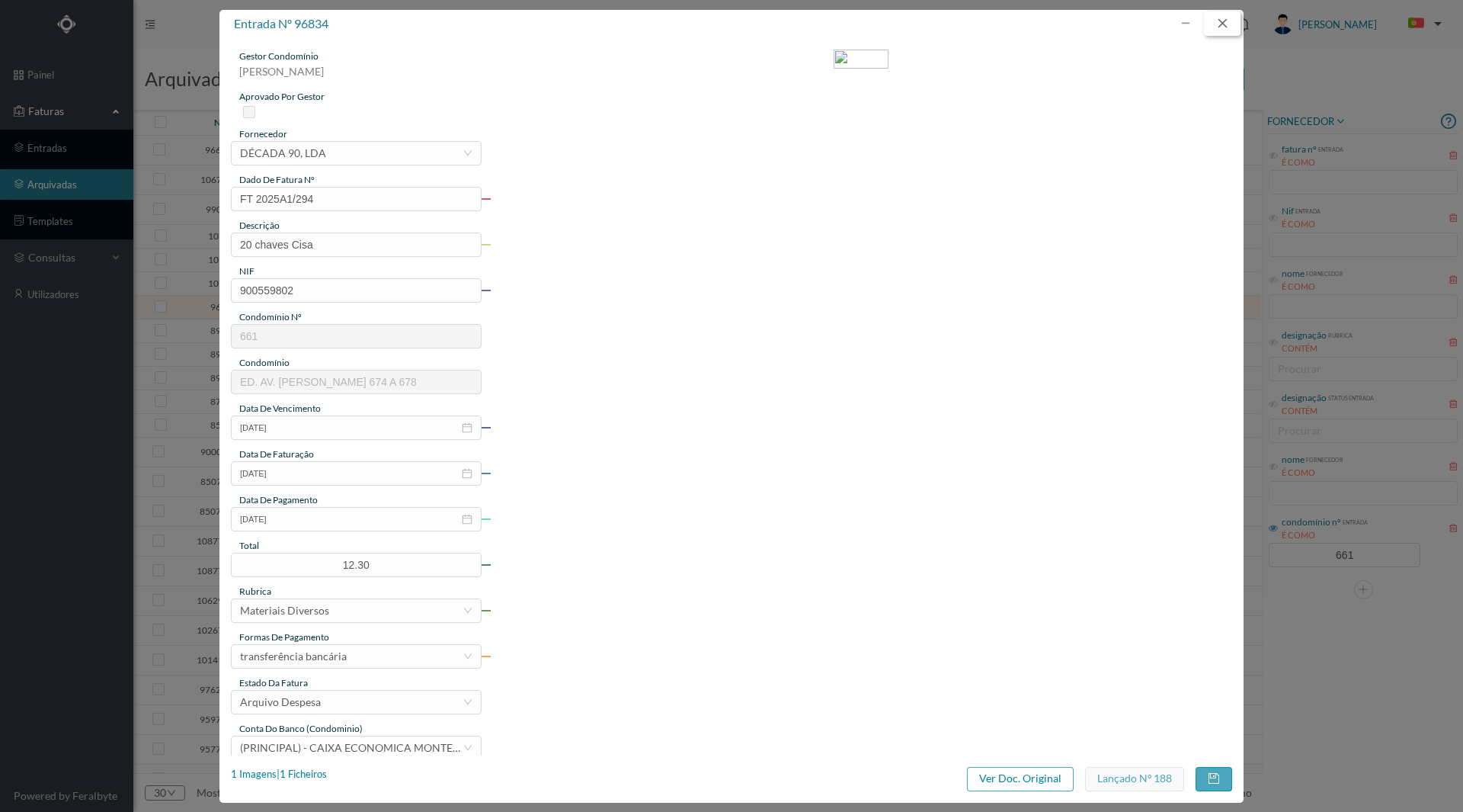
click at [1212, 16] on button "button" at bounding box center [1223, 23] width 36 height 24
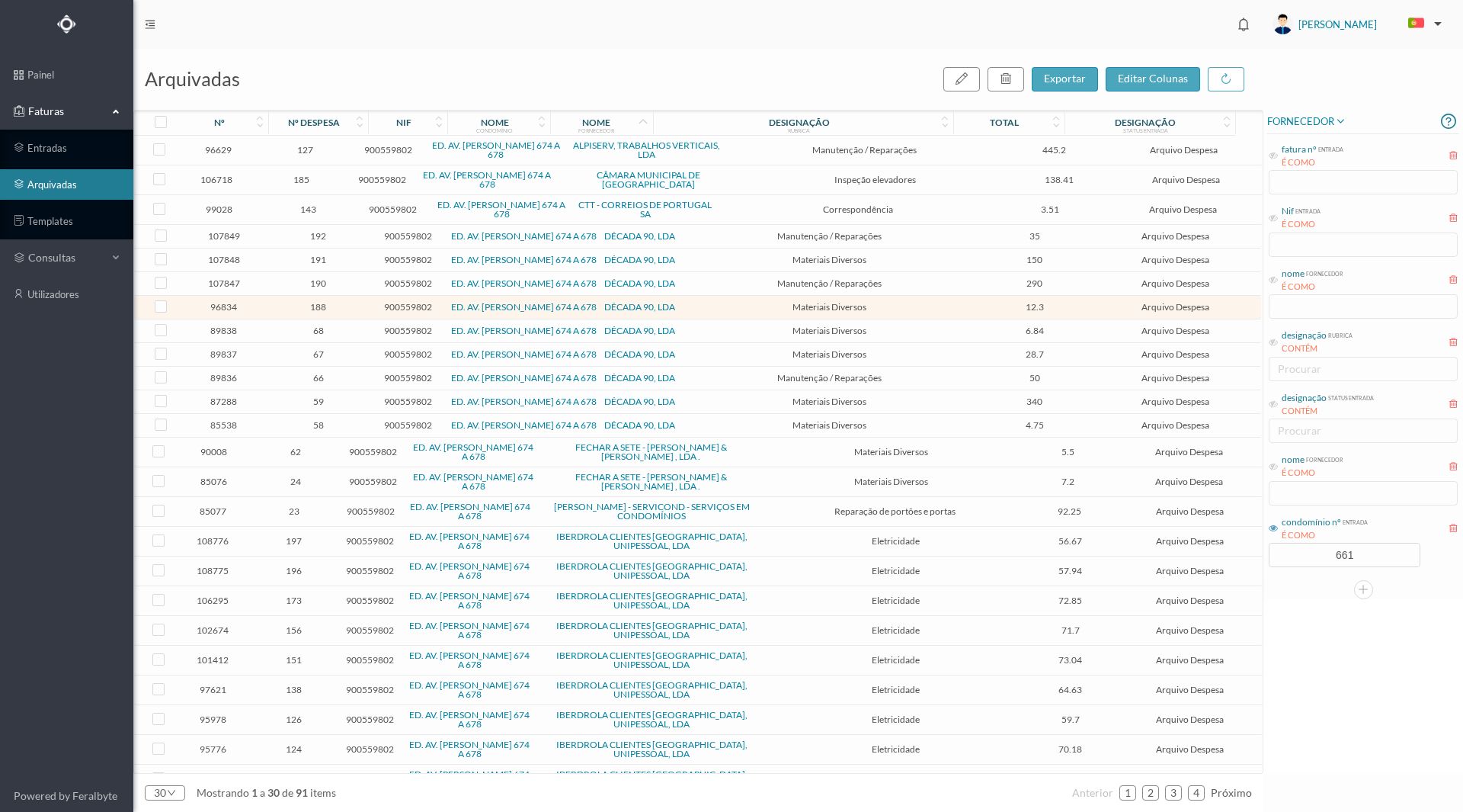
click at [229, 236] on span "107849" at bounding box center [223, 235] width 82 height 11
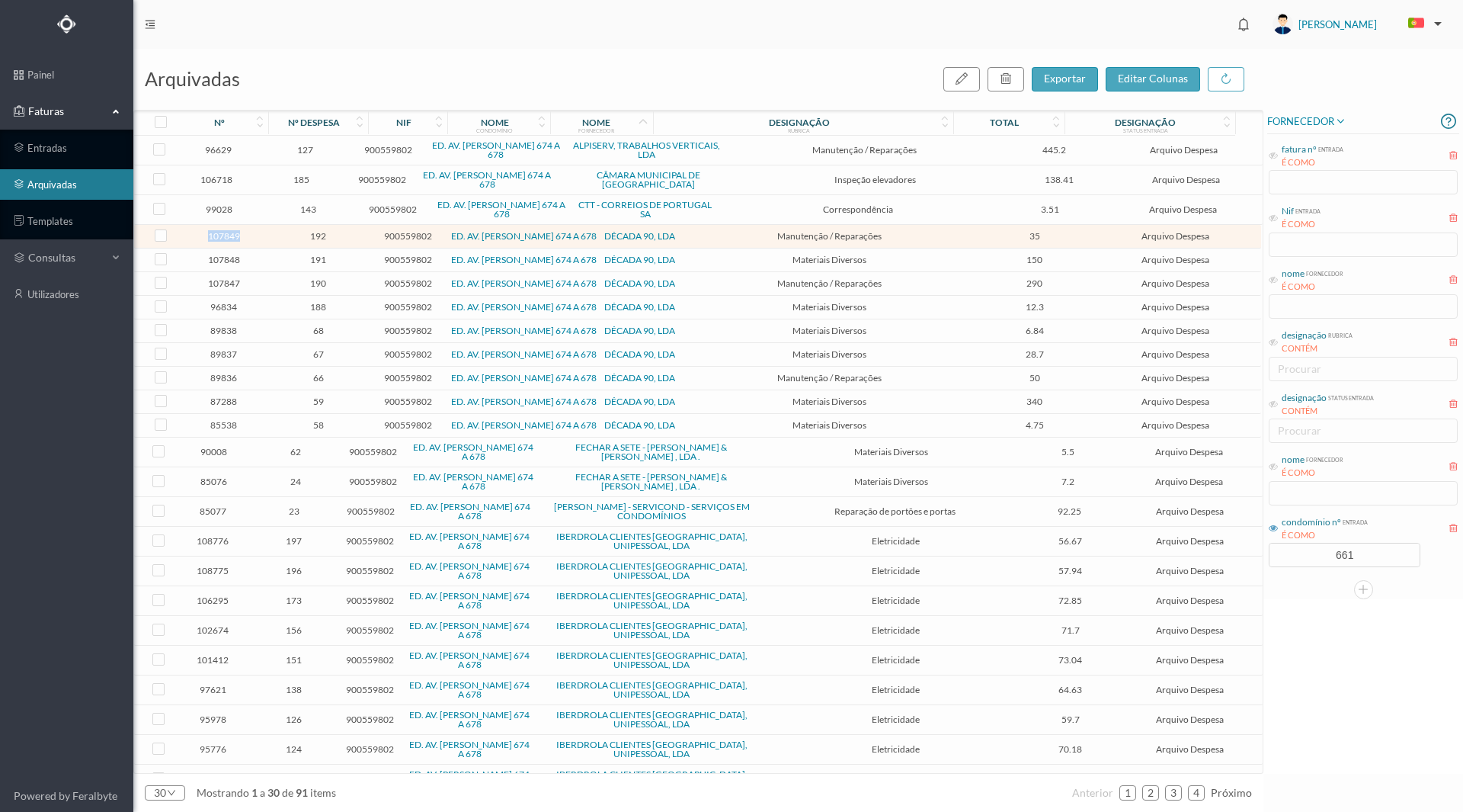
click at [229, 236] on span "107849" at bounding box center [223, 235] width 82 height 11
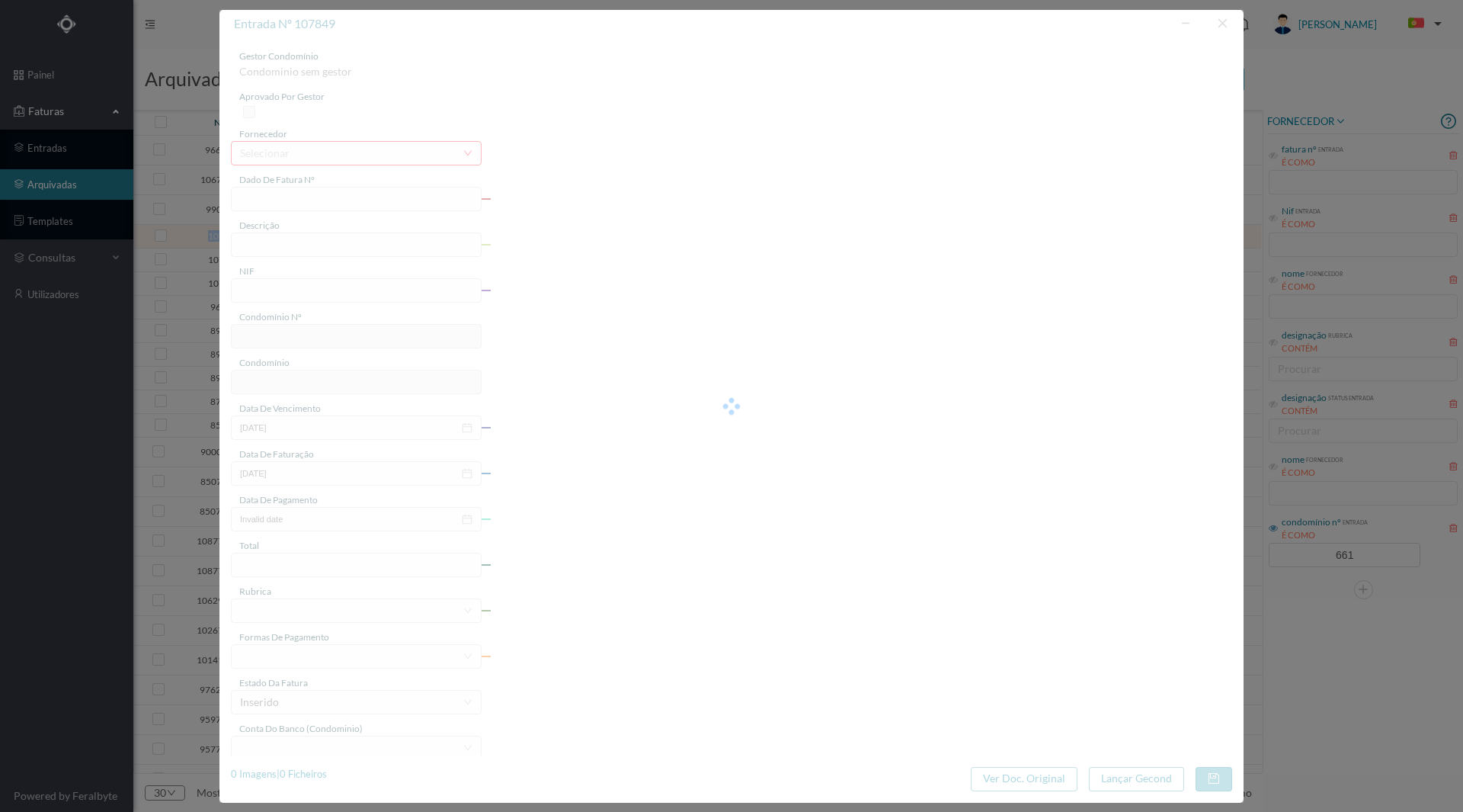
type input "FT 2025A1/913"
type input "Subst. torneira 1/2 na casa das cisternas"
type input "900559802"
type input "[DATE]"
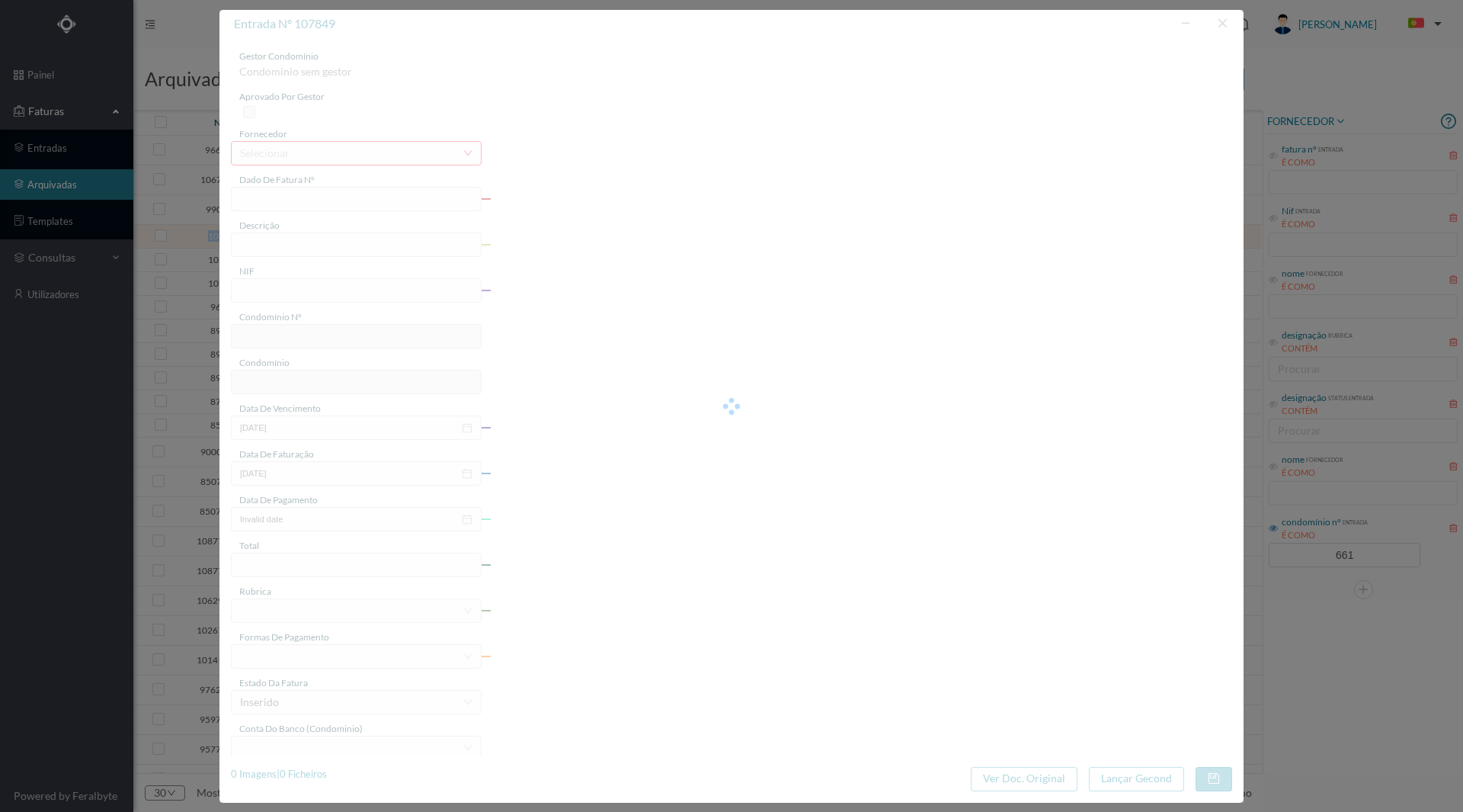
type input "[DATE]"
type input "35.00"
type input "661"
type input "ED. AV. [PERSON_NAME] 674 A 678"
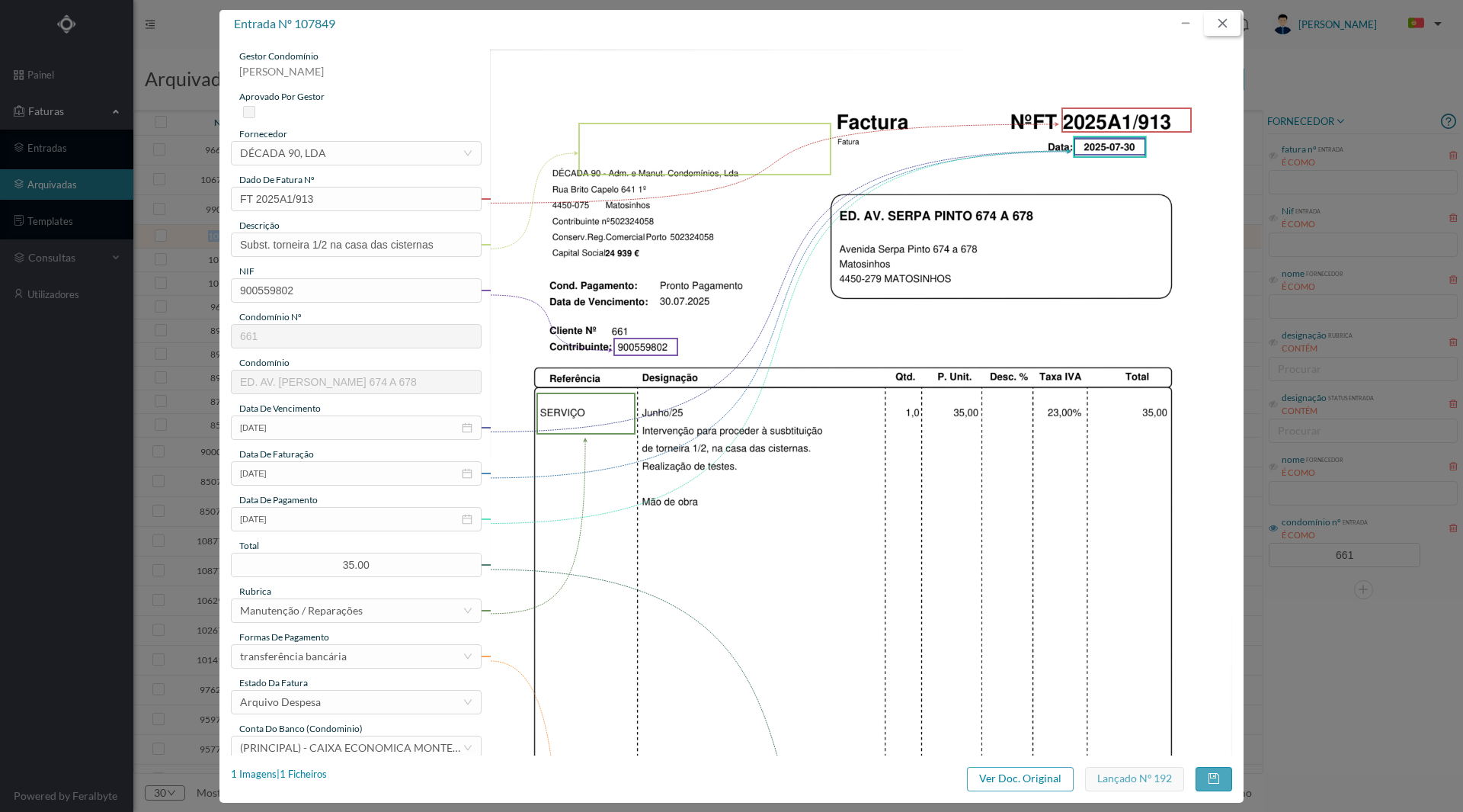
click at [1222, 31] on button "button" at bounding box center [1223, 23] width 36 height 24
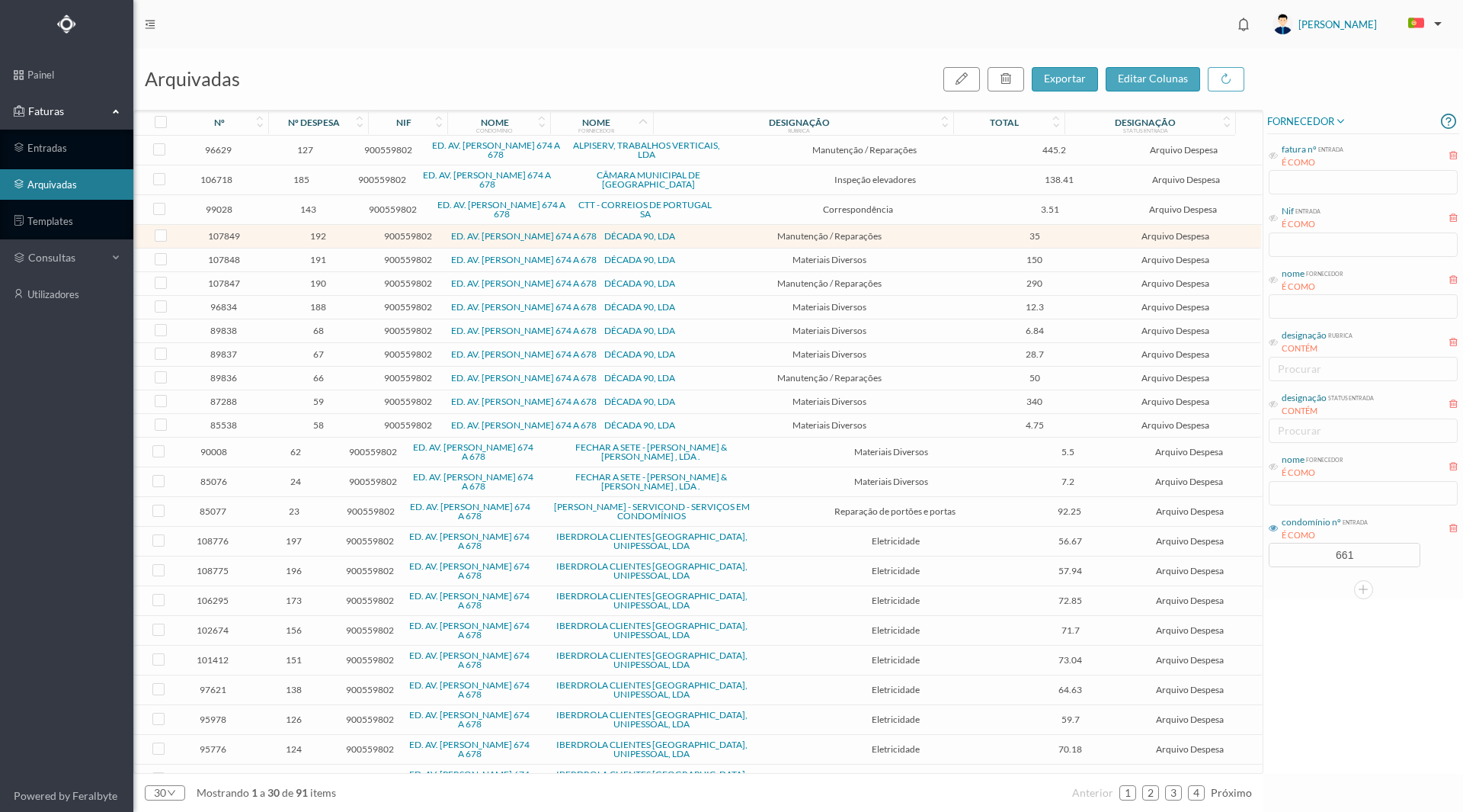
click at [215, 452] on span "90008" at bounding box center [214, 451] width 70 height 11
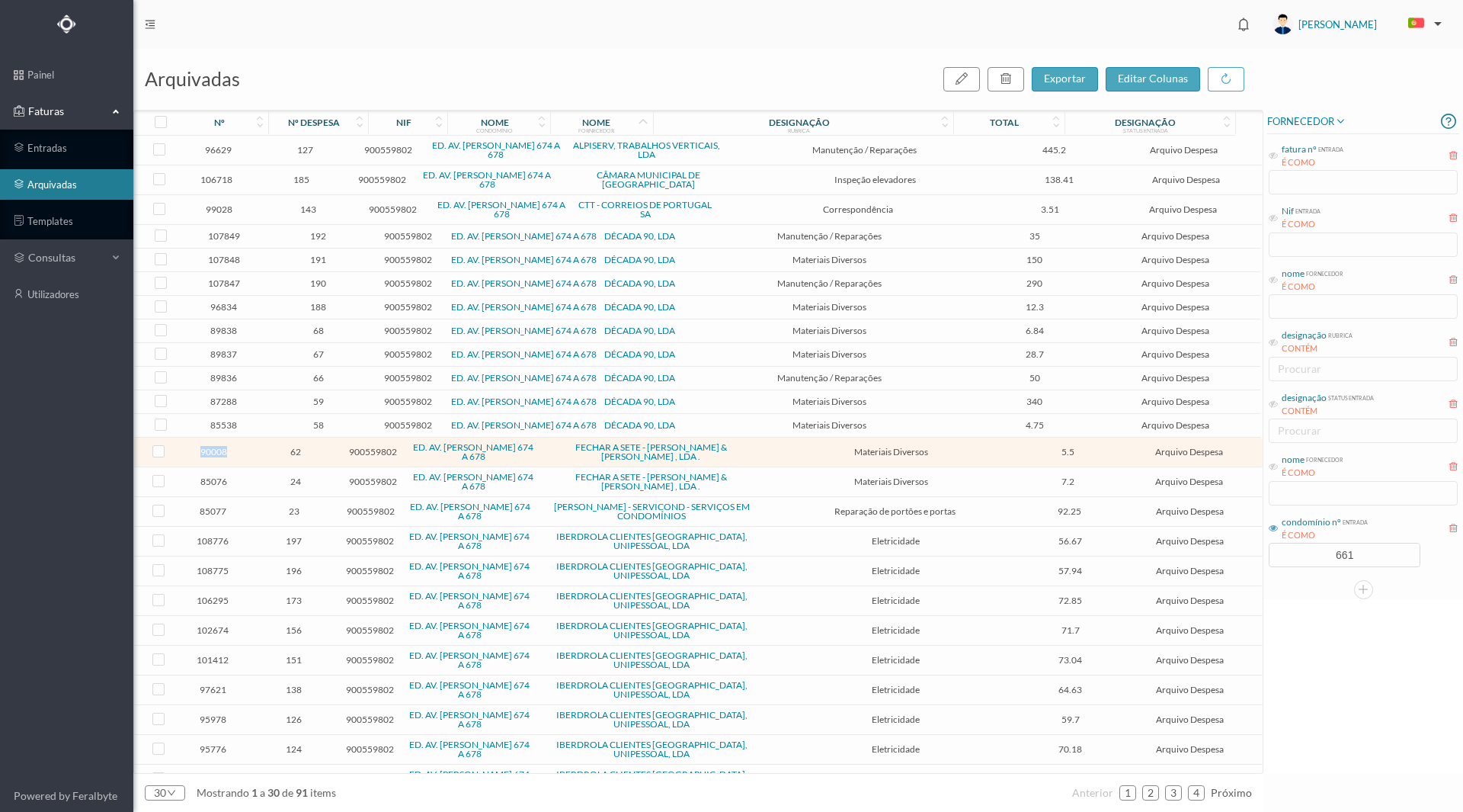
click at [215, 452] on span "90008" at bounding box center [214, 451] width 70 height 11
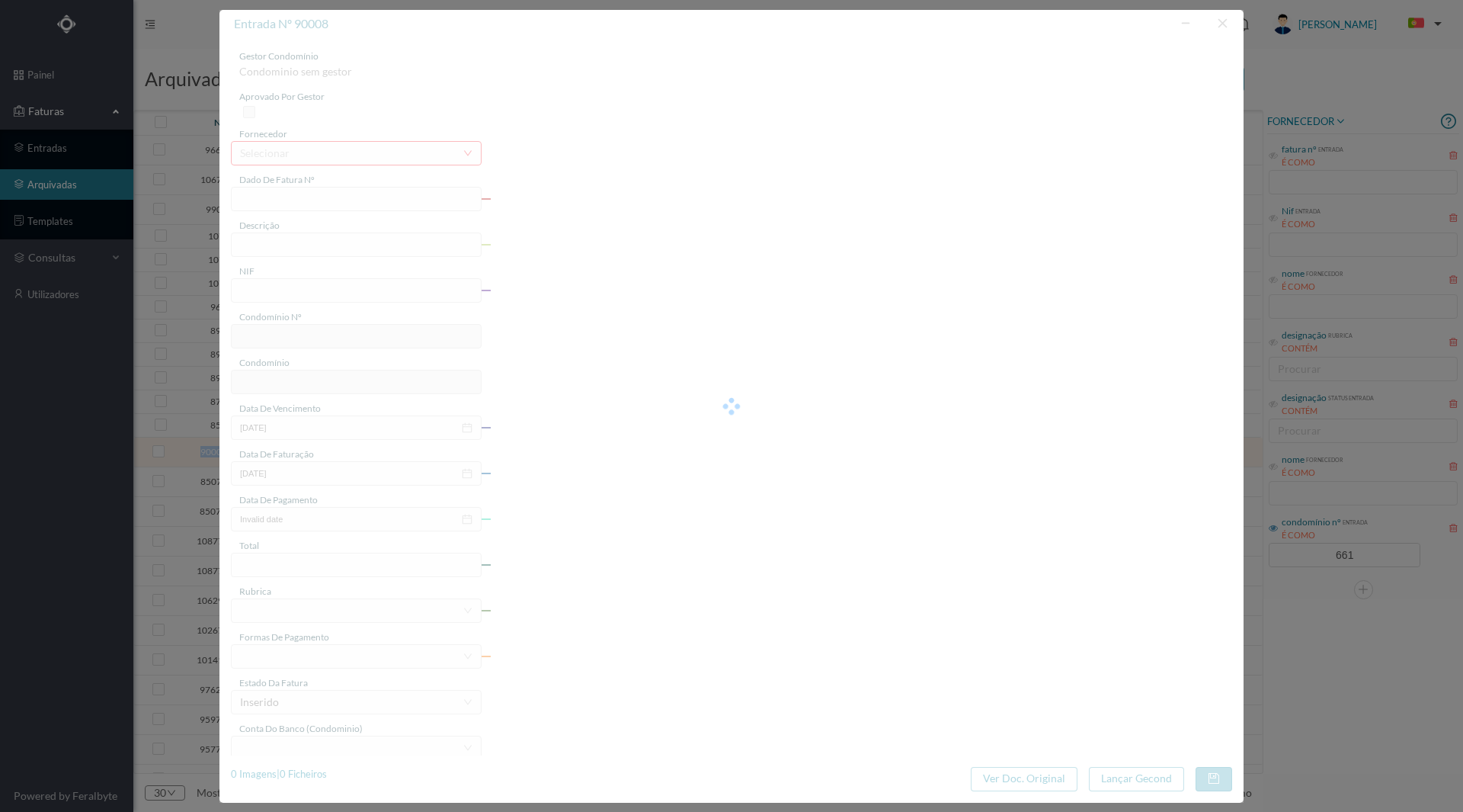
type input "FAC 24/873"
type input "chave marks"
type input "900559802"
type input "2024-12-12"
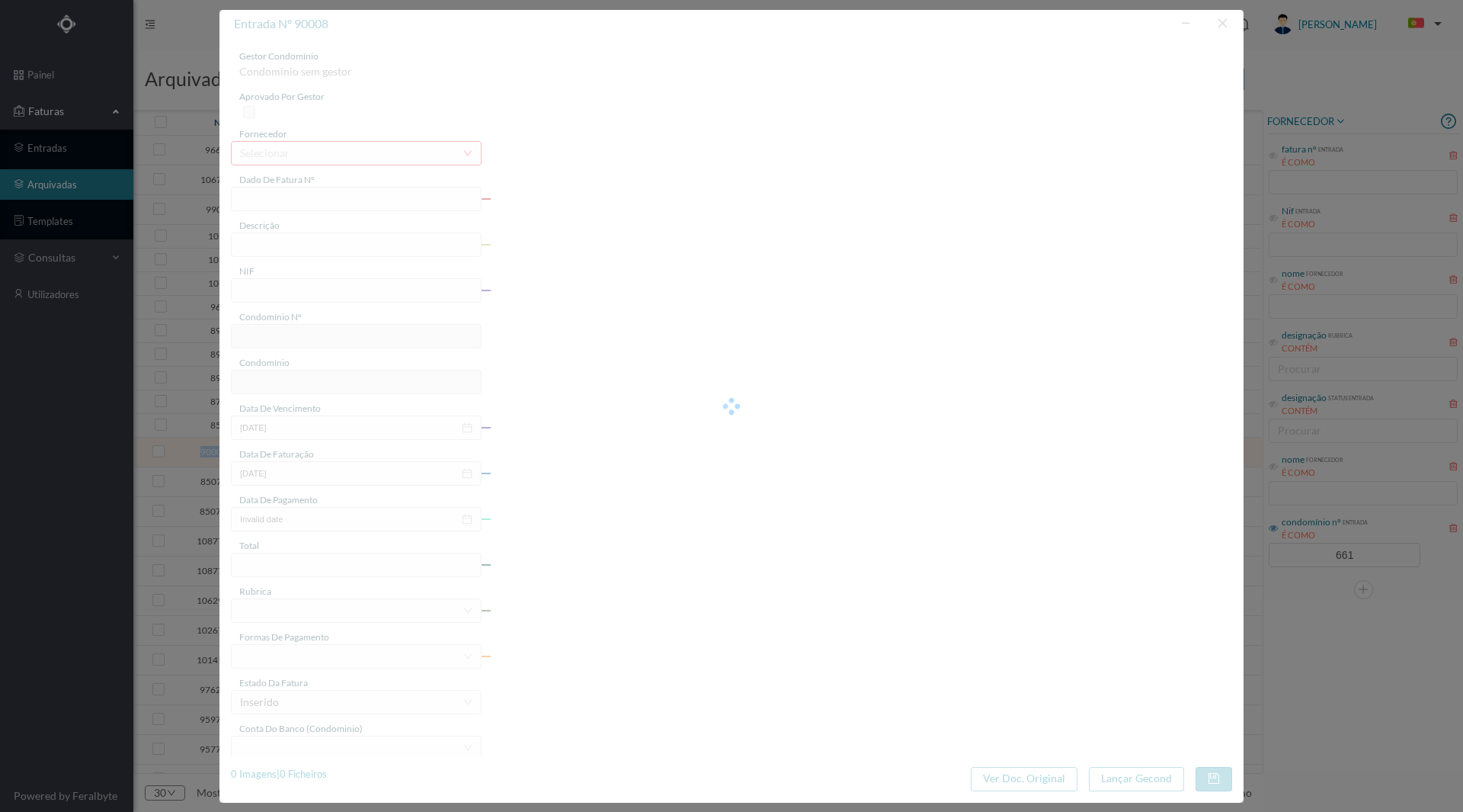
type input "2025-01-10"
type input "5.50"
type input "661"
type input "ED. AV. [PERSON_NAME] 674 A 678"
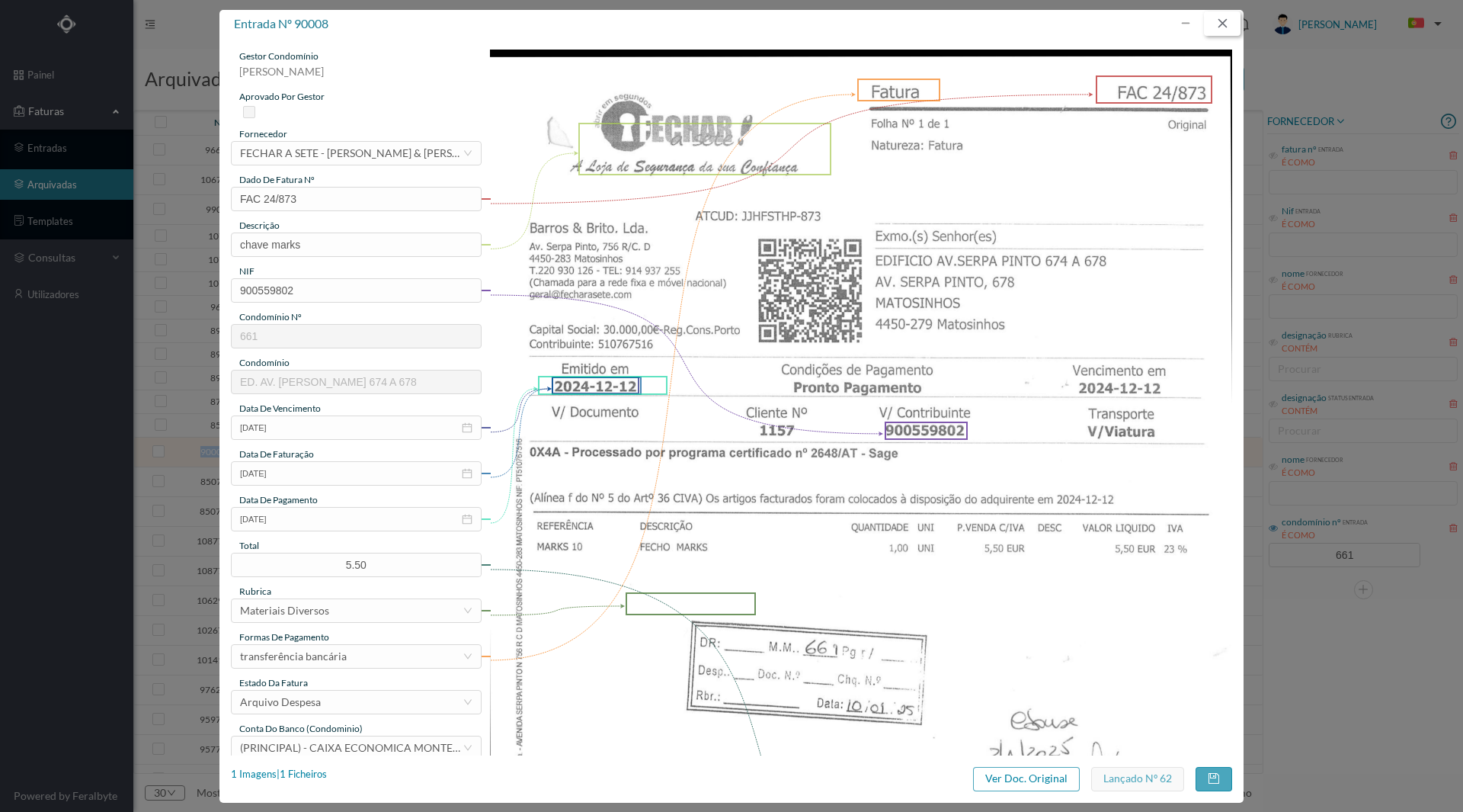
click at [1225, 24] on button "button" at bounding box center [1223, 23] width 36 height 24
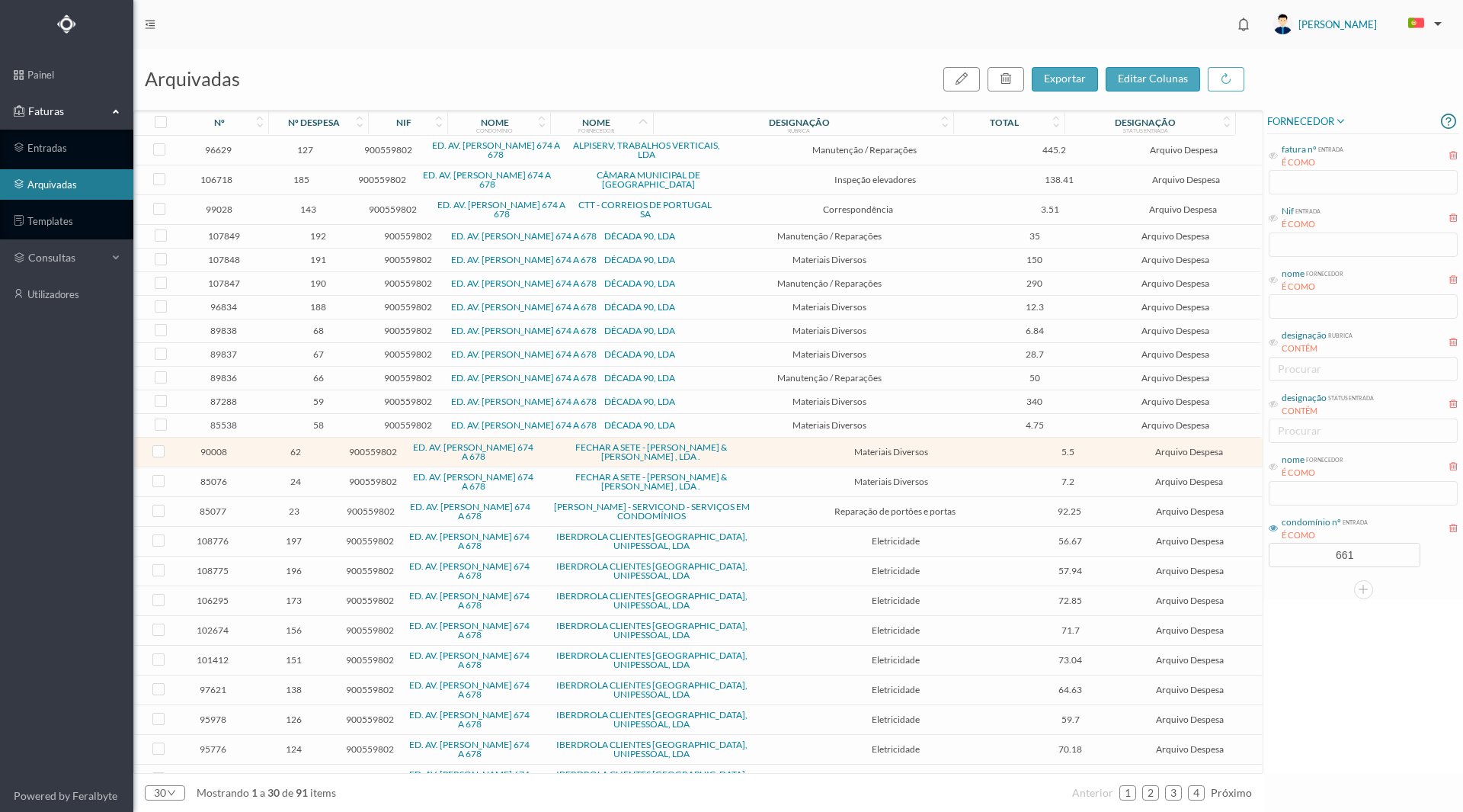
click at [209, 485] on span "85076" at bounding box center [214, 480] width 70 height 11
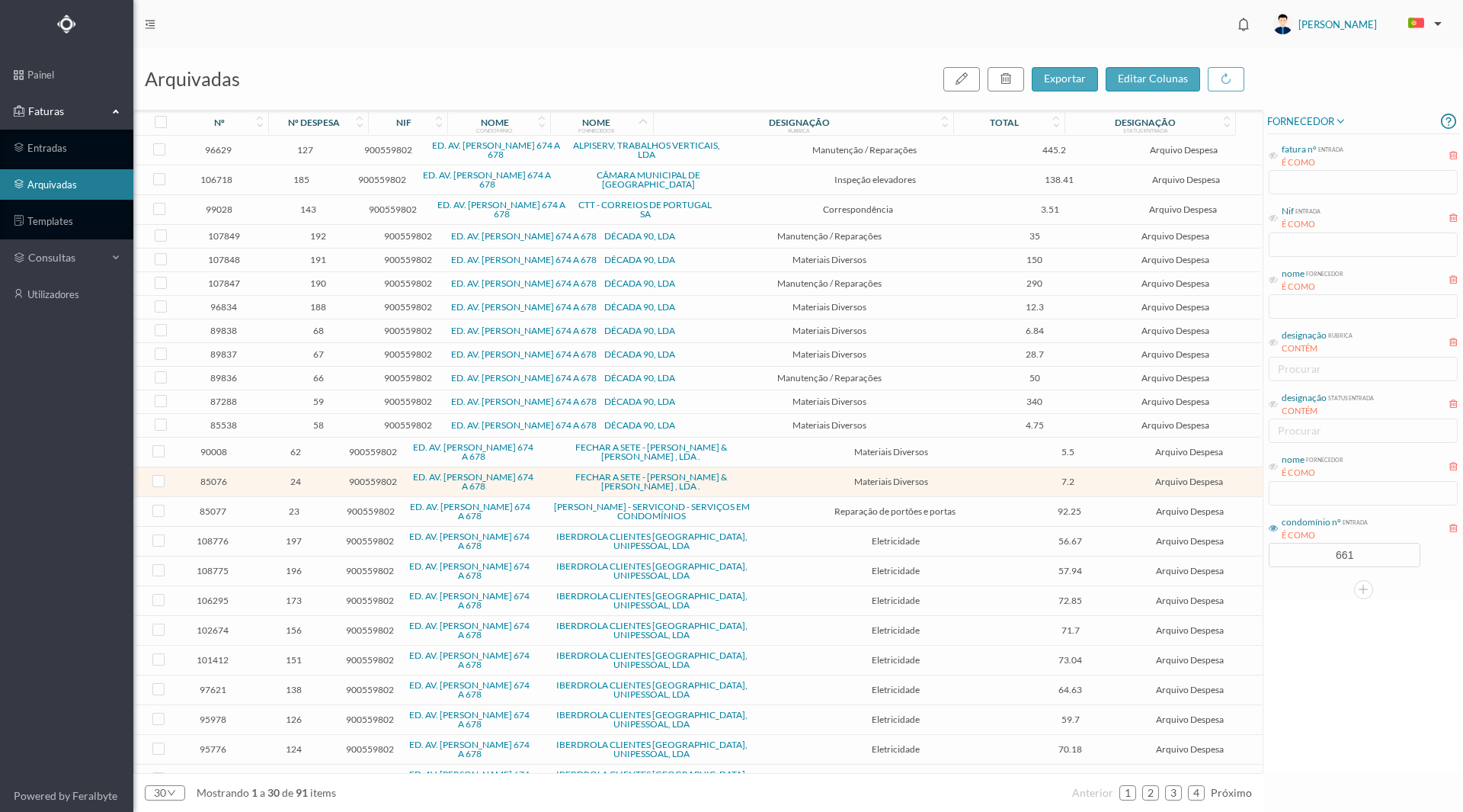
click at [209, 485] on span "85076" at bounding box center [214, 480] width 70 height 11
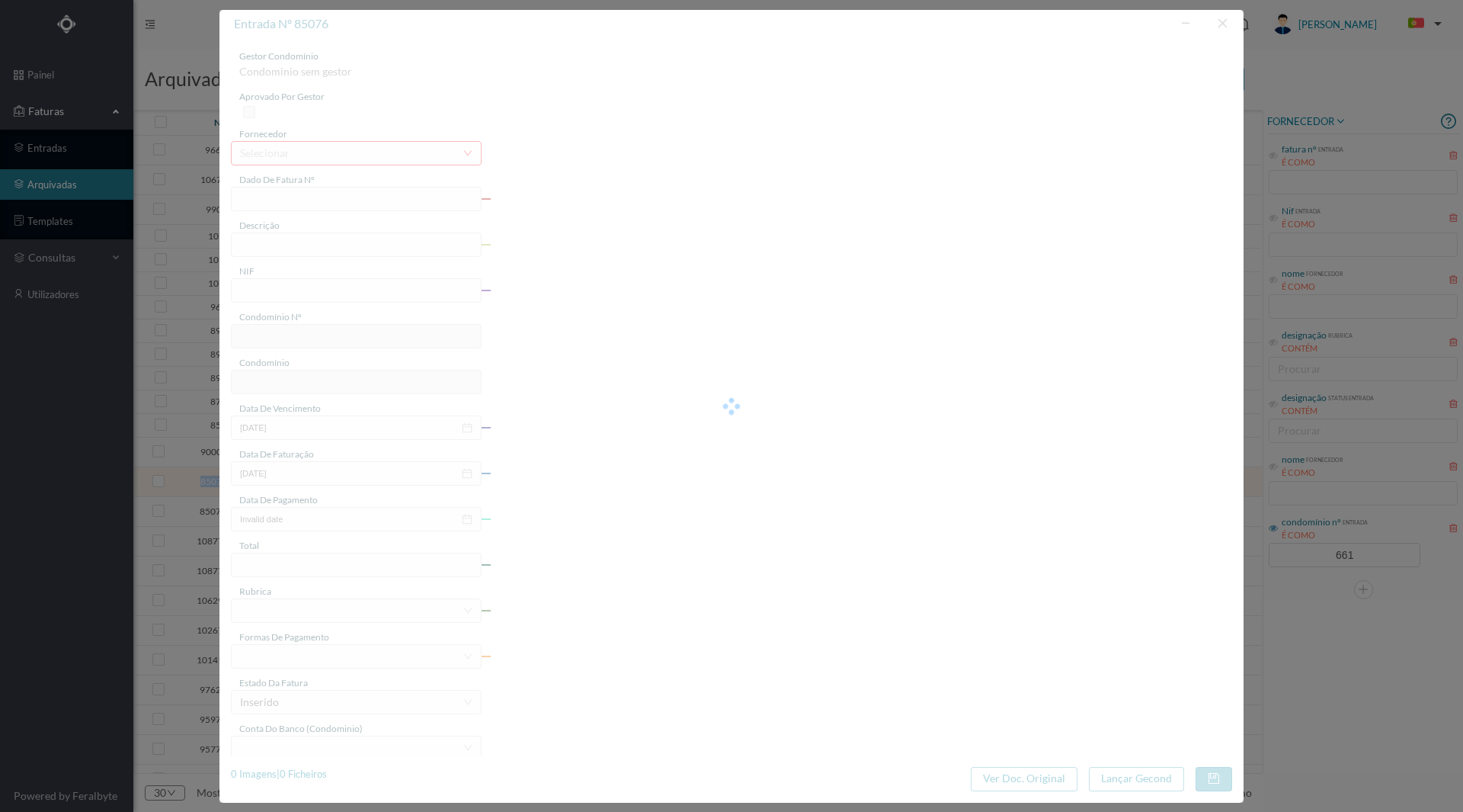
type input "FAC 24/762"
type input "chave tipo yale"
type input "900559802"
type input "2024-10-22"
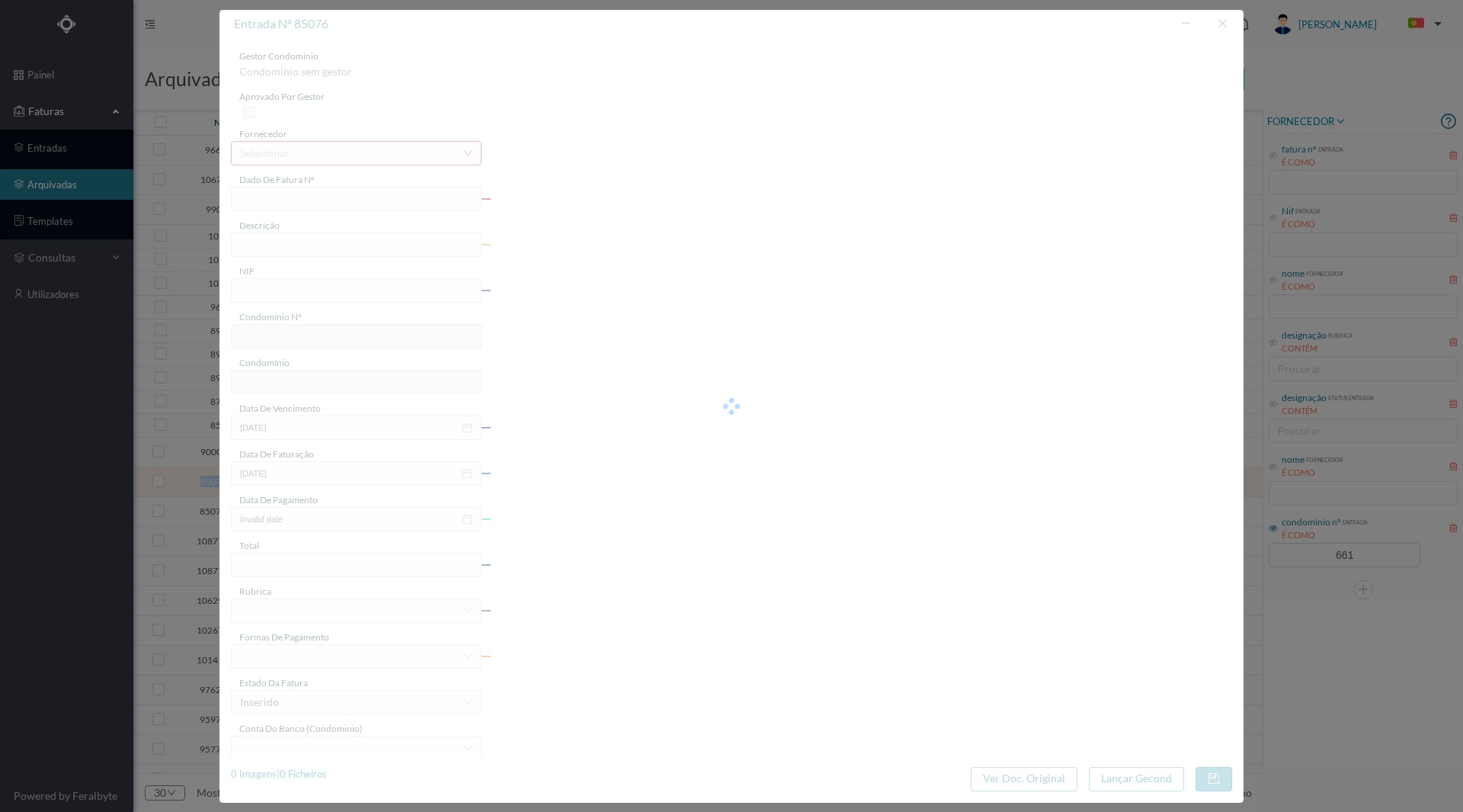
type input "[DATE]"
type input "7.20"
type input "661"
type input "ED. AV. [PERSON_NAME] 674 A 678"
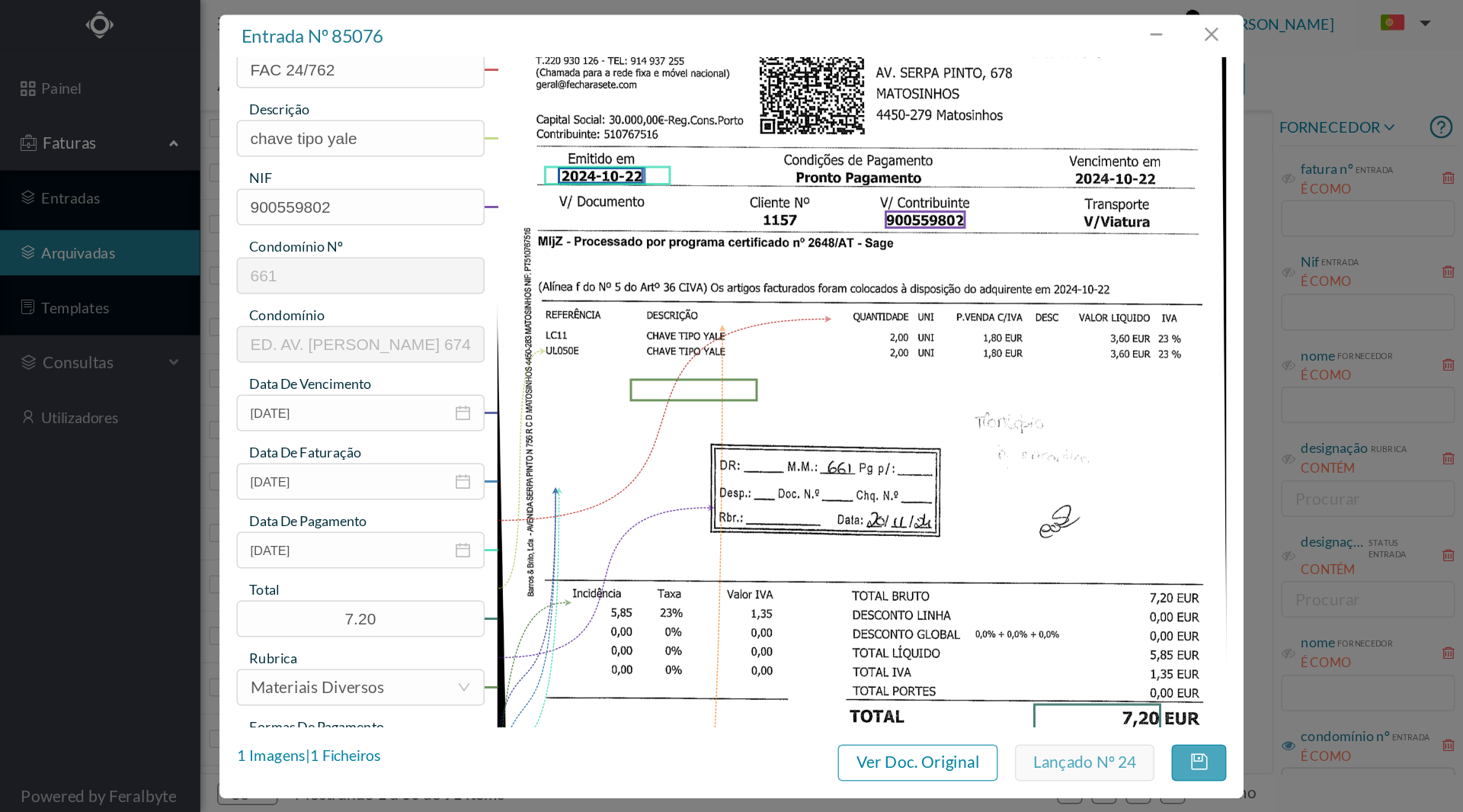
scroll to position [152, 0]
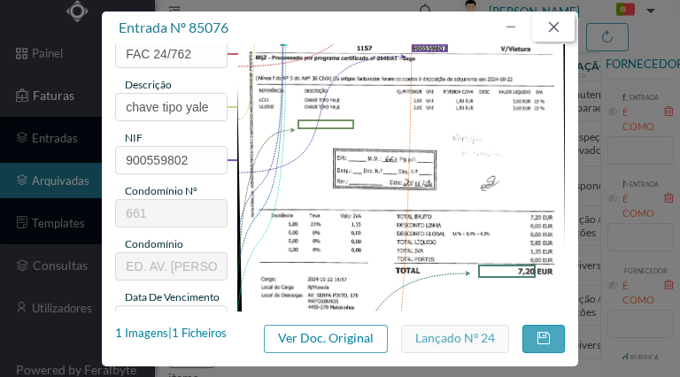
click at [554, 29] on button "button" at bounding box center [553, 27] width 42 height 28
